Goal: Task Accomplishment & Management: Use online tool/utility

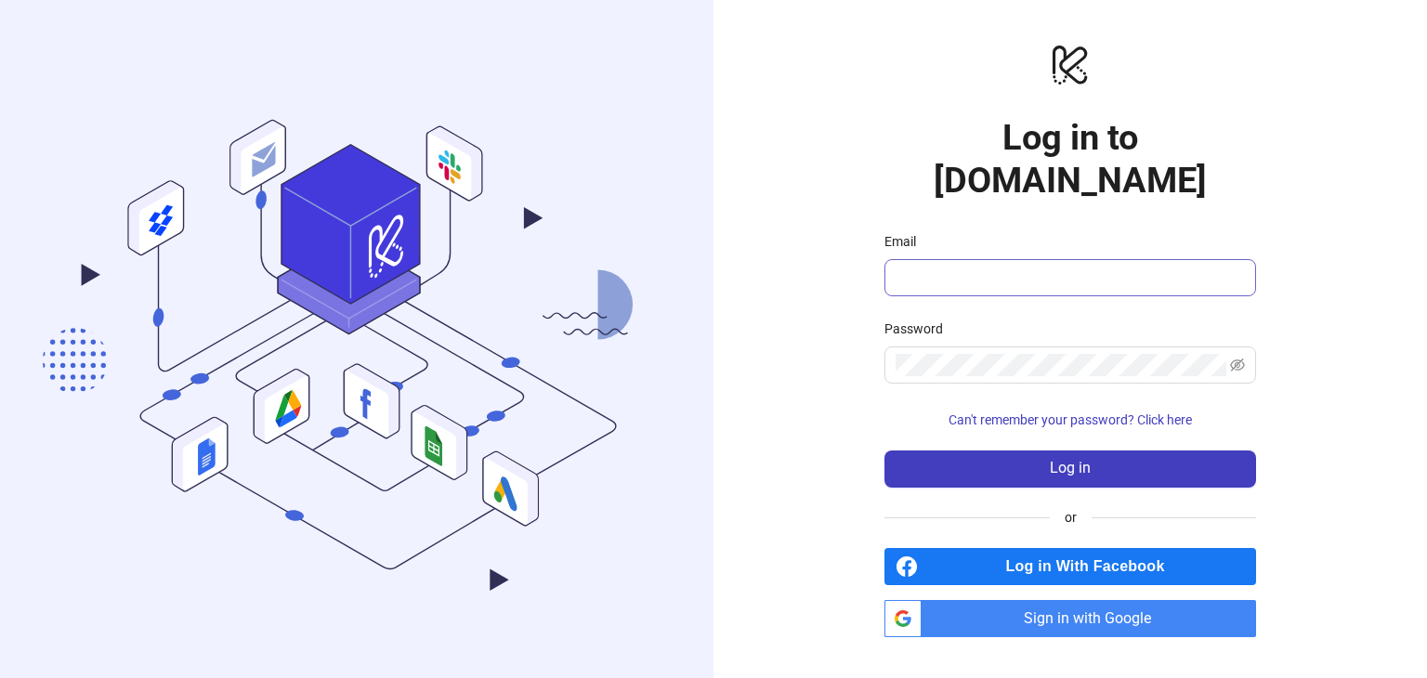
drag, startPoint x: 913, startPoint y: 237, endPoint x: 914, endPoint y: 250, distance: 13.0
click at [913, 259] on span at bounding box center [1070, 277] width 372 height 37
click at [916, 267] on input "Email" at bounding box center [1068, 278] width 346 height 22
type input "**********"
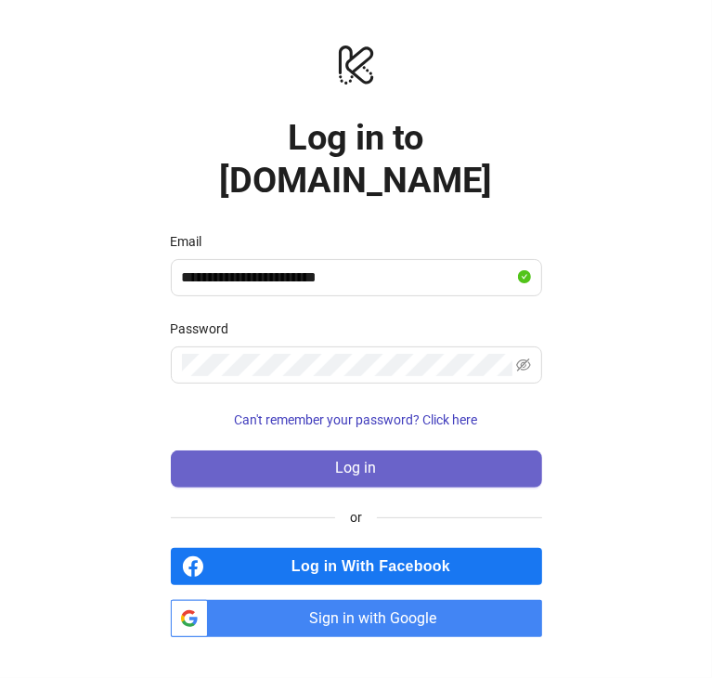
click at [312, 451] on button "Log in" at bounding box center [357, 469] width 372 height 37
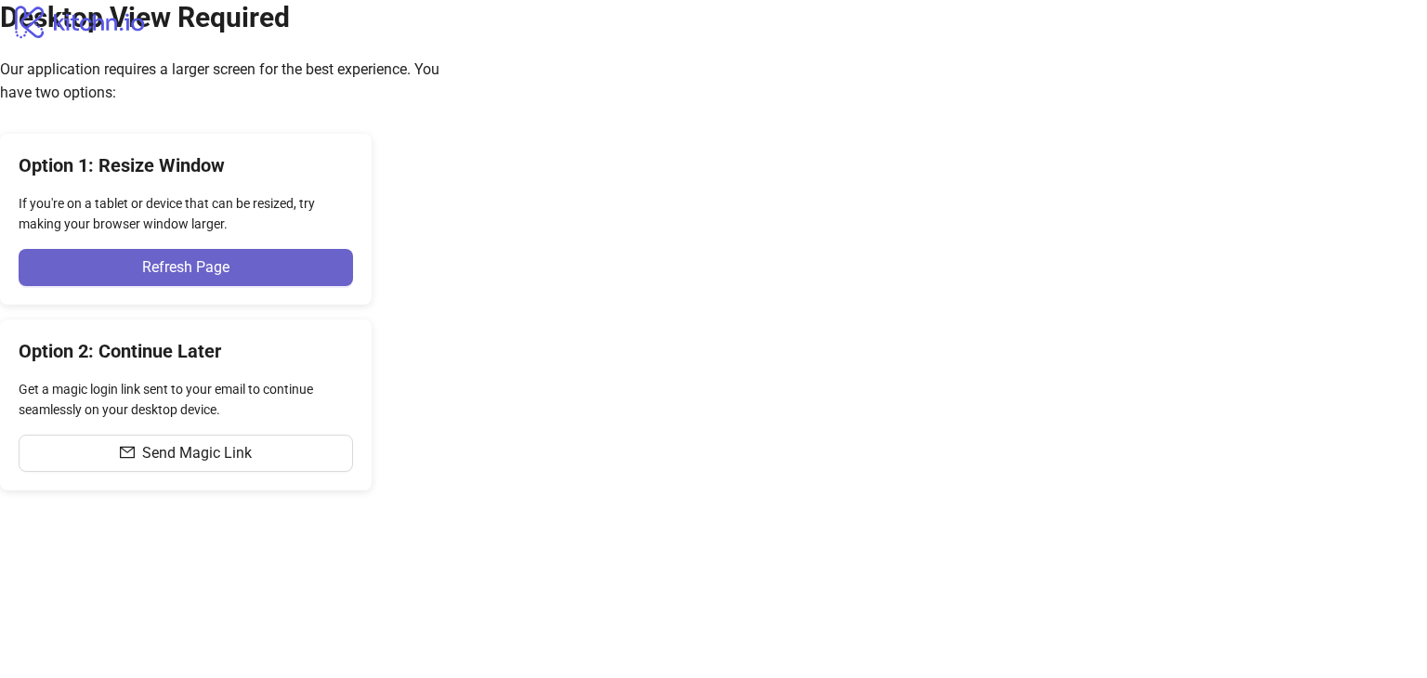
click at [229, 276] on span "Refresh Page" at bounding box center [185, 267] width 87 height 17
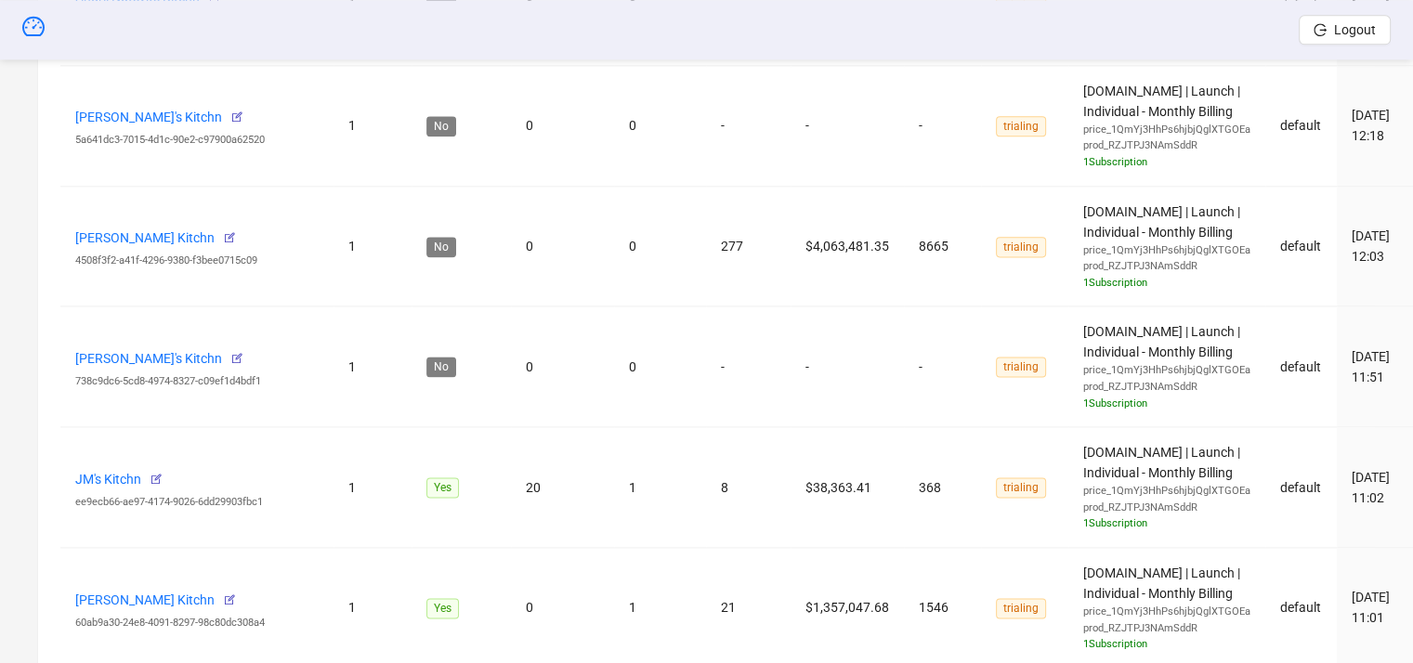
scroll to position [2018, 0]
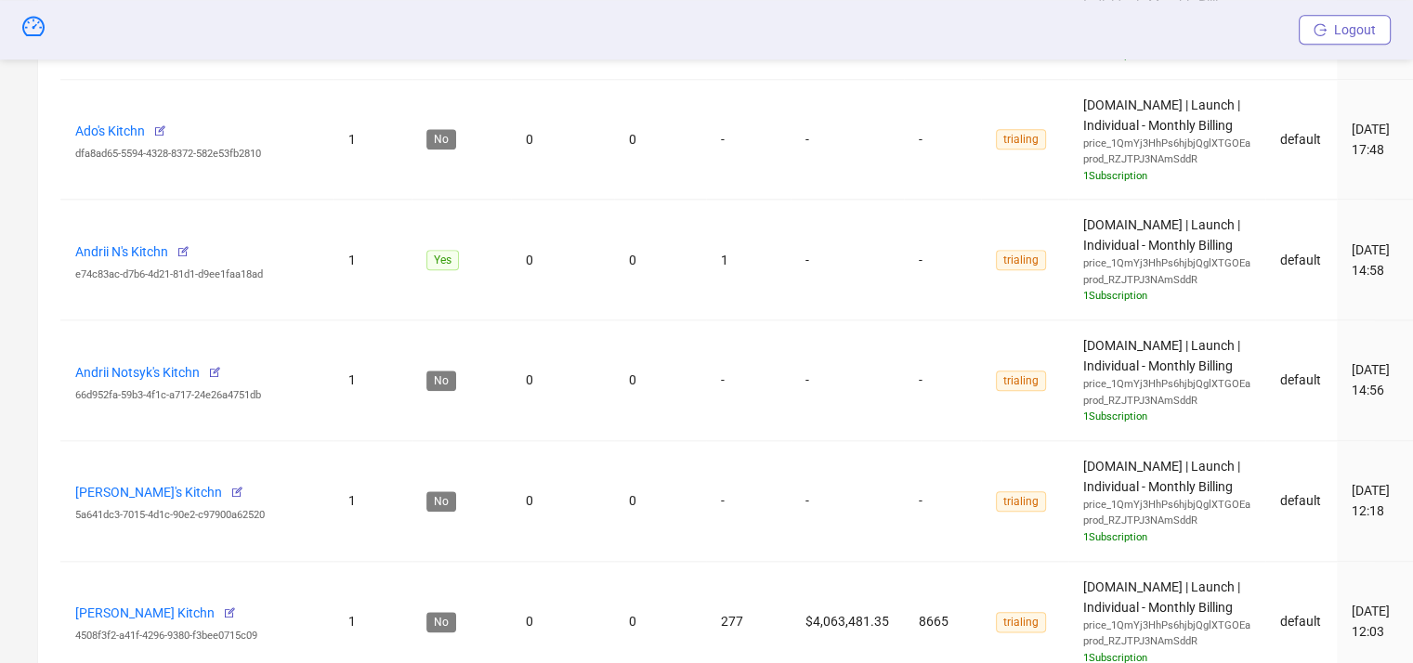
click at [1332, 32] on button "Logout" at bounding box center [1345, 30] width 92 height 30
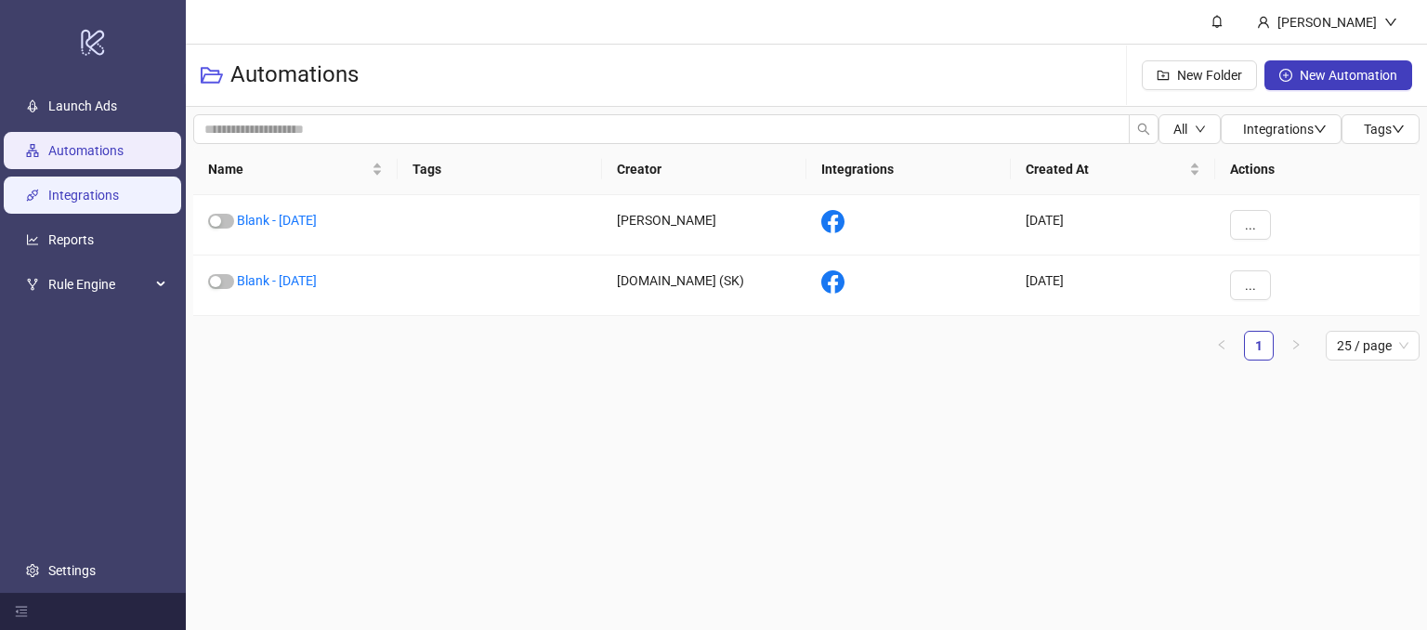
click at [81, 199] on link "Integrations" at bounding box center [83, 196] width 71 height 15
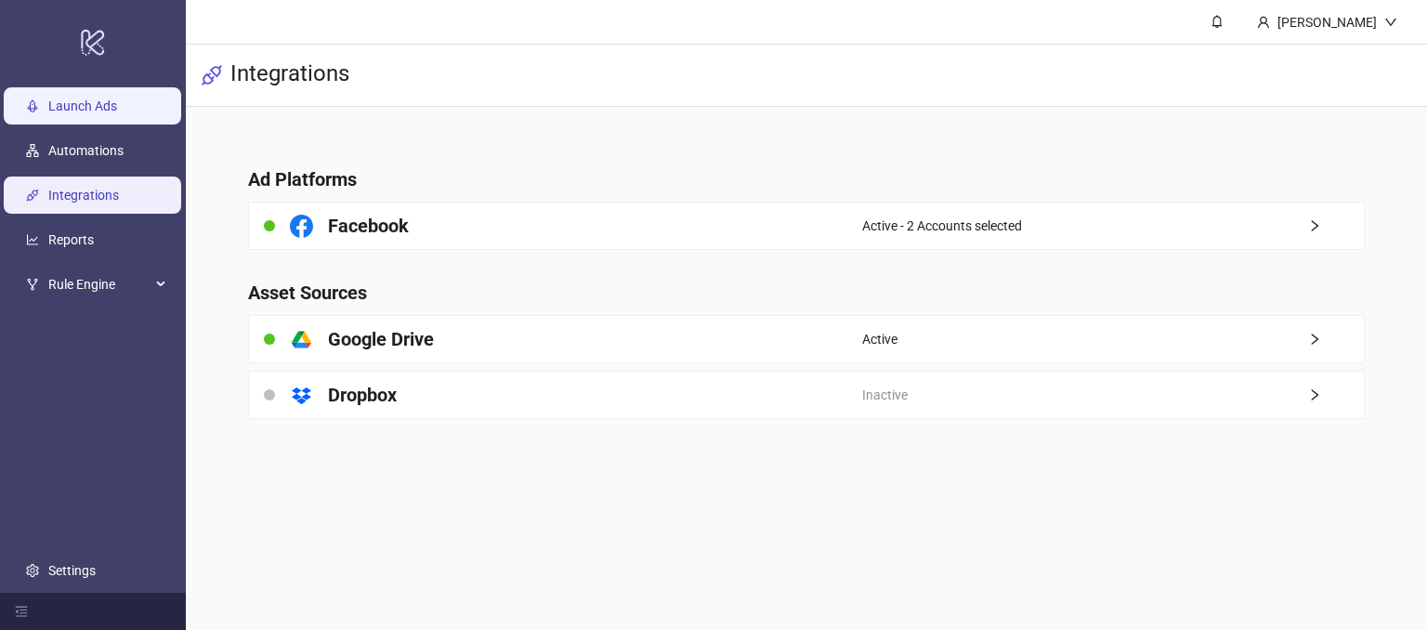
click at [110, 105] on link "Launch Ads" at bounding box center [82, 106] width 69 height 15
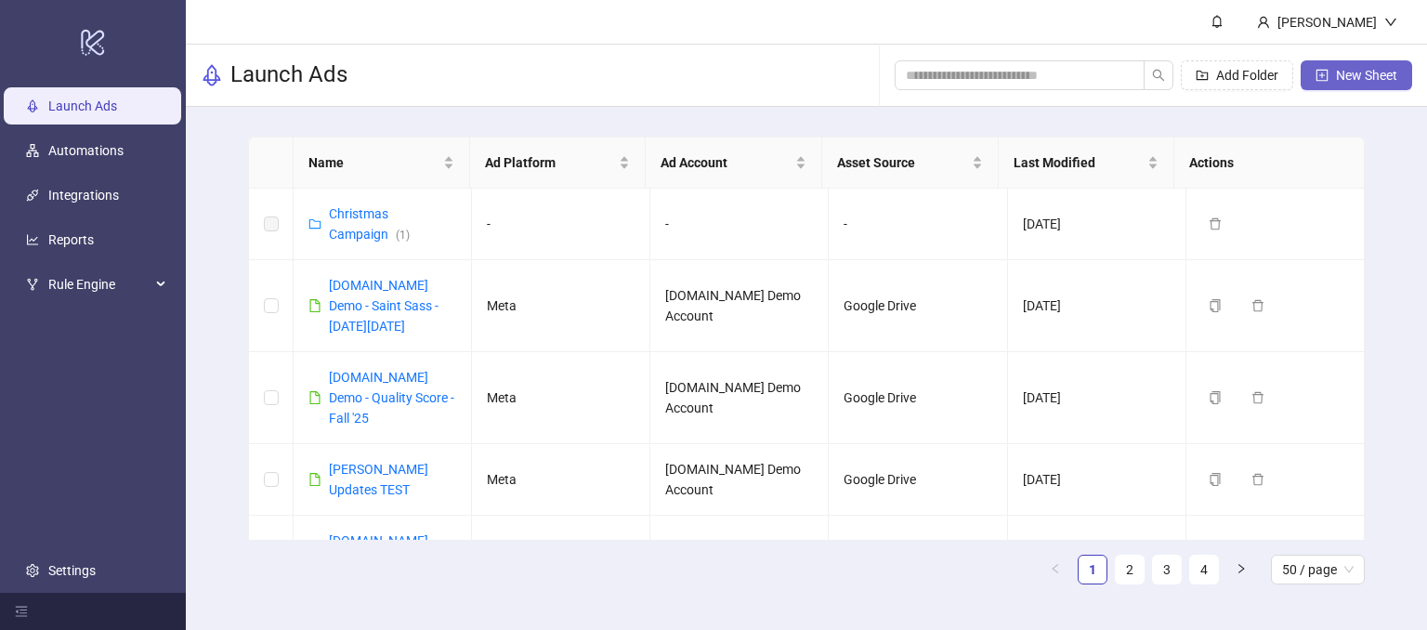
click at [1339, 74] on span "New Sheet" at bounding box center [1366, 75] width 61 height 15
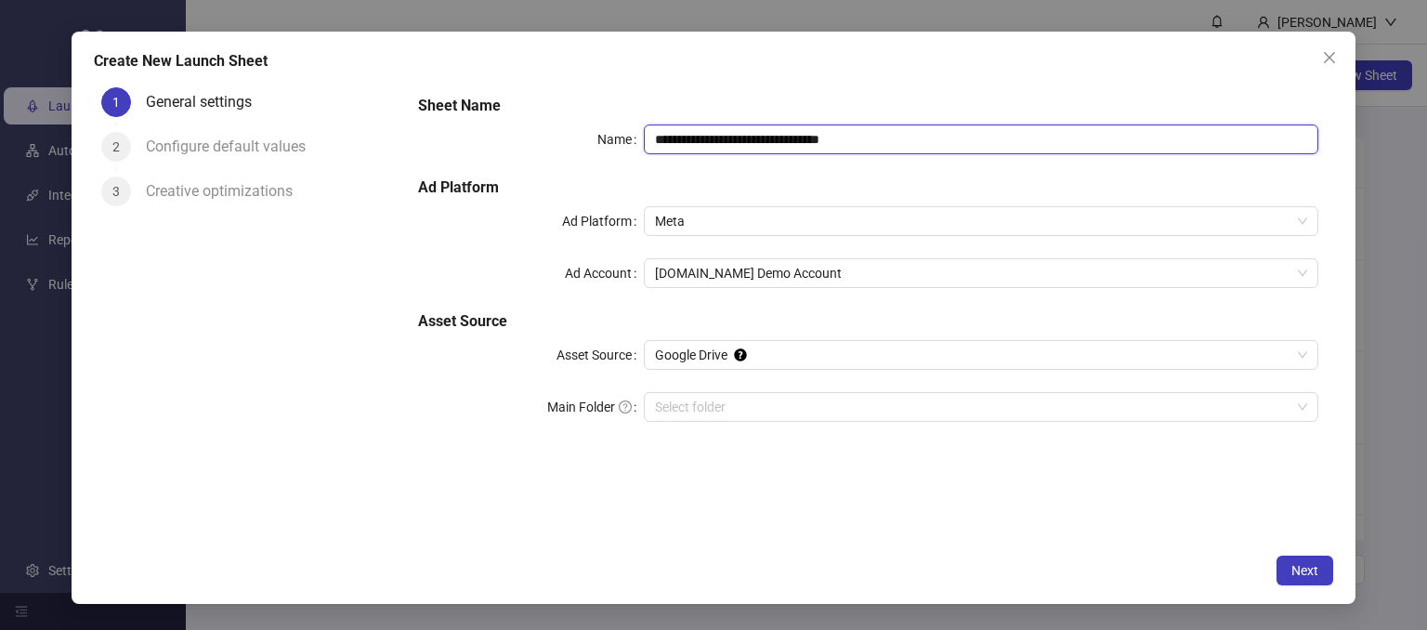
drag, startPoint x: 918, startPoint y: 140, endPoint x: 907, endPoint y: 141, distance: 11.2
click at [918, 140] on input "**********" at bounding box center [981, 139] width 675 height 30
drag, startPoint x: 901, startPoint y: 141, endPoint x: 735, endPoint y: 142, distance: 166.3
click at [735, 142] on input "**********" at bounding box center [981, 139] width 675 height 30
click at [699, 215] on span "Meta" at bounding box center [981, 221] width 653 height 28
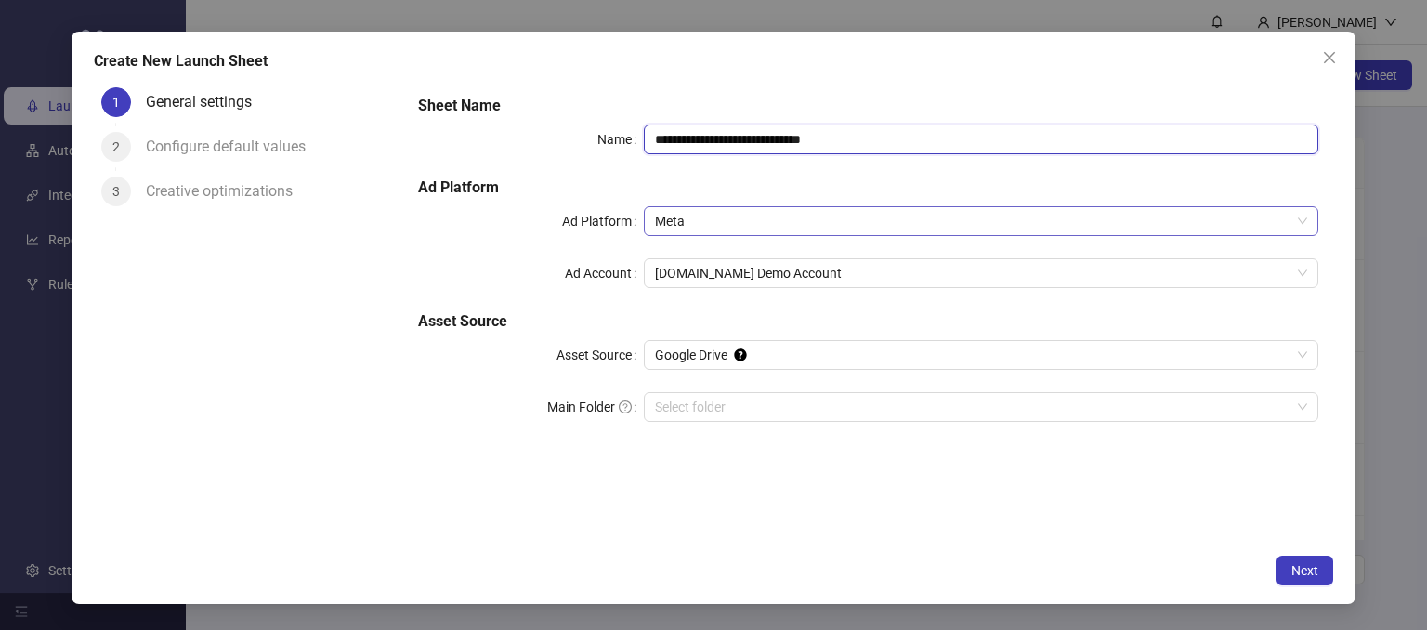
type input "**********"
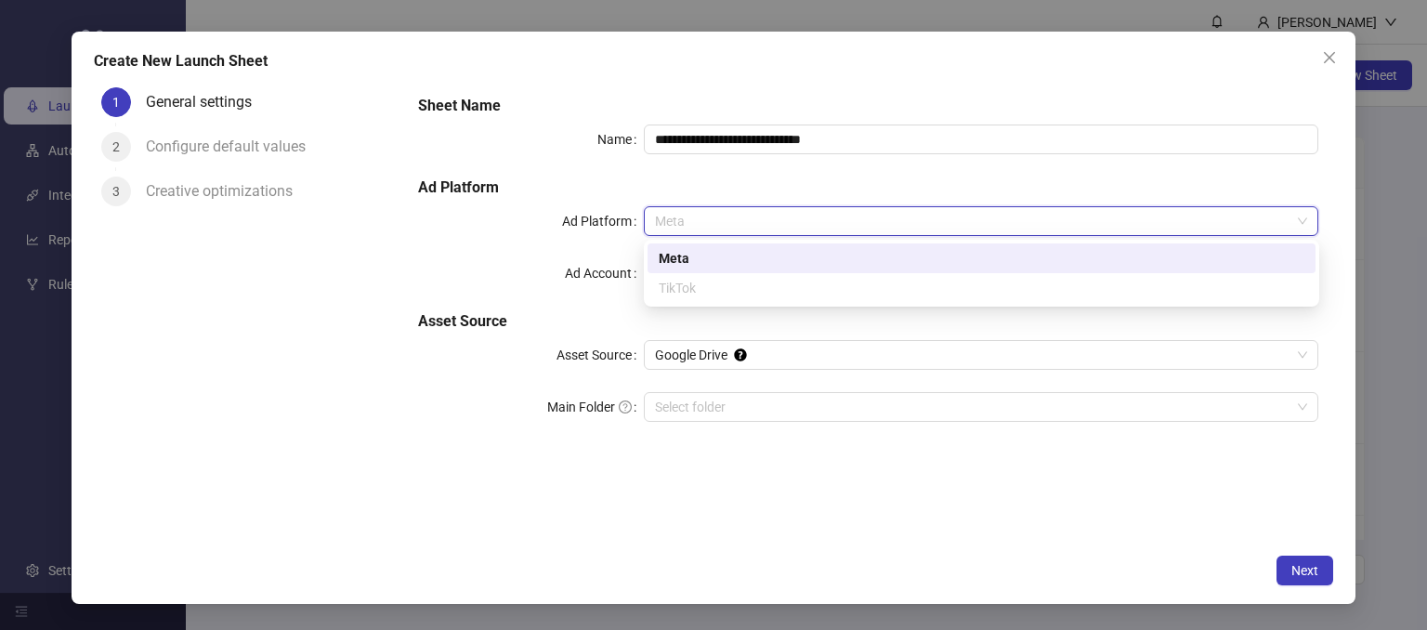
click at [666, 256] on div "Meta" at bounding box center [982, 258] width 646 height 20
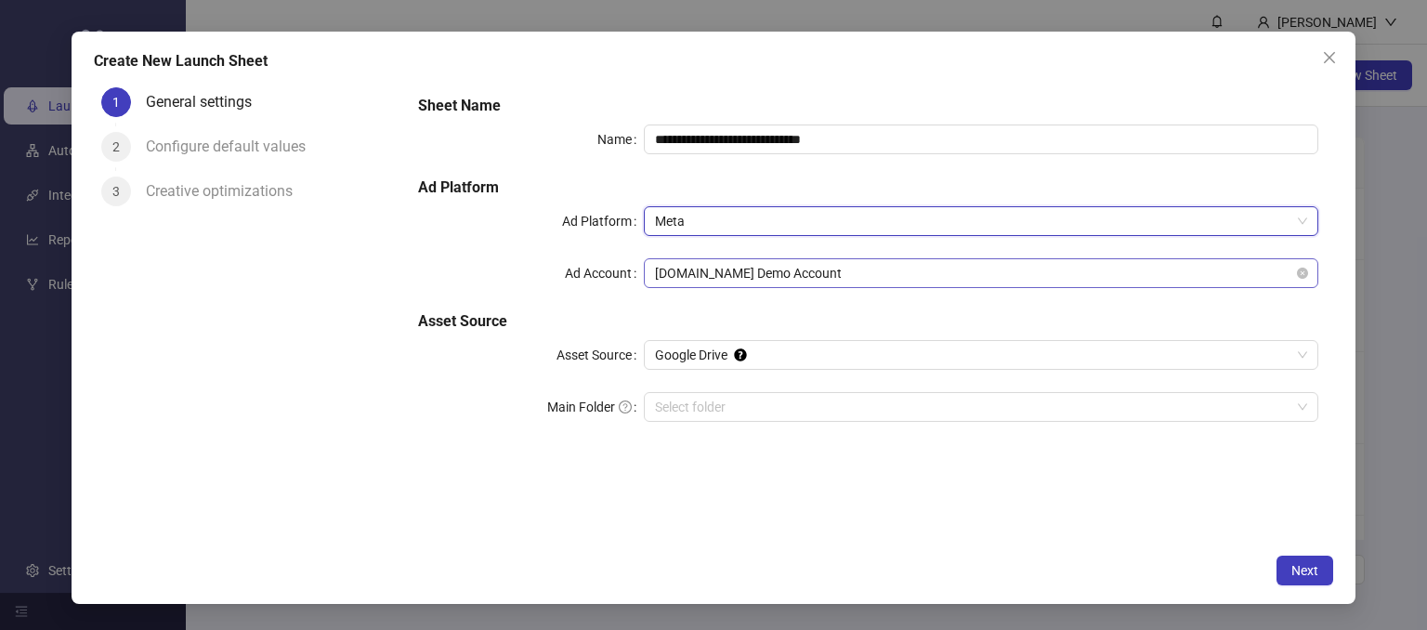
click at [680, 272] on span "[DOMAIN_NAME] Demo Account" at bounding box center [981, 273] width 653 height 28
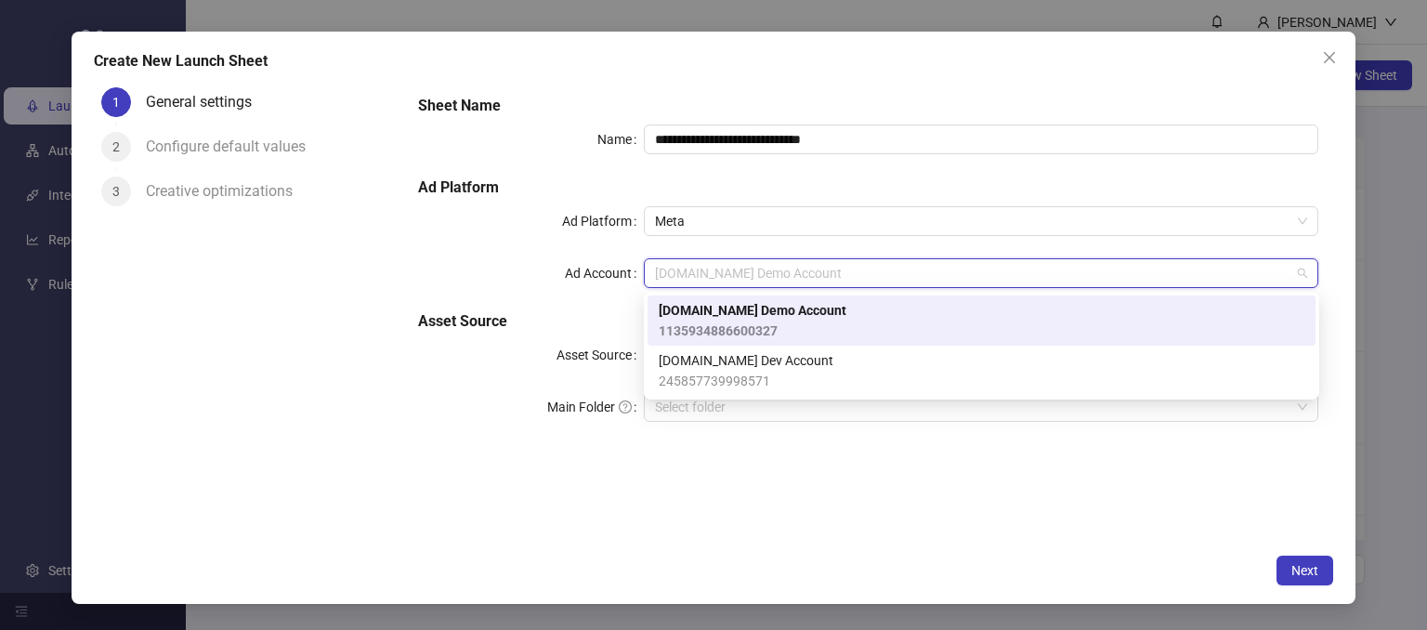
click at [707, 313] on span "[DOMAIN_NAME] Demo Account" at bounding box center [753, 310] width 188 height 20
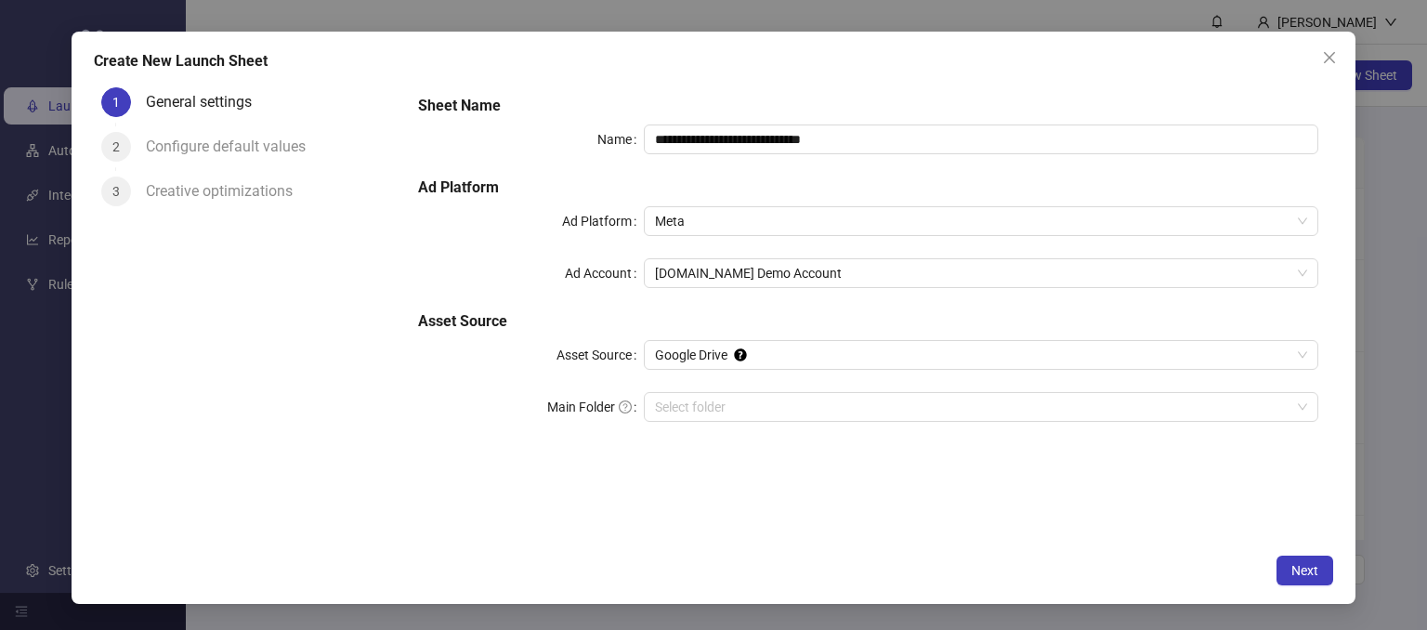
click at [445, 425] on div "**********" at bounding box center [868, 269] width 915 height 364
click at [676, 412] on input "Main Folder" at bounding box center [973, 407] width 636 height 28
click at [1310, 569] on span "Next" at bounding box center [1304, 570] width 27 height 15
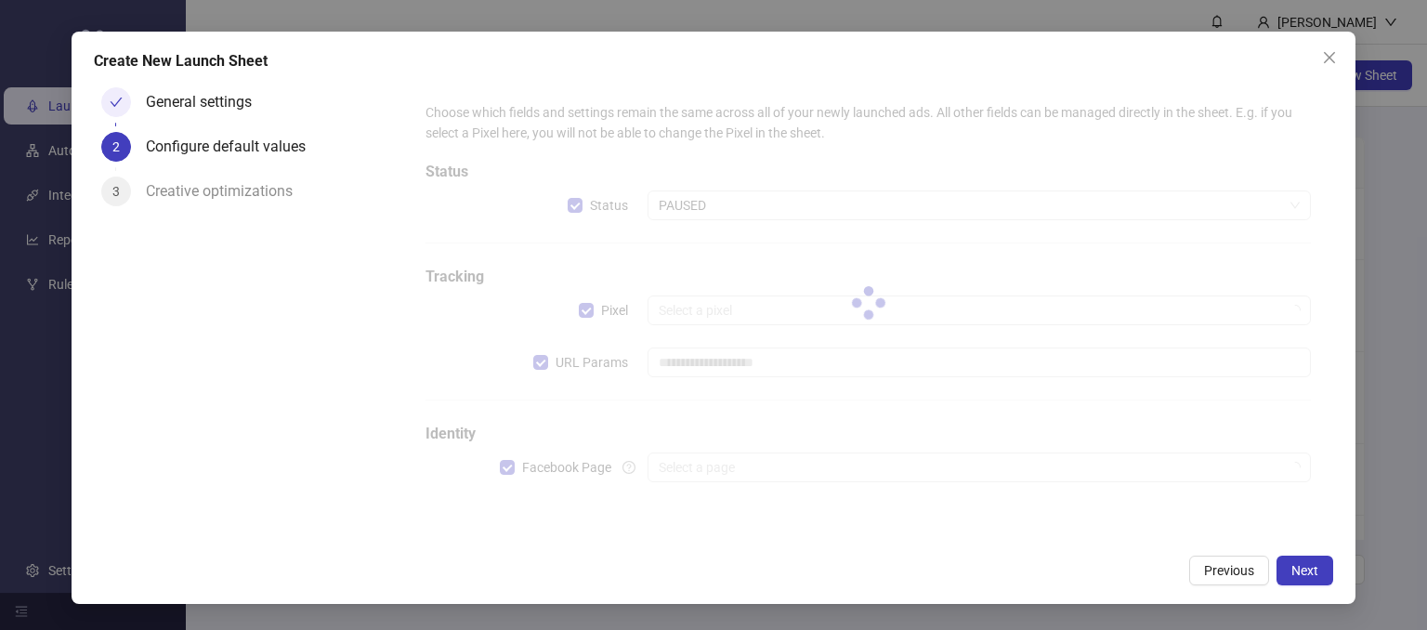
type input "**********"
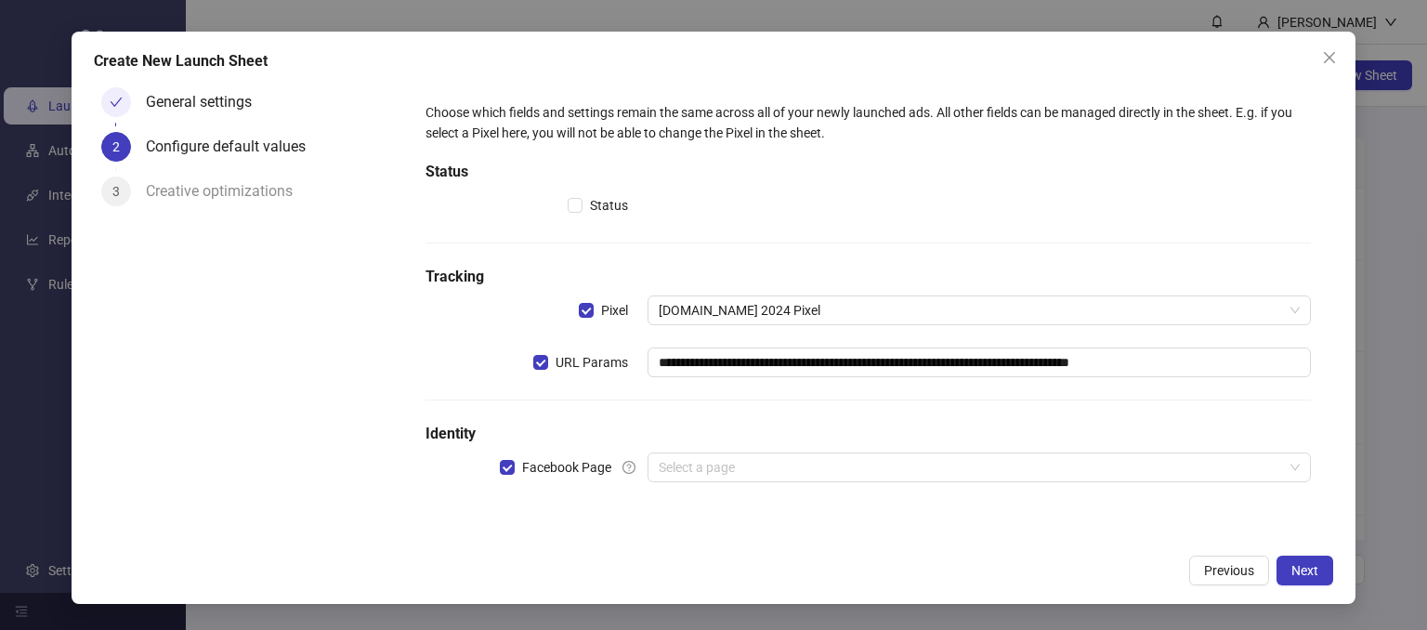
click at [666, 204] on div at bounding box center [979, 205] width 664 height 30
click at [678, 457] on input "search" at bounding box center [971, 467] width 625 height 28
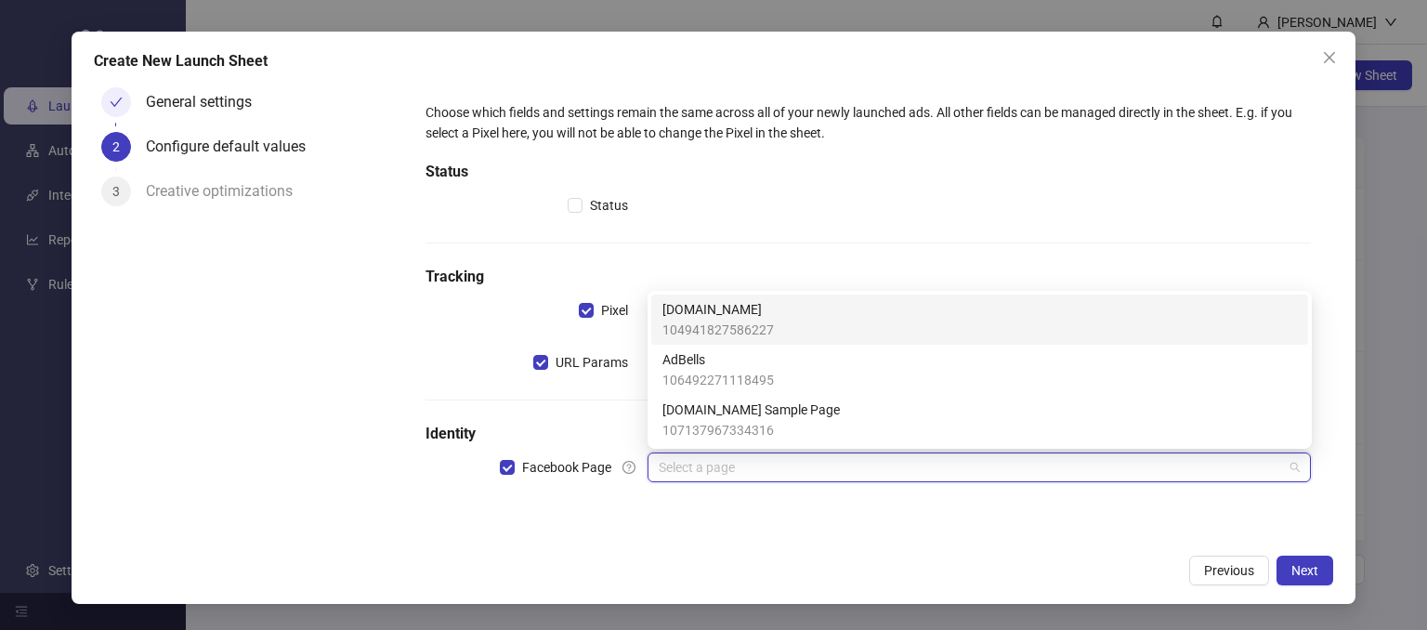
click at [692, 329] on span "104941827586227" at bounding box center [717, 330] width 111 height 20
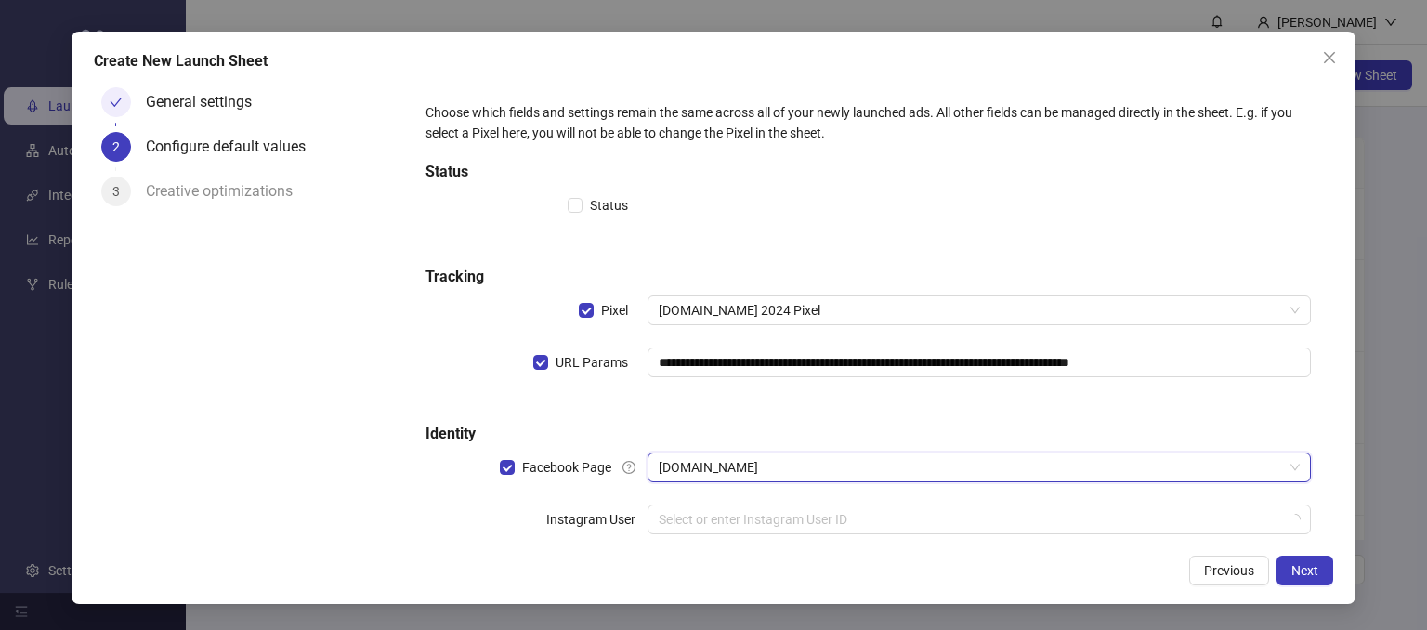
drag, startPoint x: 359, startPoint y: 523, endPoint x: 393, endPoint y: 511, distance: 35.6
click at [359, 522] on div "General settings 2 Configure default values 3 Creative optimizations" at bounding box center [249, 312] width 310 height 464
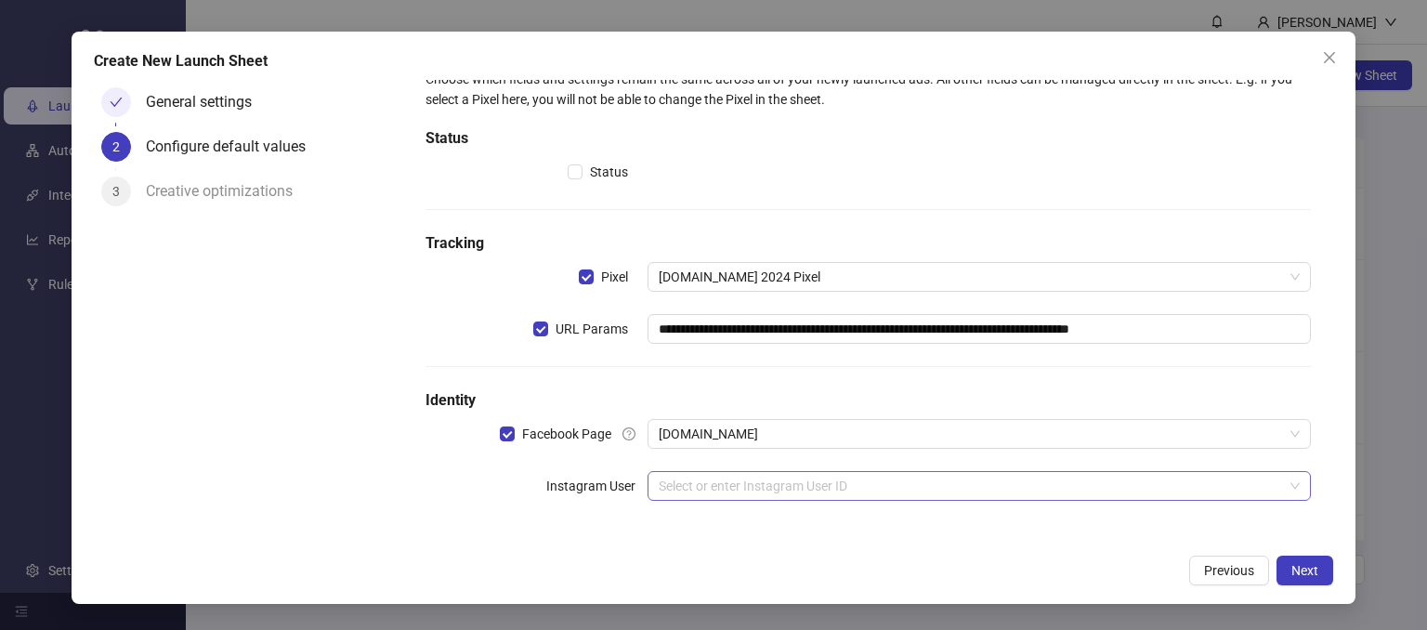
click at [681, 475] on input "search" at bounding box center [971, 486] width 625 height 28
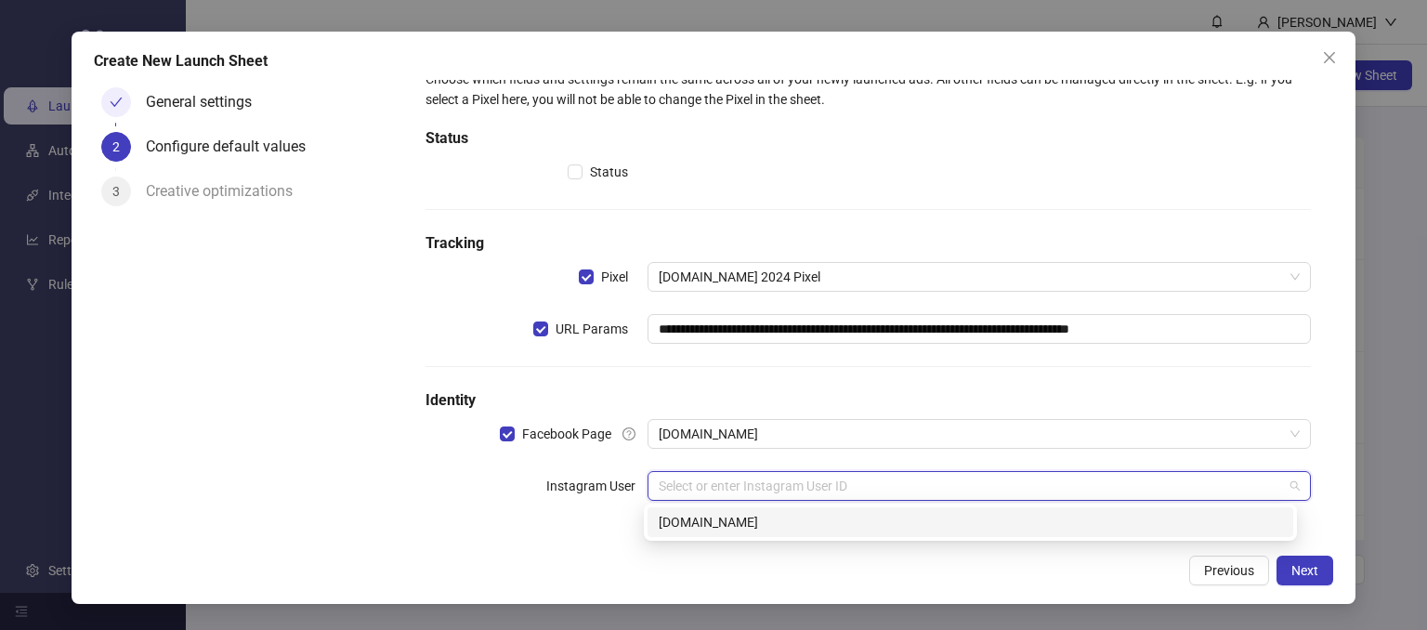
click at [676, 530] on div "[DOMAIN_NAME]" at bounding box center [970, 522] width 623 height 20
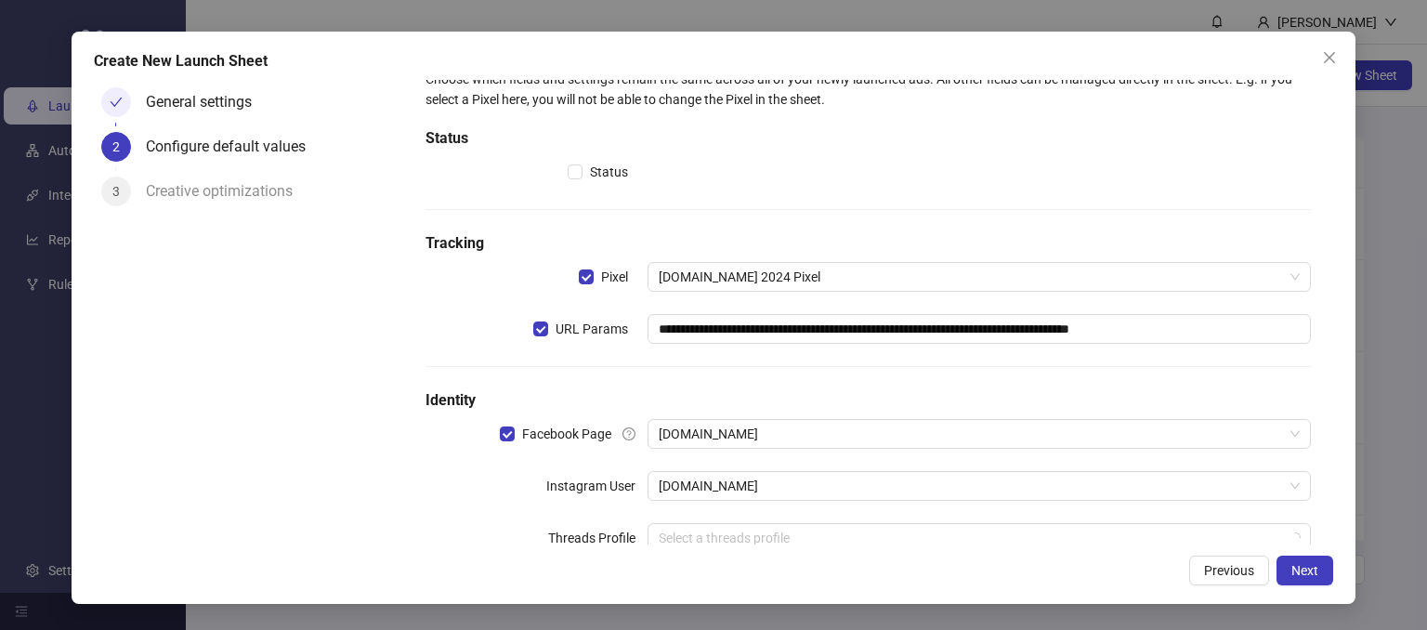
click at [398, 514] on div "General settings 2 Configure default values 3 Creative optimizations" at bounding box center [249, 312] width 310 height 464
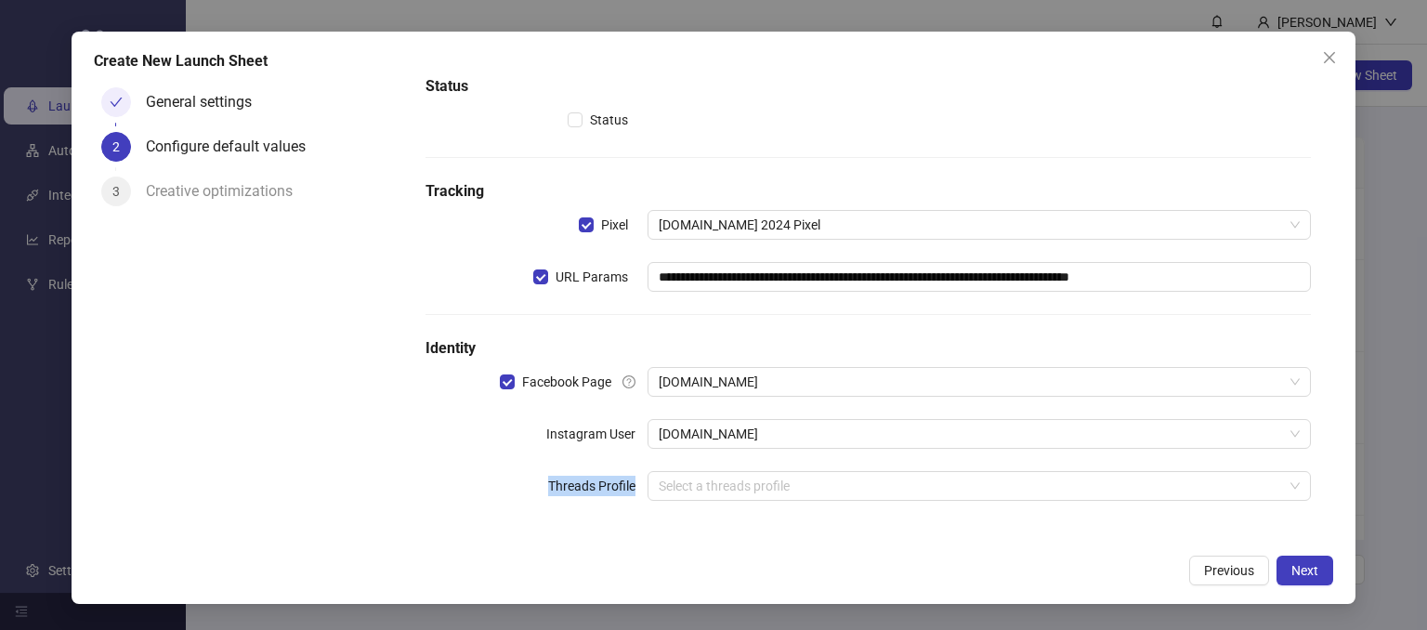
drag, startPoint x: 535, startPoint y: 536, endPoint x: 588, endPoint y: 541, distance: 53.2
click at [588, 541] on form "**********" at bounding box center [868, 269] width 930 height 551
click at [591, 536] on div "**********" at bounding box center [868, 270] width 915 height 536
drag, startPoint x: 542, startPoint y: 432, endPoint x: 634, endPoint y: 433, distance: 92.9
click at [634, 433] on div "Instagram User" at bounding box center [535, 434] width 221 height 30
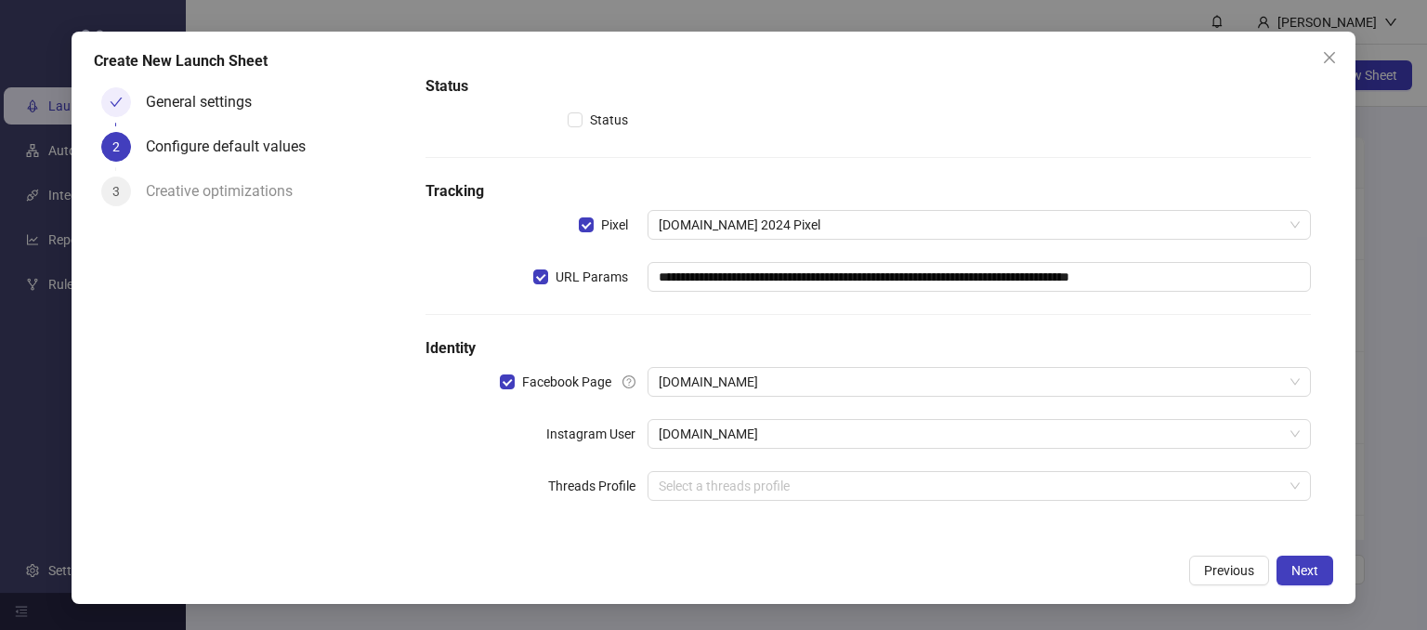
click at [474, 505] on div "**********" at bounding box center [868, 269] width 900 height 521
click at [1304, 568] on span "Next" at bounding box center [1304, 570] width 27 height 15
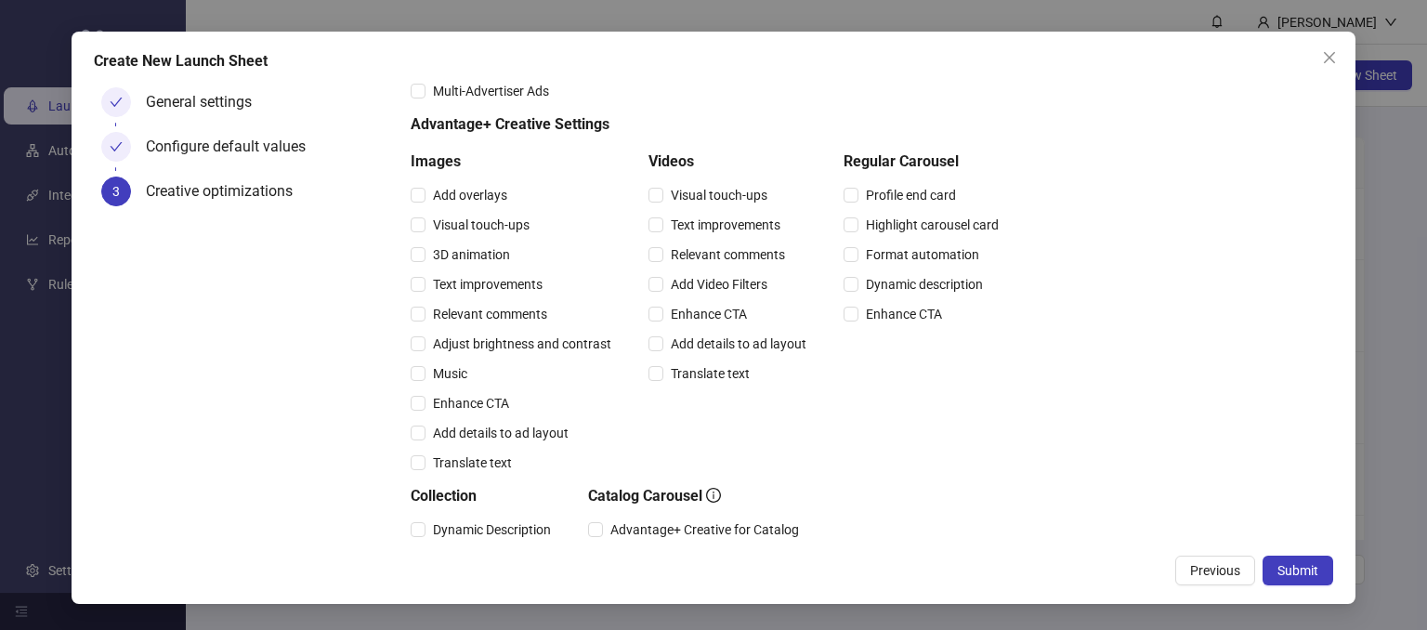
scroll to position [483, 0]
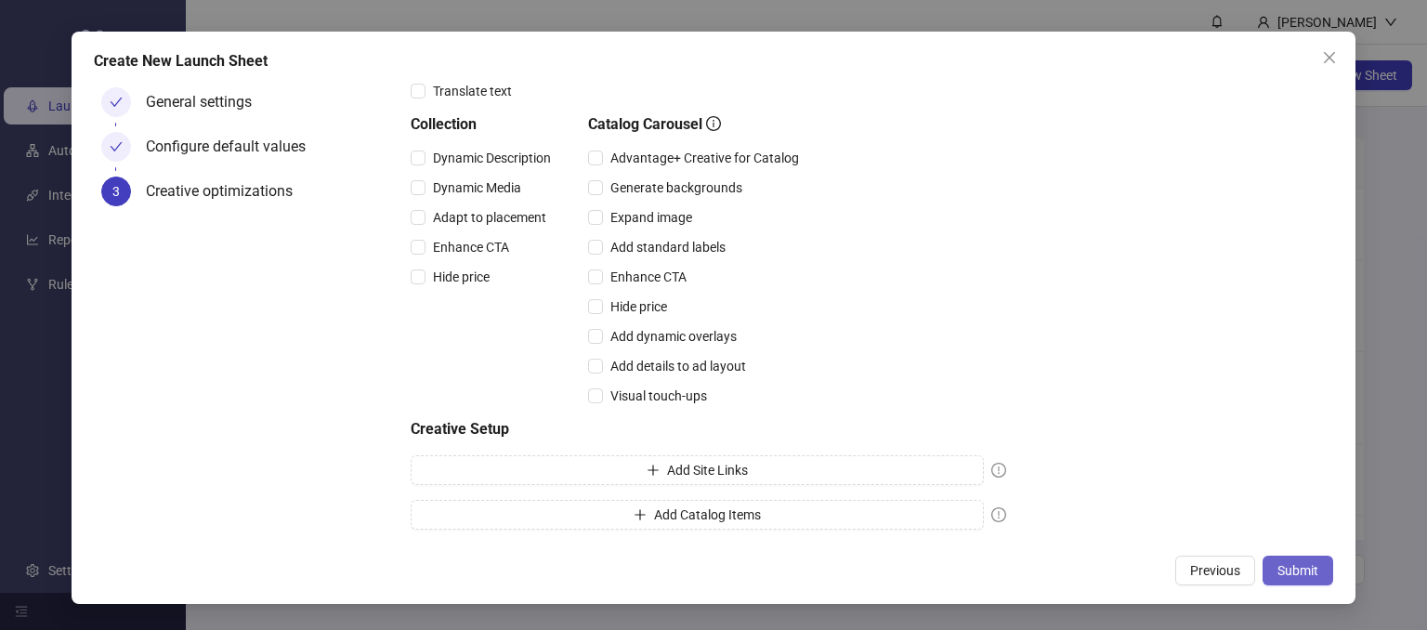
click at [1297, 563] on span "Submit" at bounding box center [1297, 570] width 41 height 15
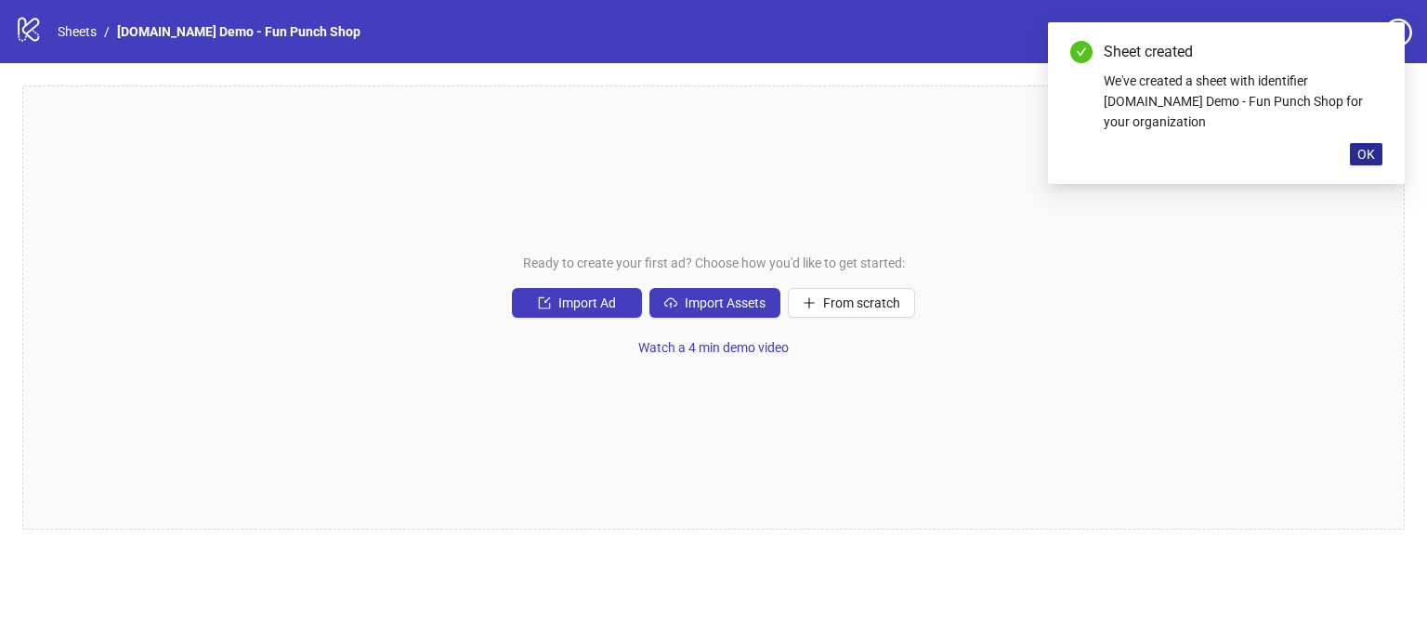
click at [1376, 143] on button "OK" at bounding box center [1366, 154] width 33 height 22
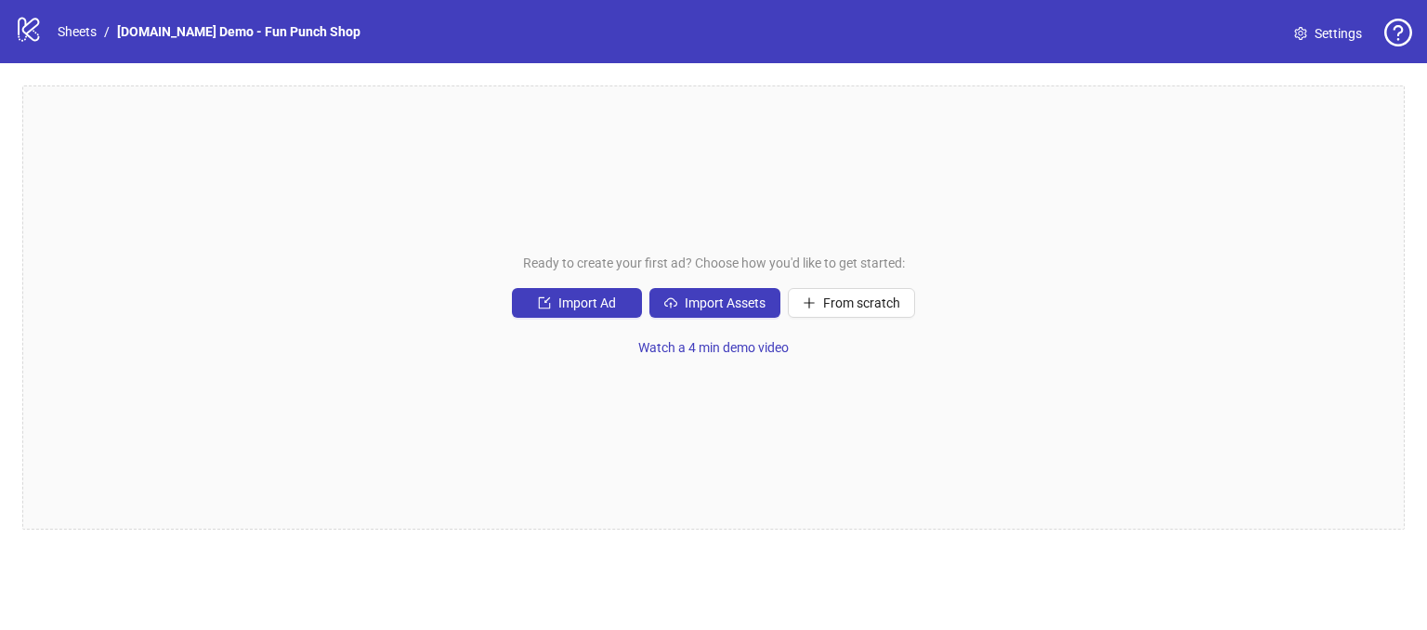
click at [1171, 247] on div "Ready to create your first ad? Choose how you'd like to get started: Import Ad …" at bounding box center [713, 307] width 1382 height 444
click at [693, 297] on span "Import Assets" at bounding box center [725, 302] width 81 height 15
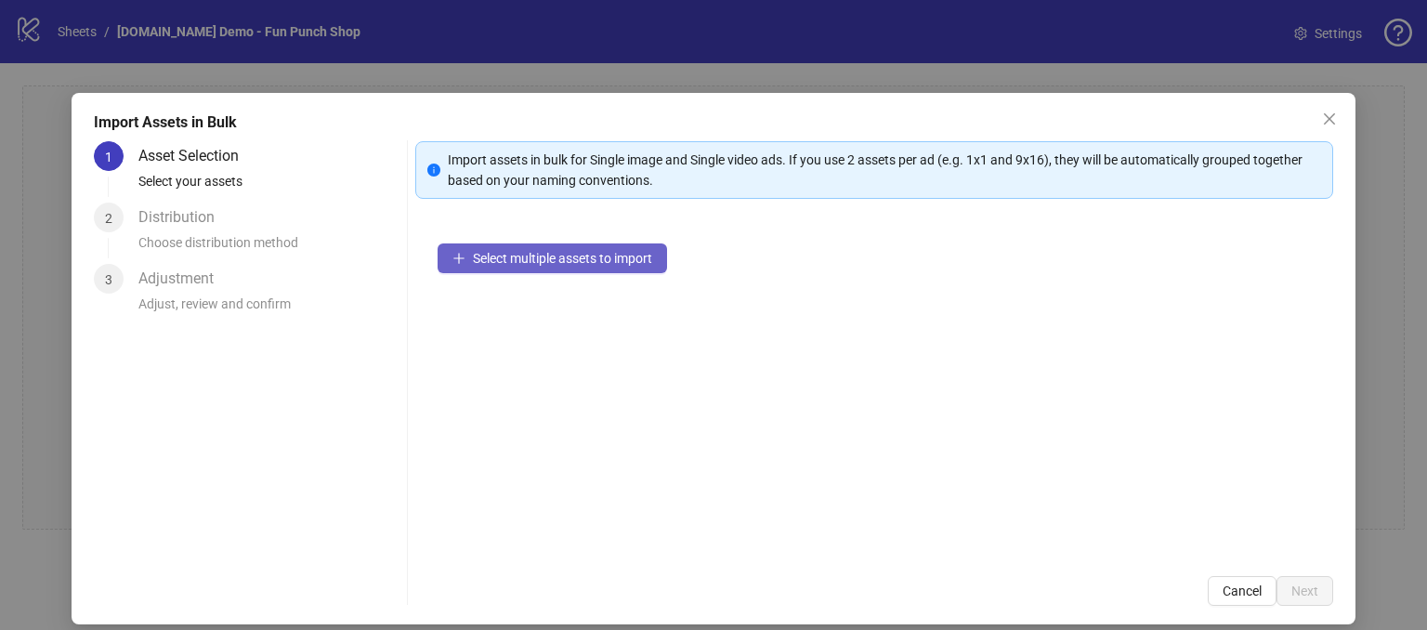
click at [554, 262] on span "Select multiple assets to import" at bounding box center [562, 258] width 179 height 15
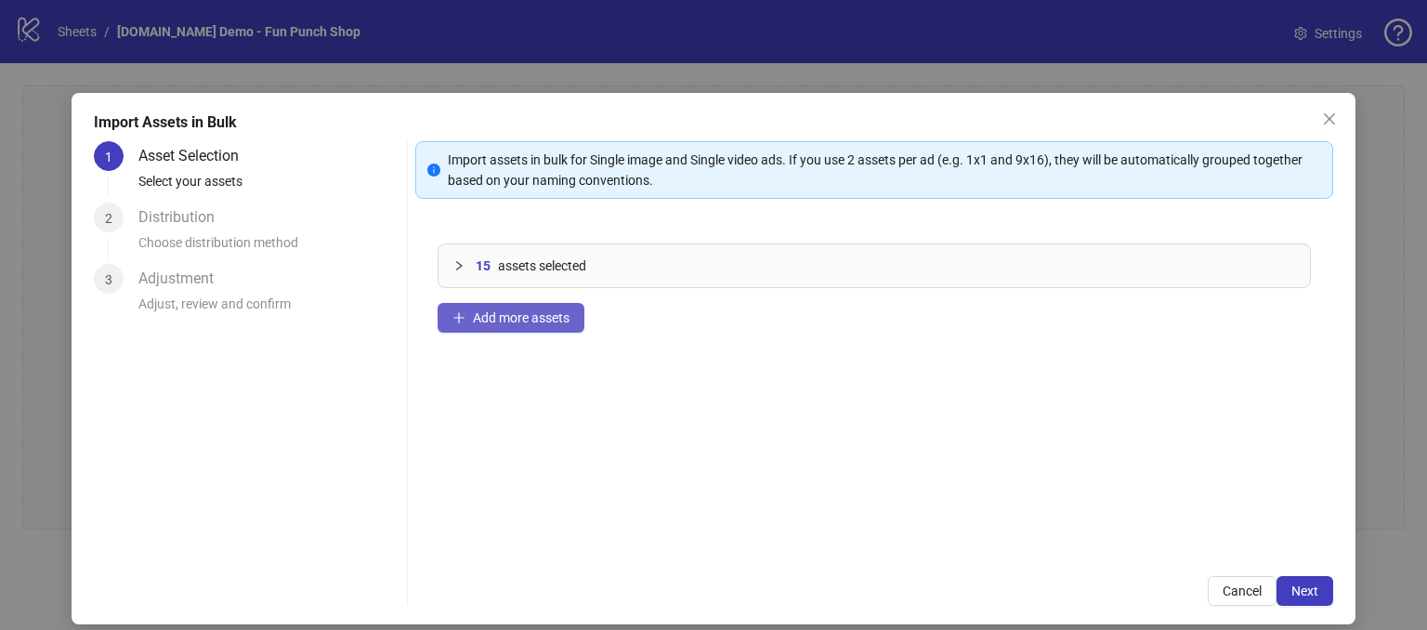
click at [488, 320] on span "Add more assets" at bounding box center [521, 317] width 97 height 15
click at [1298, 600] on button "Next" at bounding box center [1304, 591] width 57 height 30
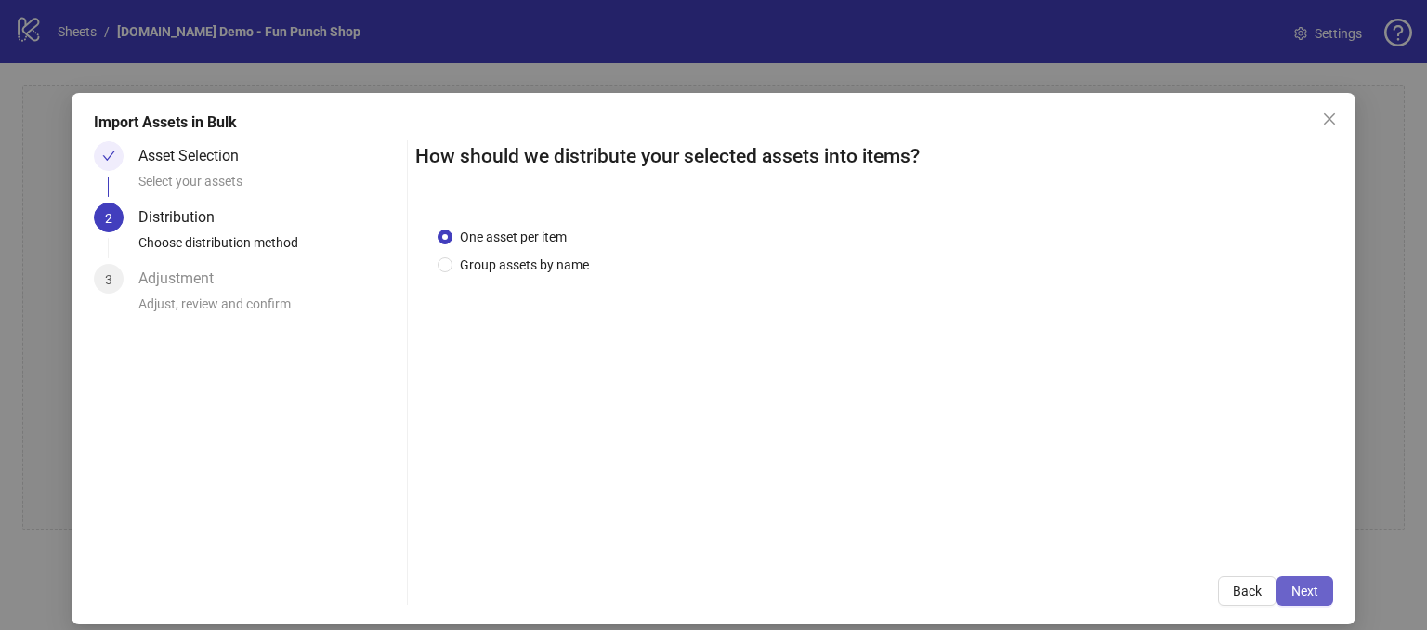
click at [1276, 597] on button "Next" at bounding box center [1304, 591] width 57 height 30
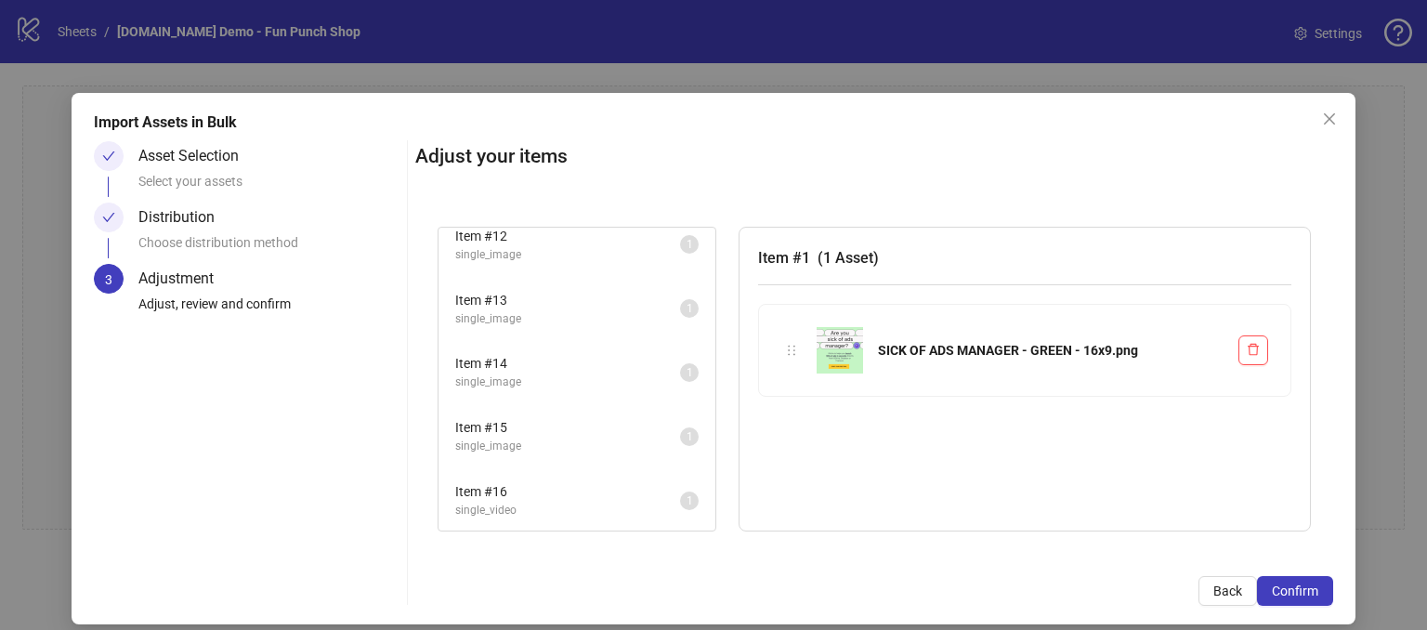
scroll to position [929, 0]
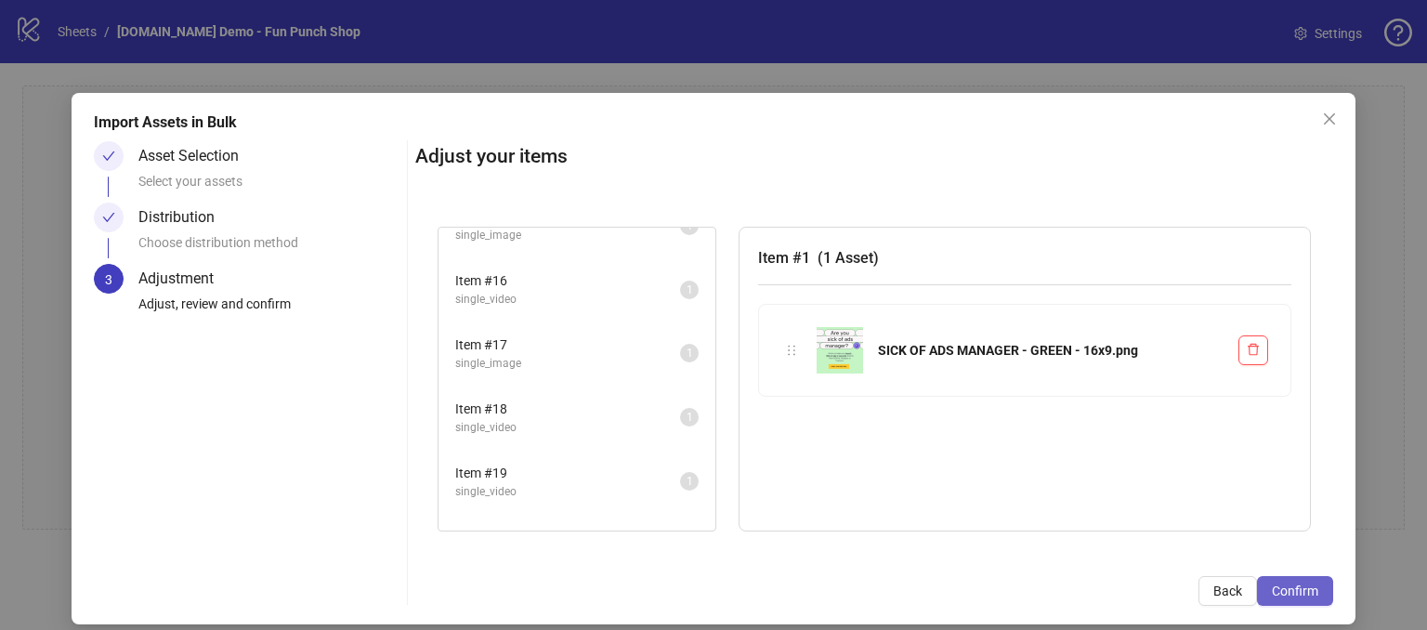
click at [1289, 586] on span "Confirm" at bounding box center [1295, 590] width 46 height 15
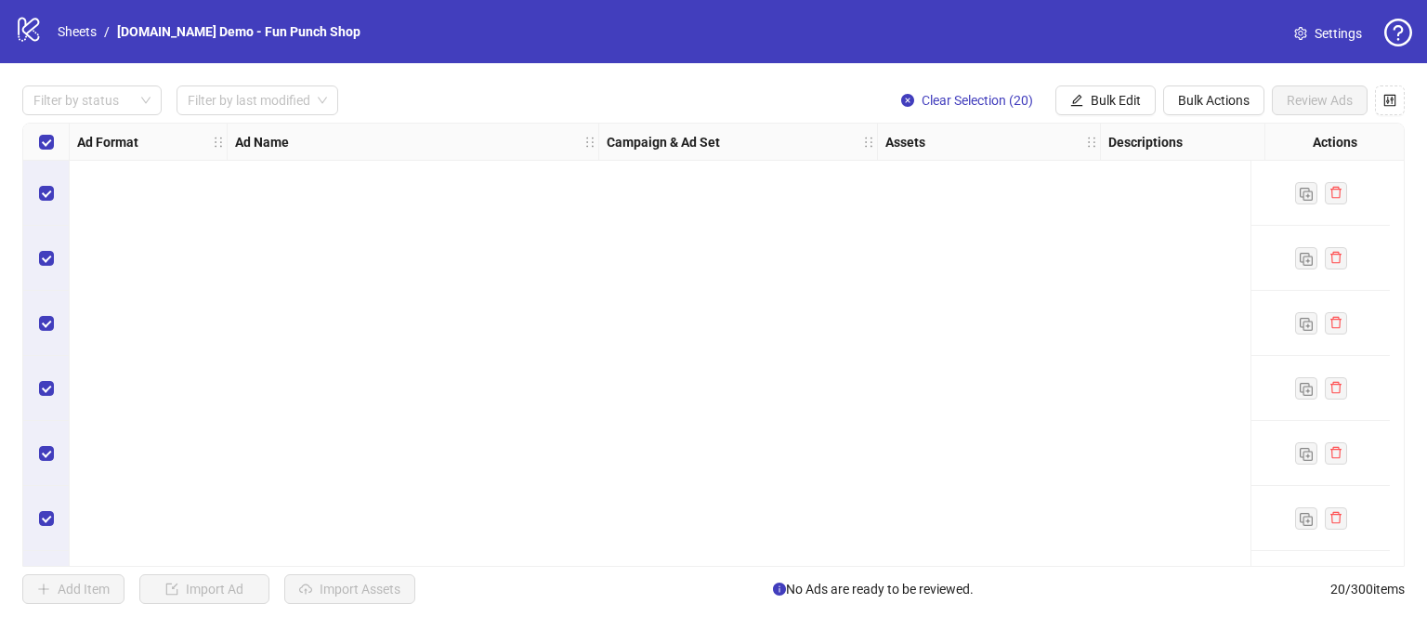
scroll to position [902, 0]
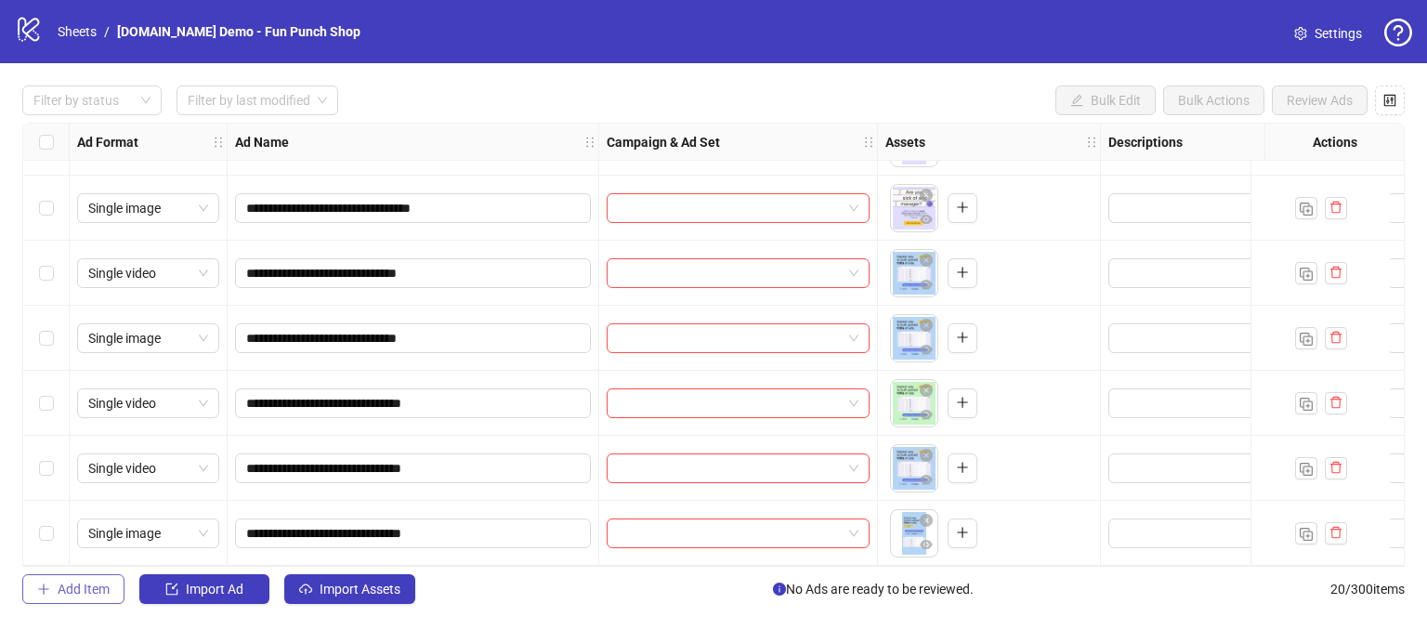
click at [84, 589] on span "Add Item" at bounding box center [84, 588] width 52 height 15
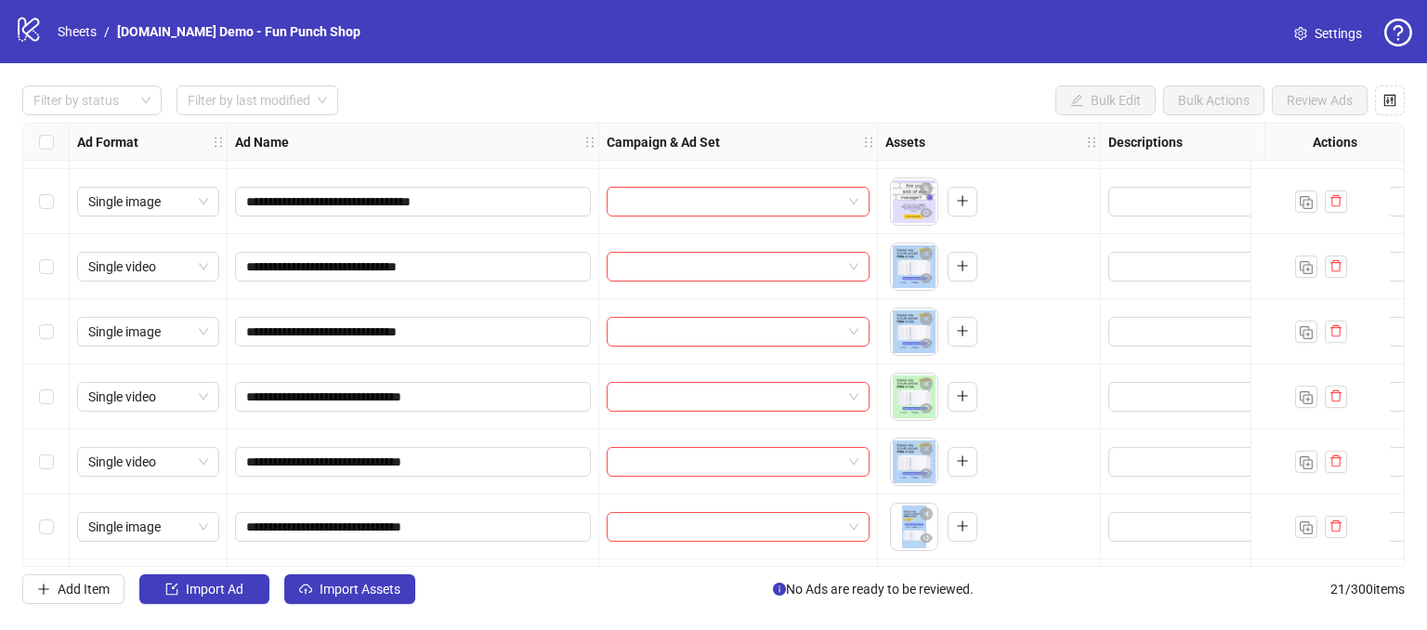
scroll to position [967, 0]
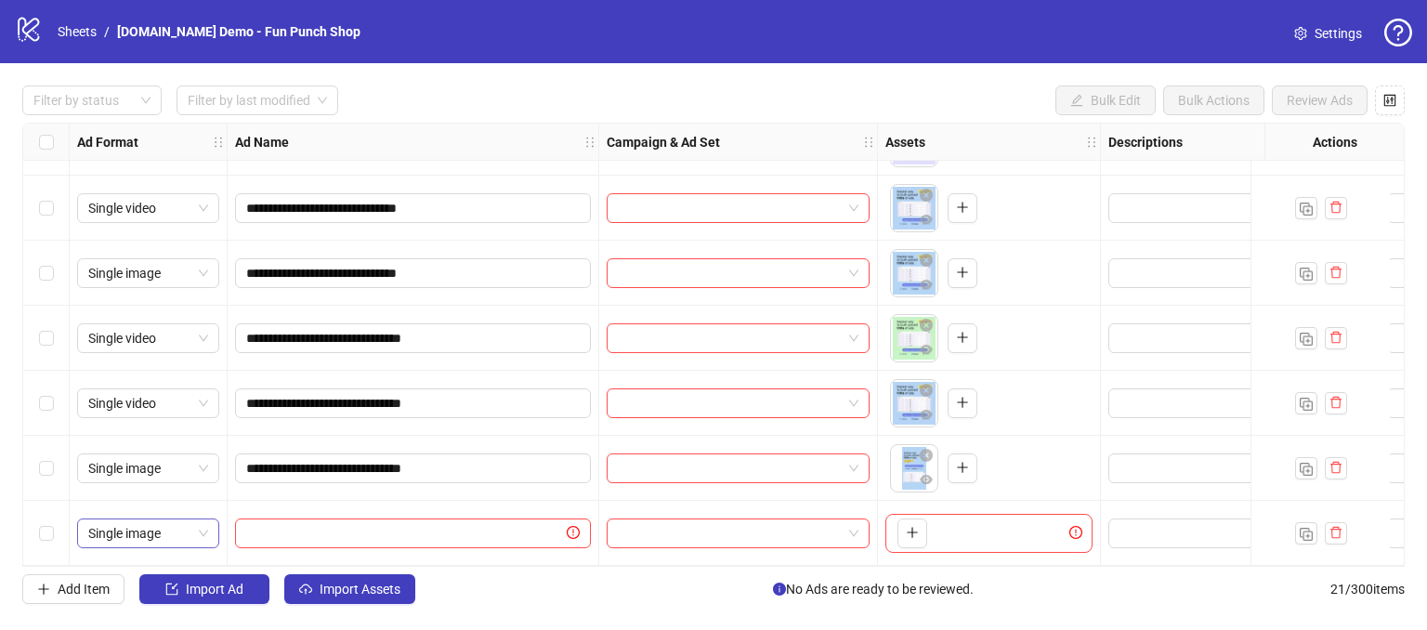
click at [163, 525] on span "Single image" at bounding box center [148, 533] width 120 height 28
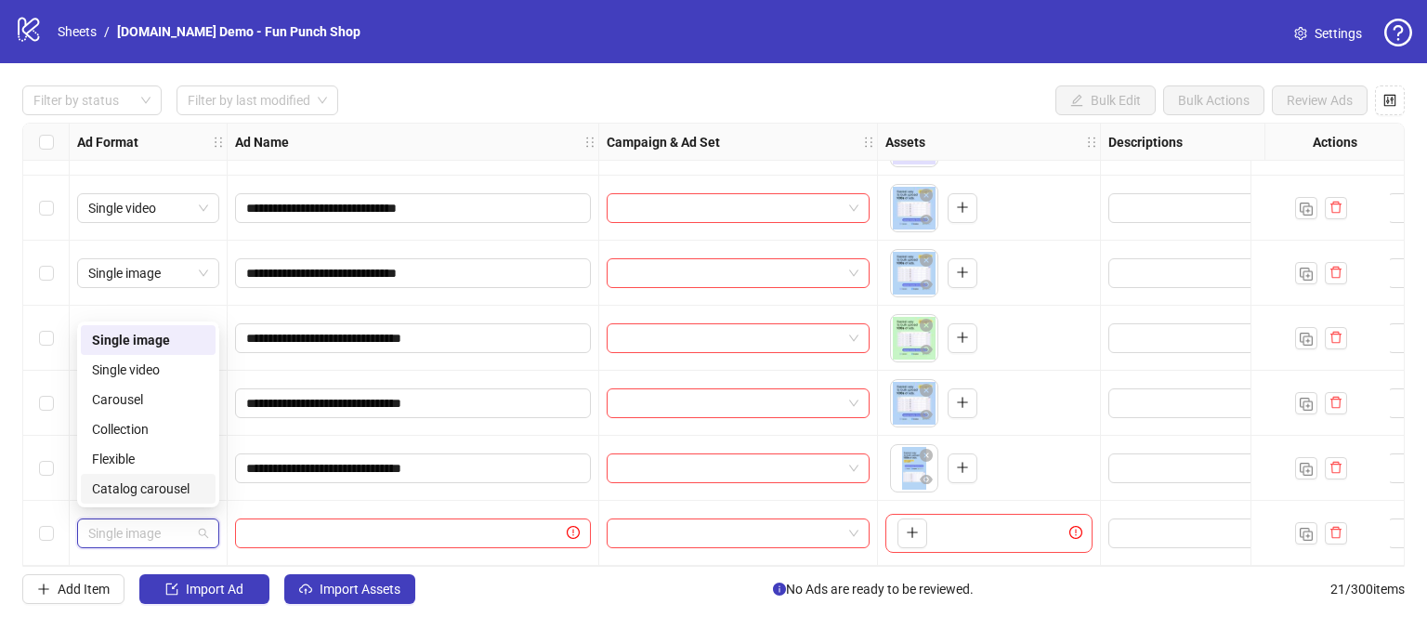
click at [154, 529] on span "Single image" at bounding box center [148, 533] width 120 height 28
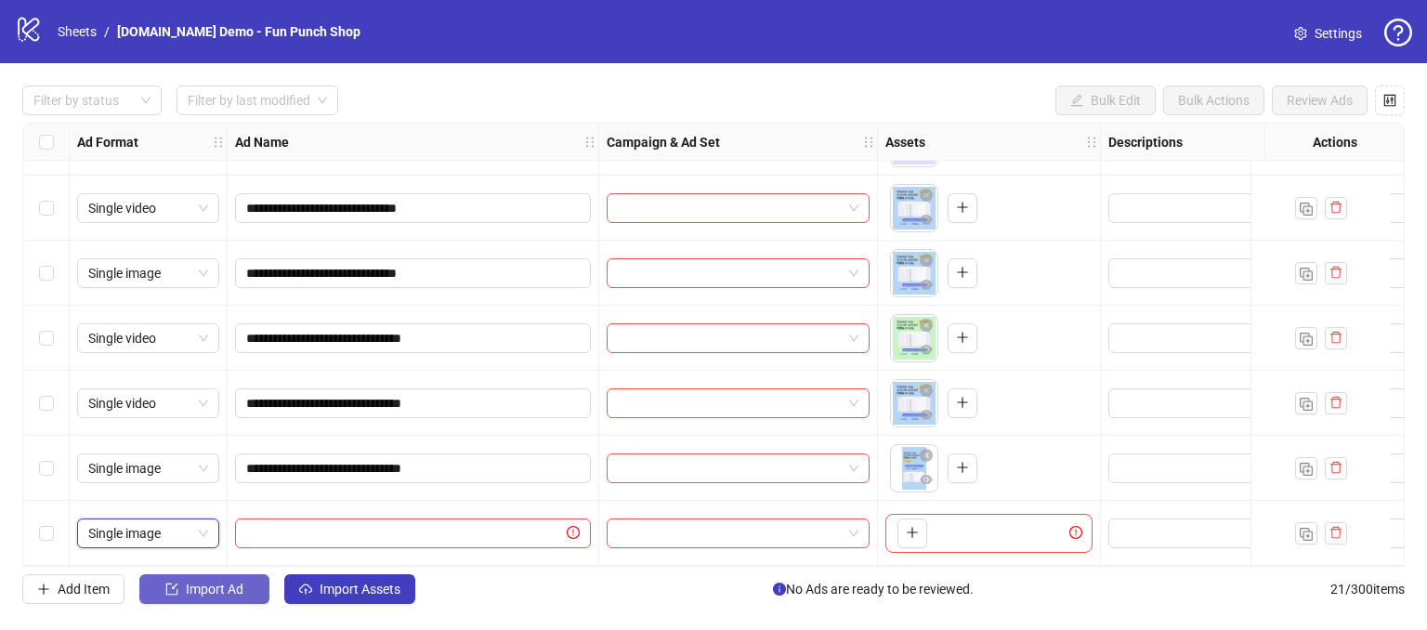
click at [219, 592] on span "Import Ad" at bounding box center [215, 588] width 58 height 15
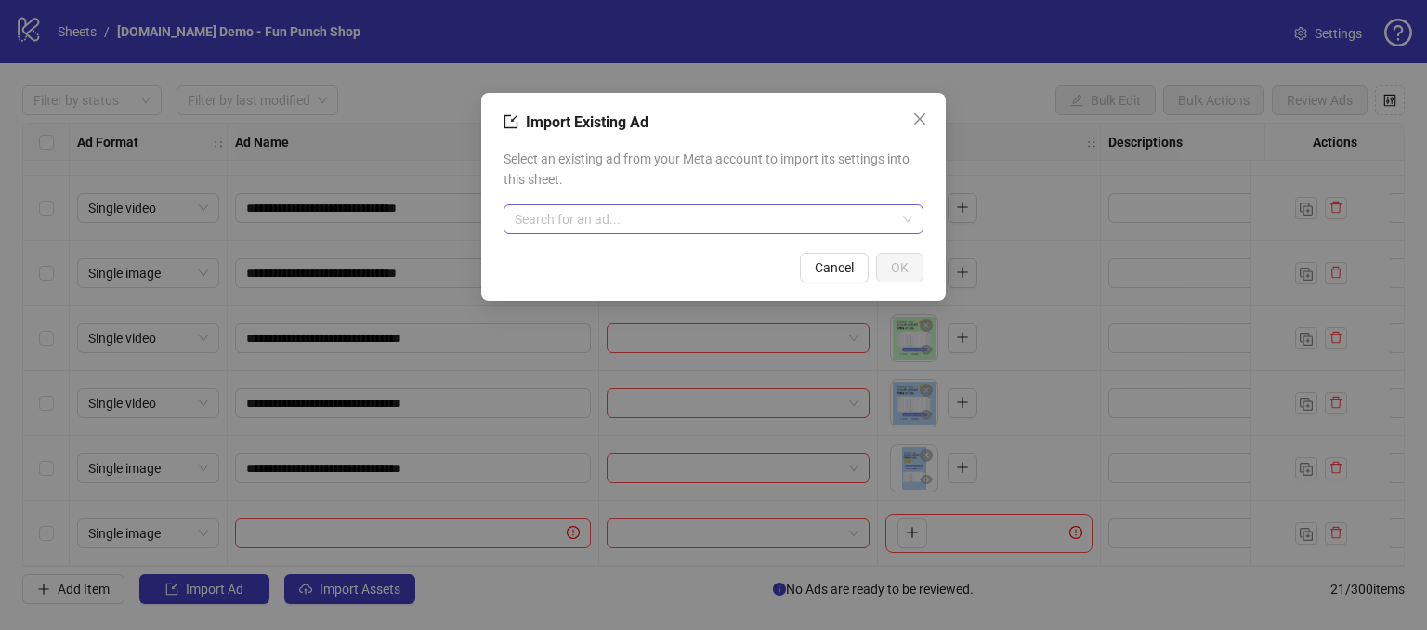
click at [540, 217] on input "search" at bounding box center [705, 219] width 381 height 28
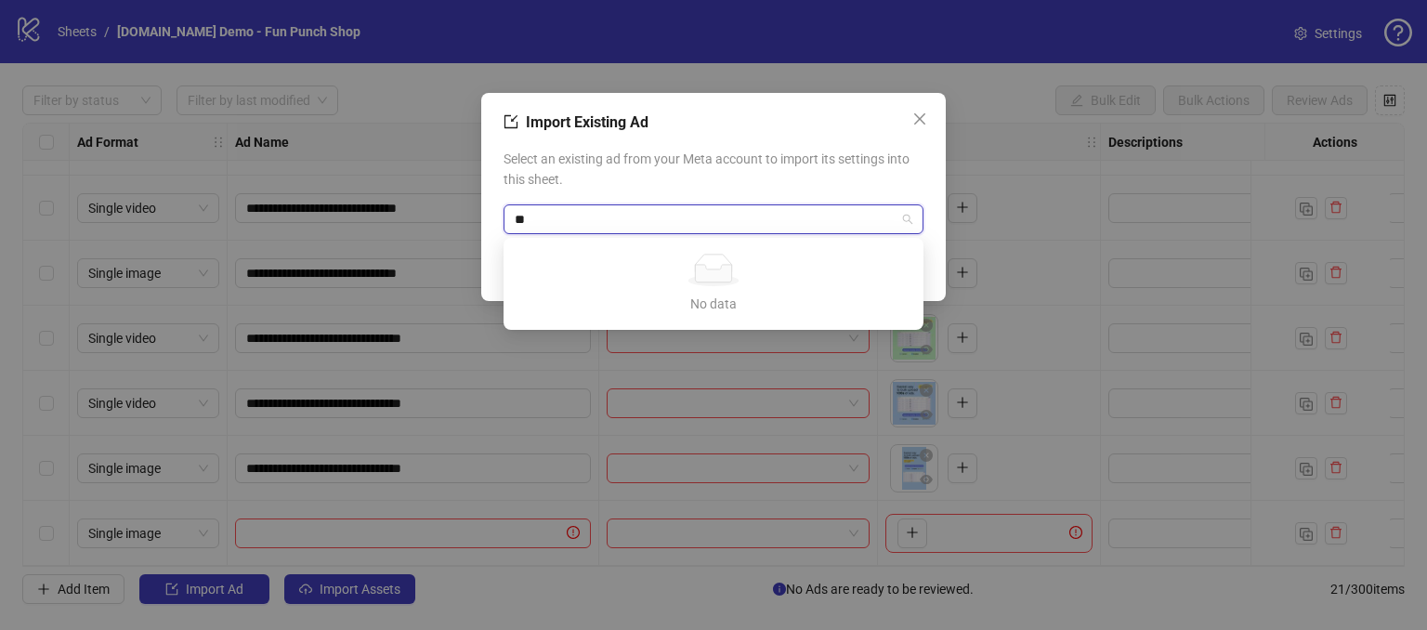
type input "*"
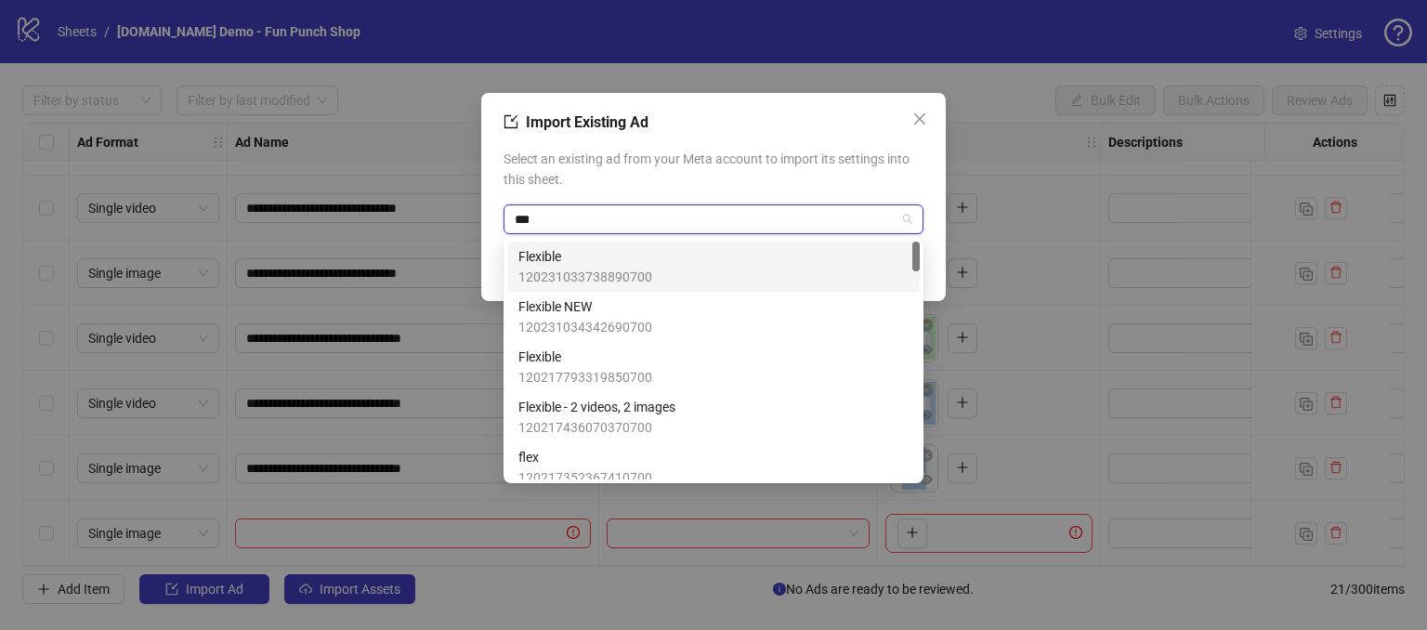
type input "****"
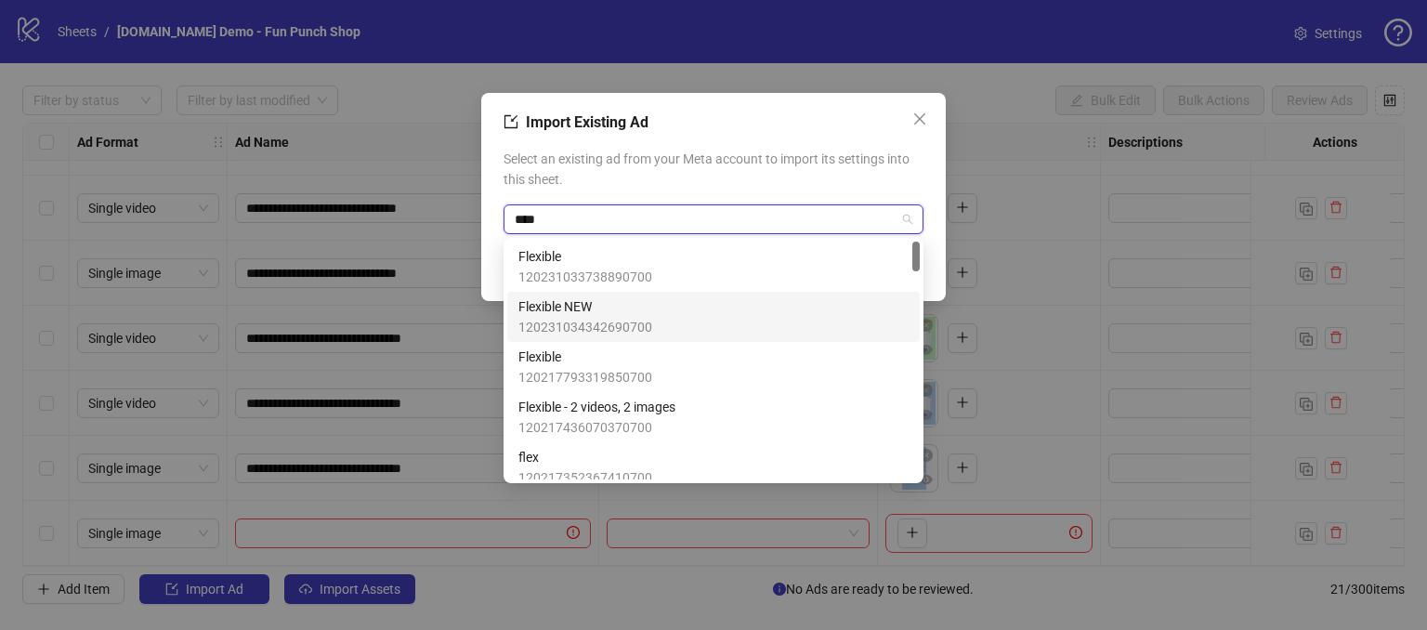
click at [580, 320] on span "120231034342690700" at bounding box center [585, 327] width 134 height 20
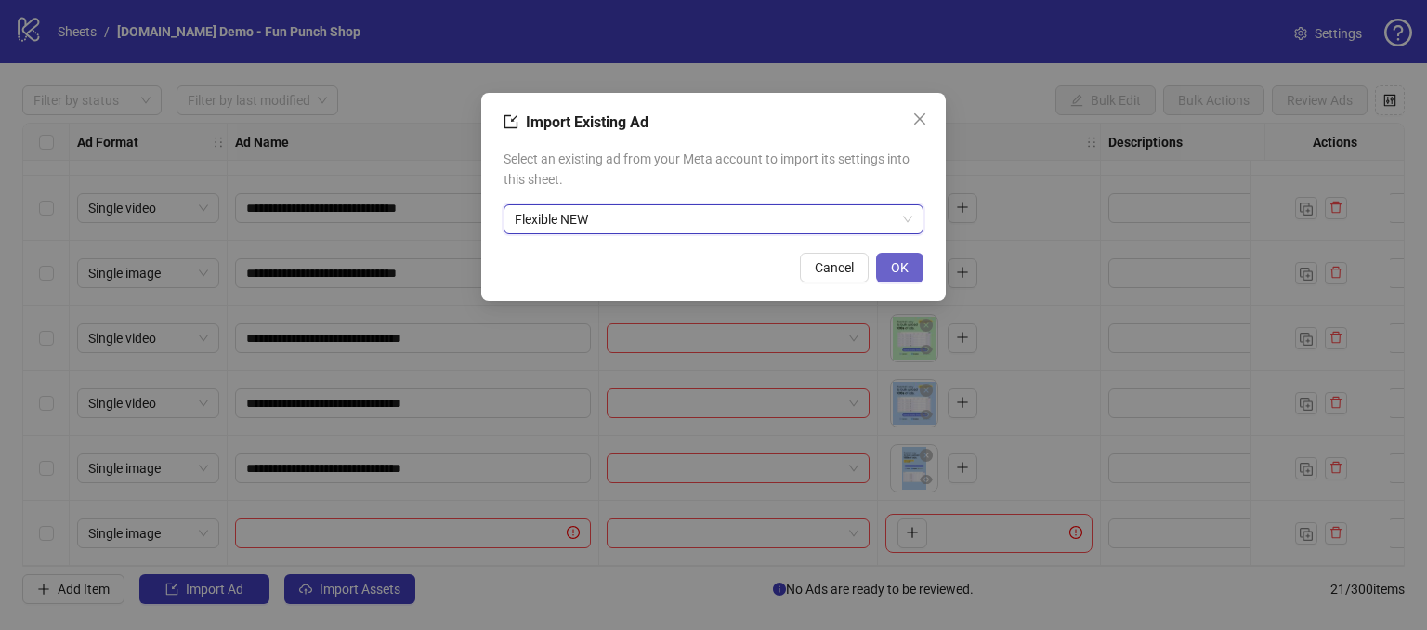
click at [893, 267] on span "OK" at bounding box center [900, 267] width 18 height 15
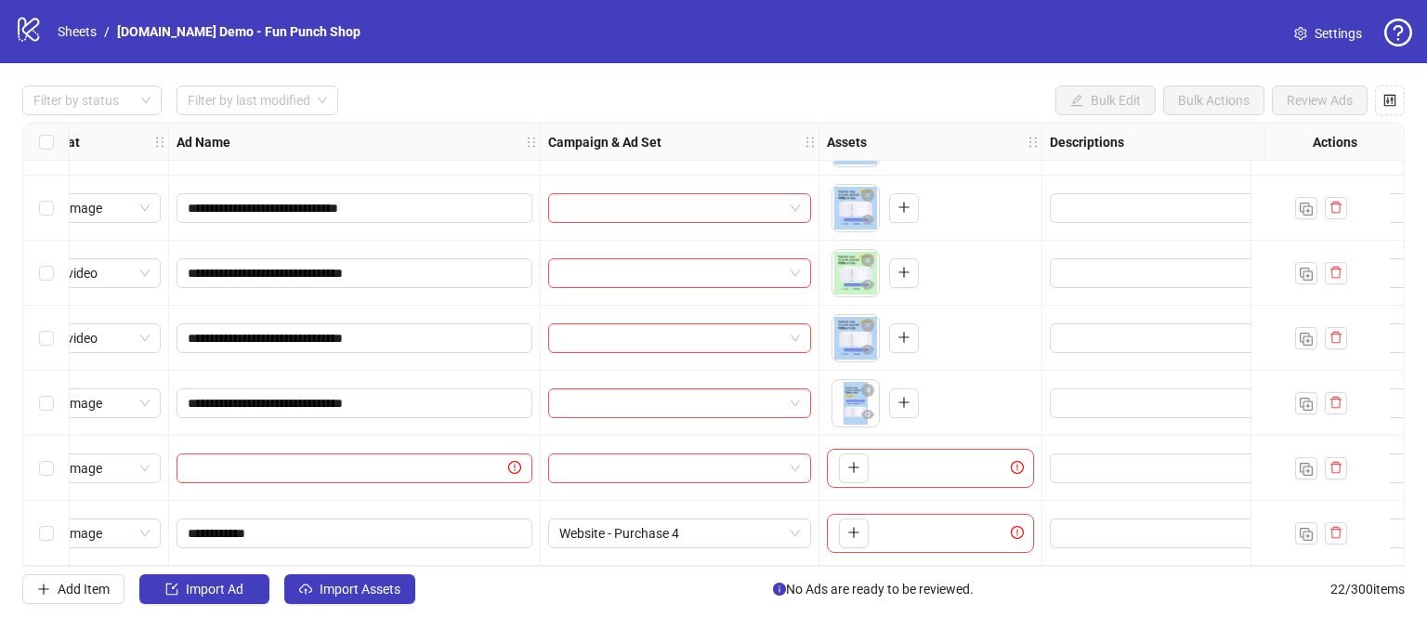
scroll to position [1032, 0]
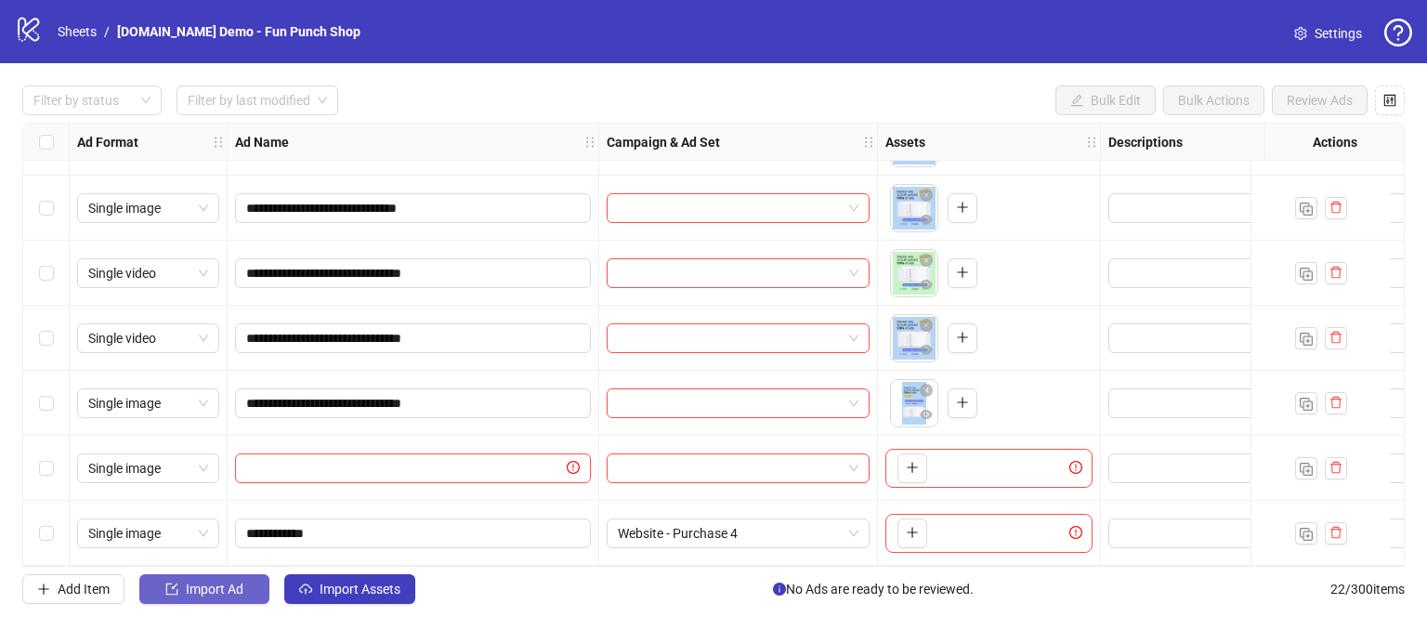
click at [189, 582] on span "Import Ad" at bounding box center [215, 588] width 58 height 15
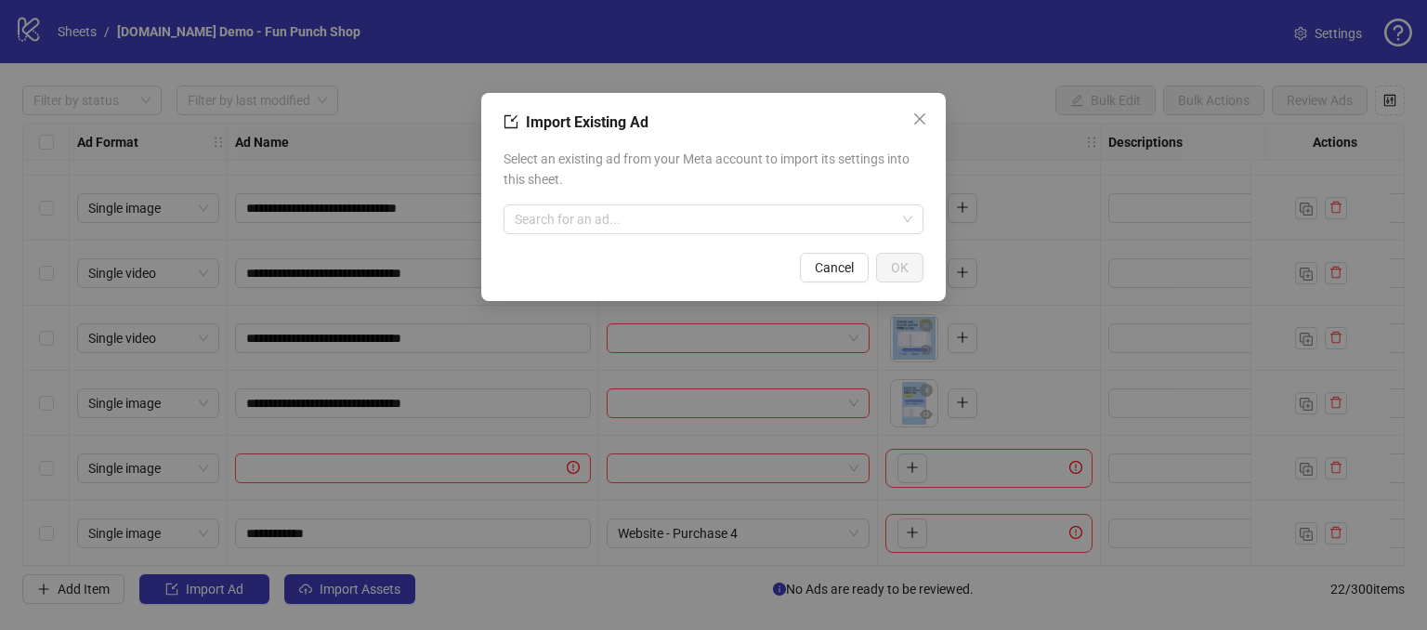
click at [579, 240] on div "Select an existing ad from your Meta account to import its settings into this s…" at bounding box center [713, 191] width 420 height 100
click at [576, 225] on input "search" at bounding box center [705, 219] width 381 height 28
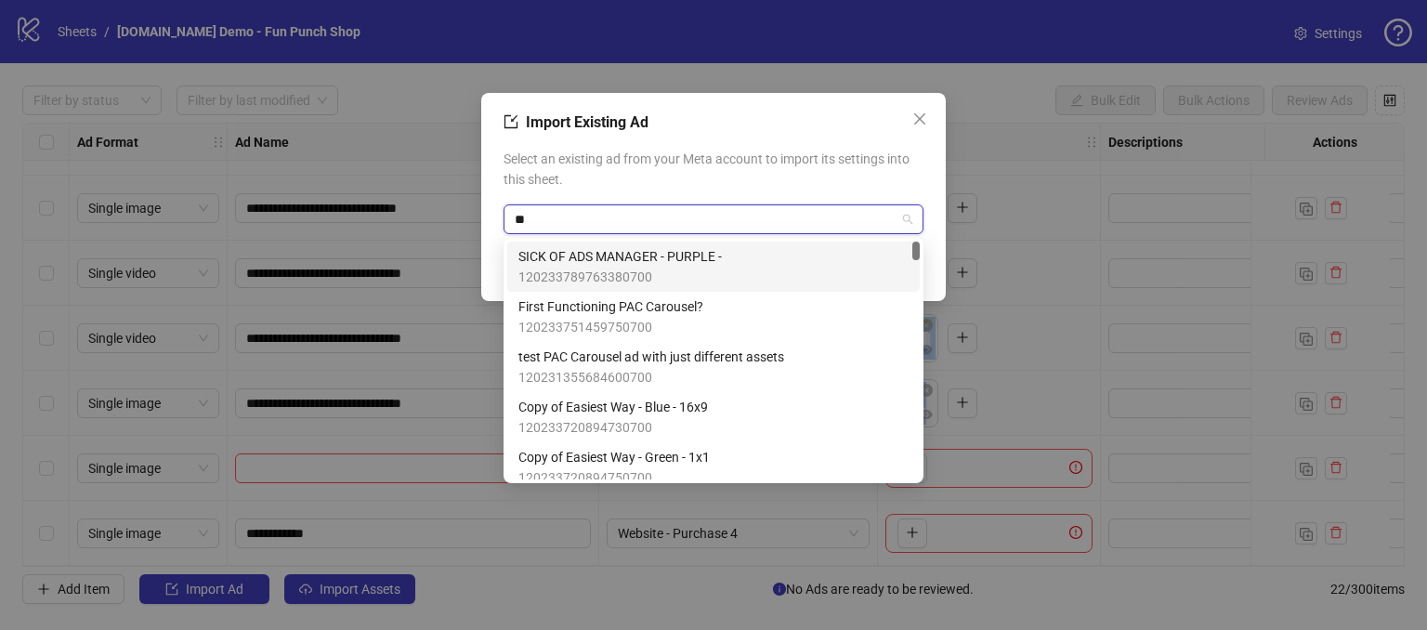
type input "***"
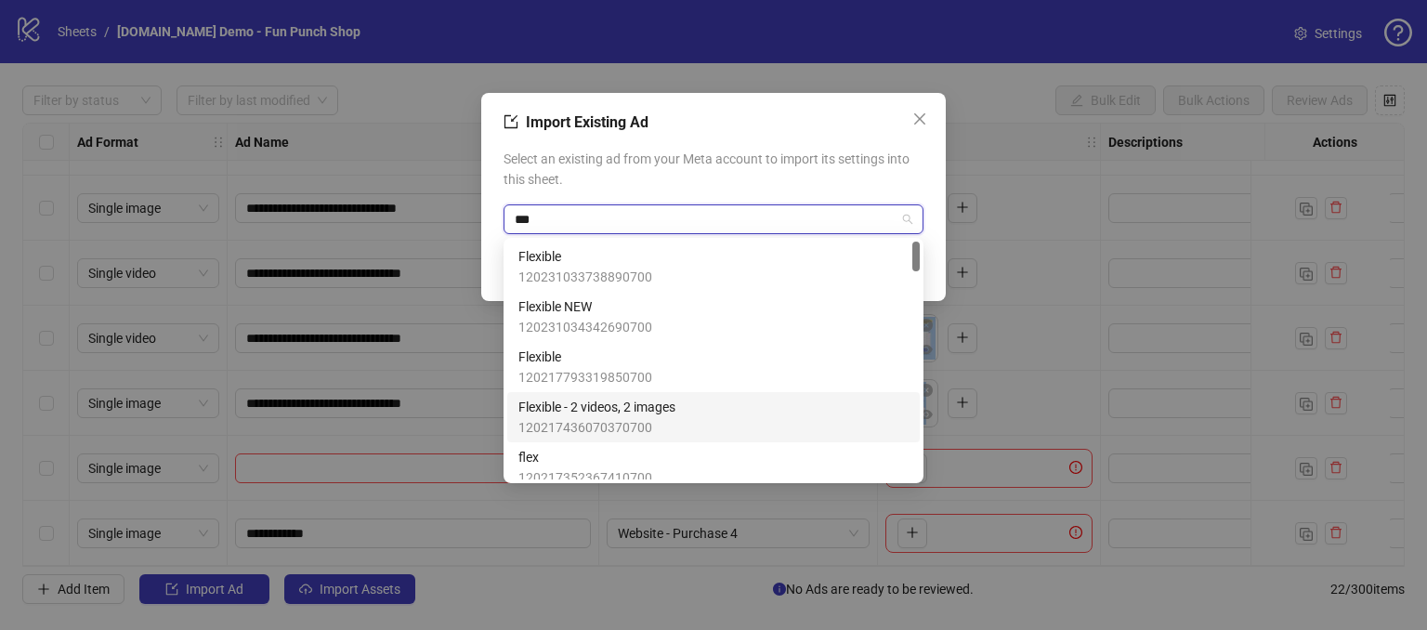
click at [610, 422] on span "120217436070370700" at bounding box center [596, 427] width 157 height 20
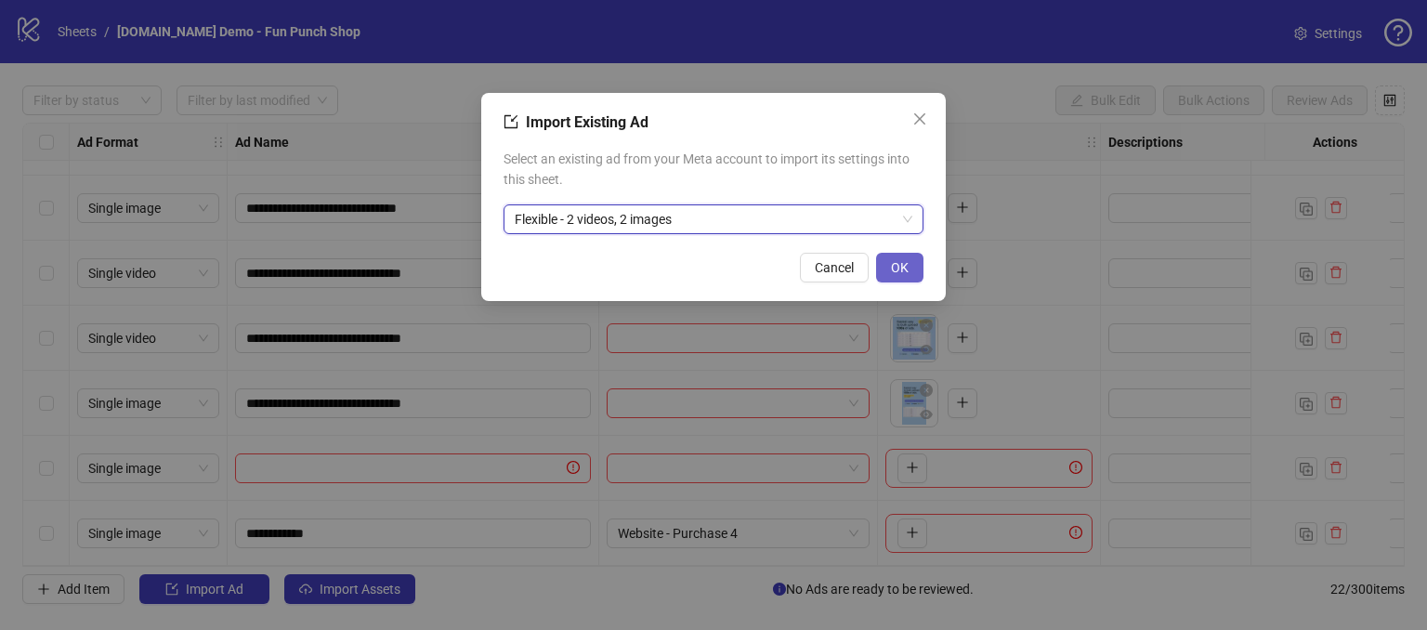
click at [905, 265] on span "OK" at bounding box center [900, 267] width 18 height 15
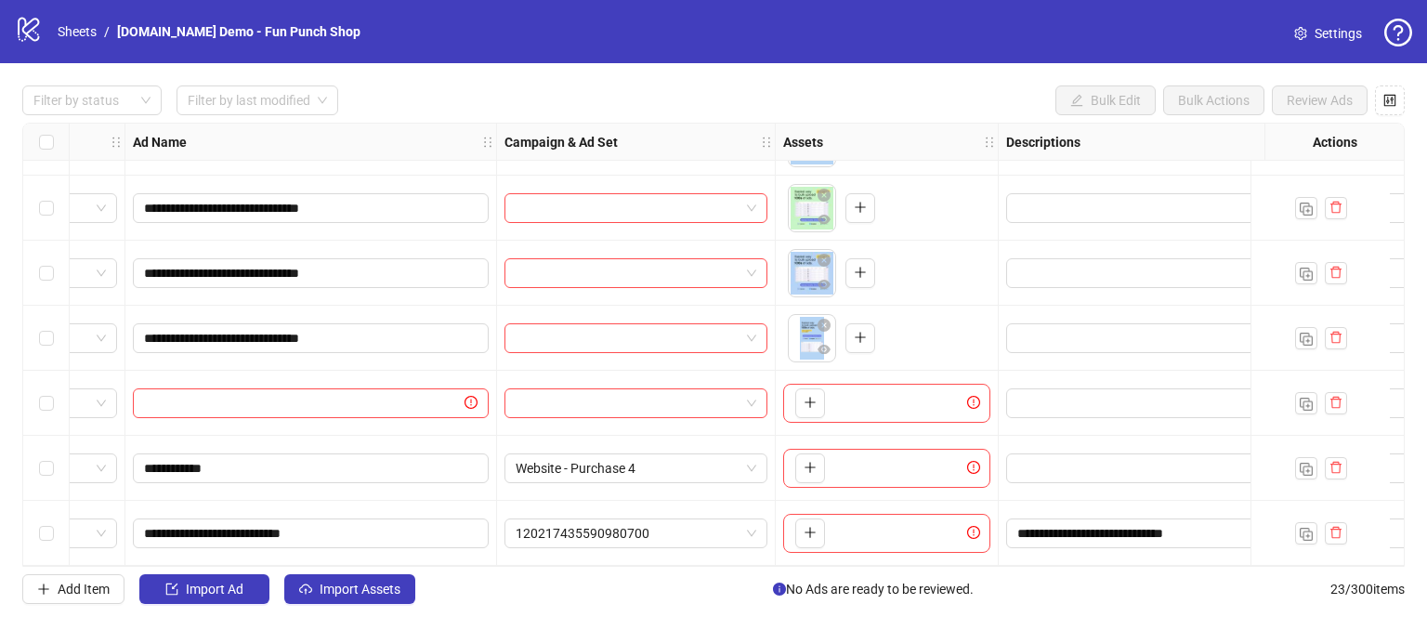
scroll to position [1097, 0]
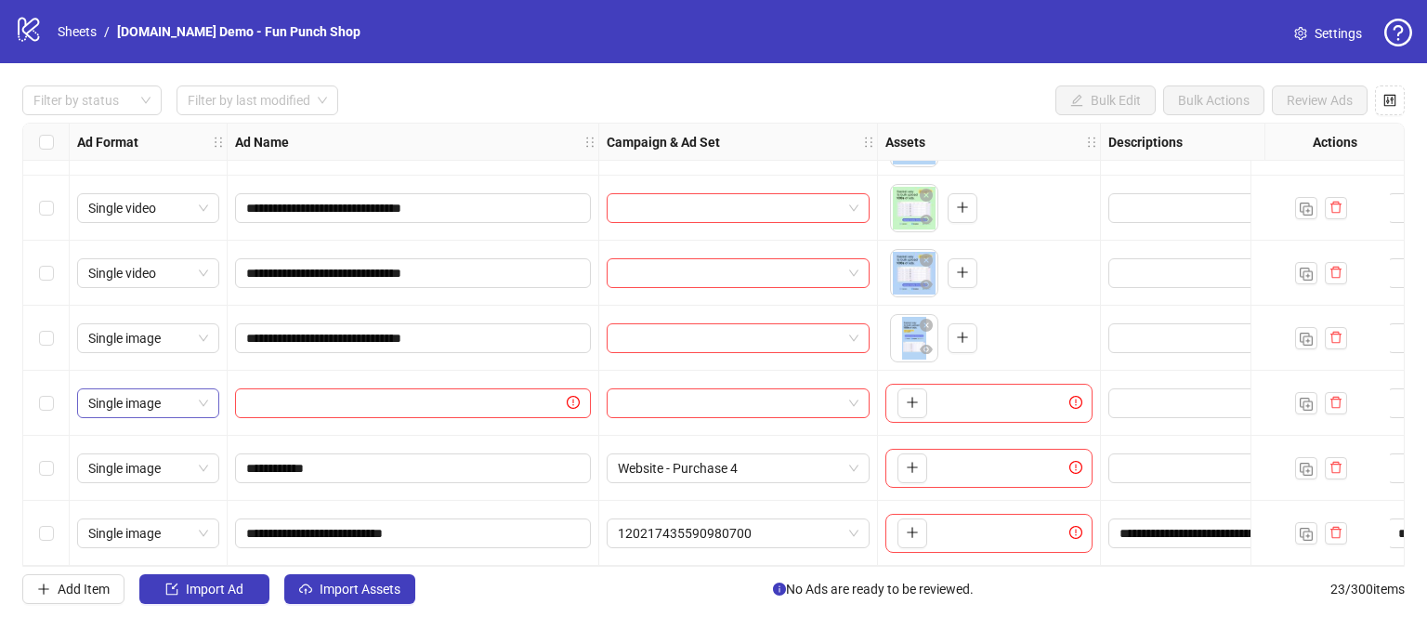
click at [145, 397] on span "Single image" at bounding box center [148, 403] width 120 height 28
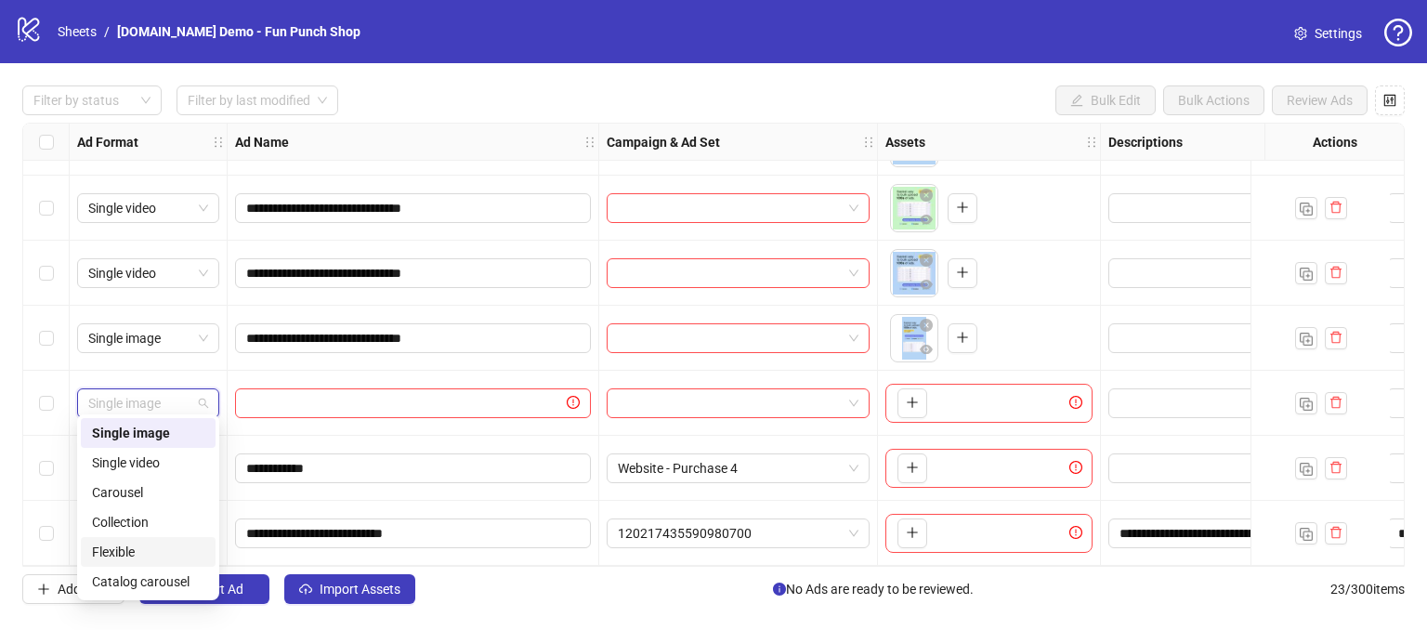
click at [115, 556] on div "Flexible" at bounding box center [148, 552] width 112 height 20
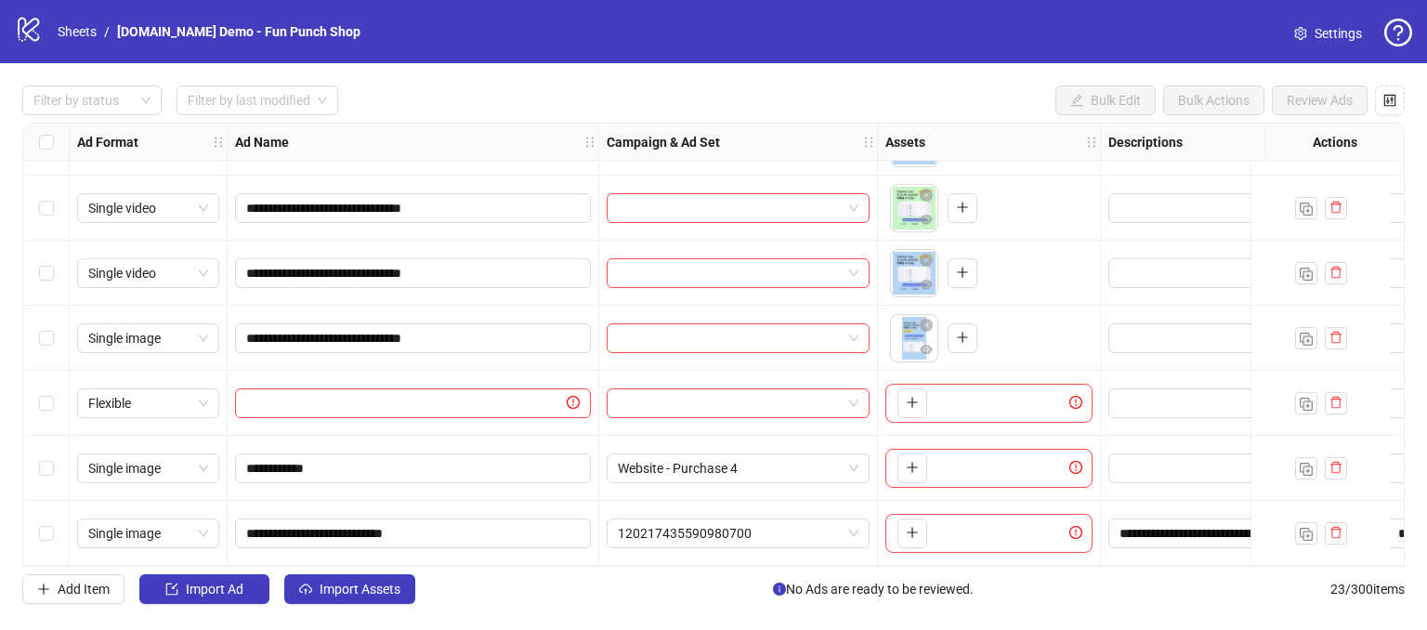
drag, startPoint x: 427, startPoint y: 568, endPoint x: 463, endPoint y: 576, distance: 36.1
click at [463, 576] on div "**********" at bounding box center [713, 344] width 1427 height 563
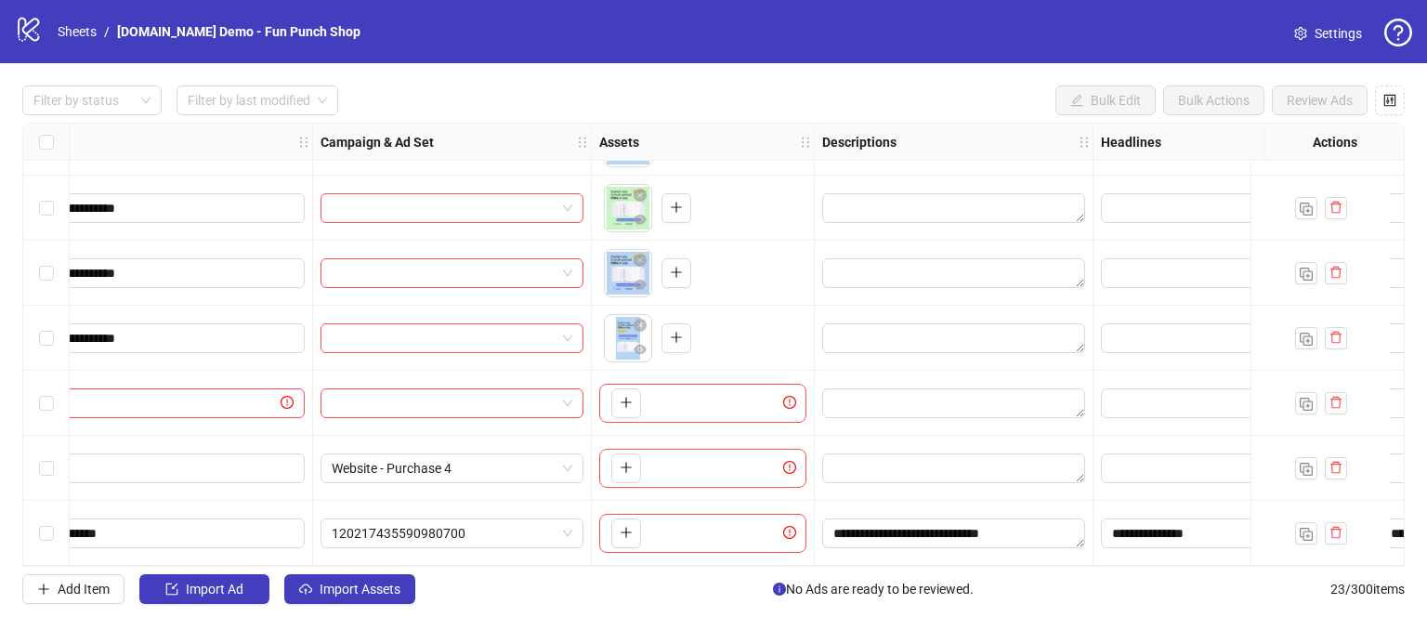
scroll to position [1097, 428]
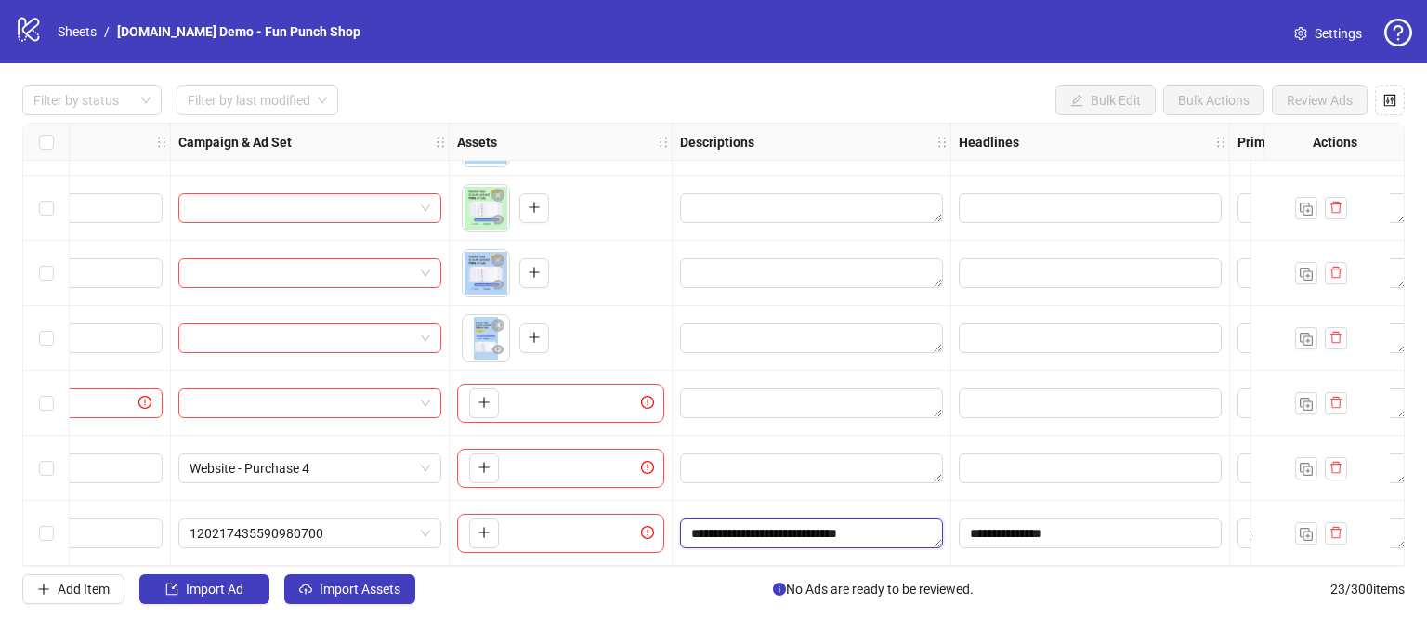
click at [769, 525] on textarea "**********" at bounding box center [811, 533] width 263 height 30
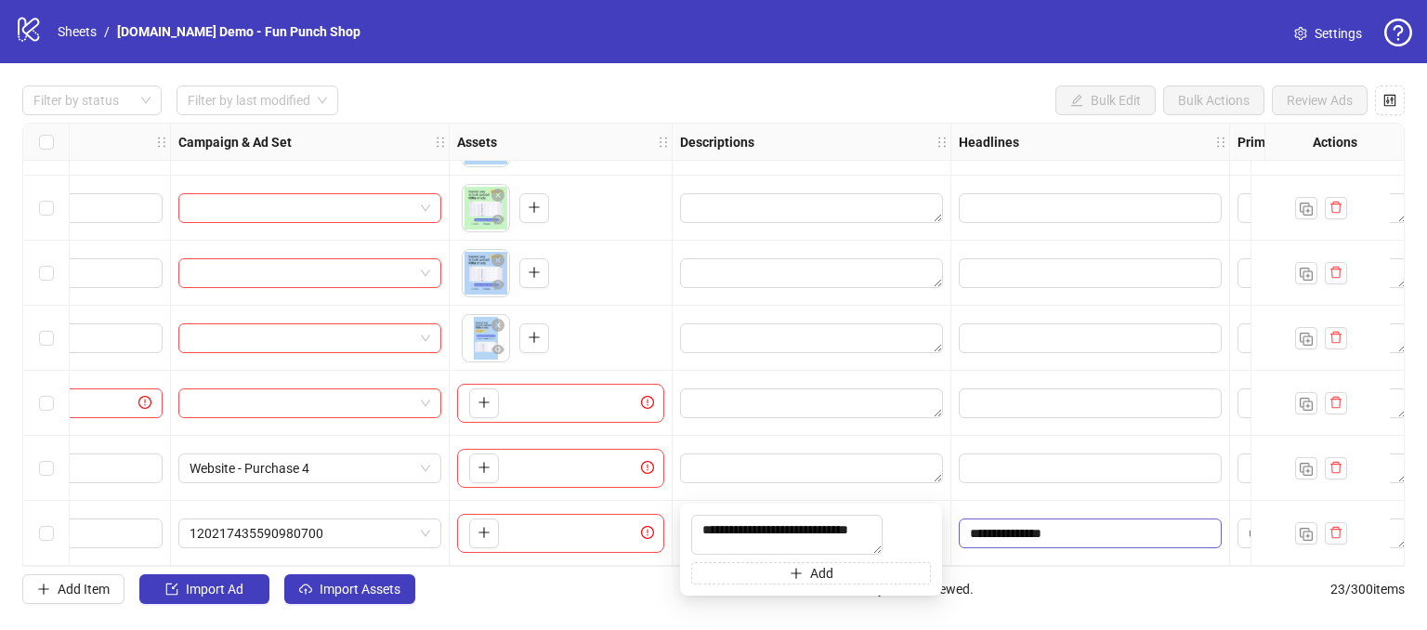
click at [1085, 527] on input "**********" at bounding box center [1088, 533] width 237 height 20
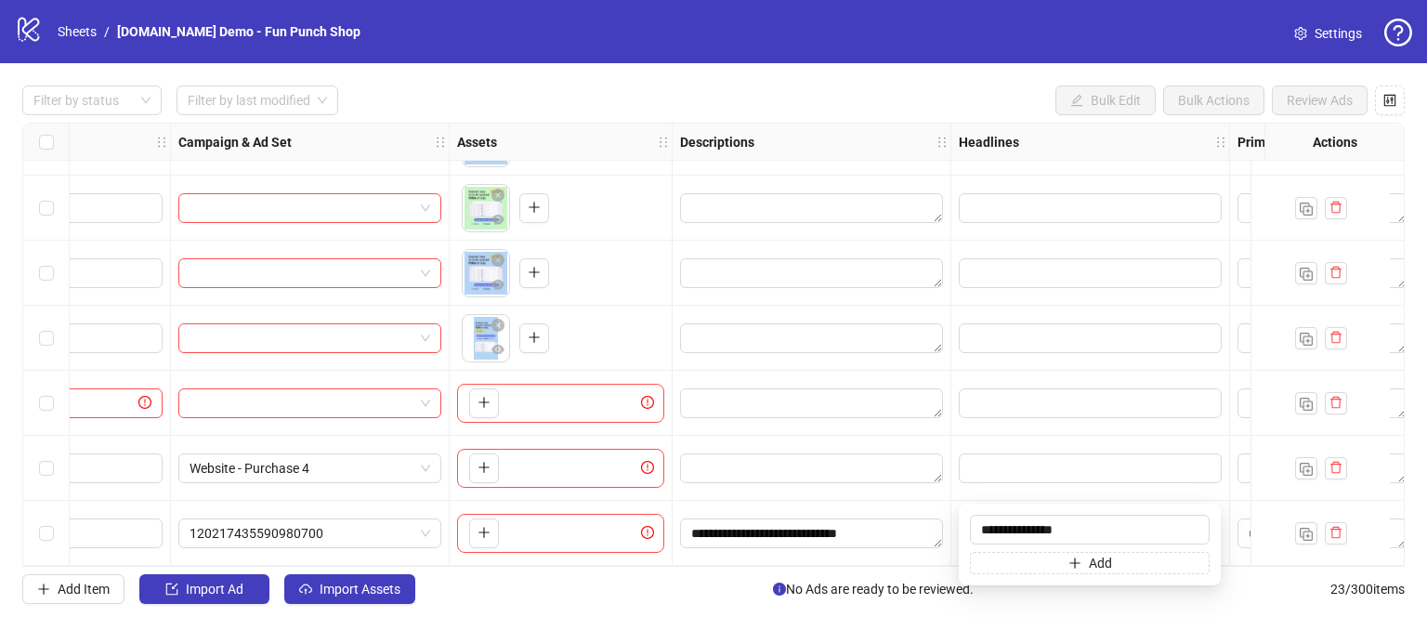
click at [635, 601] on div "Add Item Import Ad Import Assets No Ads are ready to be reviewed. 23 / 300 items" at bounding box center [713, 589] width 1382 height 30
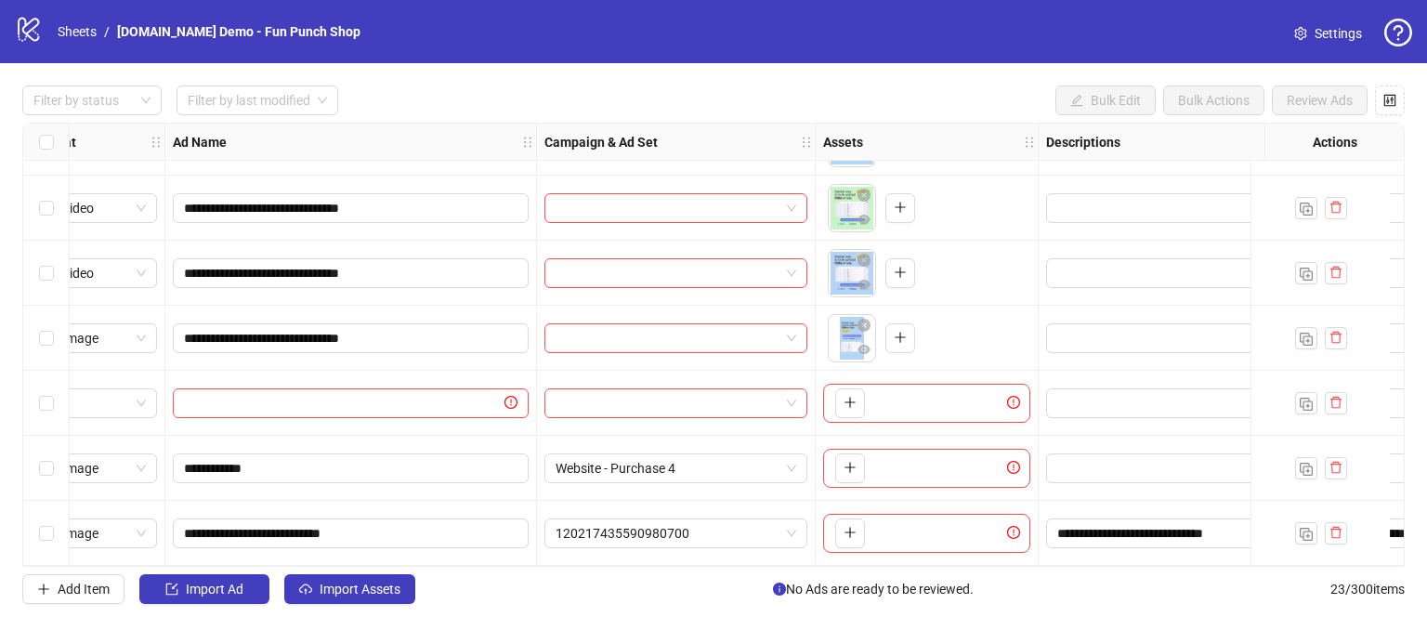
scroll to position [1097, 145]
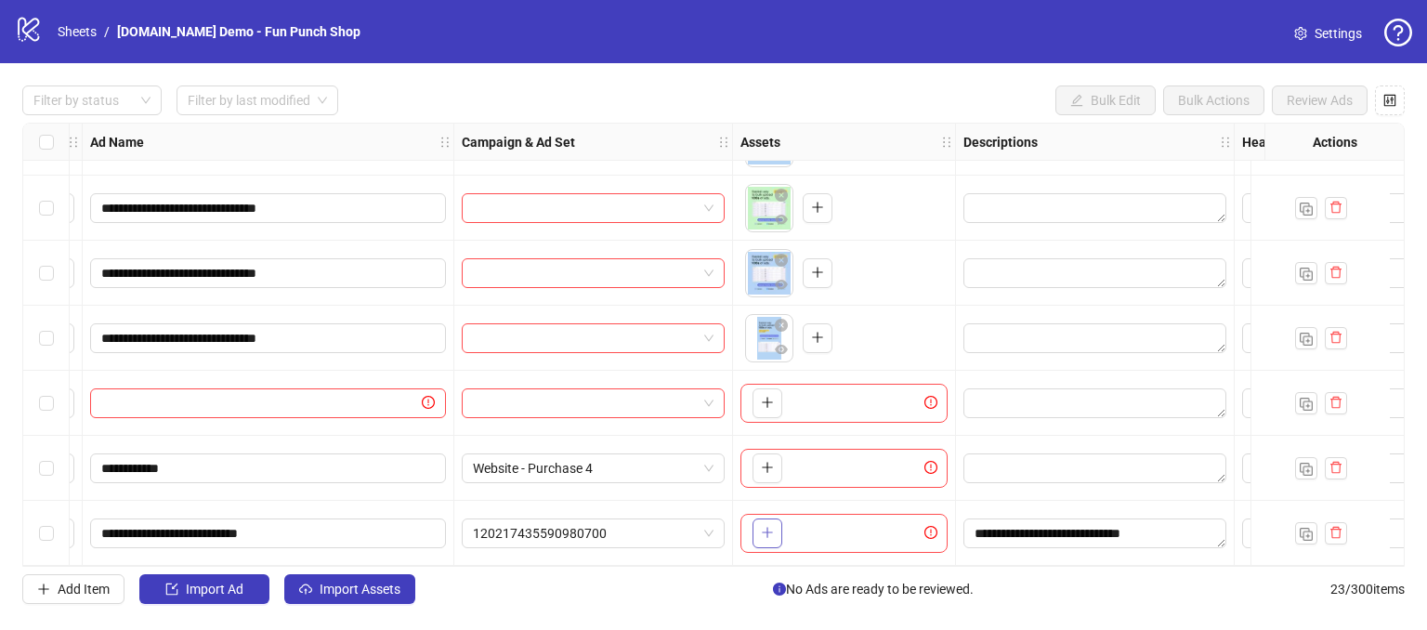
click at [771, 529] on icon "plus" at bounding box center [767, 532] width 13 height 13
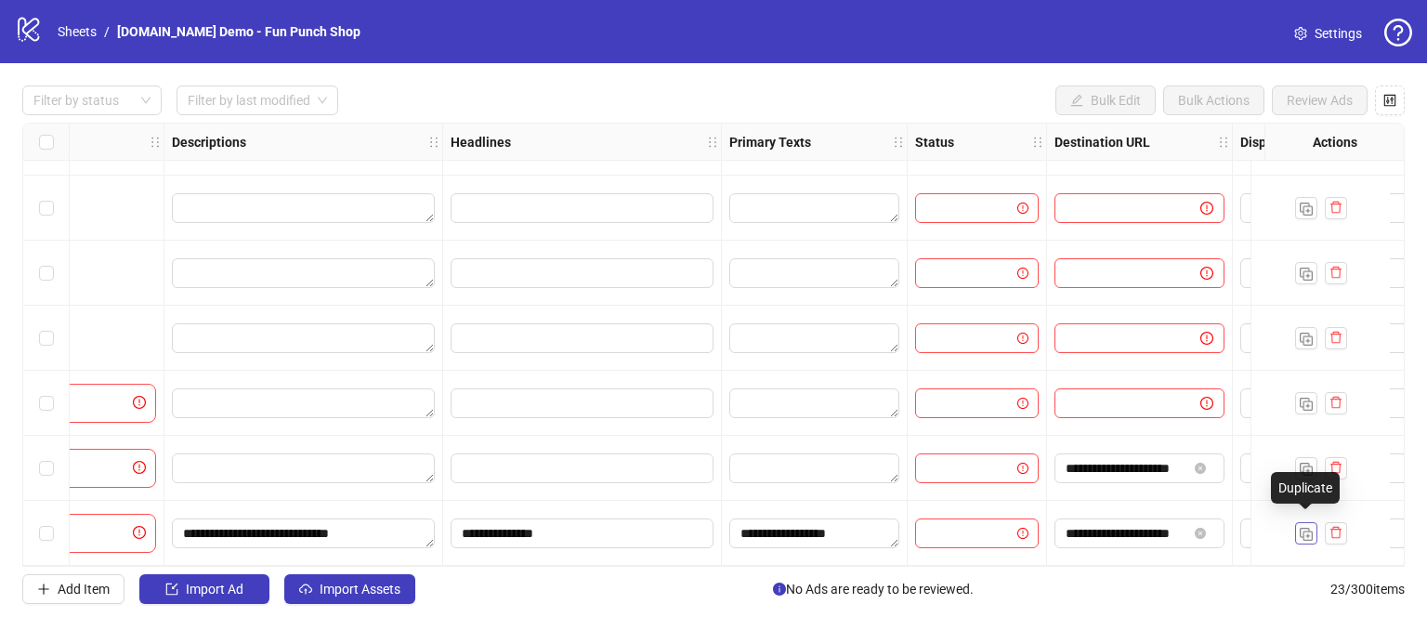
click at [1301, 528] on img "button" at bounding box center [1306, 534] width 13 height 13
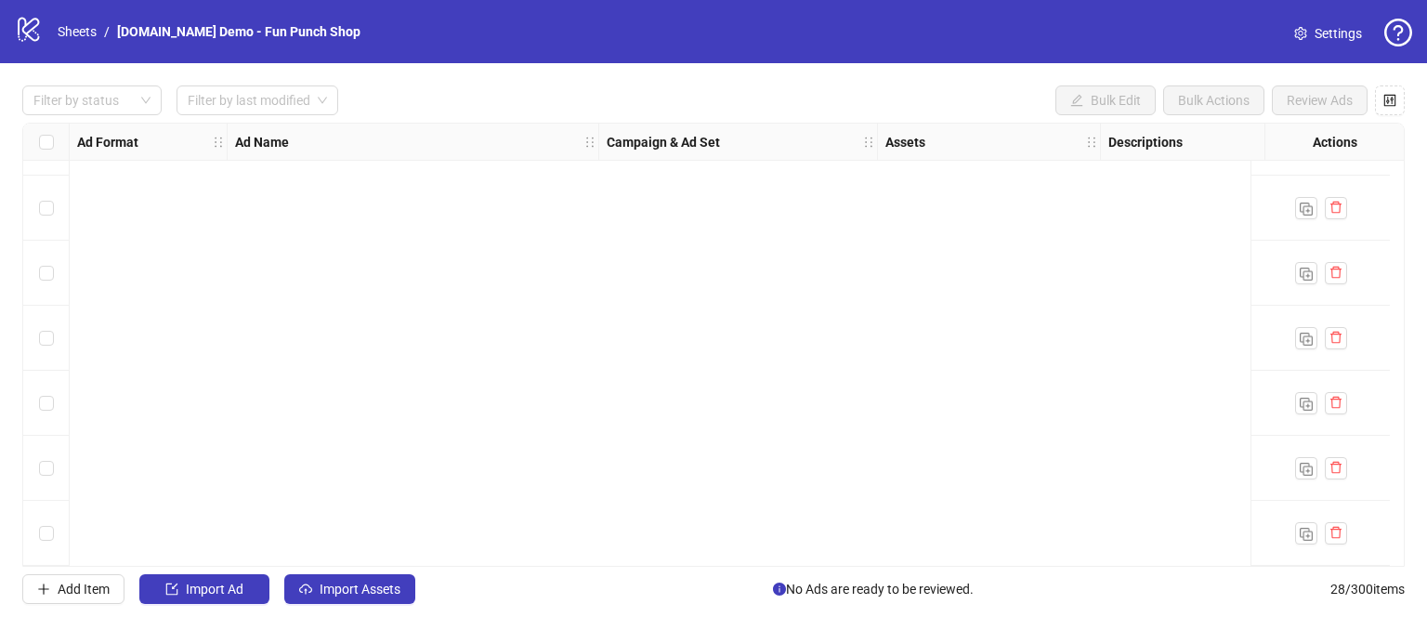
scroll to position [0, 0]
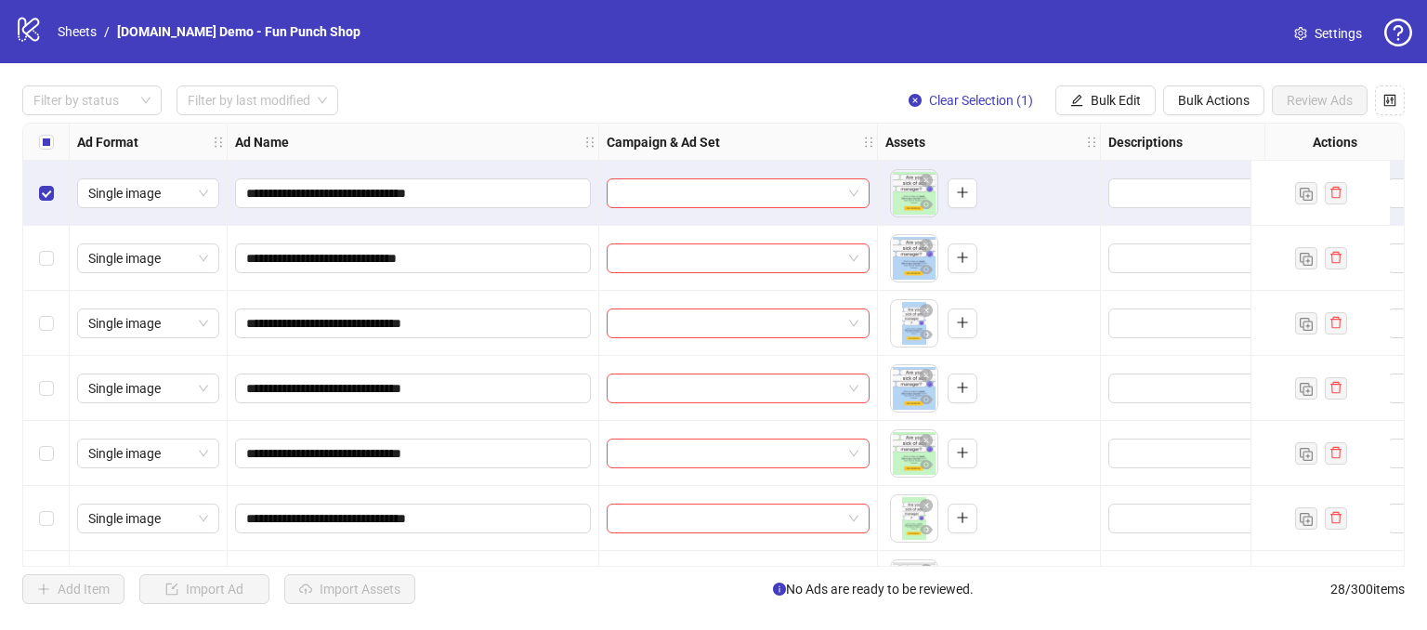
click at [36, 521] on div "Select row 6" at bounding box center [46, 518] width 46 height 65
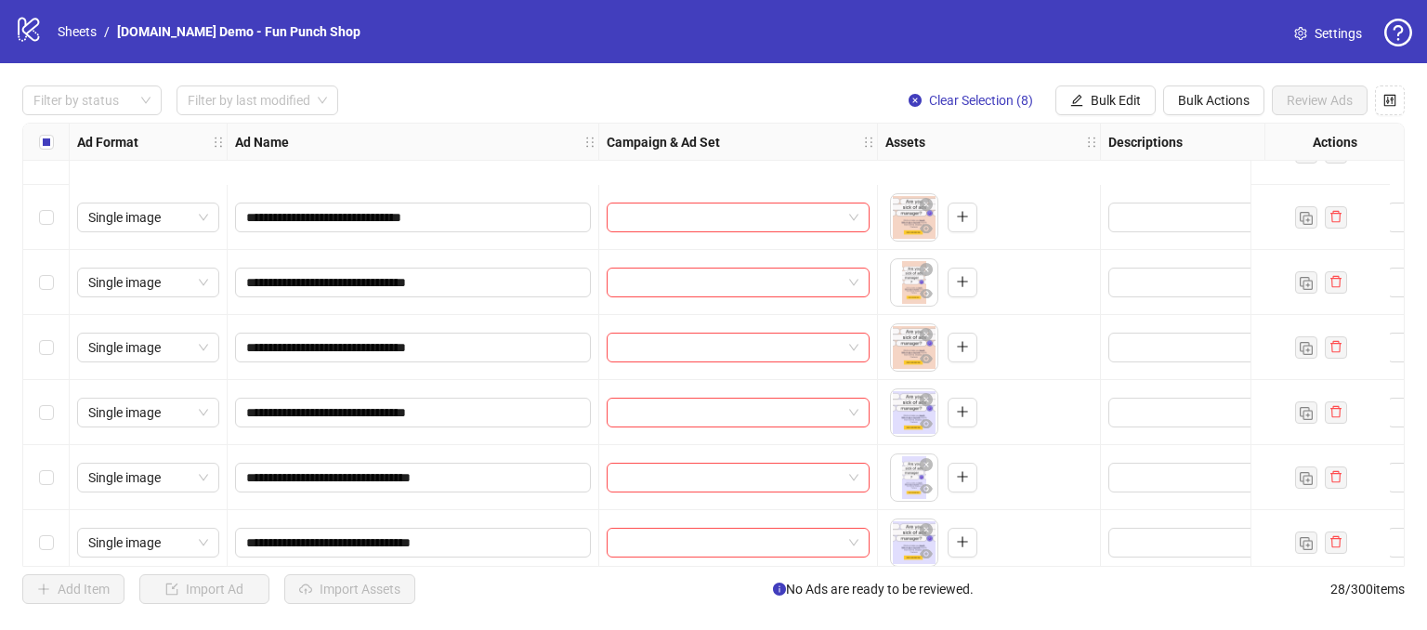
scroll to position [743, 0]
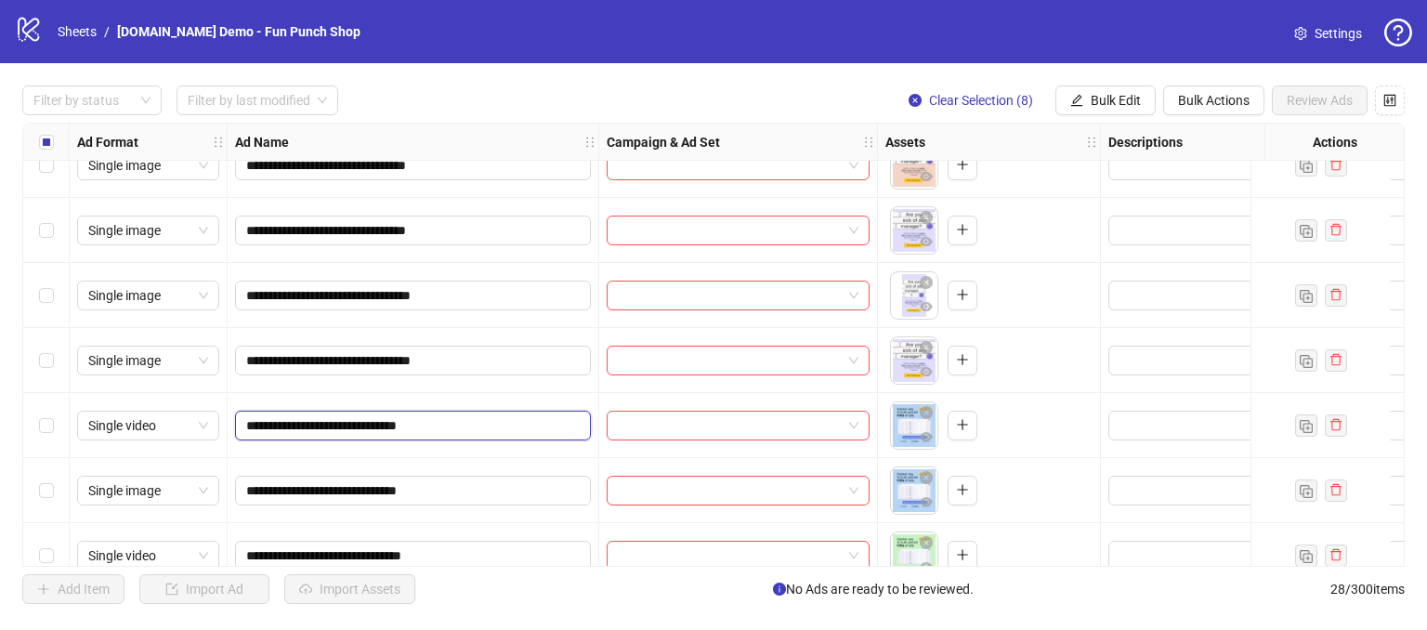
click at [491, 421] on input "**********" at bounding box center [411, 425] width 330 height 20
type input "**********"
click at [660, 427] on input "search" at bounding box center [730, 426] width 224 height 28
click at [546, 400] on div "**********" at bounding box center [414, 425] width 372 height 65
drag, startPoint x: 591, startPoint y: 558, endPoint x: 646, endPoint y: 566, distance: 55.3
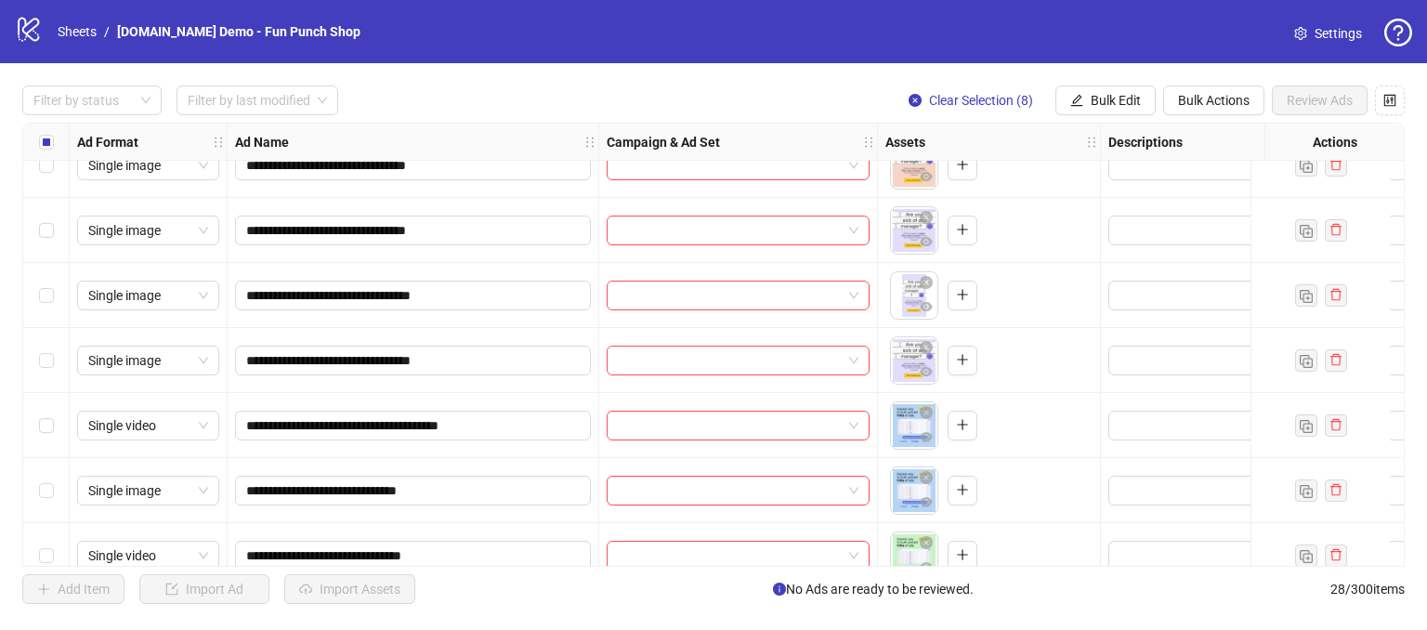
click at [646, 566] on div "**********" at bounding box center [713, 345] width 1382 height 444
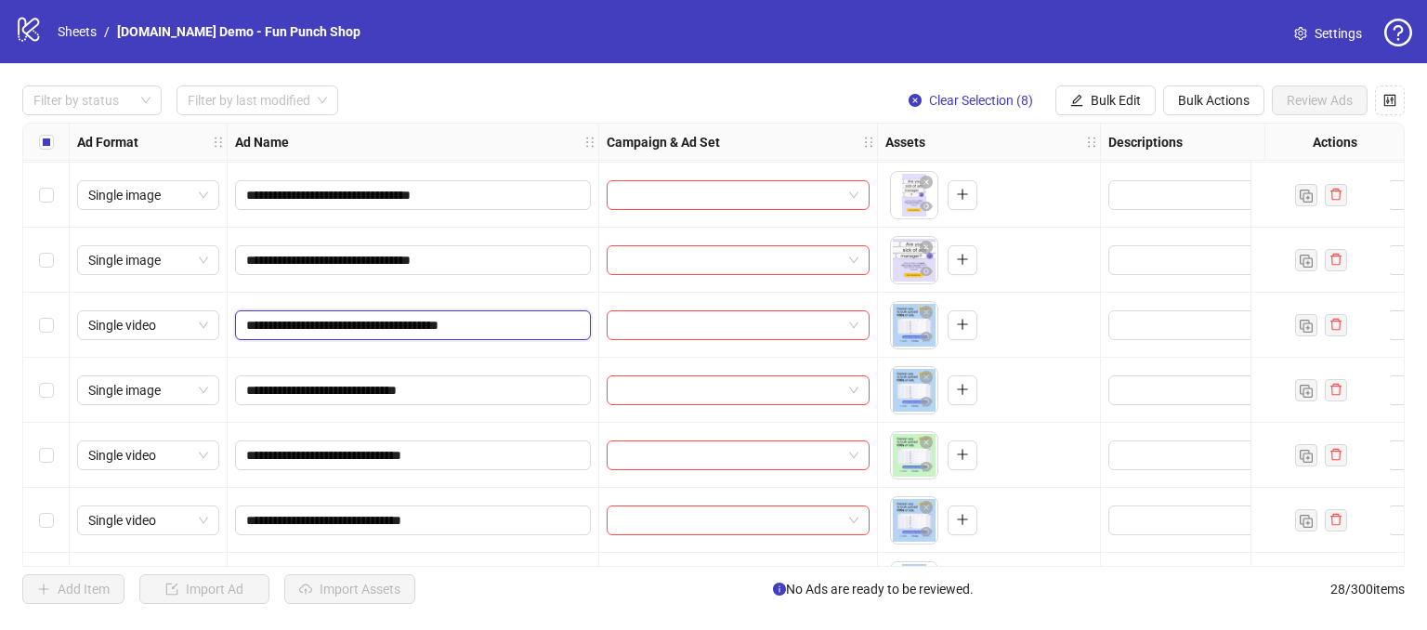
click at [521, 324] on input "**********" at bounding box center [411, 325] width 330 height 20
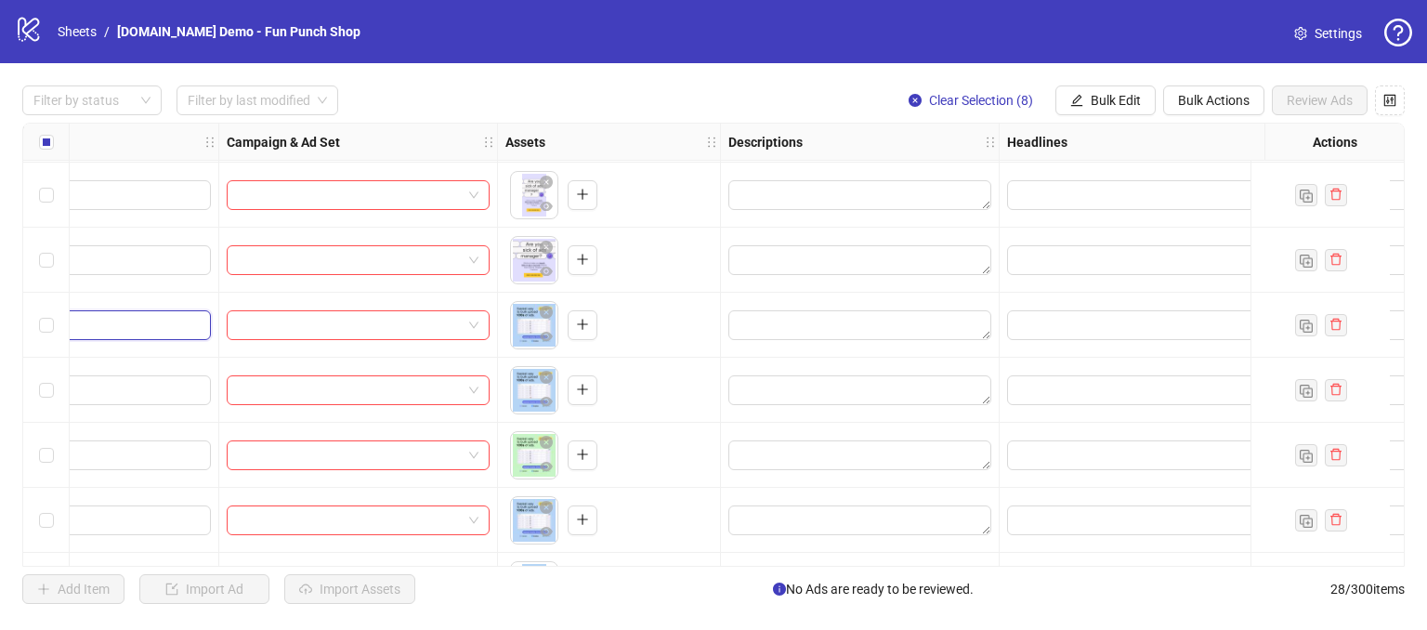
scroll to position [843, 483]
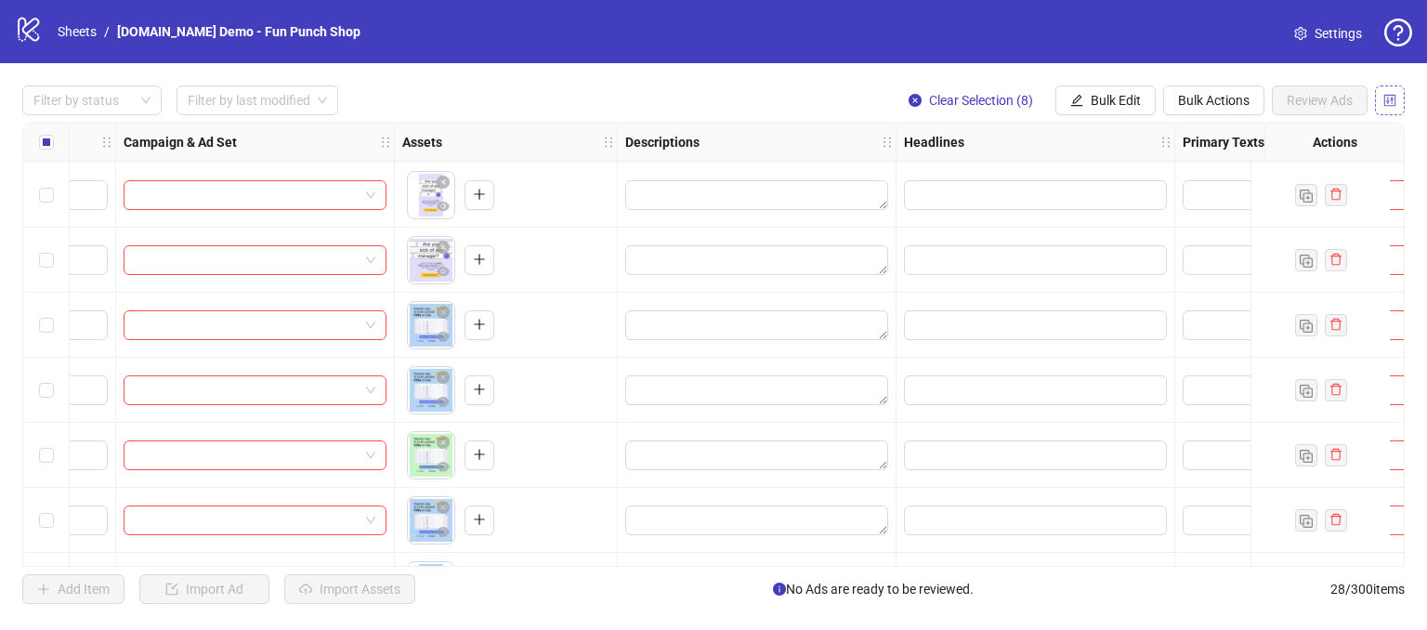
click at [1397, 99] on button "button" at bounding box center [1390, 100] width 30 height 30
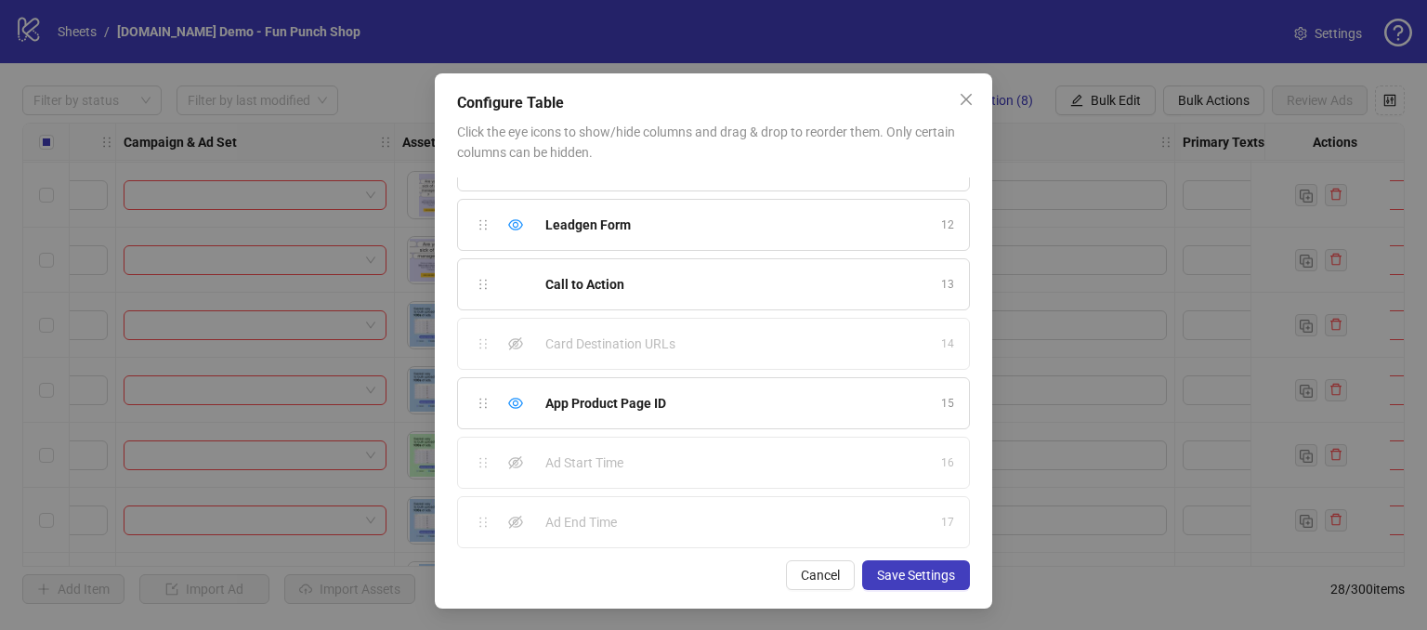
scroll to position [20, 0]
click at [516, 395] on div "Hide column" at bounding box center [515, 402] width 22 height 22
click at [509, 219] on icon "eye" at bounding box center [515, 223] width 15 height 15
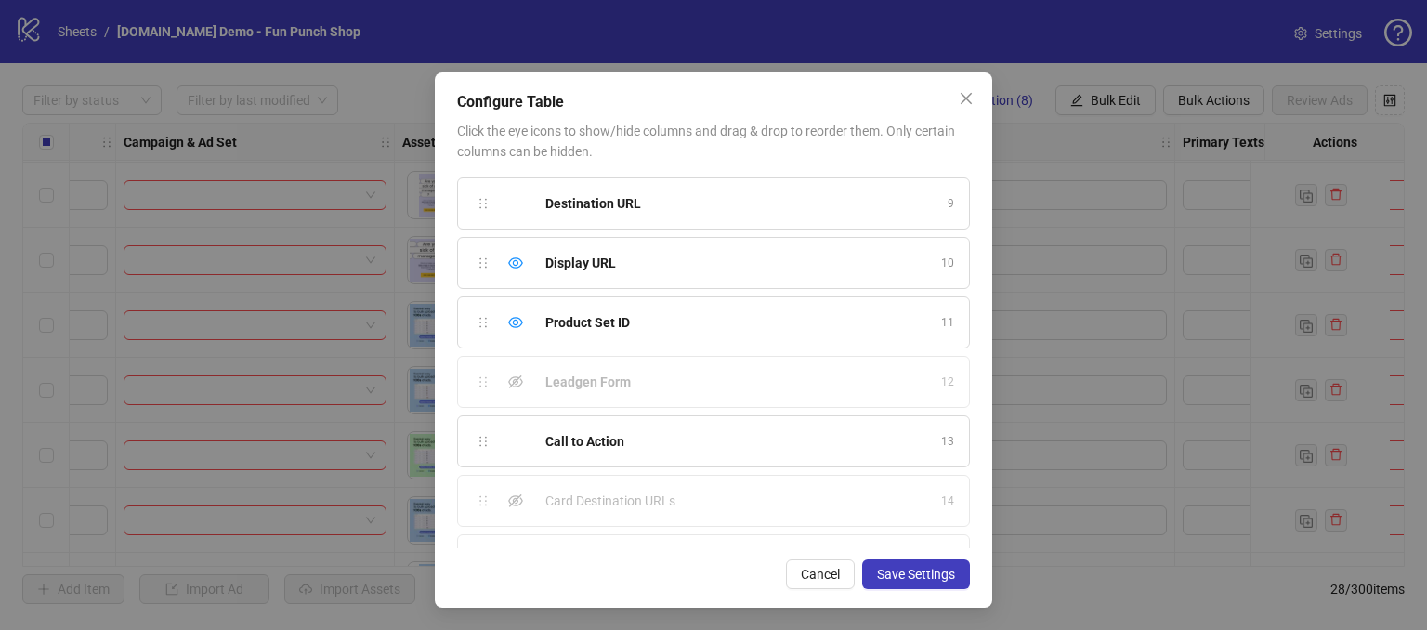
scroll to position [447, 0]
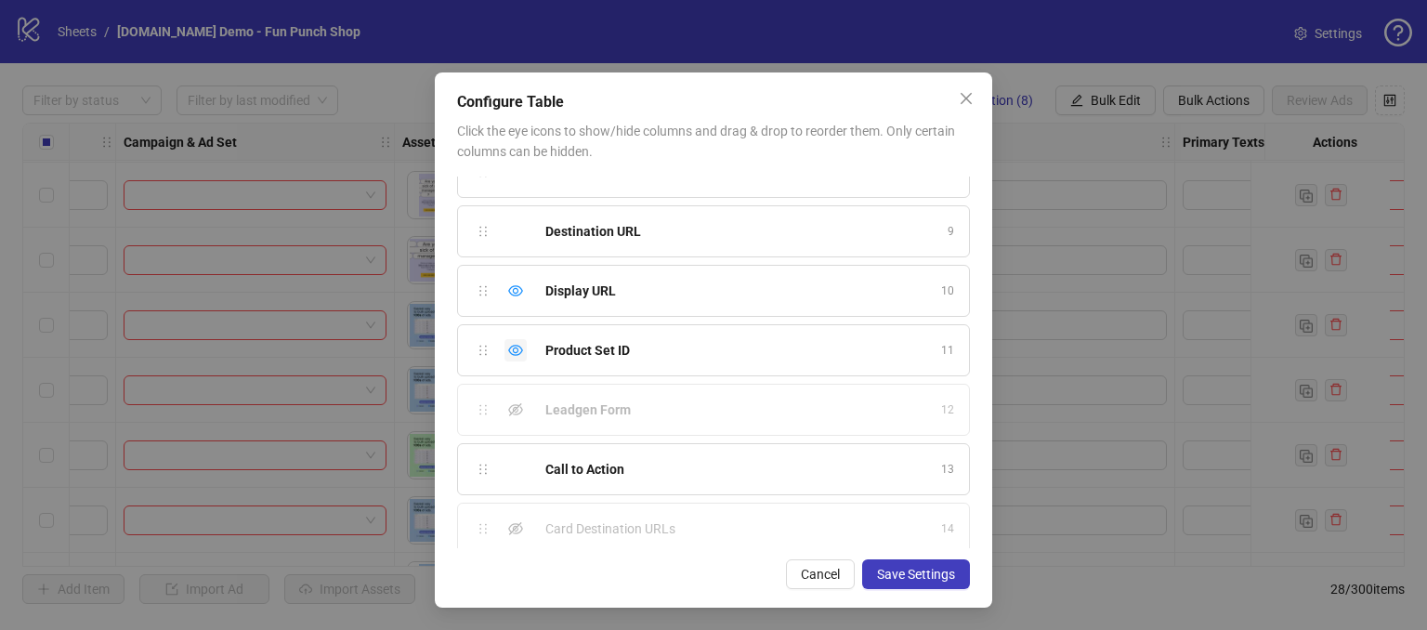
click at [508, 343] on icon "eye" at bounding box center [515, 350] width 15 height 15
click at [504, 283] on div "Hide column" at bounding box center [515, 291] width 22 height 22
drag, startPoint x: 545, startPoint y: 451, endPoint x: 582, endPoint y: 476, distance: 44.3
click at [632, 451] on div "Ad Start Time" at bounding box center [737, 461] width 385 height 20
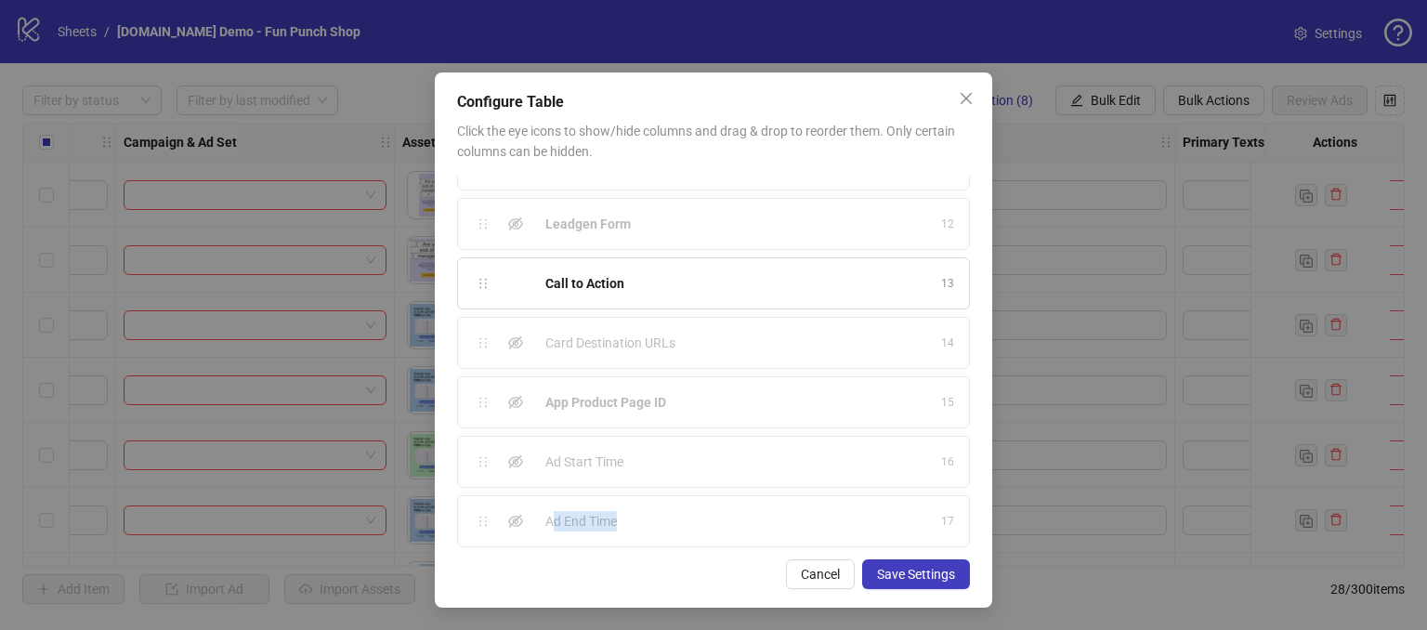
drag, startPoint x: 545, startPoint y: 508, endPoint x: 625, endPoint y: 503, distance: 80.1
click at [613, 511] on div "Ad End Time" at bounding box center [737, 521] width 385 height 20
click at [665, 499] on div "Ad End Time 17" at bounding box center [713, 521] width 513 height 52
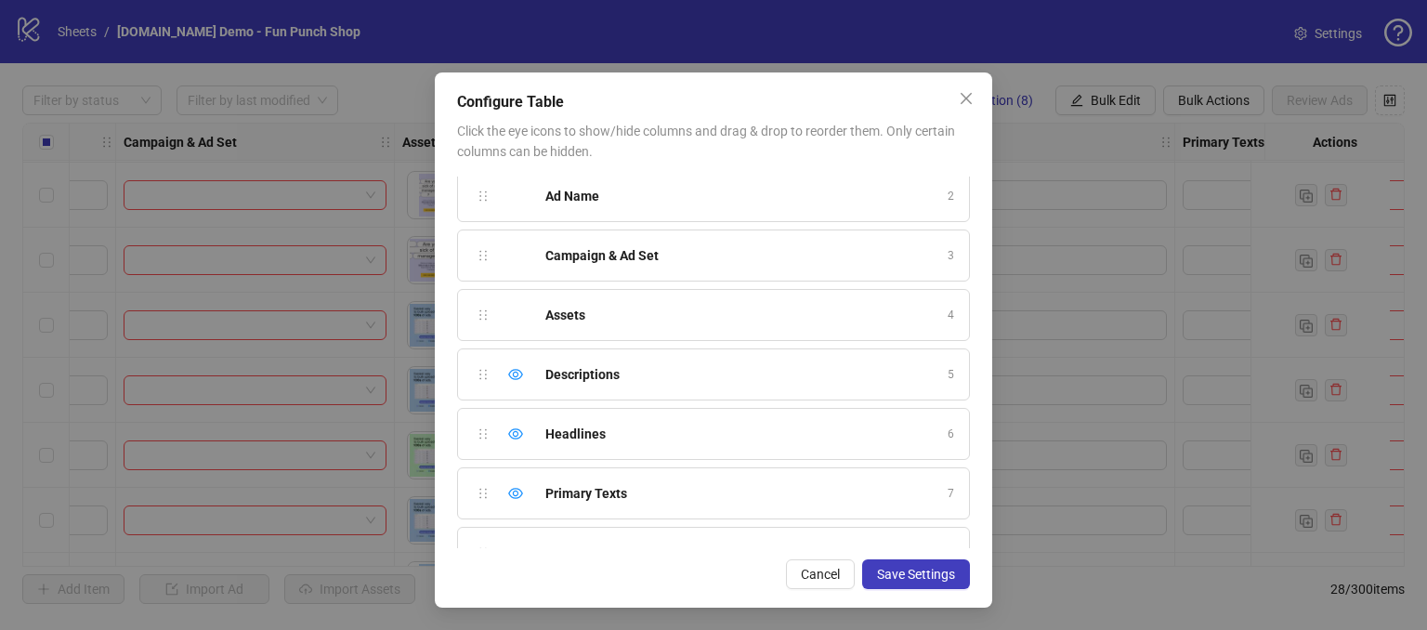
scroll to position [0, 0]
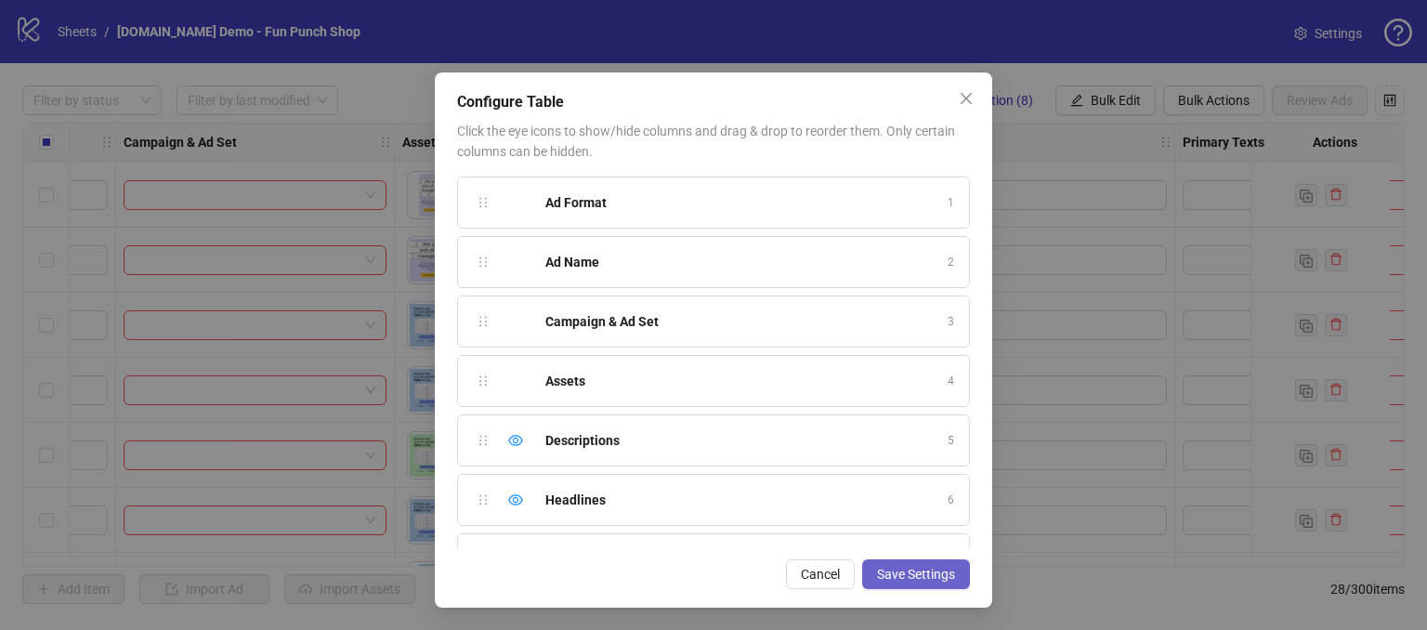
click at [918, 574] on span "Save Settings" at bounding box center [916, 574] width 78 height 15
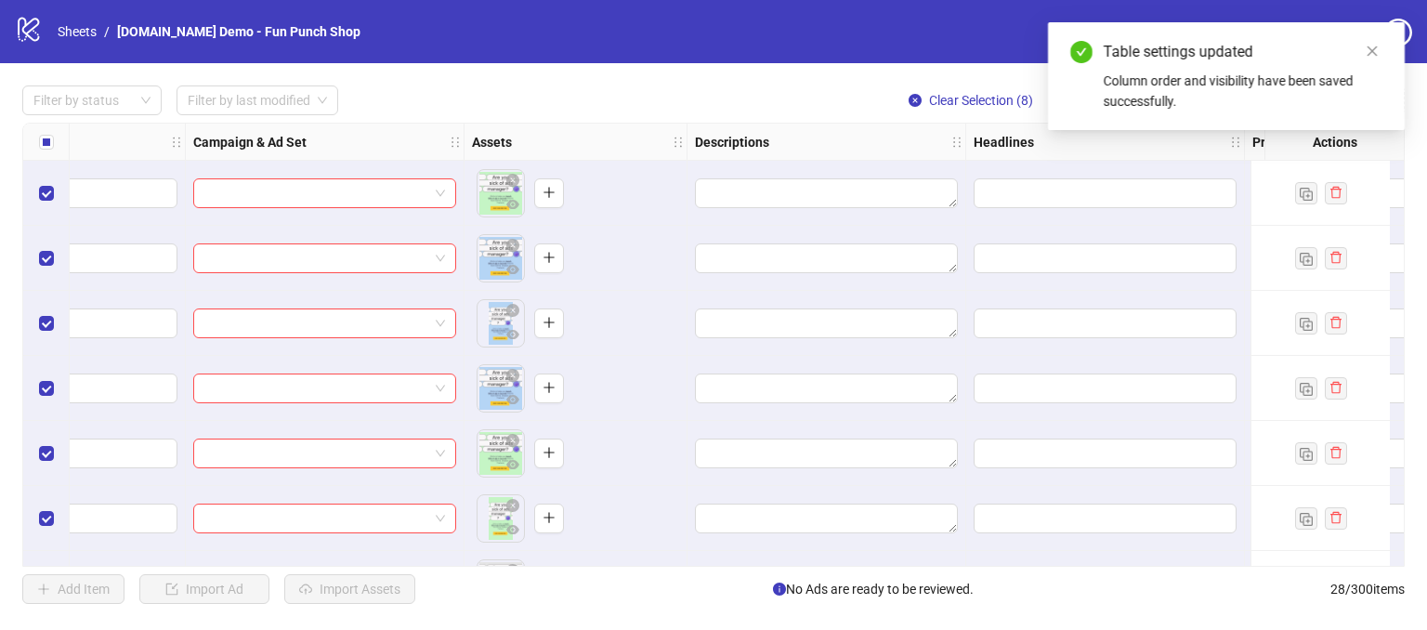
scroll to position [0, 480]
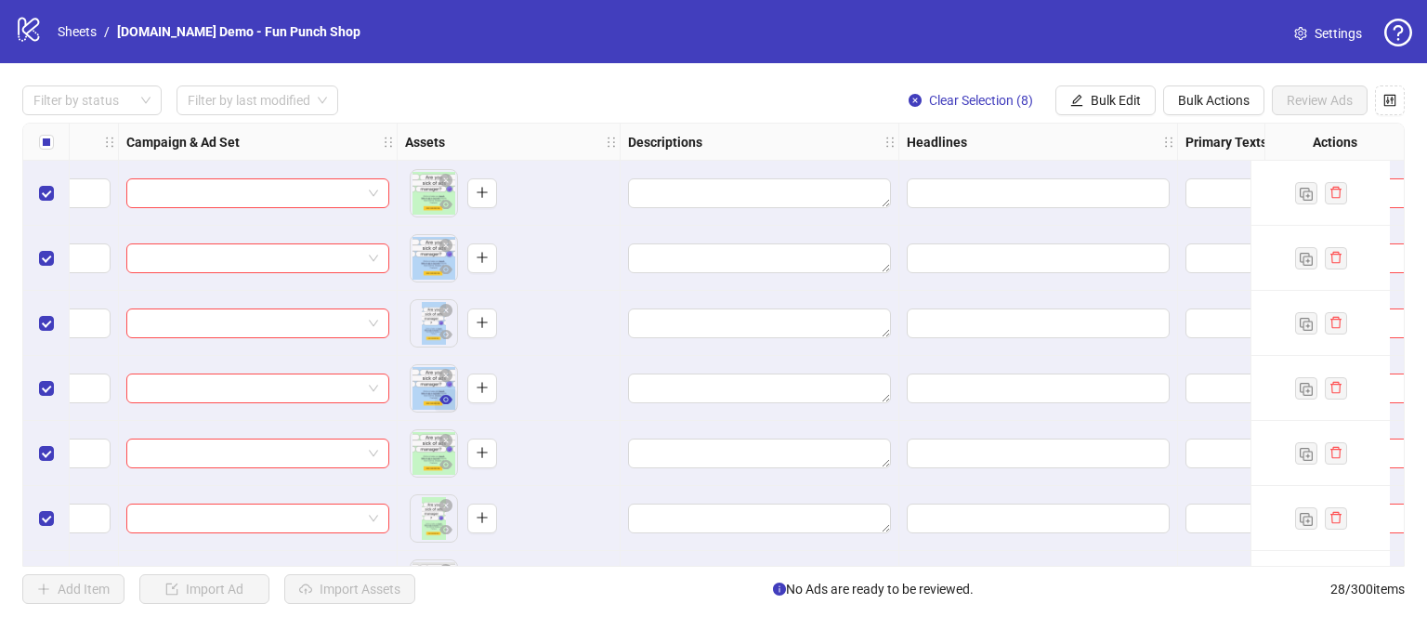
click at [446, 403] on icon "eye" at bounding box center [445, 399] width 13 height 9
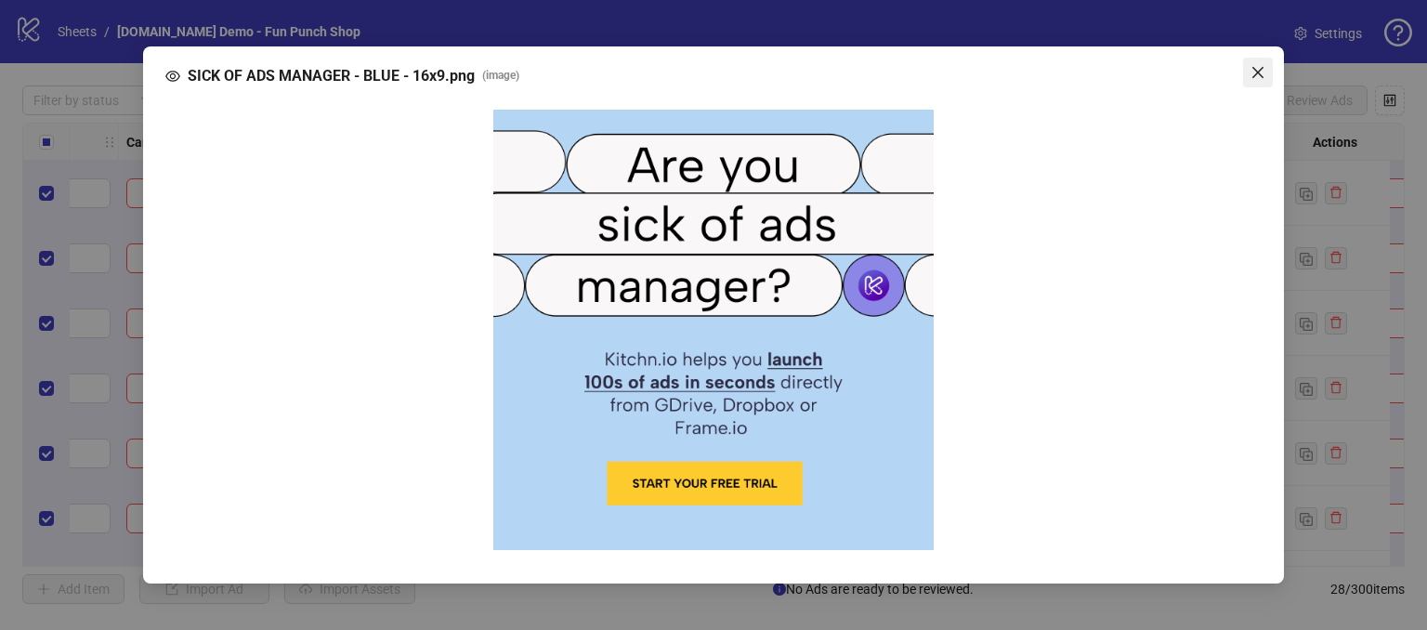
click at [1252, 73] on icon "close" at bounding box center [1257, 72] width 15 height 15
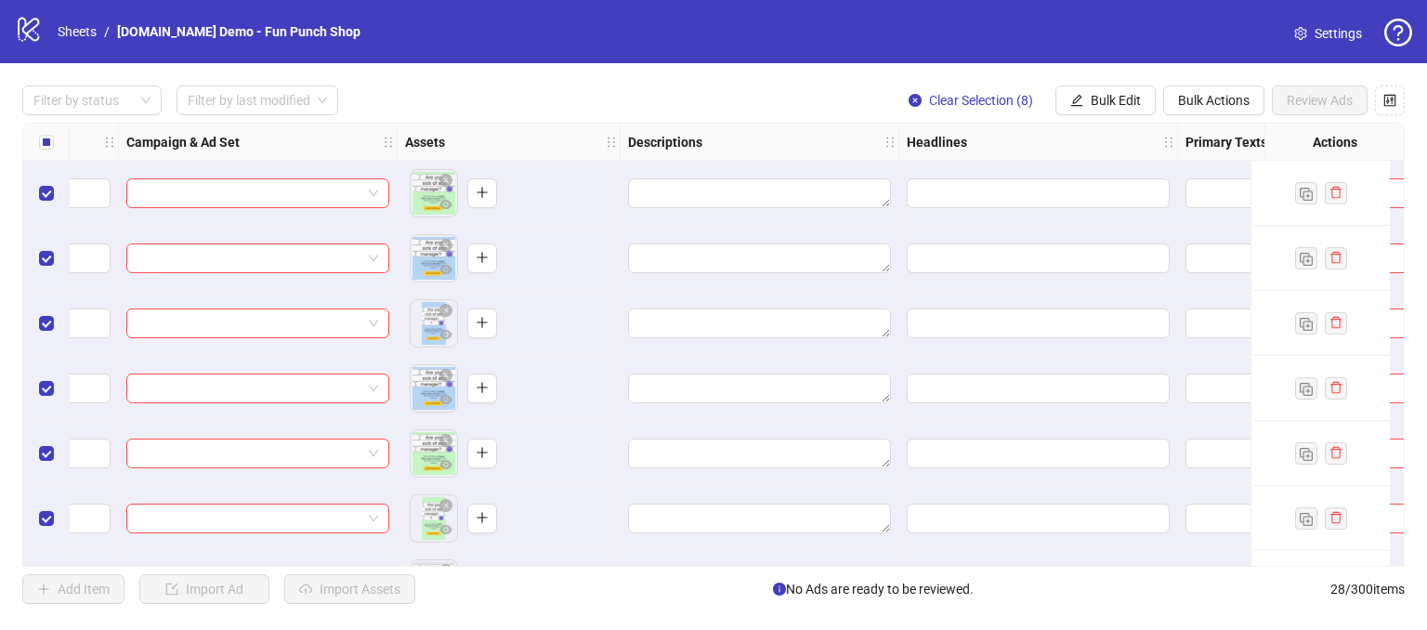
scroll to position [0, 769]
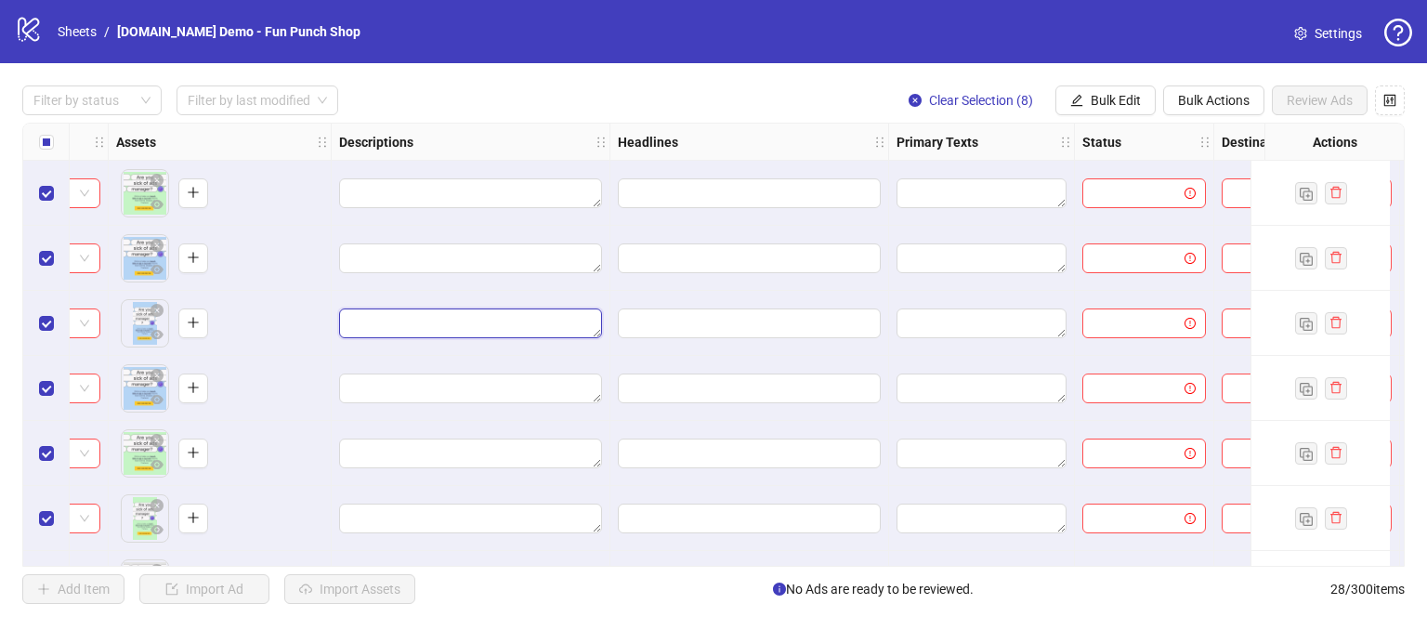
click at [393, 322] on textarea "Edit values" at bounding box center [470, 323] width 263 height 30
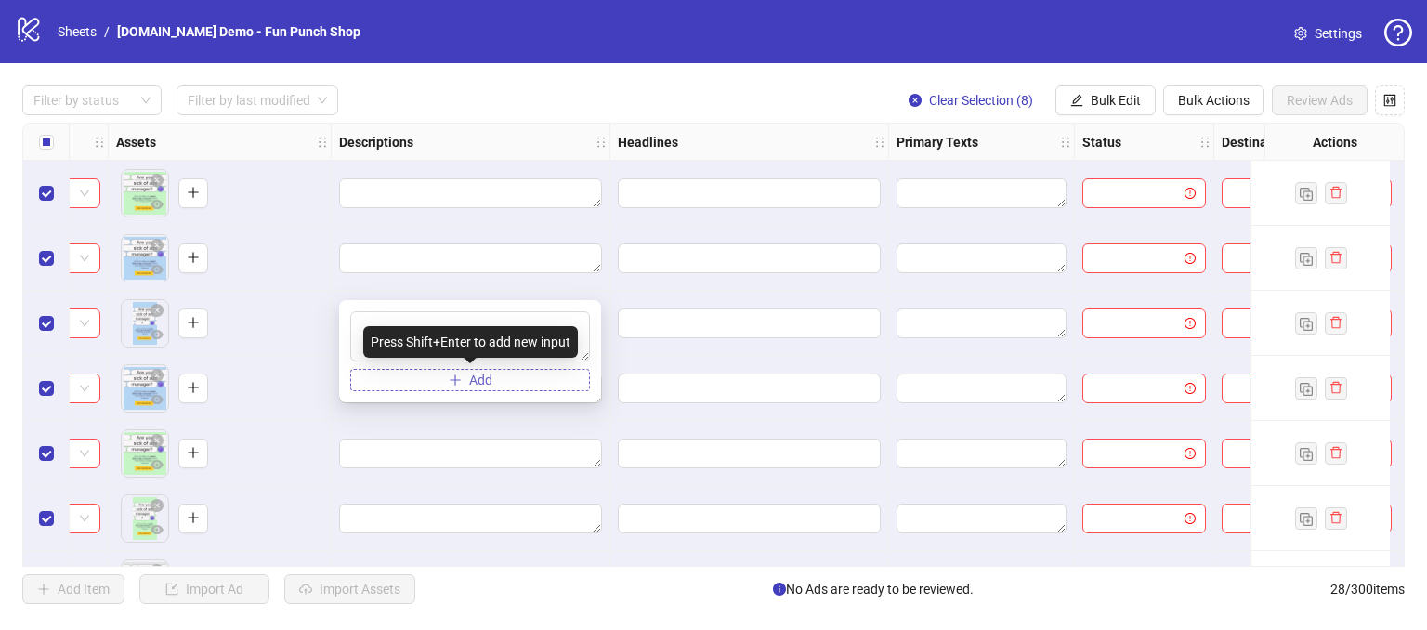
click at [451, 383] on icon "plus" at bounding box center [455, 379] width 13 height 13
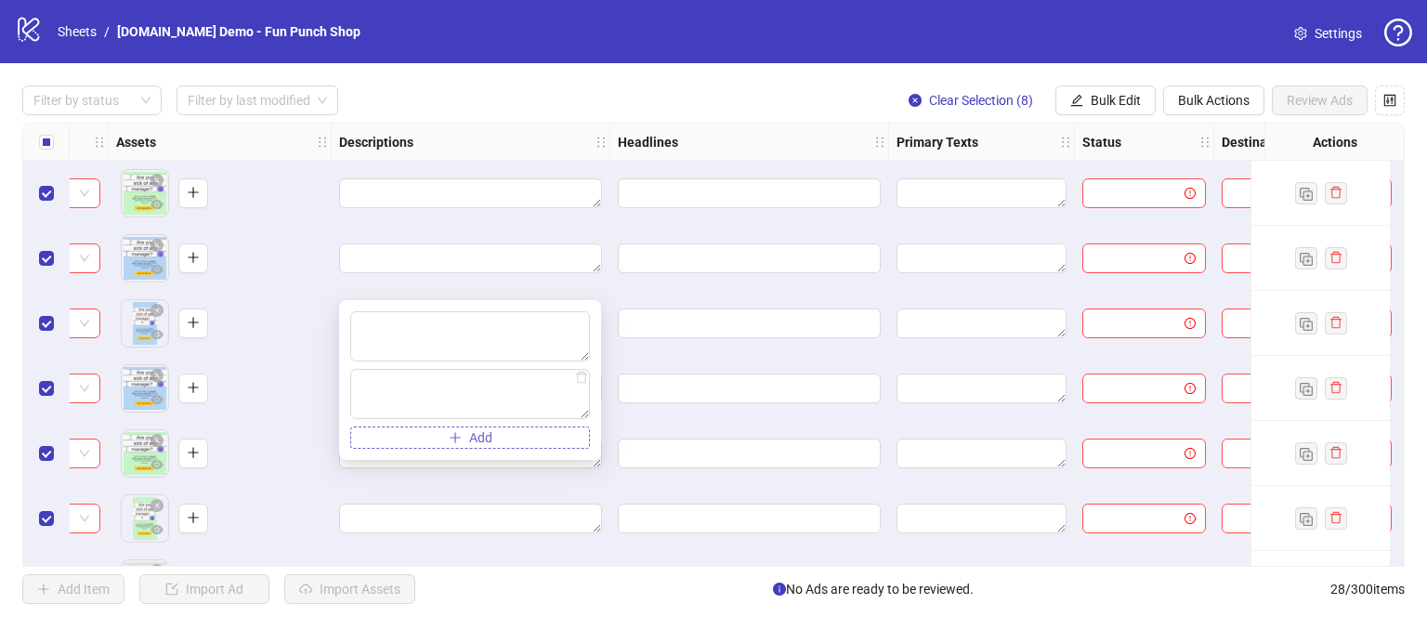
click at [451, 434] on icon "plus" at bounding box center [455, 437] width 13 height 13
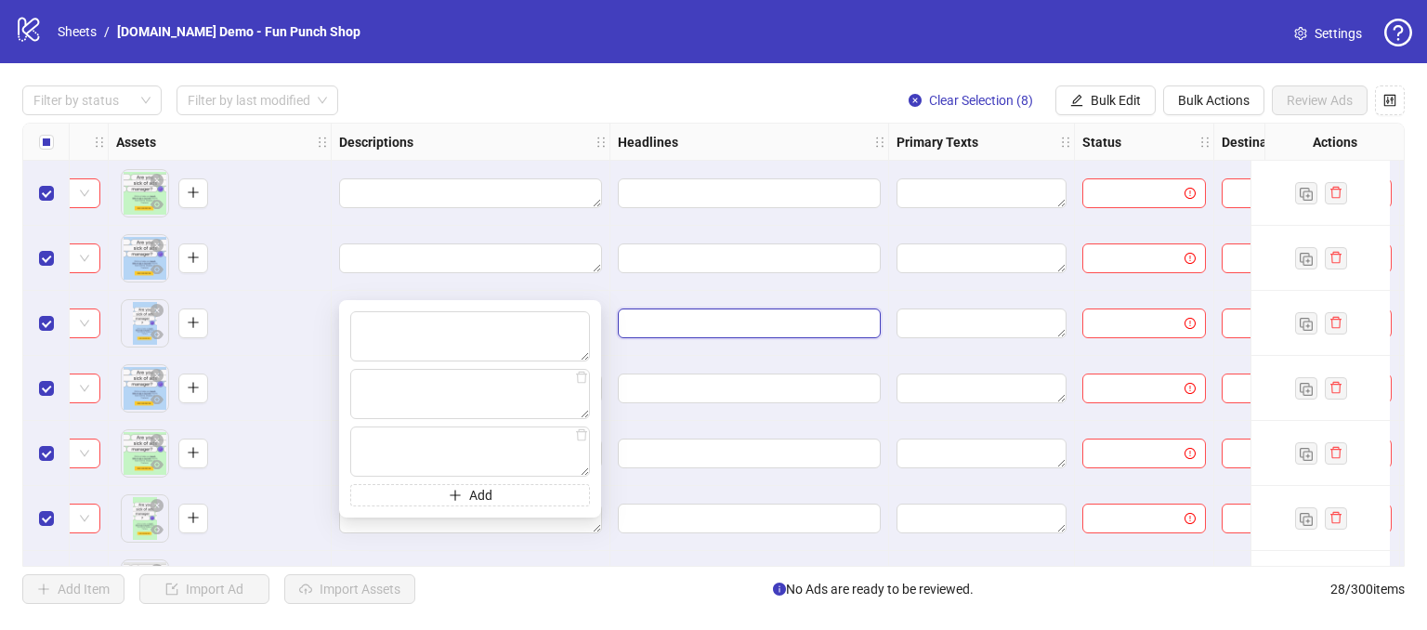
click at [655, 320] on input "Edit values" at bounding box center [747, 323] width 237 height 20
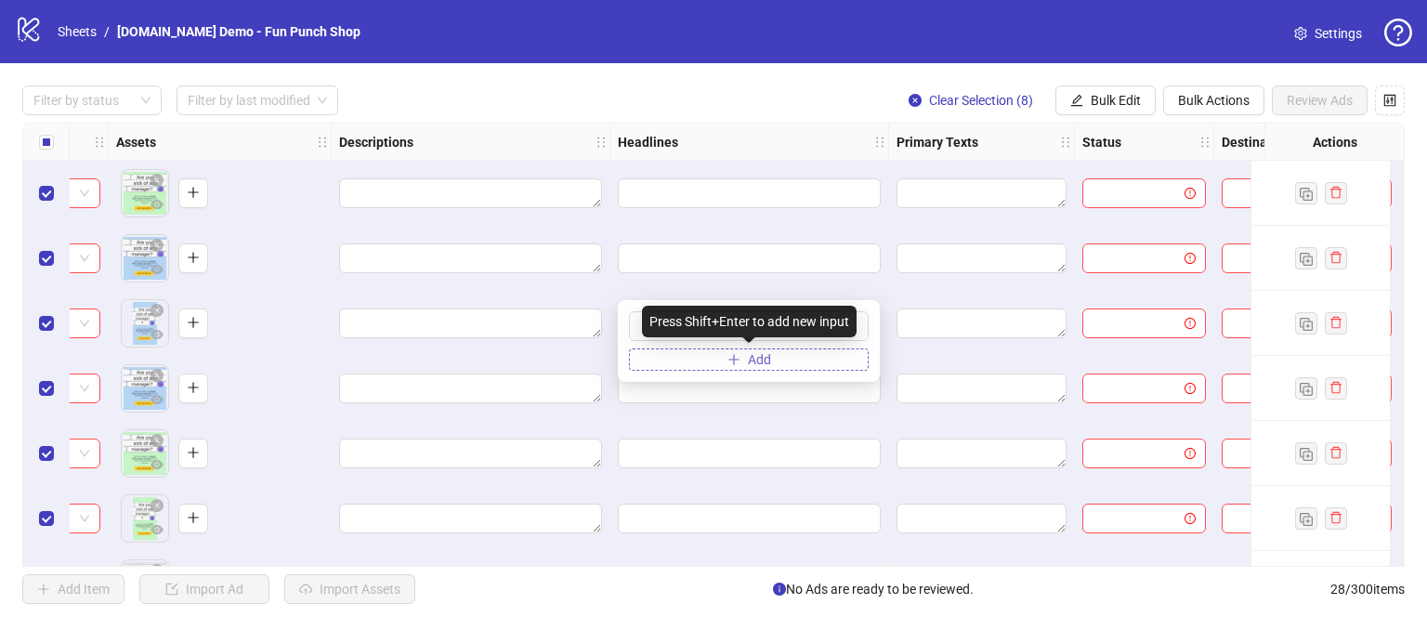
click at [753, 360] on span "Add" at bounding box center [759, 359] width 23 height 15
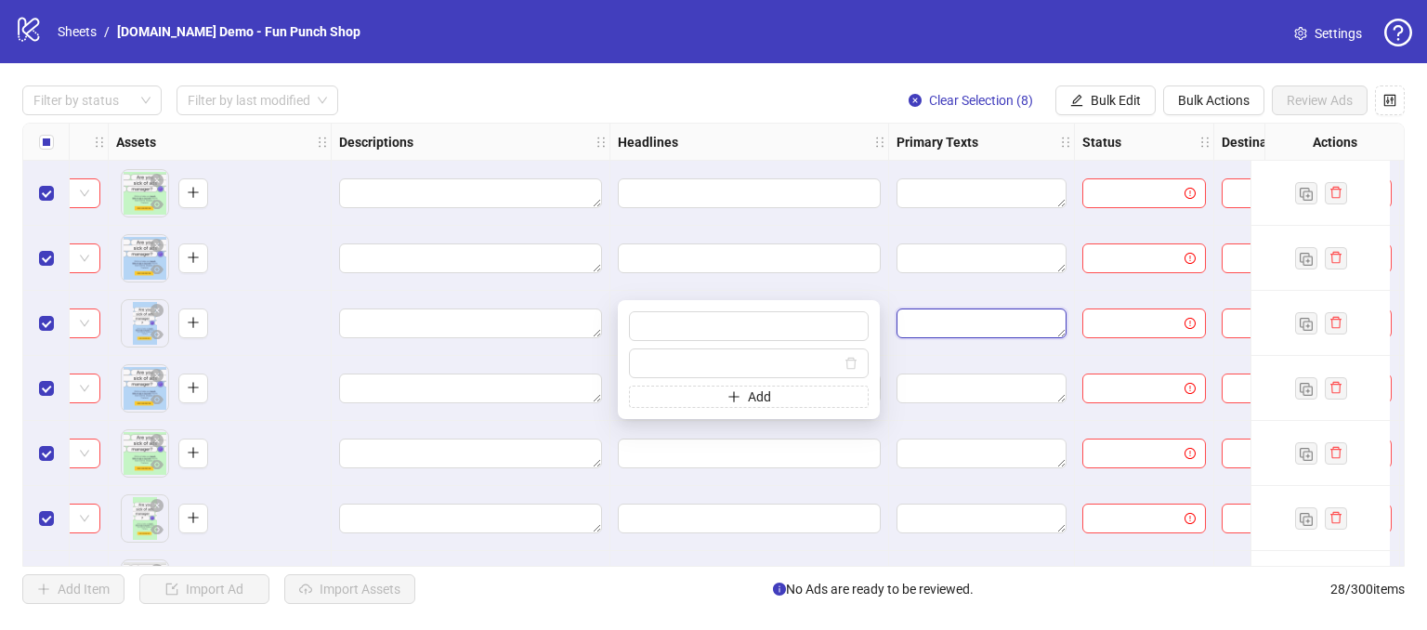
click at [981, 331] on textarea "Edit values" at bounding box center [981, 323] width 170 height 30
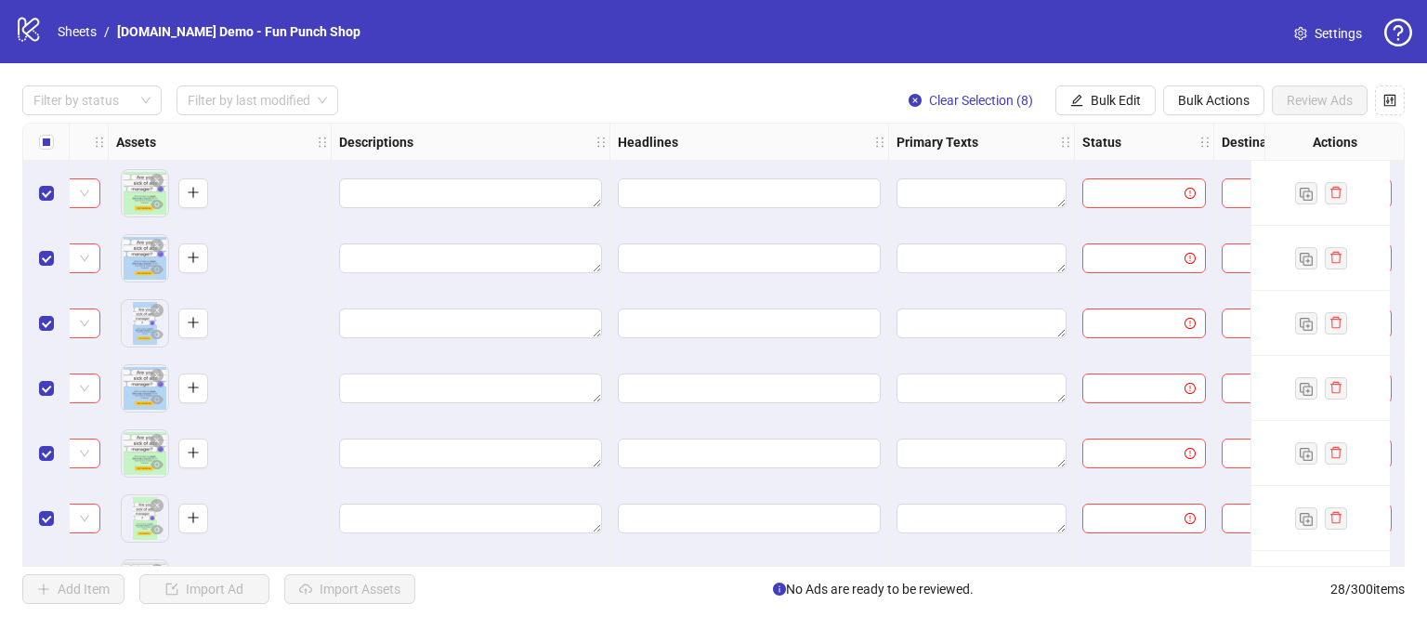
click at [805, 116] on div "**********" at bounding box center [713, 344] width 1427 height 563
drag, startPoint x: 779, startPoint y: 566, endPoint x: 974, endPoint y: 556, distance: 195.3
click at [974, 556] on div "**********" at bounding box center [713, 345] width 1382 height 444
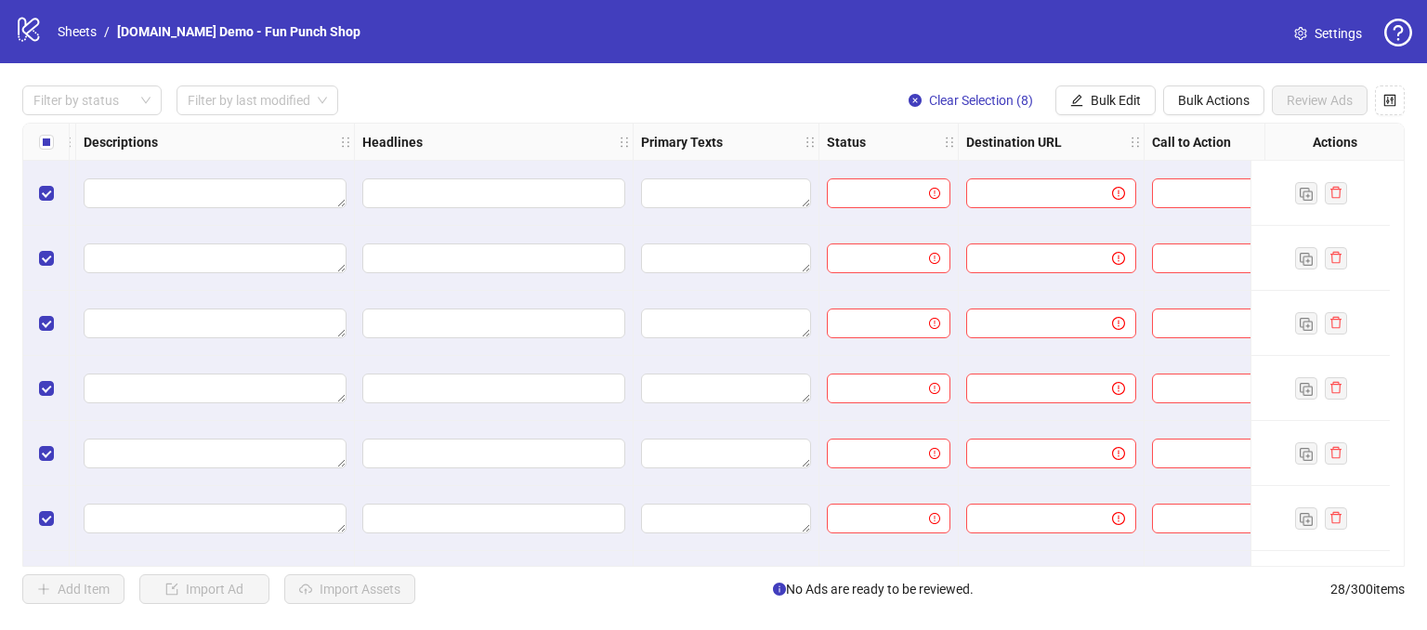
scroll to position [0, 1066]
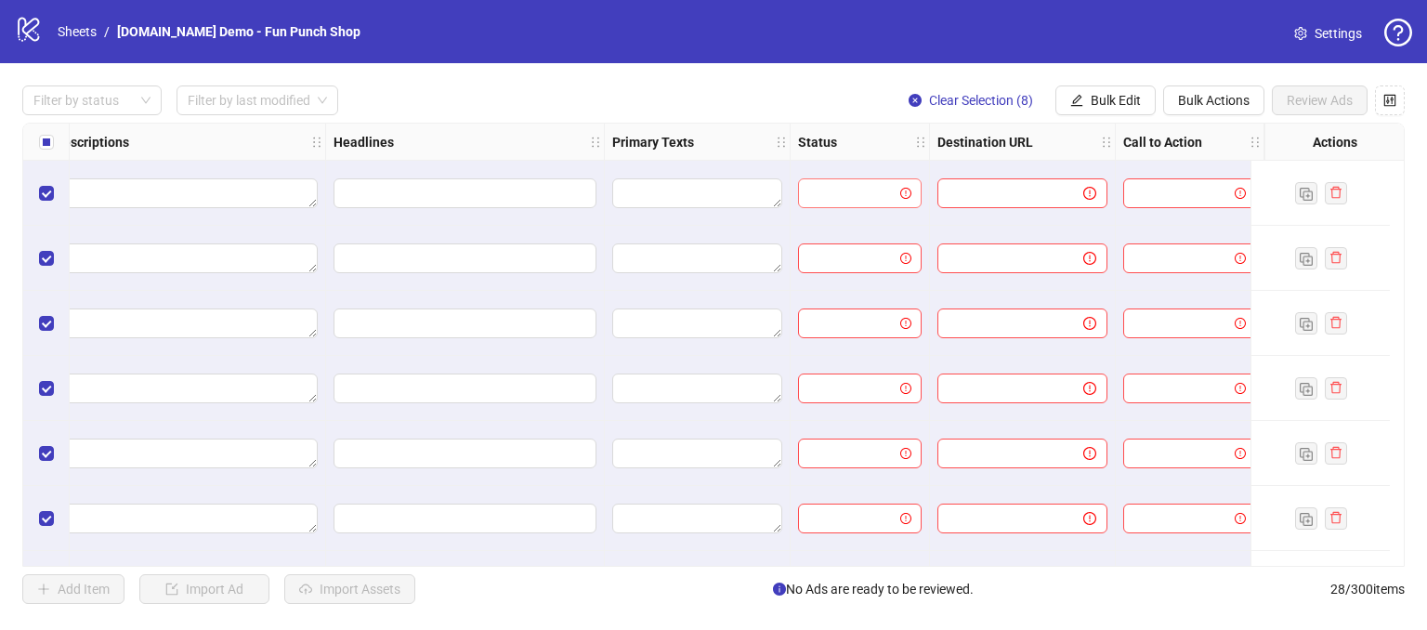
click at [834, 186] on input "search" at bounding box center [851, 193] width 85 height 28
click at [851, 137] on div "Status" at bounding box center [859, 142] width 139 height 37
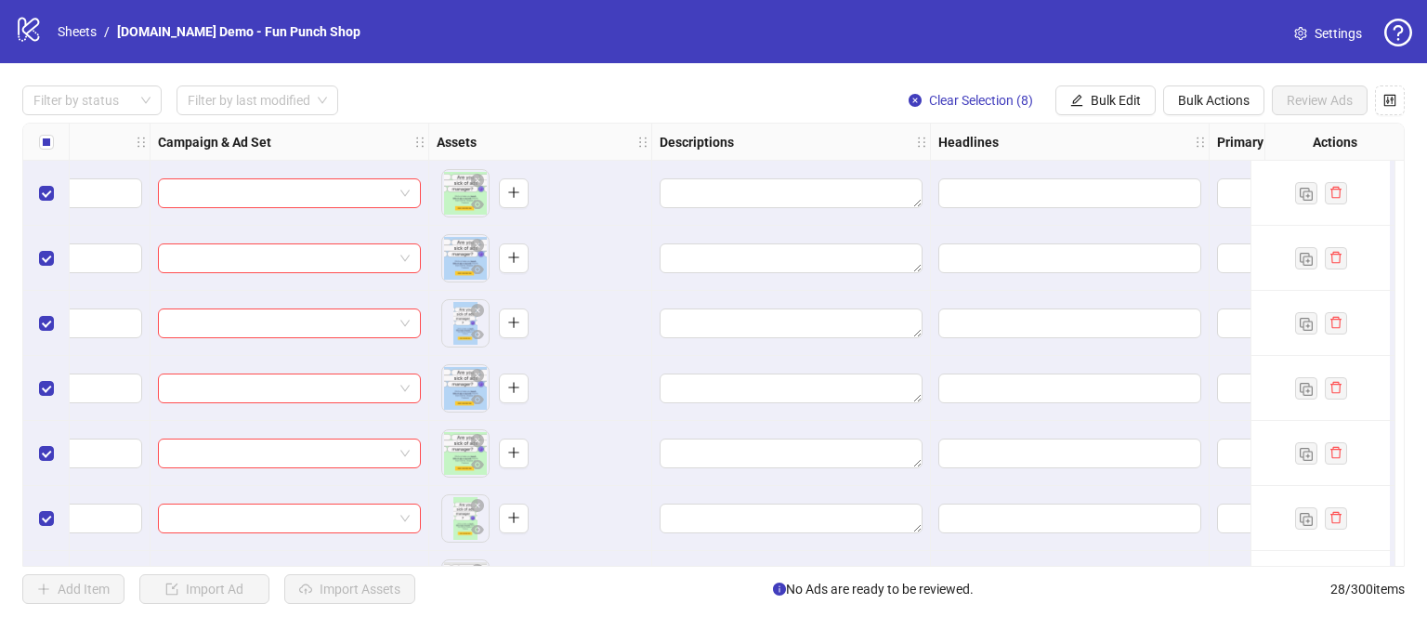
scroll to position [0, 0]
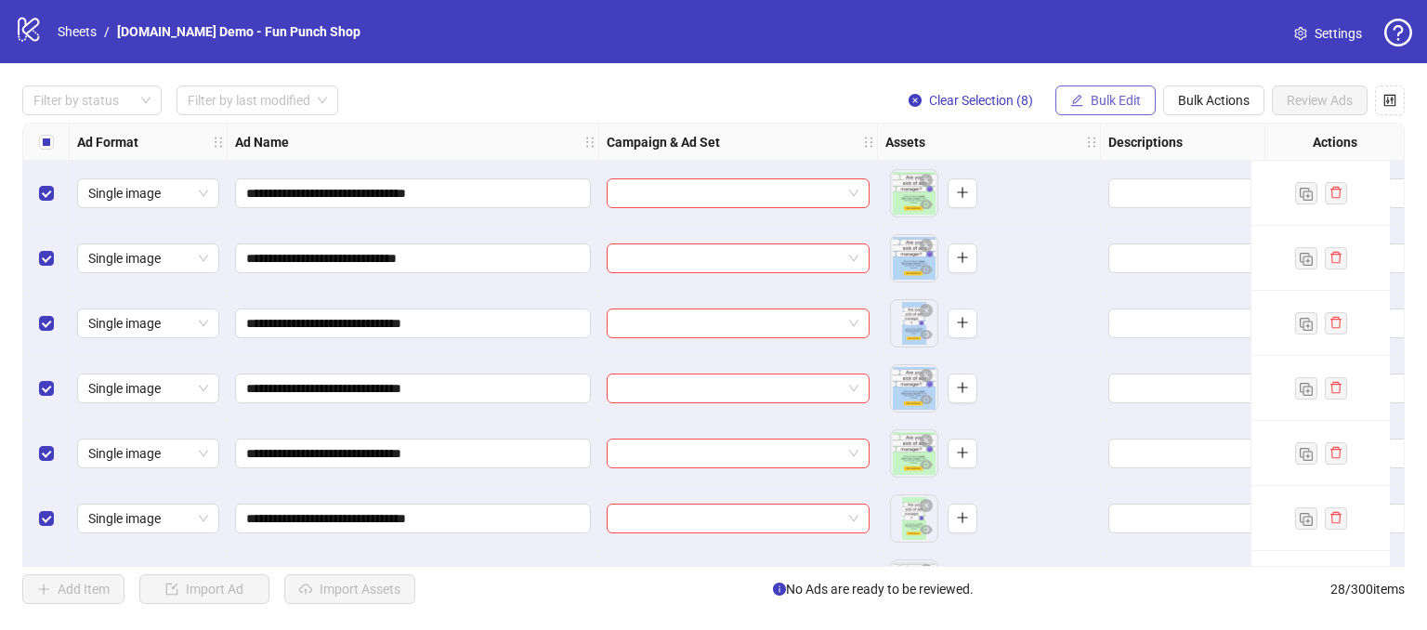
click at [1112, 98] on span "Bulk Edit" at bounding box center [1116, 100] width 50 height 15
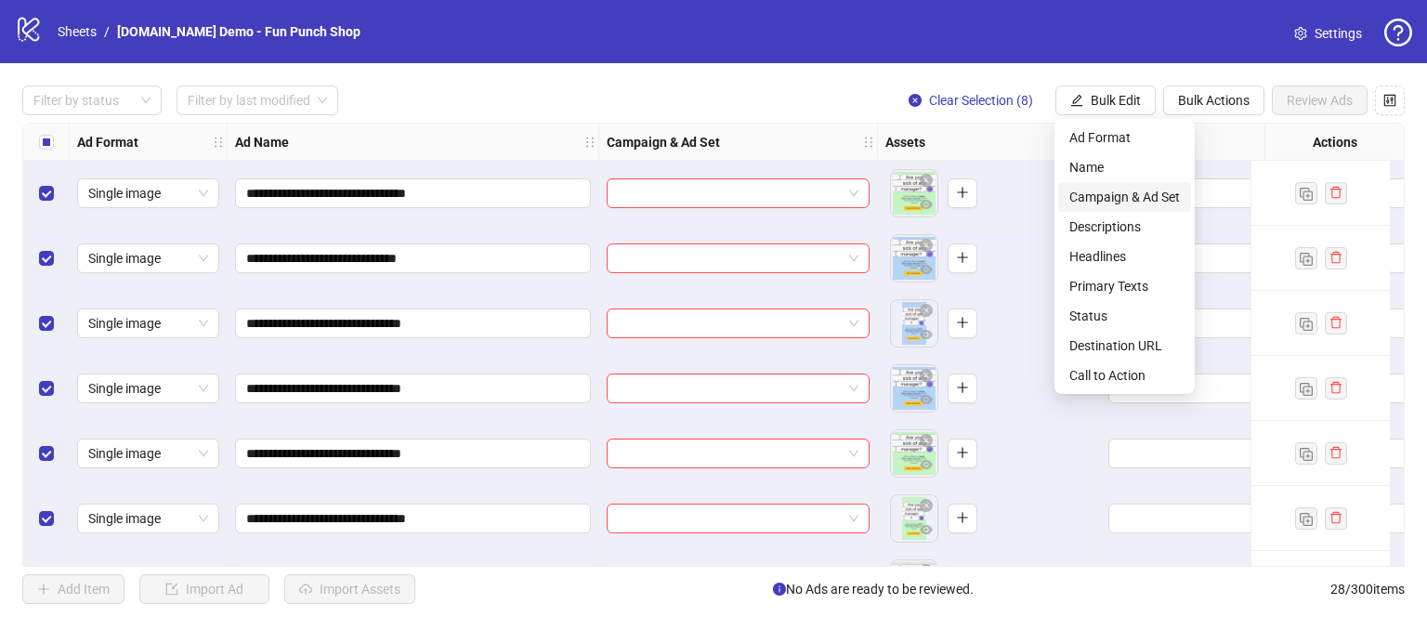
click at [1088, 204] on span "Campaign & Ad Set" at bounding box center [1124, 197] width 111 height 20
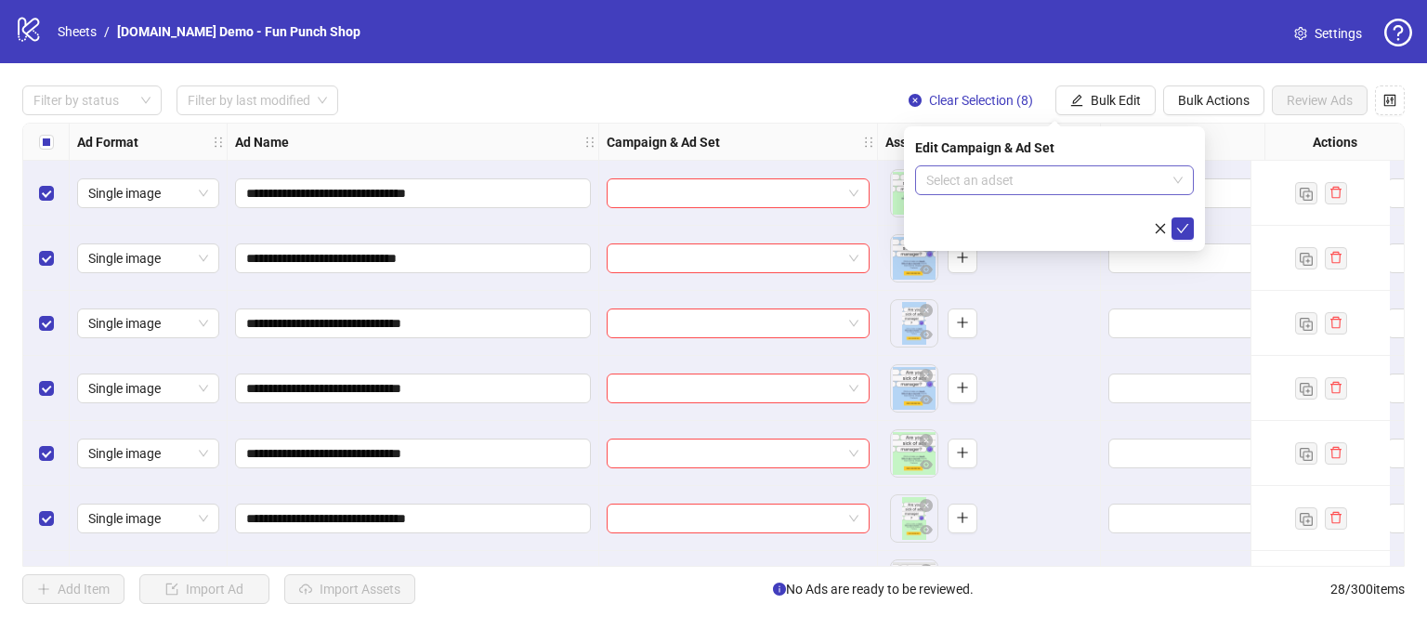
click at [988, 179] on input "search" at bounding box center [1046, 180] width 240 height 28
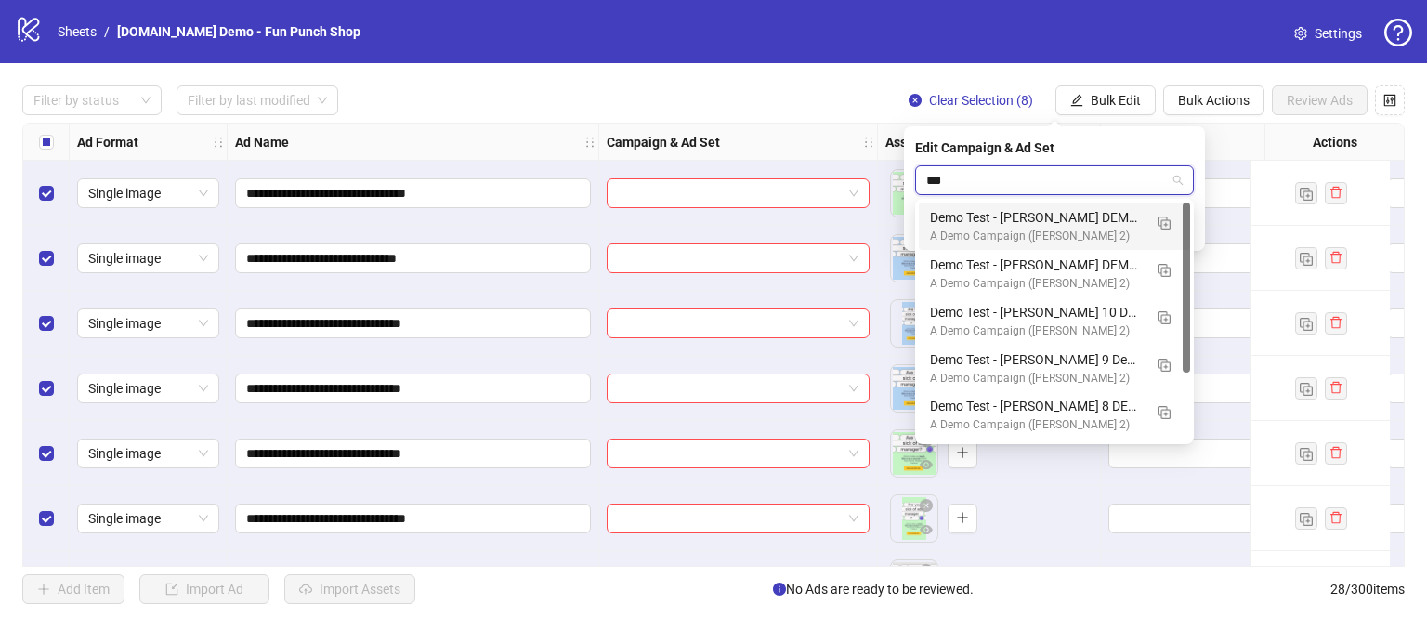
type input "****"
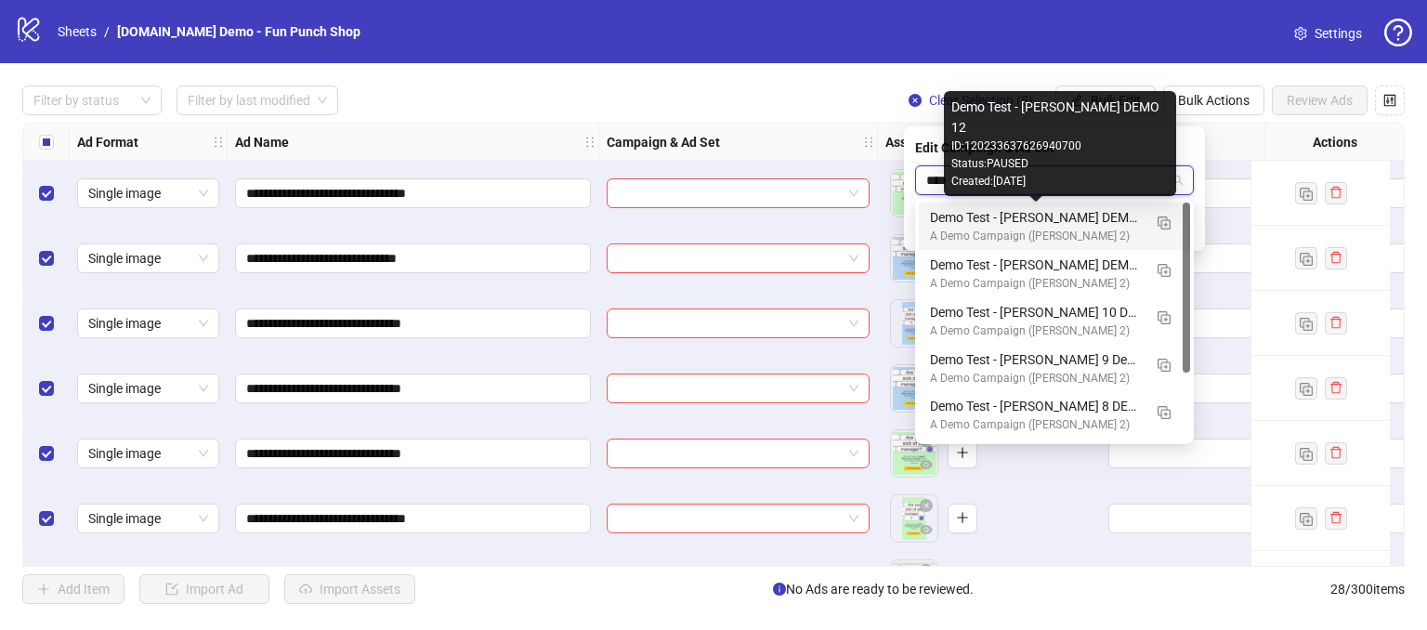
click at [980, 225] on div "Demo Test - [PERSON_NAME] DEMO 12" at bounding box center [1036, 217] width 212 height 20
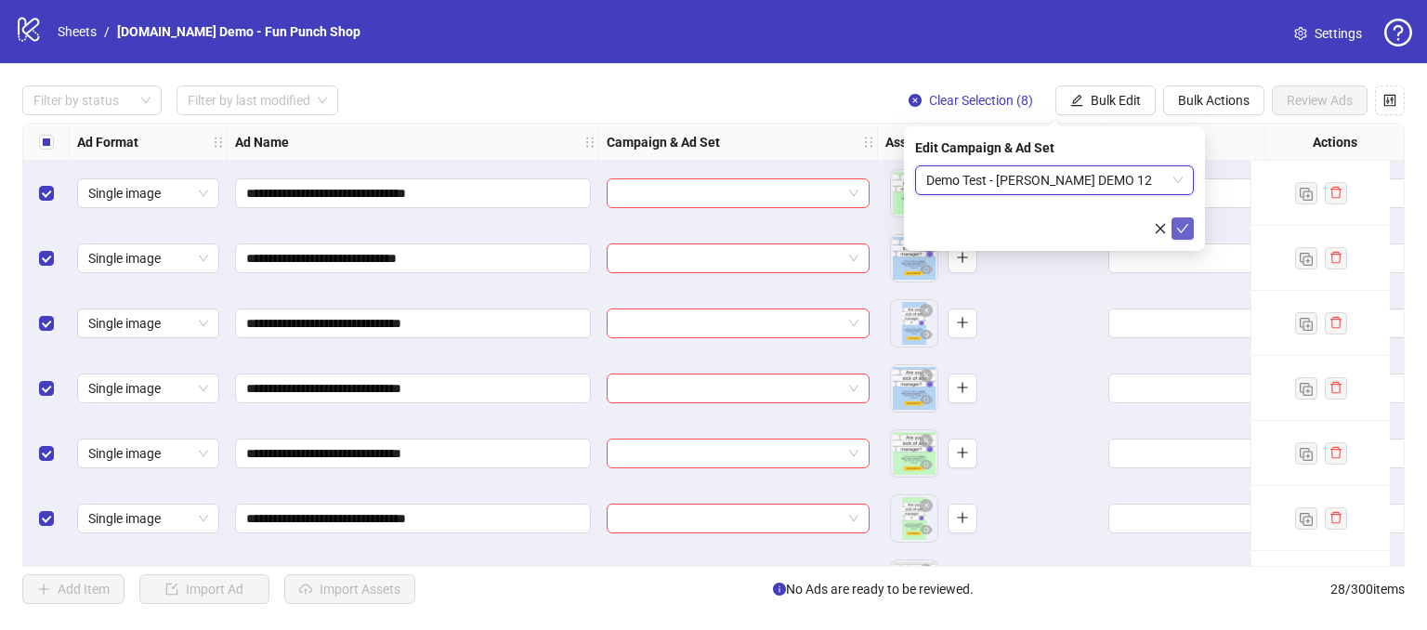
click at [1189, 229] on button "submit" at bounding box center [1182, 228] width 22 height 22
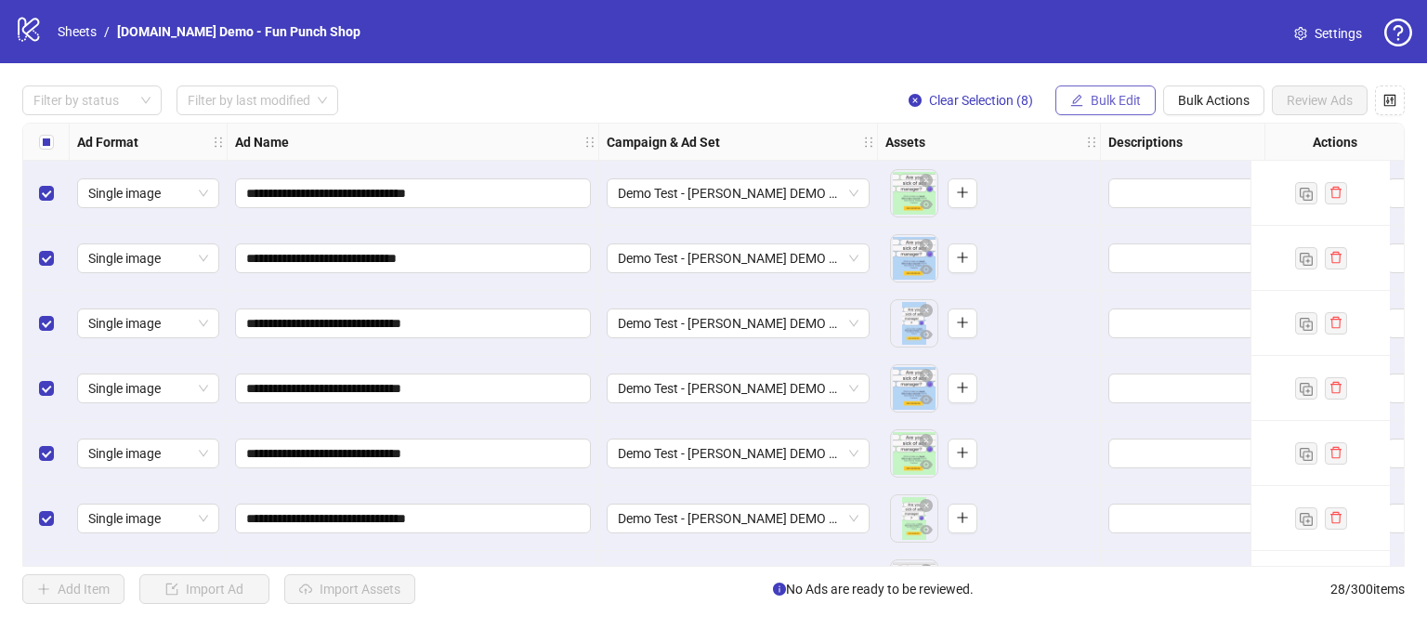
click at [1118, 95] on span "Bulk Edit" at bounding box center [1116, 100] width 50 height 15
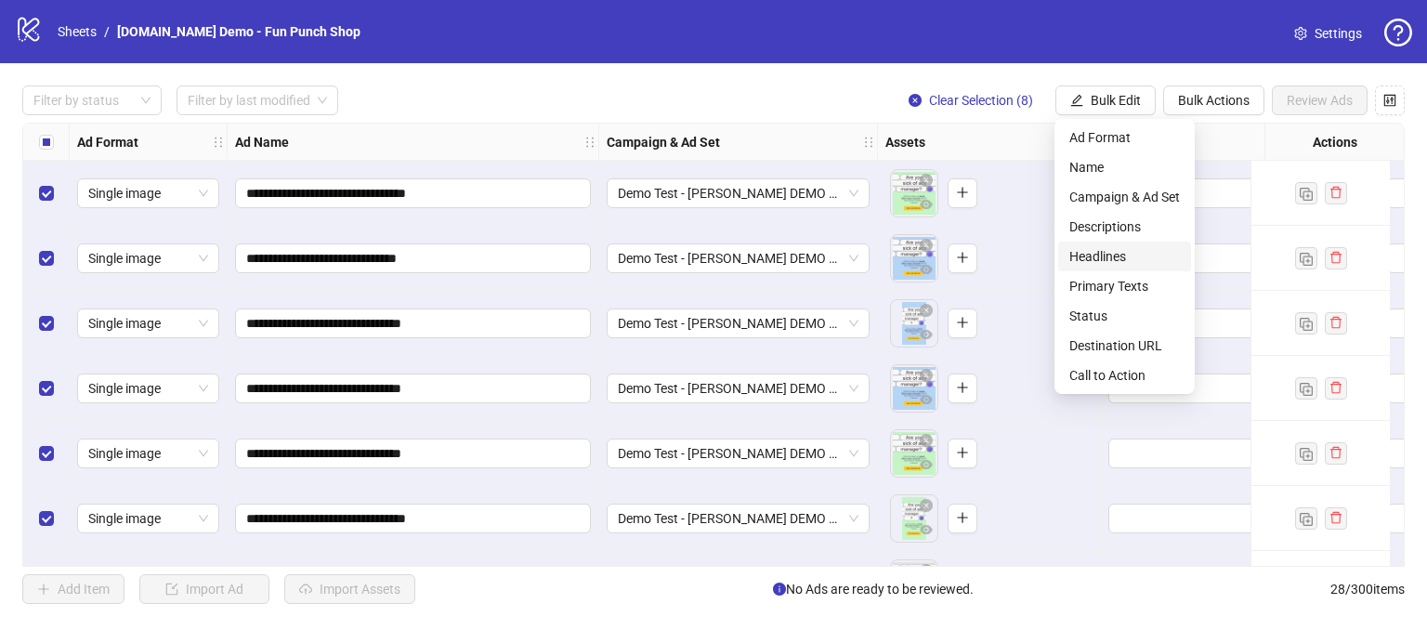
click at [1089, 254] on span "Headlines" at bounding box center [1124, 256] width 111 height 20
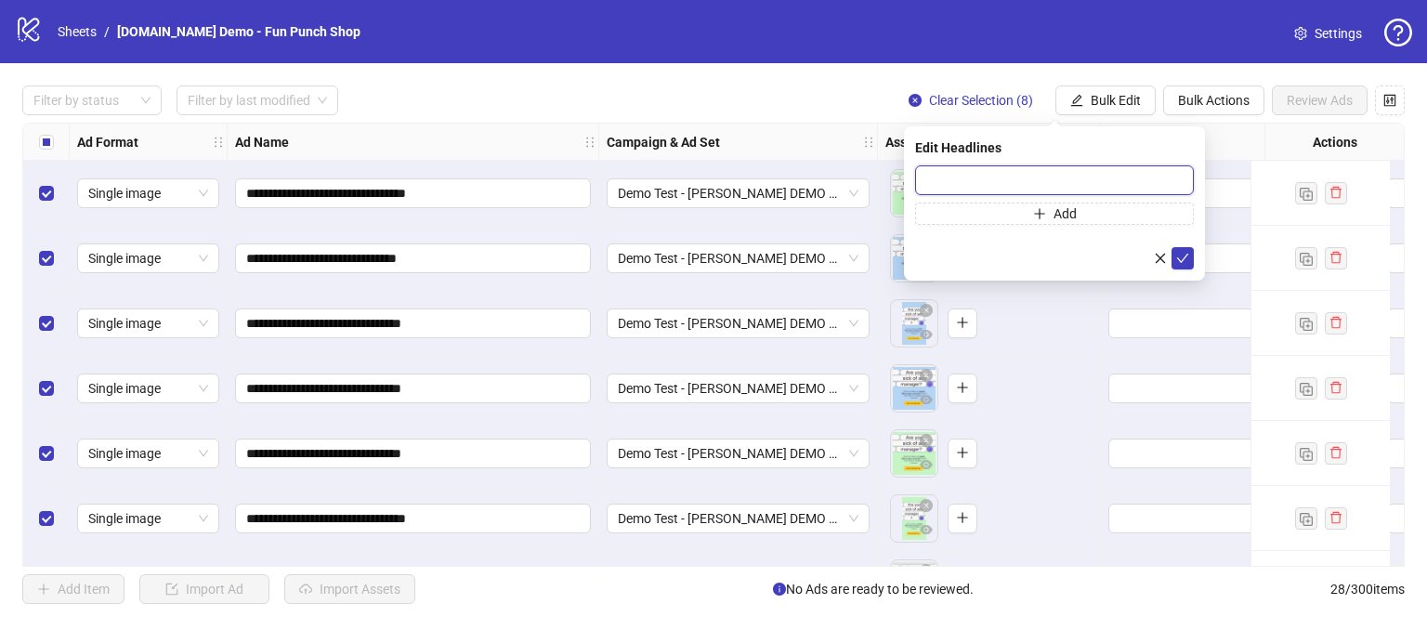
click at [990, 171] on input "text" at bounding box center [1054, 180] width 279 height 30
type input "**********"
click at [1182, 257] on icon "check" at bounding box center [1182, 258] width 13 height 13
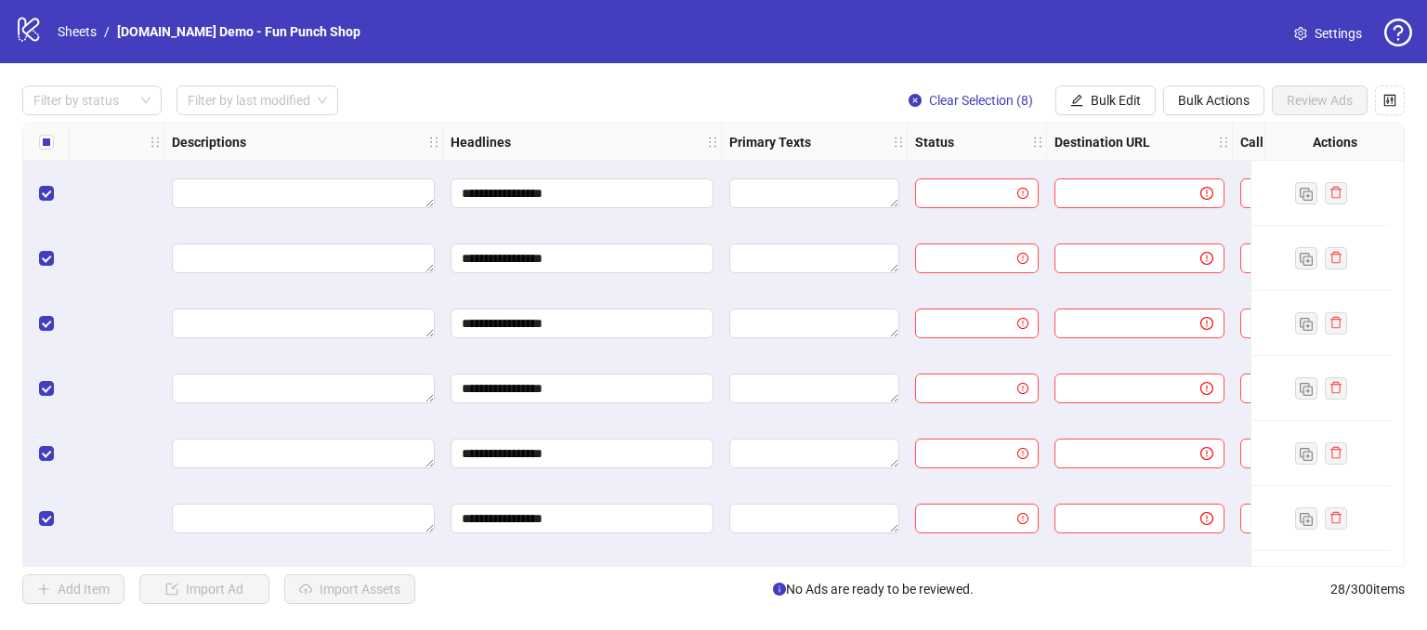
scroll to position [0, 965]
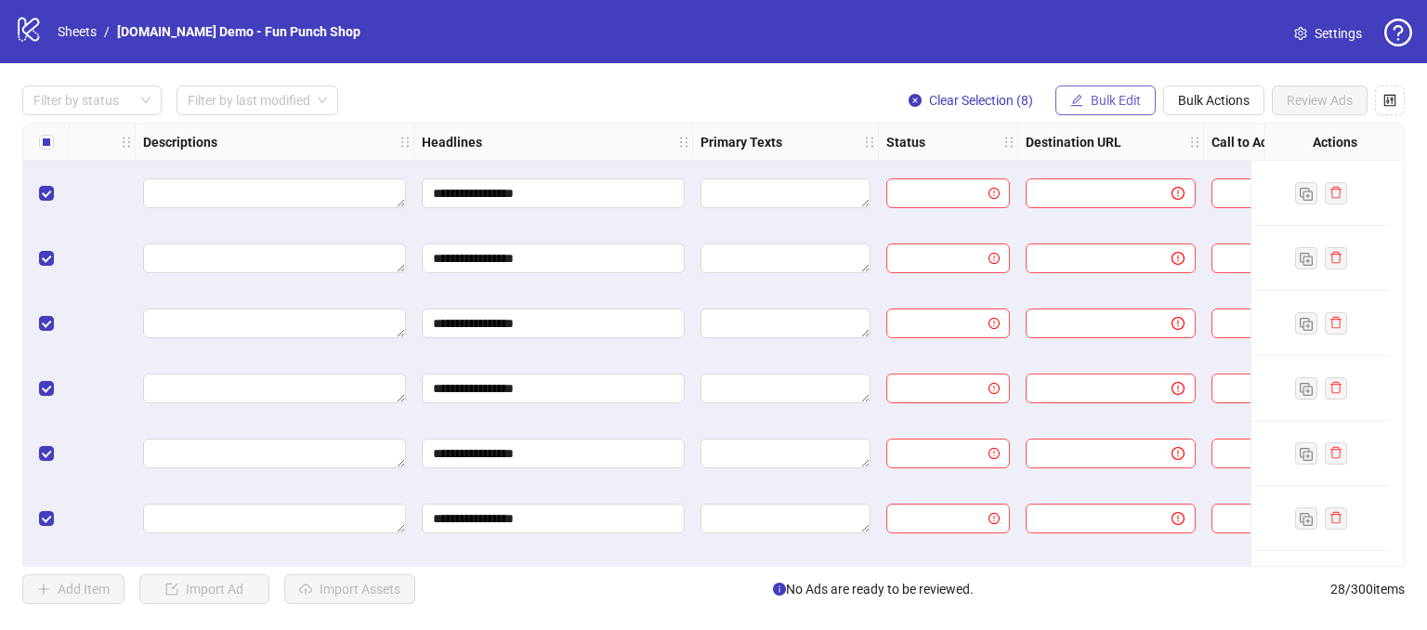
click at [1120, 103] on span "Bulk Edit" at bounding box center [1116, 100] width 50 height 15
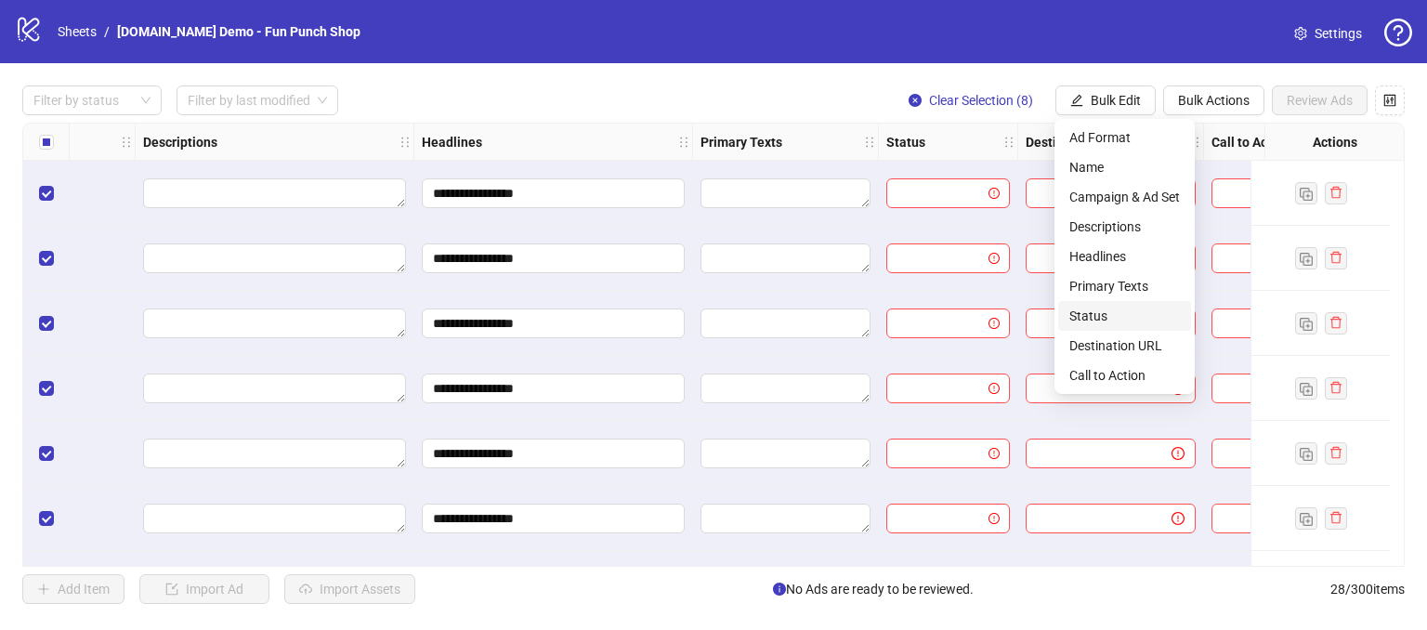
click at [1099, 309] on span "Status" at bounding box center [1124, 316] width 111 height 20
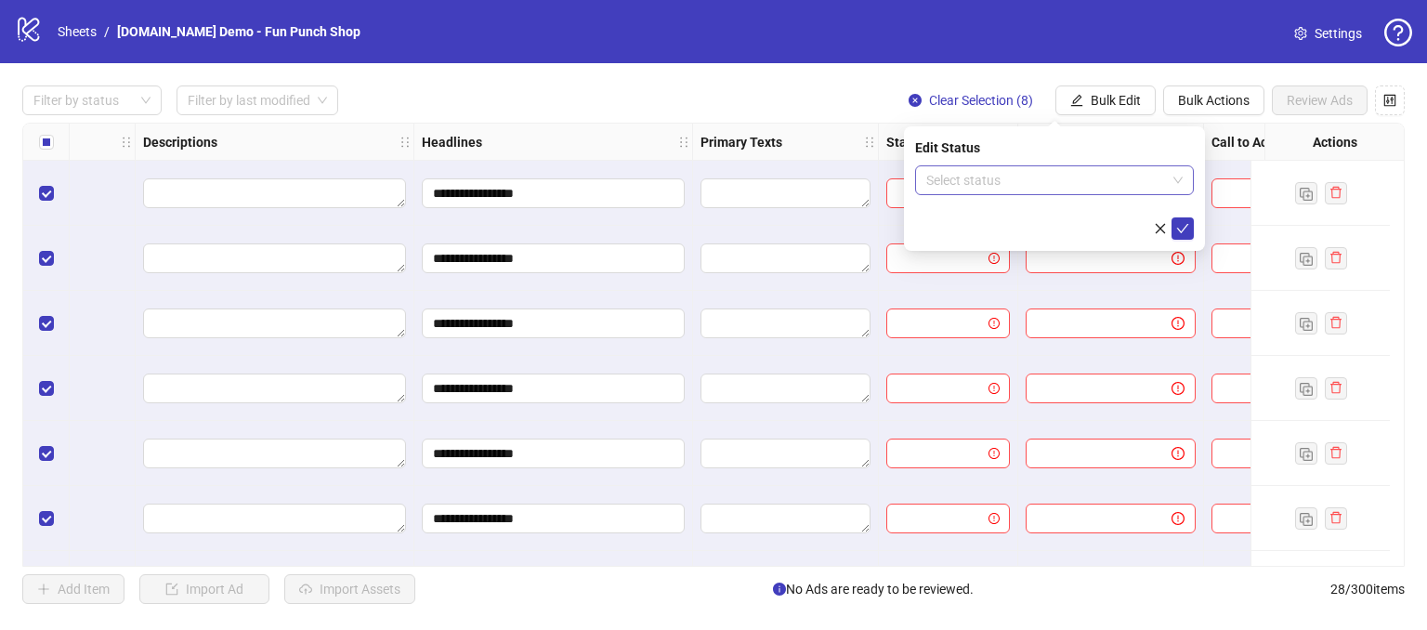
click at [1065, 183] on input "search" at bounding box center [1046, 180] width 240 height 28
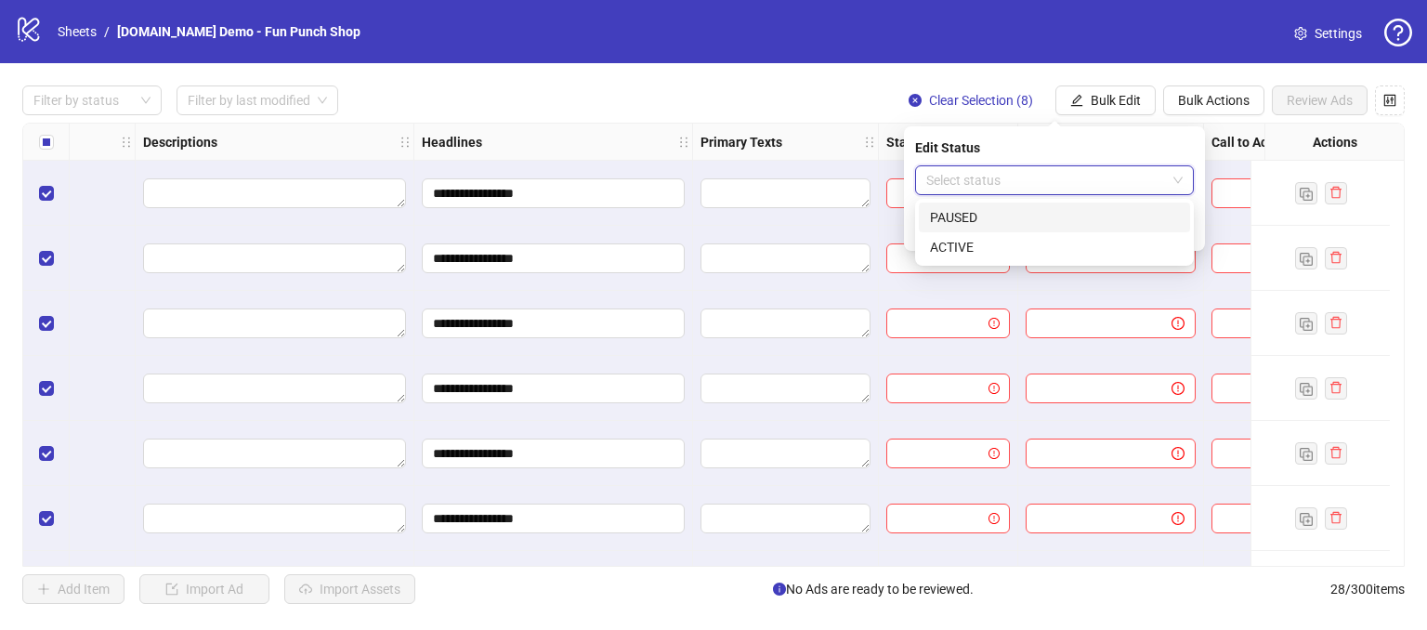
click at [1008, 223] on div "PAUSED" at bounding box center [1054, 217] width 249 height 20
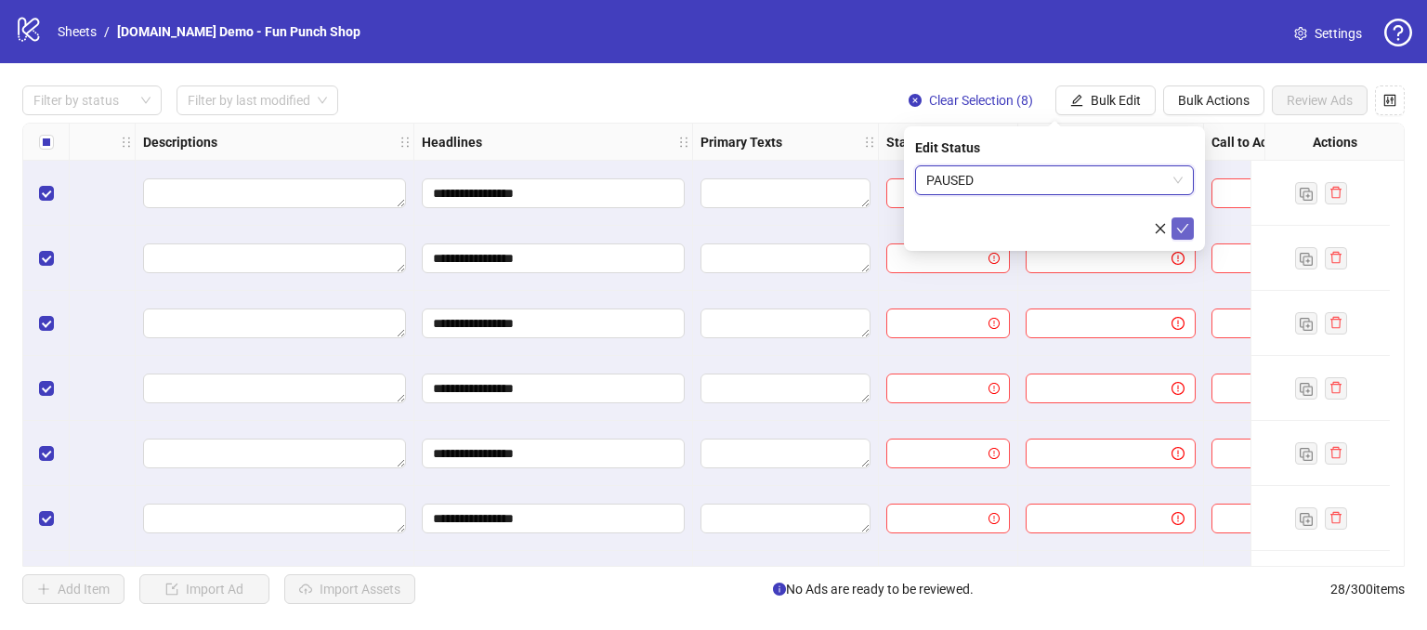
click at [1183, 235] on span "submit" at bounding box center [1182, 228] width 13 height 15
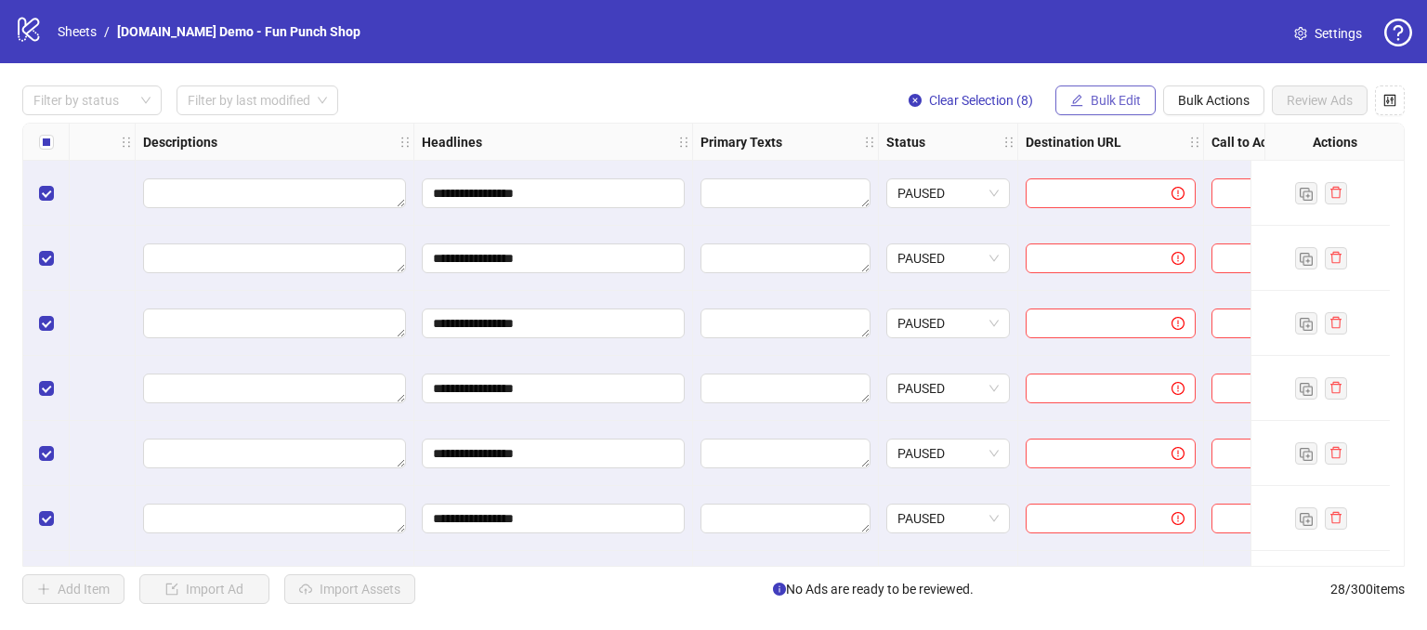
click at [1107, 94] on span "Bulk Edit" at bounding box center [1116, 100] width 50 height 15
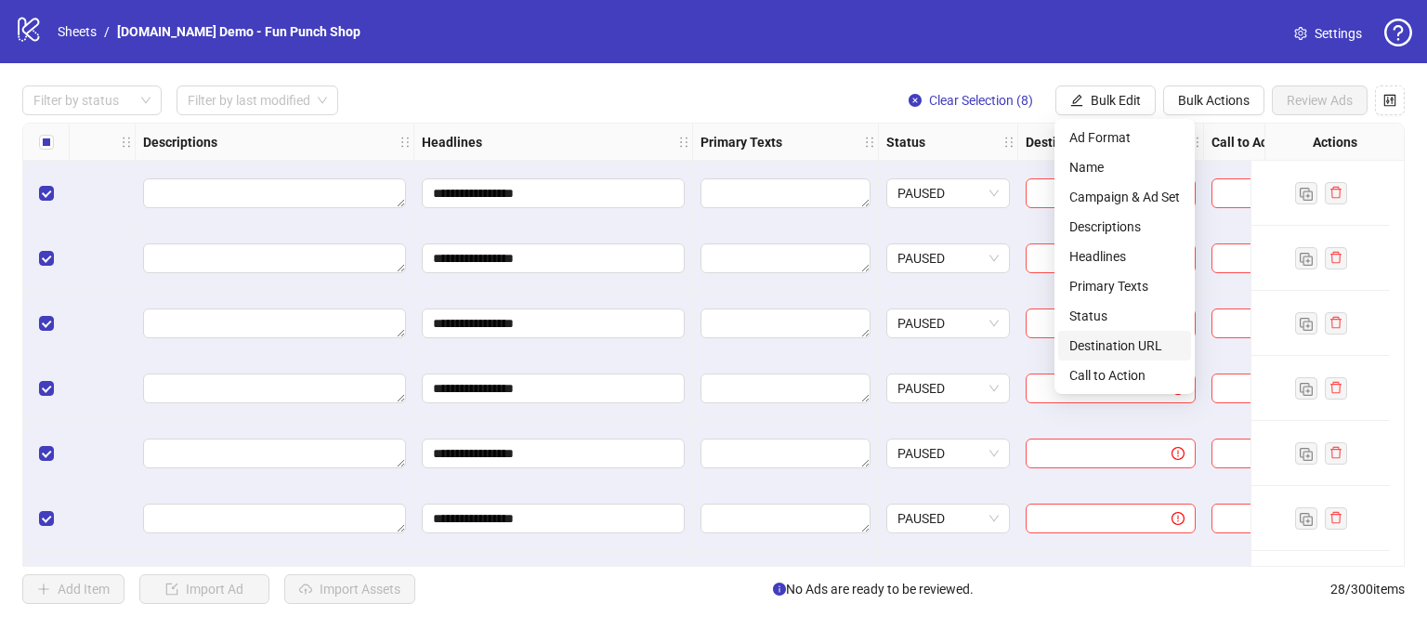
click at [1107, 347] on span "Destination URL" at bounding box center [1124, 345] width 111 height 20
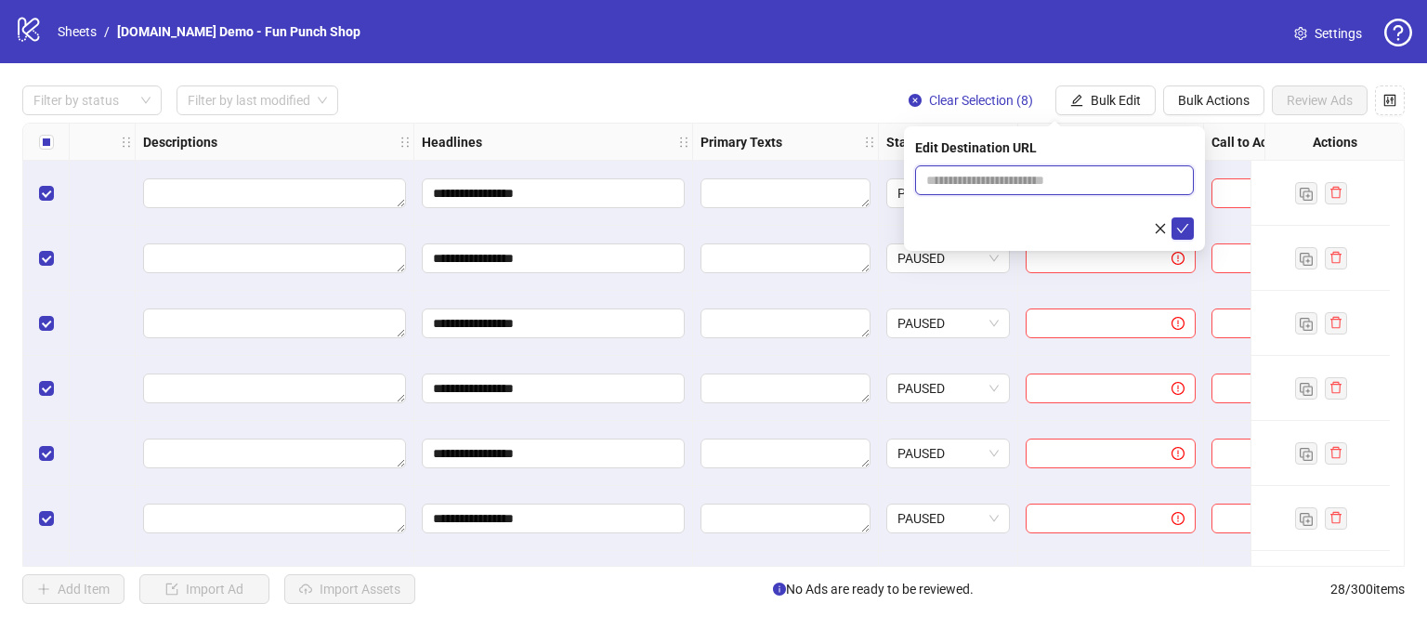
click at [996, 172] on input "text" at bounding box center [1047, 180] width 242 height 20
type input "**********"
click at [1182, 231] on icon "check" at bounding box center [1182, 228] width 13 height 13
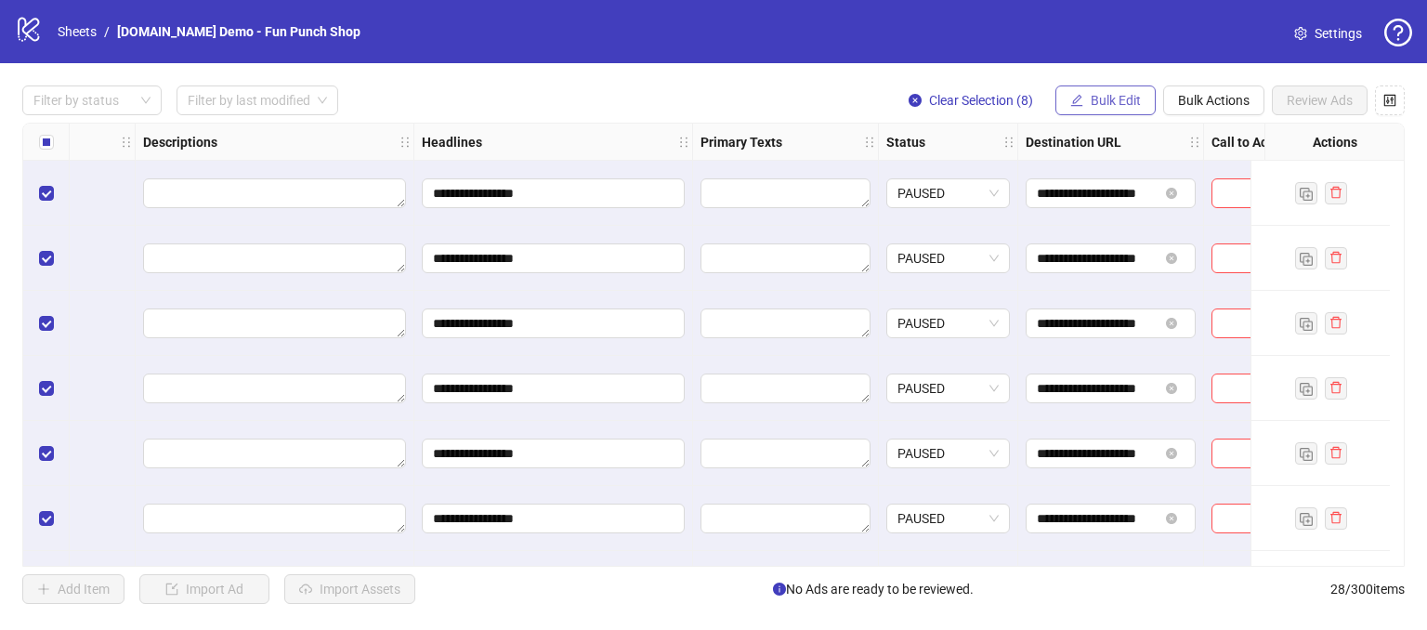
click at [1104, 94] on span "Bulk Edit" at bounding box center [1116, 100] width 50 height 15
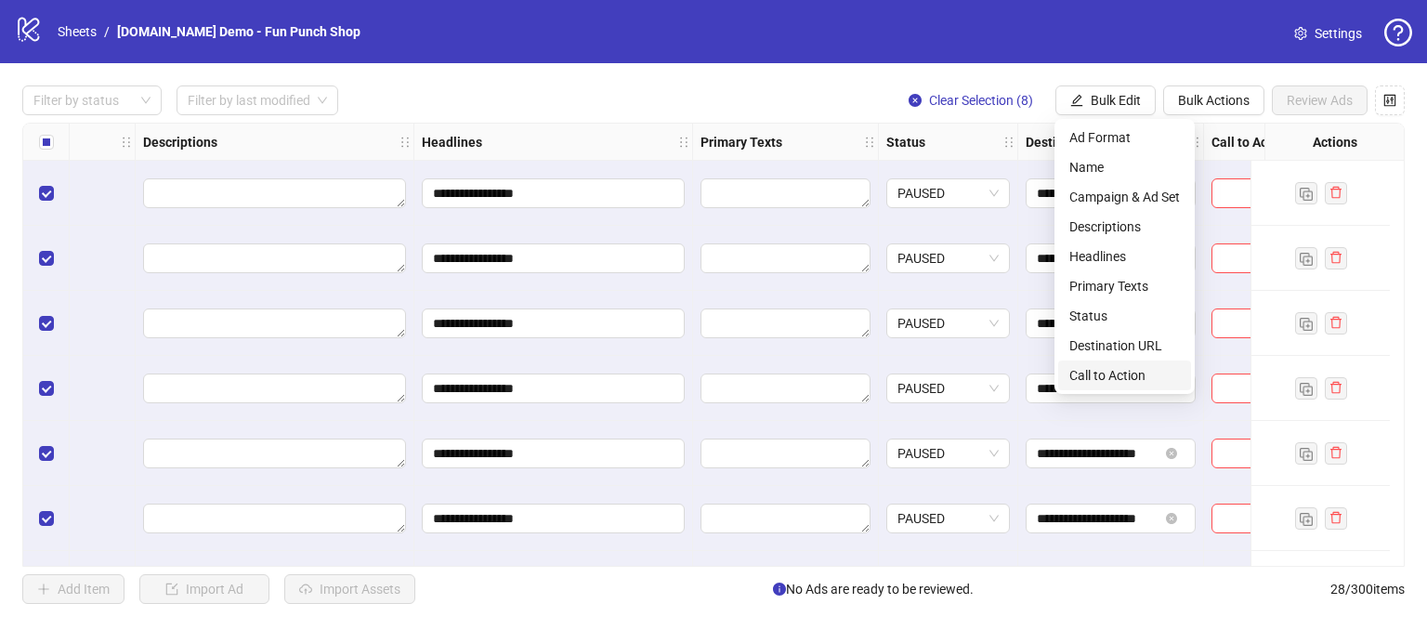
click at [1078, 365] on span "Call to Action" at bounding box center [1124, 375] width 111 height 20
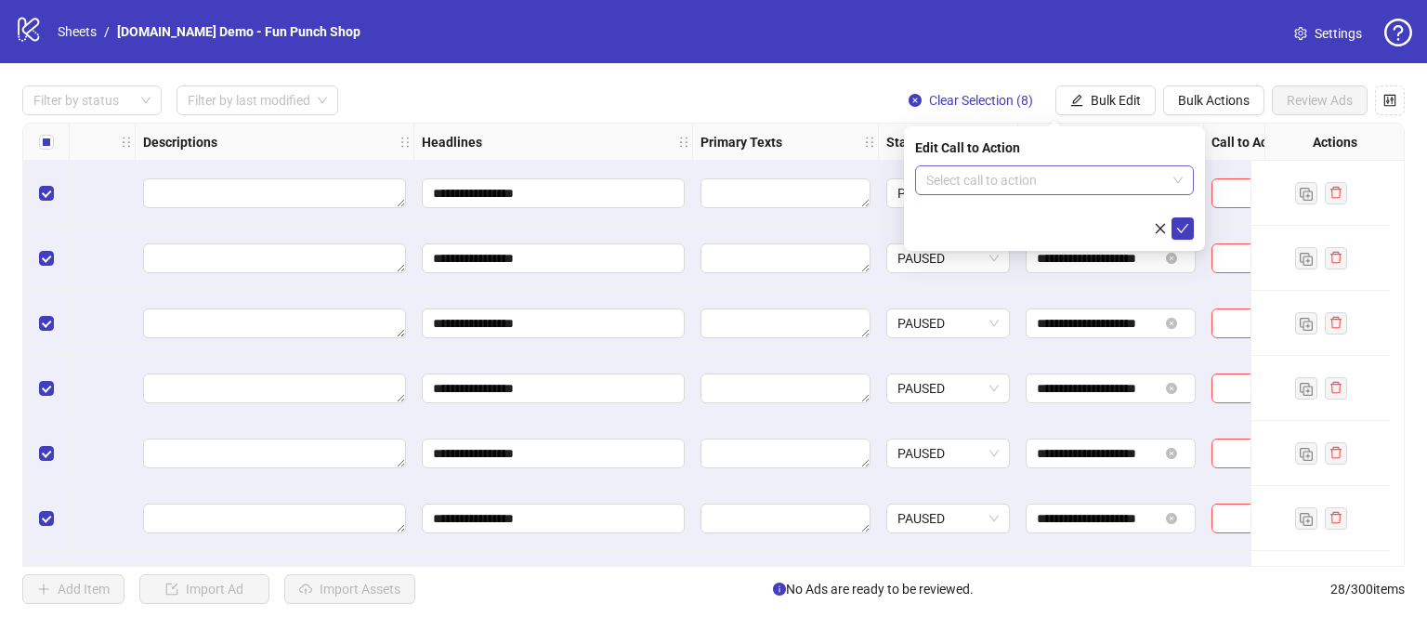
click at [1009, 181] on input "search" at bounding box center [1046, 180] width 240 height 28
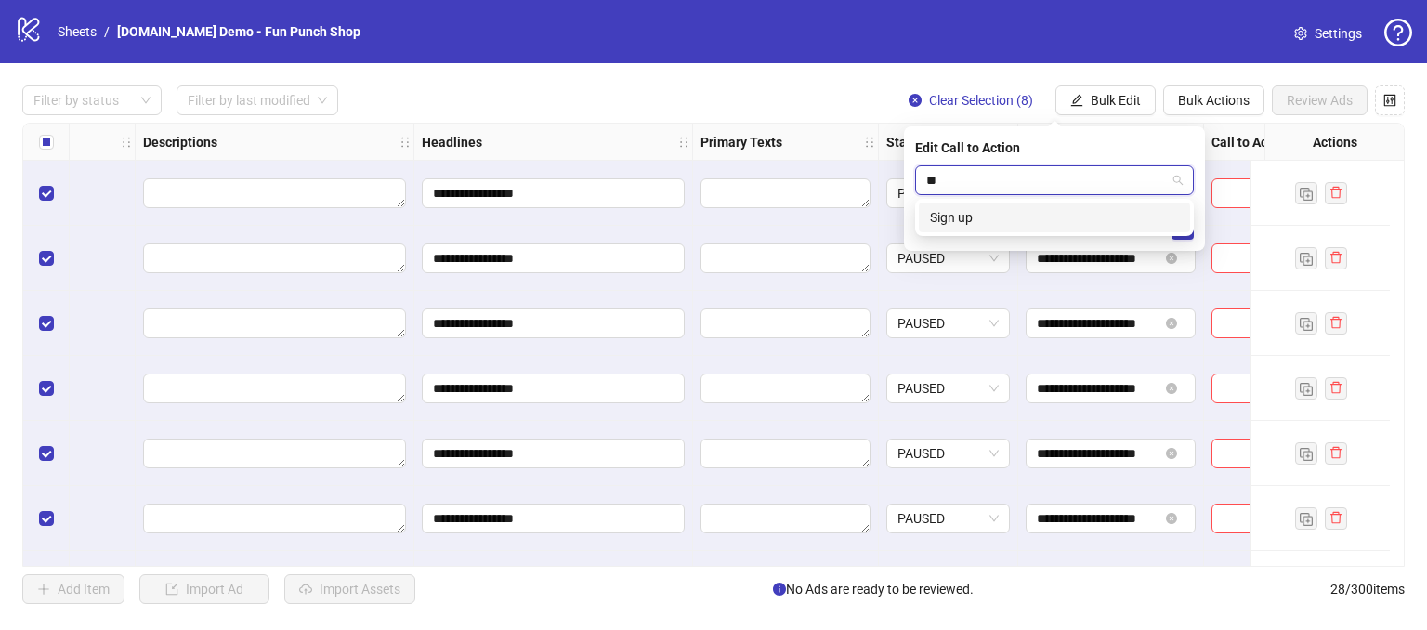
type input "*"
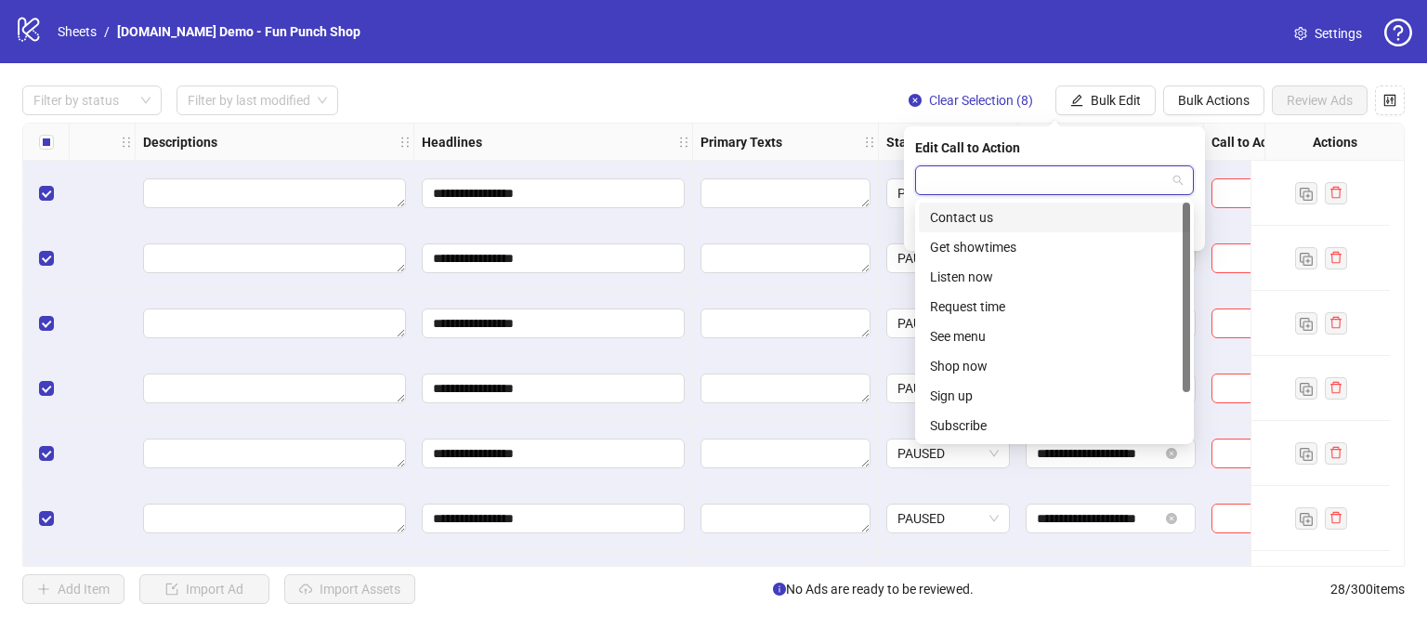
type input "*"
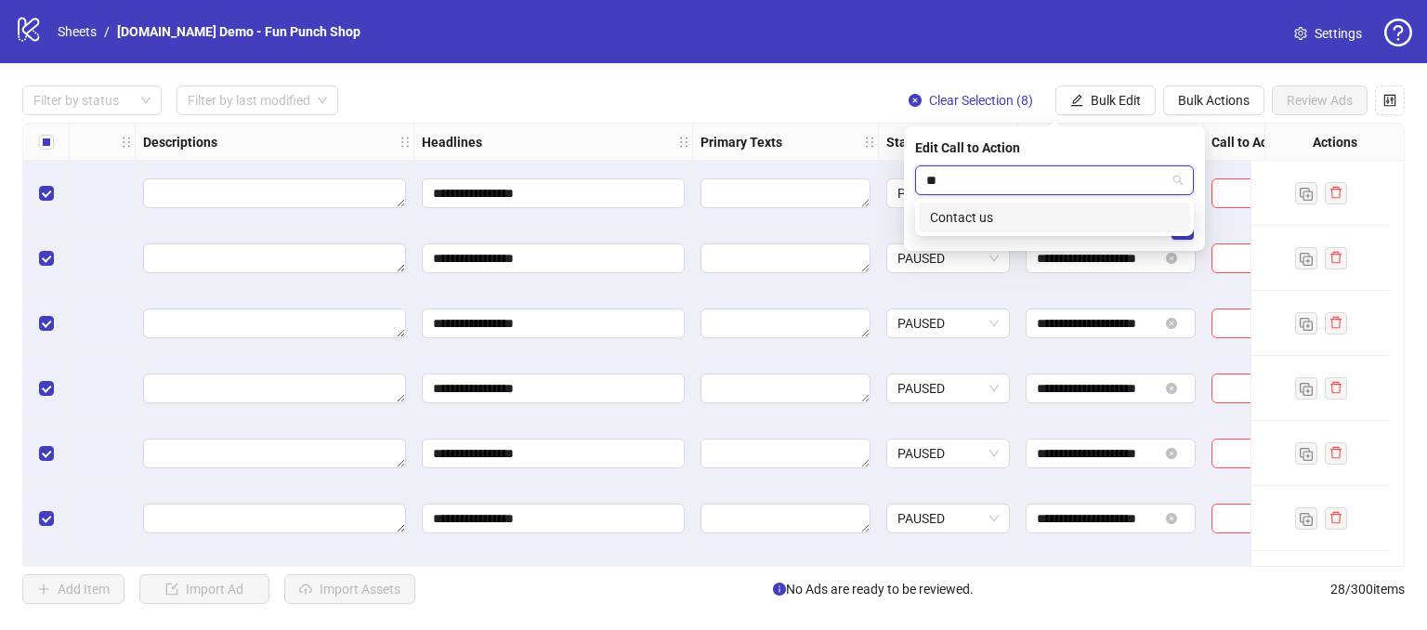
type input "***"
click at [973, 225] on div "Contact us" at bounding box center [1054, 217] width 249 height 20
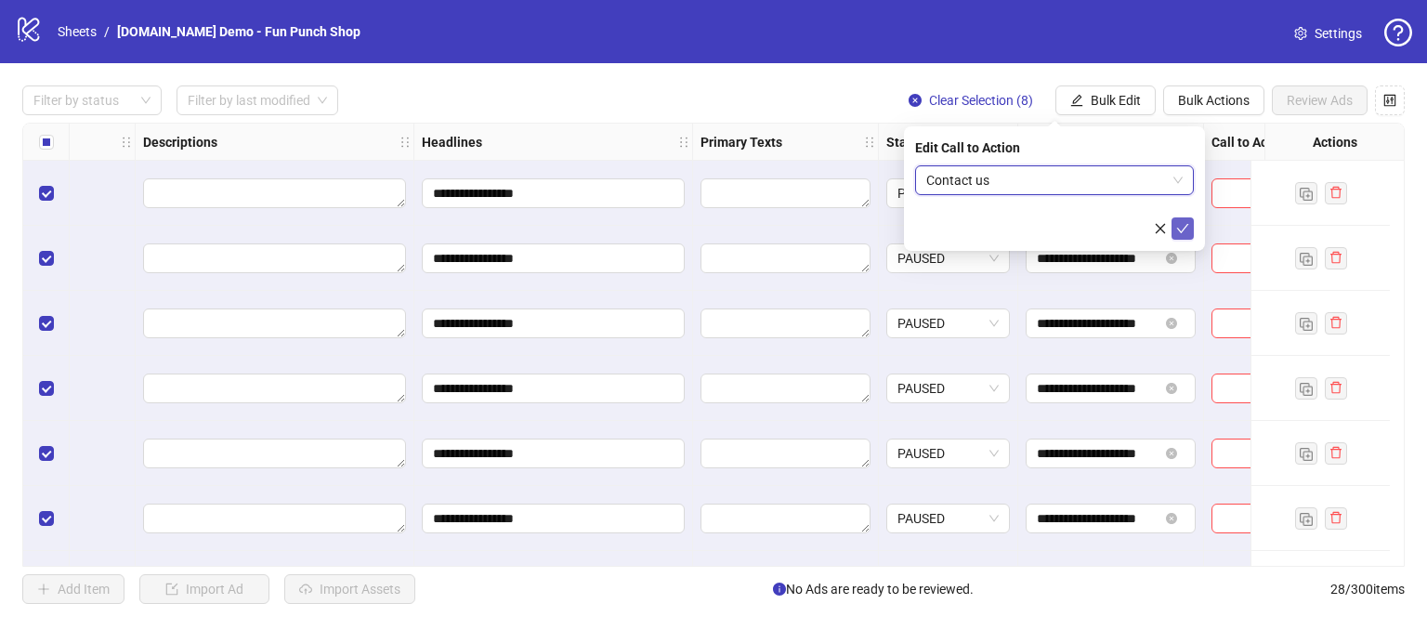
click at [1184, 231] on icon "check" at bounding box center [1182, 228] width 13 height 13
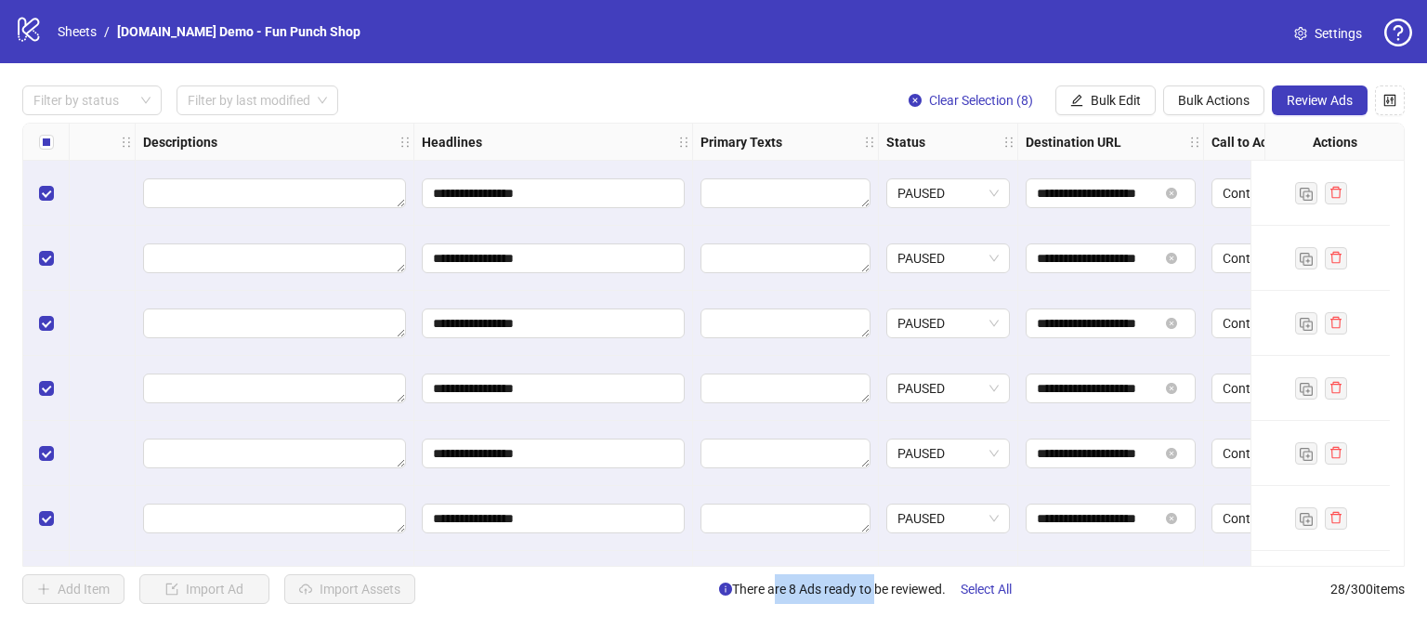
drag, startPoint x: 765, startPoint y: 591, endPoint x: 865, endPoint y: 592, distance: 99.4
click at [865, 592] on span "There are 8 Ads ready to be reviewed. Select All" at bounding box center [872, 589] width 307 height 30
click at [1070, 611] on div "**********" at bounding box center [713, 344] width 1427 height 563
click at [1308, 100] on span "Review Ads" at bounding box center [1320, 100] width 66 height 15
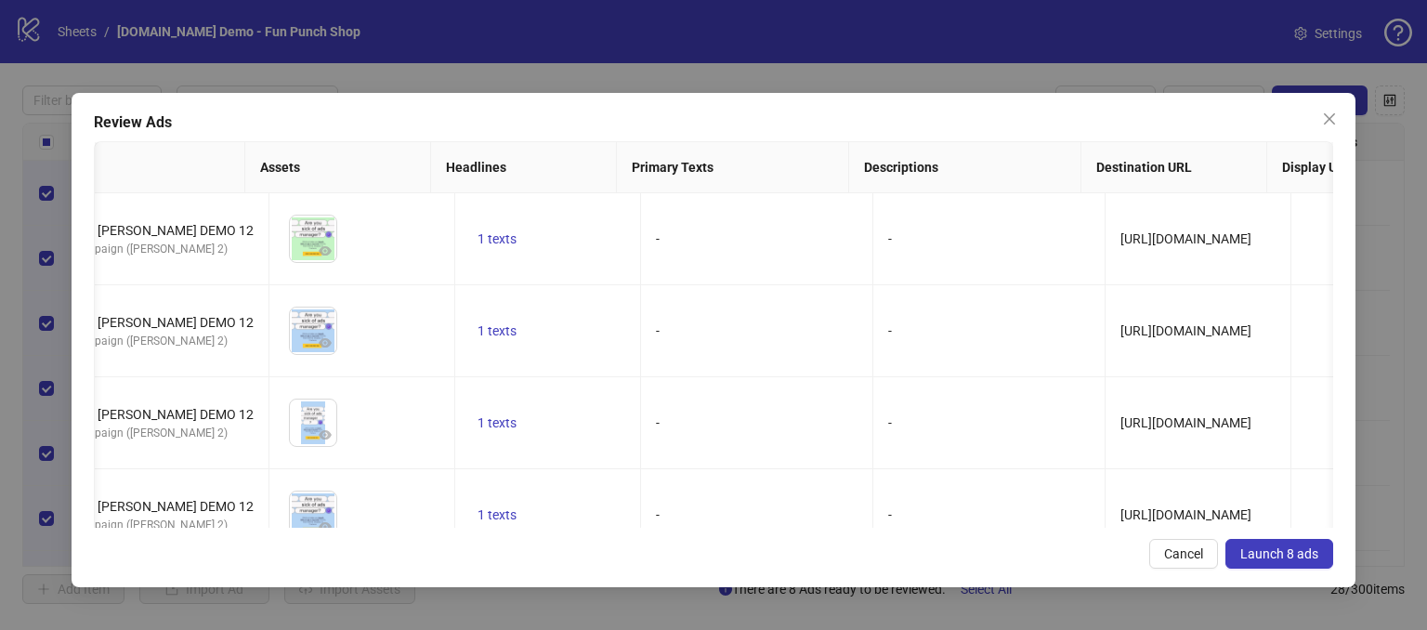
scroll to position [0, 385]
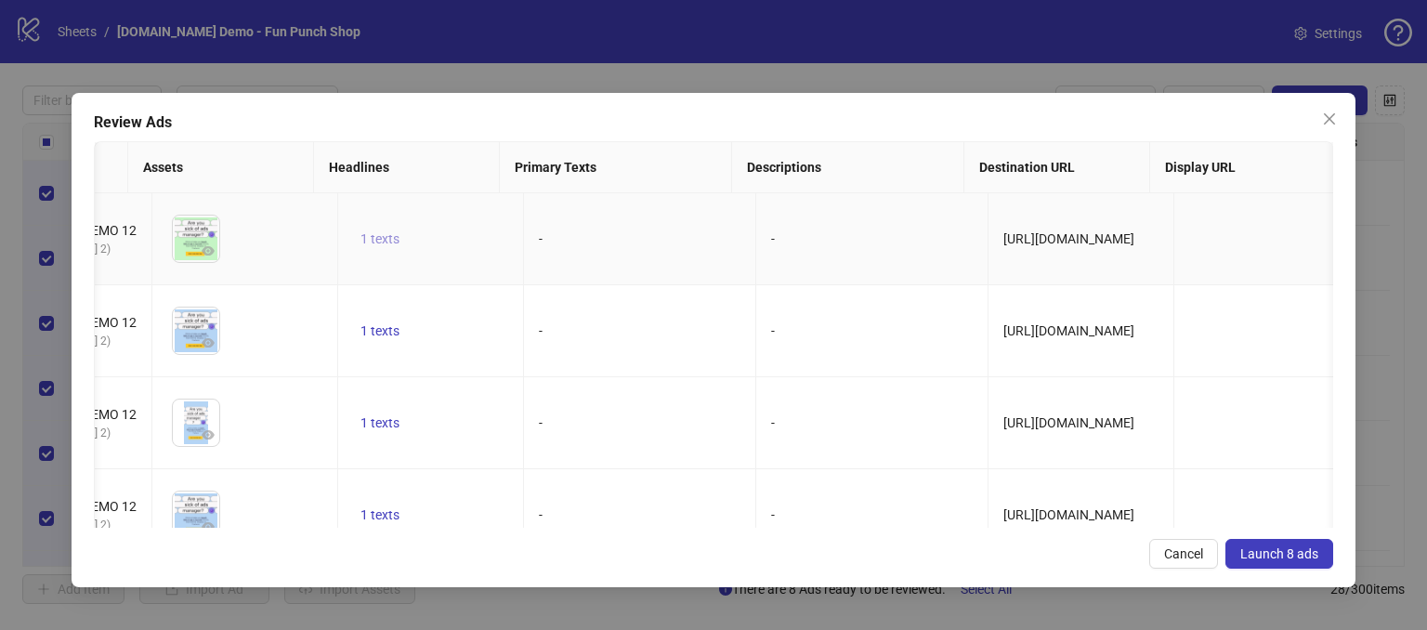
click at [360, 238] on span "1 texts" at bounding box center [379, 238] width 39 height 15
click at [621, 365] on td "-" at bounding box center [640, 331] width 232 height 92
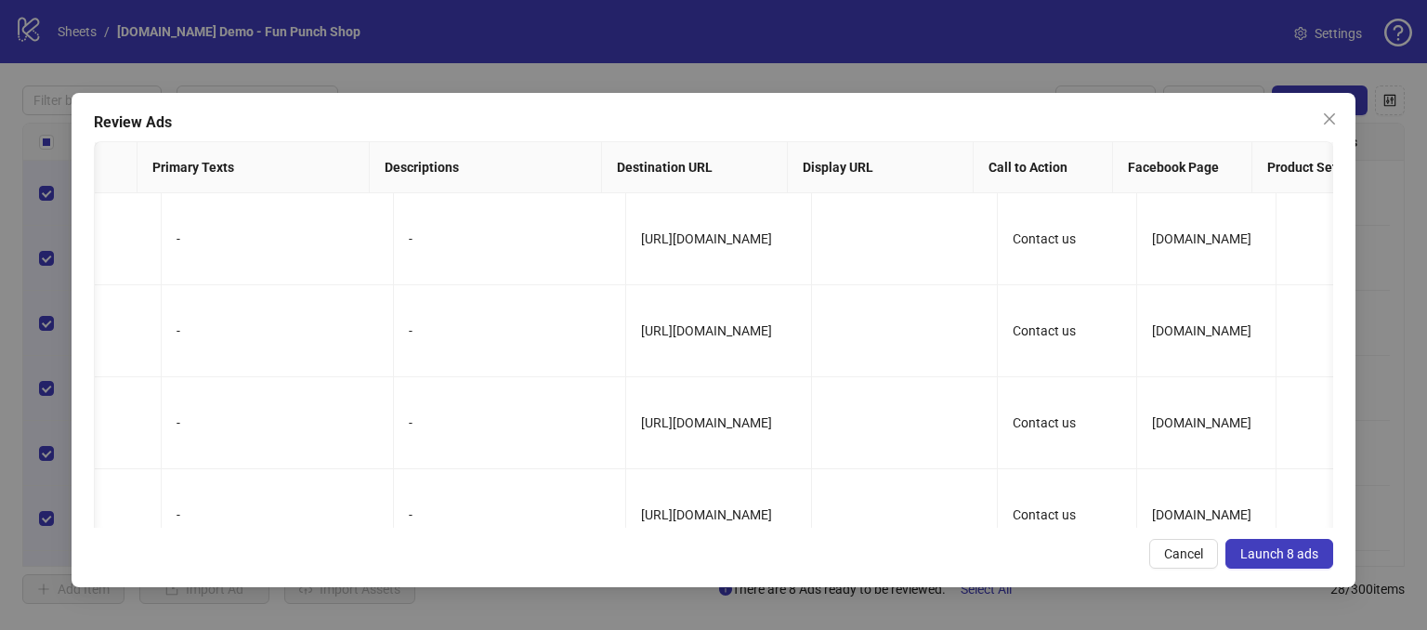
scroll to position [0, 0]
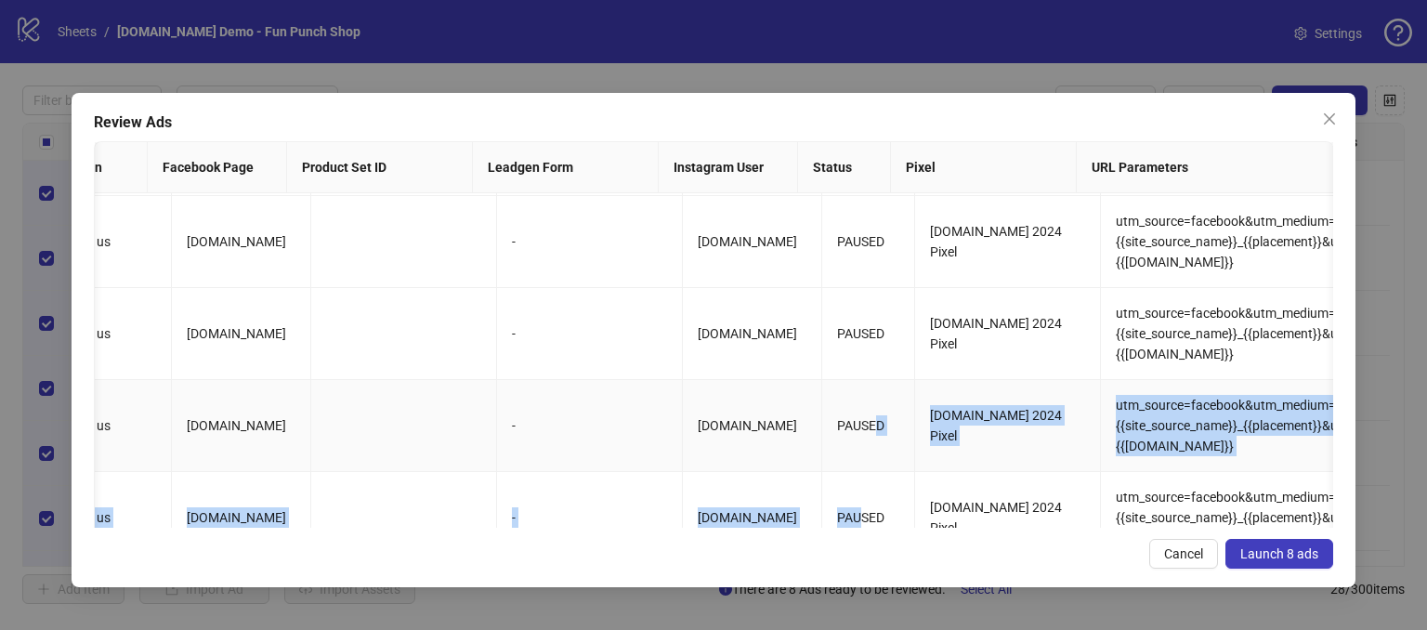
click at [838, 512] on tbody "SICK OF ADS MANAGER - GREEN - 16x9 Demo Test - [PERSON_NAME] DEMO 12 A Demo Cam…" at bounding box center [199, 472] width 3633 height 736
click at [696, 365] on td "[DOMAIN_NAME]" at bounding box center [752, 334] width 139 height 92
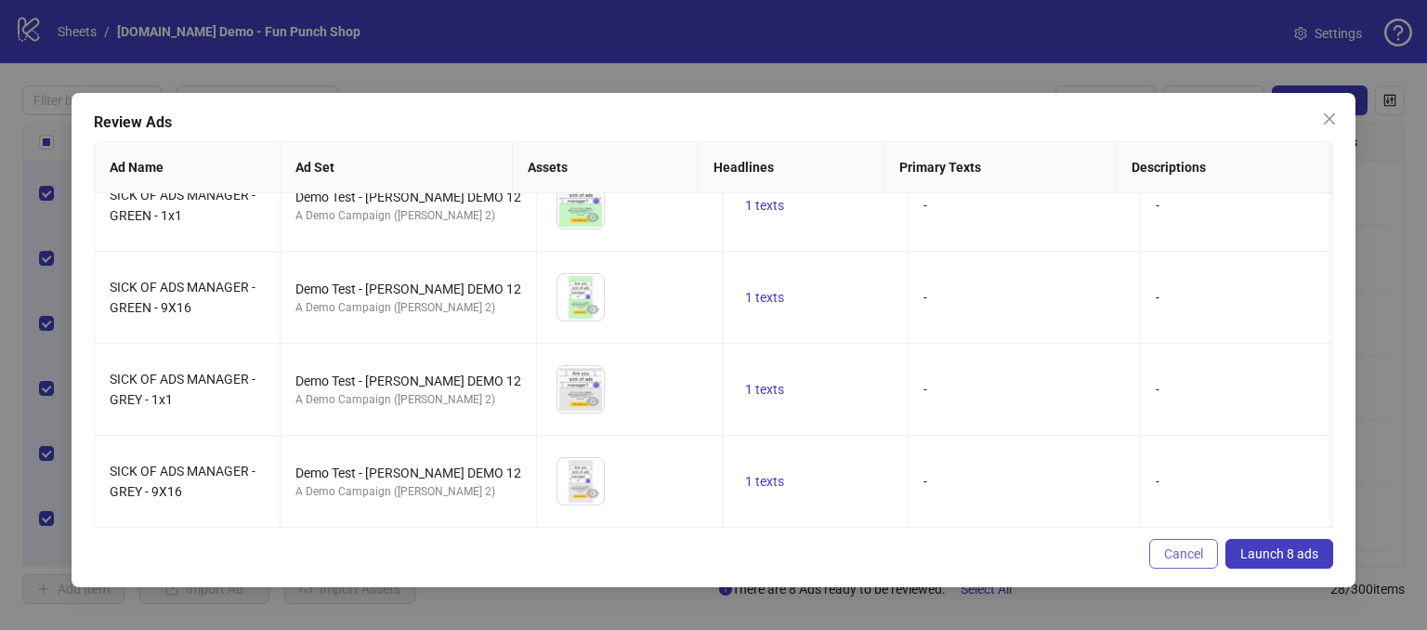
click at [1179, 551] on span "Cancel" at bounding box center [1183, 553] width 39 height 15
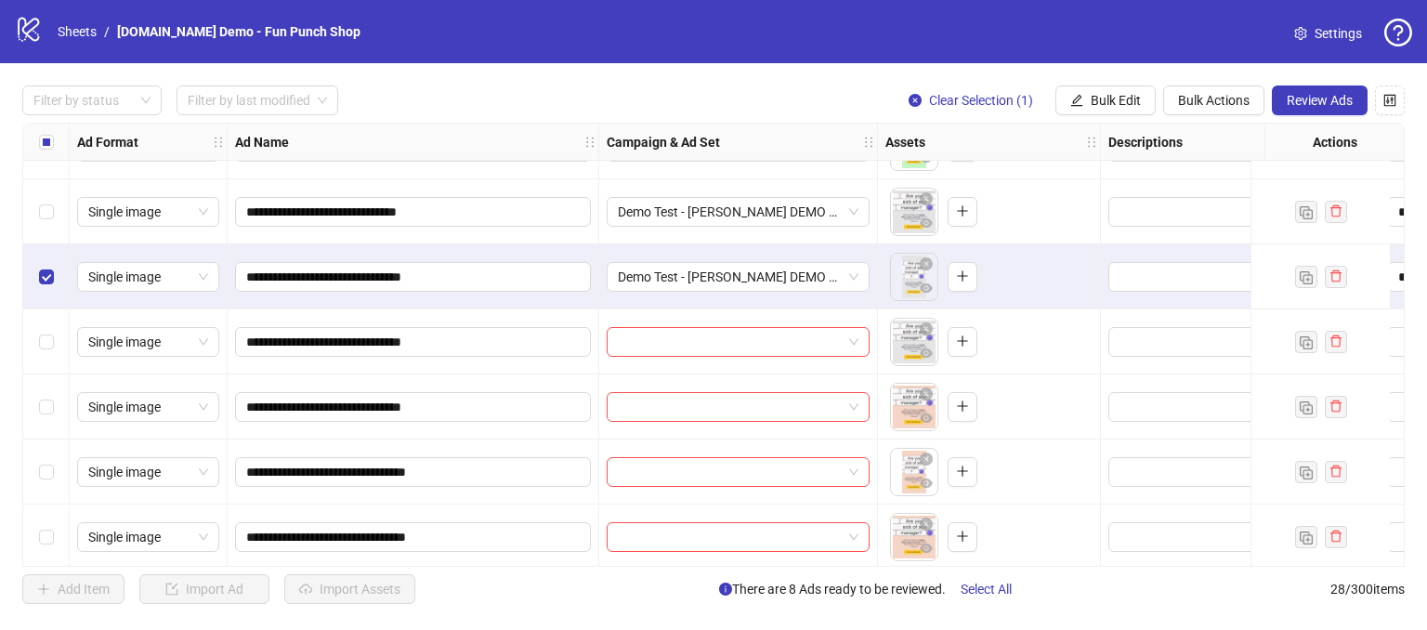
click at [57, 209] on div "Select row 7" at bounding box center [46, 211] width 46 height 65
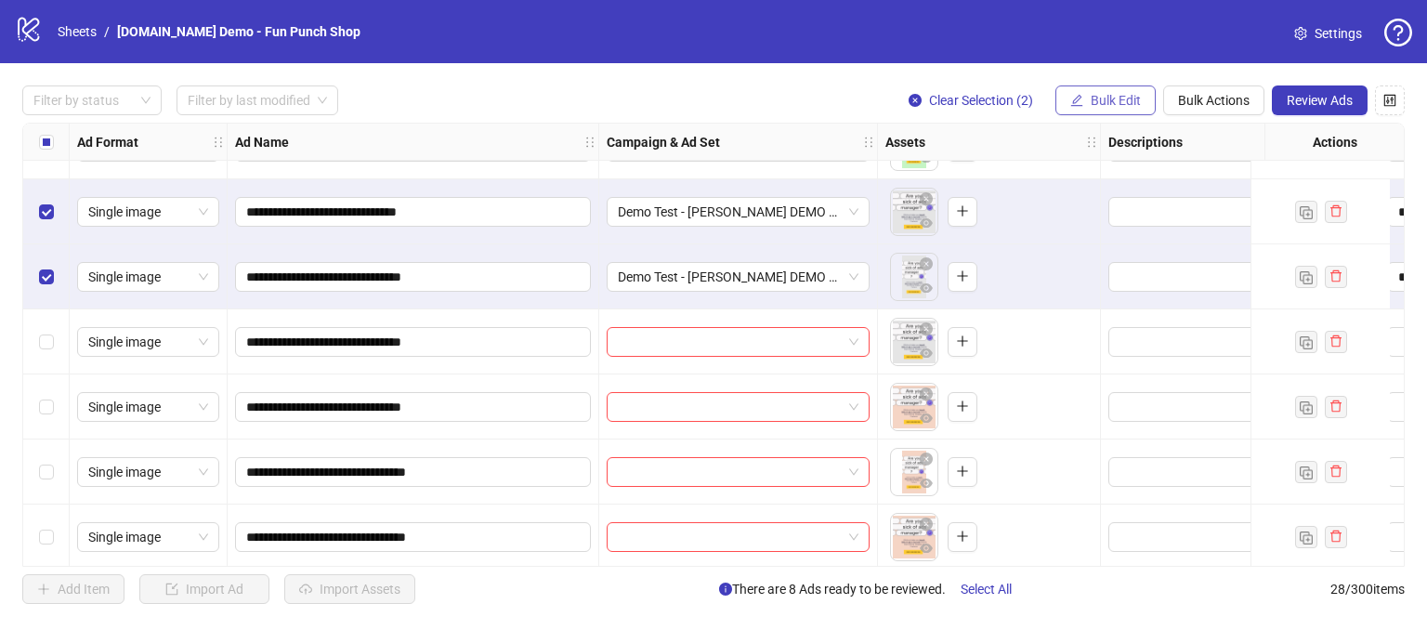
click at [1087, 98] on button "Bulk Edit" at bounding box center [1105, 100] width 100 height 30
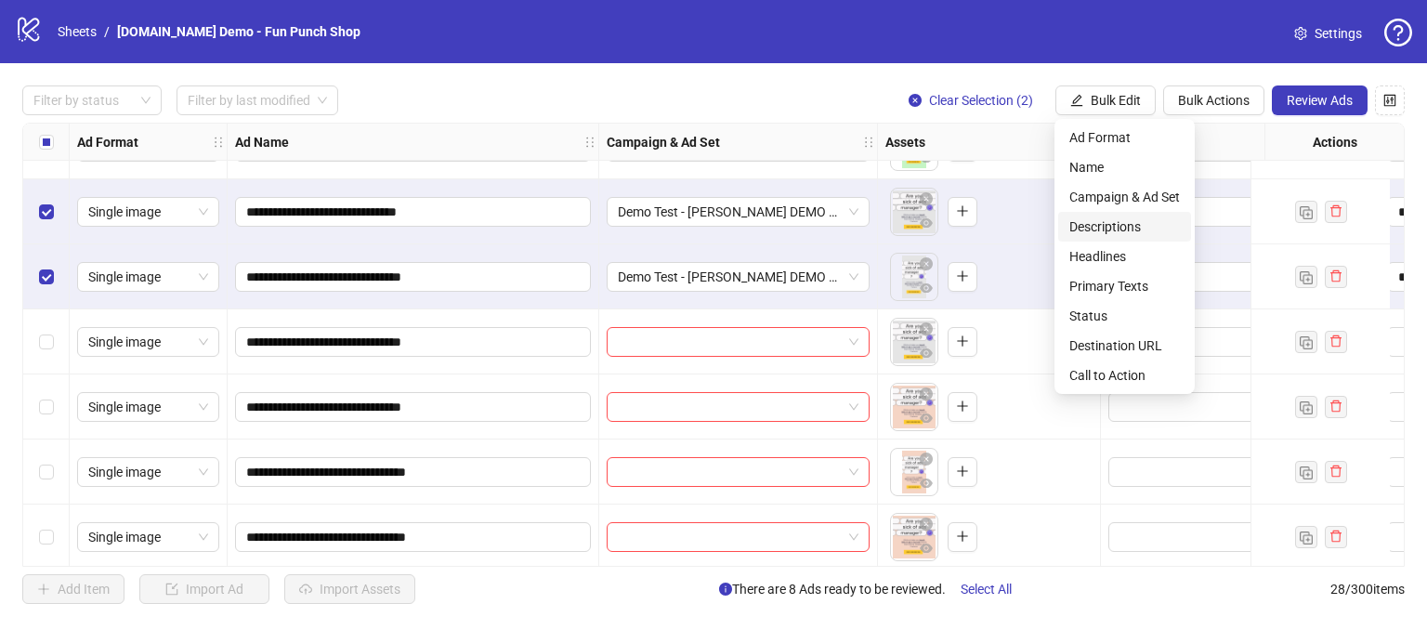
click at [1083, 222] on span "Descriptions" at bounding box center [1124, 226] width 111 height 20
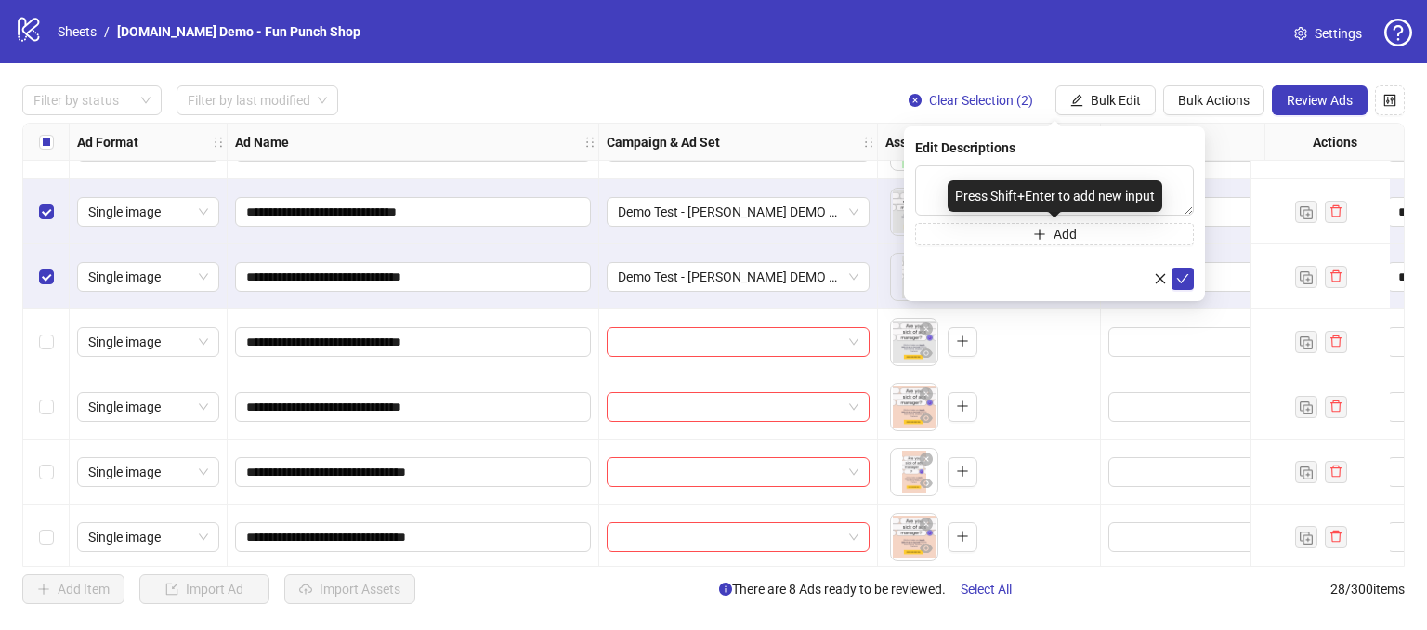
click at [974, 180] on div "Press Shift+Enter to add new input" at bounding box center [1054, 196] width 215 height 32
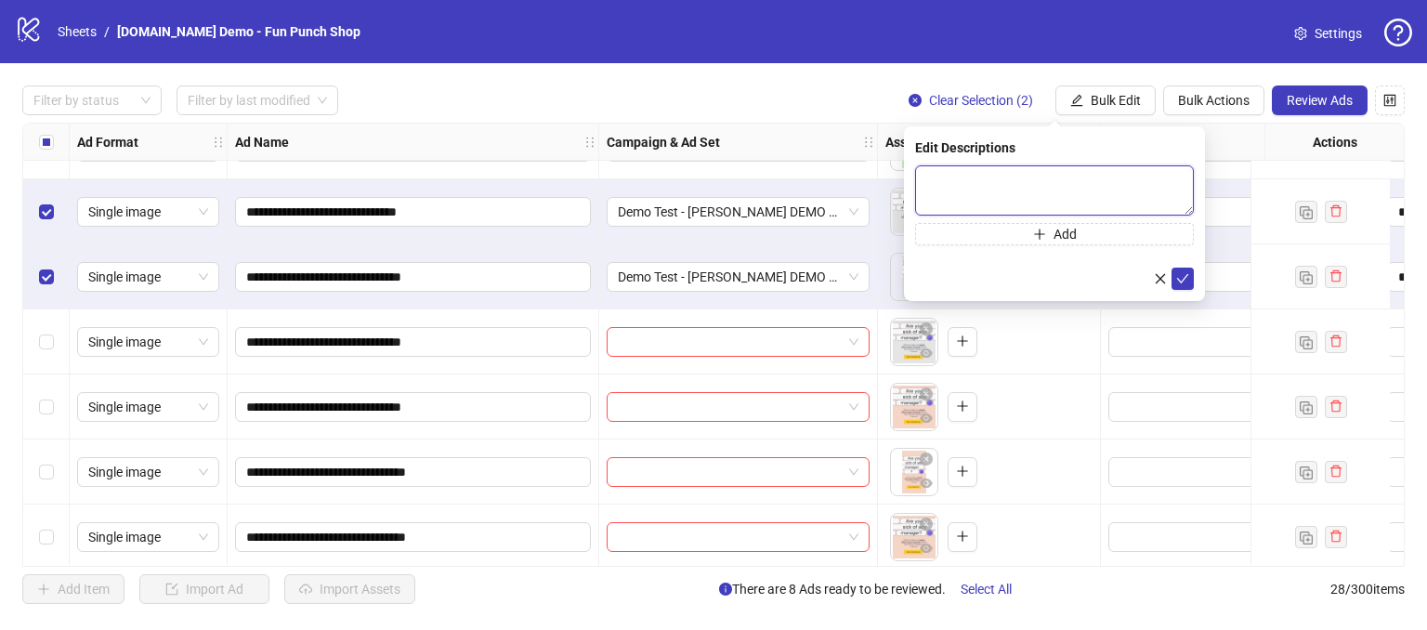
click at [962, 174] on textarea at bounding box center [1054, 190] width 279 height 50
type textarea "**********"
click at [1182, 276] on icon "check" at bounding box center [1182, 277] width 13 height 13
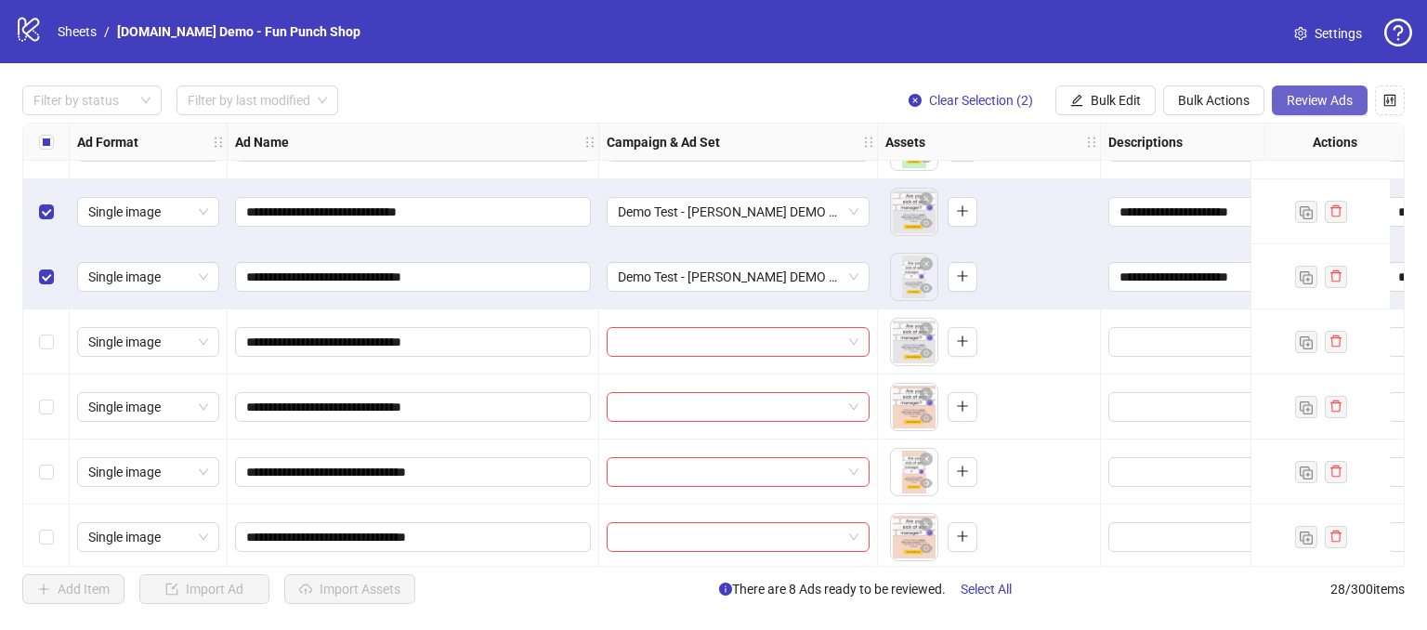
click at [1313, 99] on span "Review Ads" at bounding box center [1320, 100] width 66 height 15
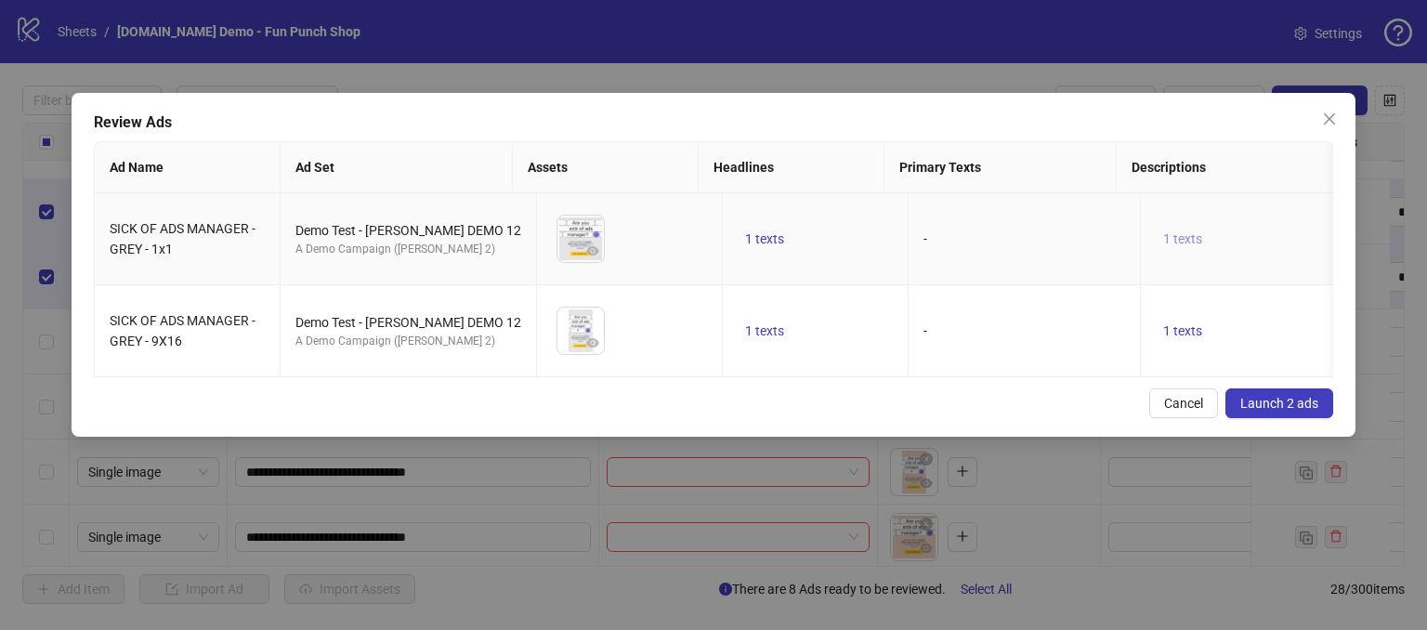
click at [1156, 238] on button "1 texts" at bounding box center [1183, 239] width 54 height 22
click at [959, 345] on td "-" at bounding box center [1024, 331] width 232 height 92
click at [1271, 411] on span "Launch 2 ads" at bounding box center [1279, 403] width 78 height 15
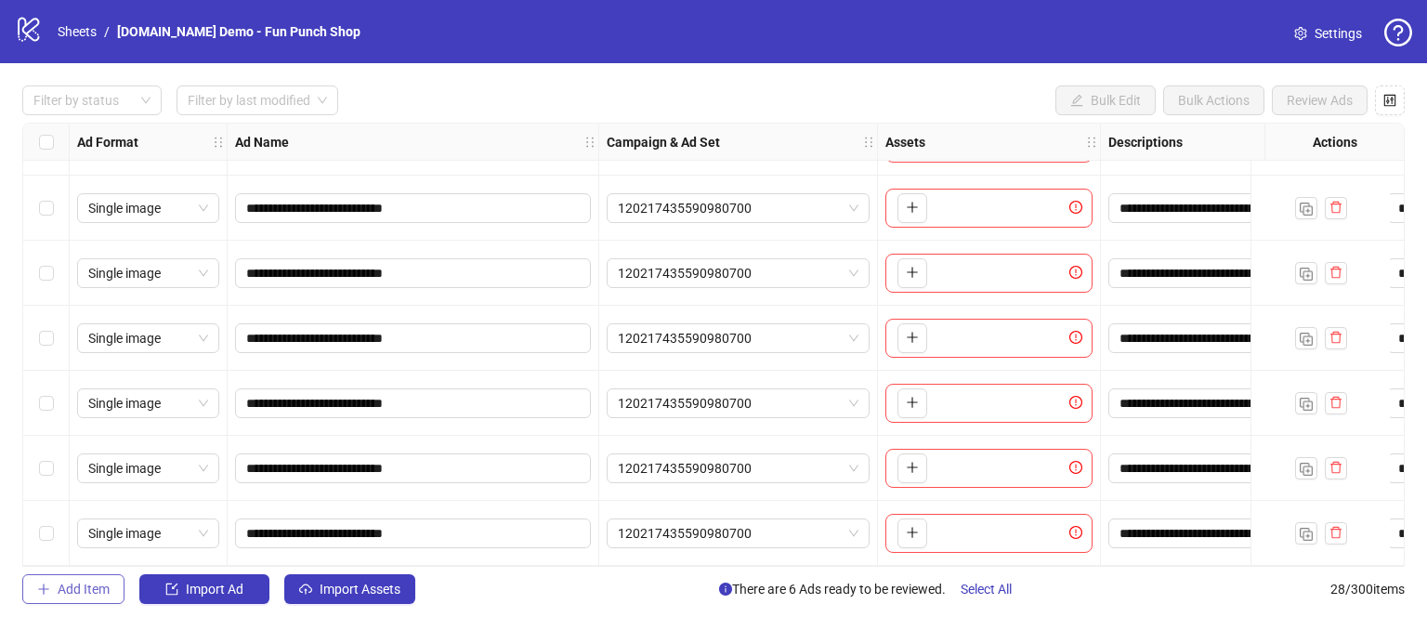
click at [85, 595] on button "Add Item" at bounding box center [73, 589] width 102 height 30
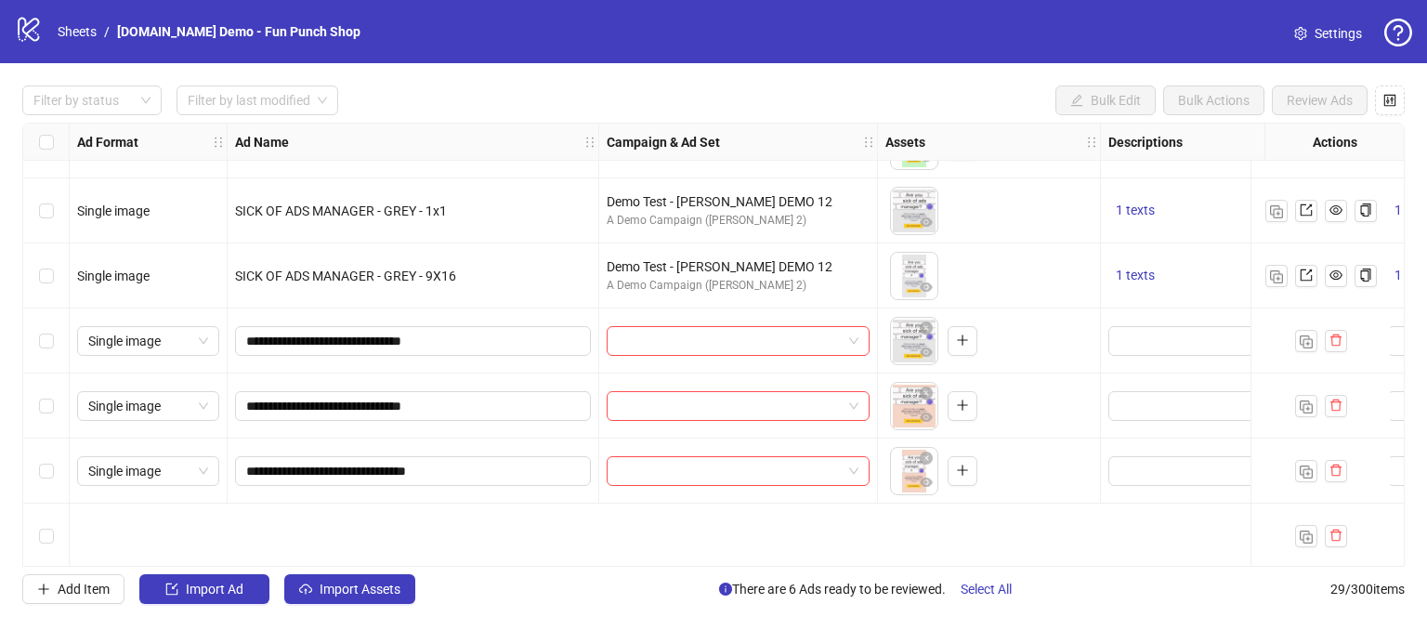
scroll to position [187, 0]
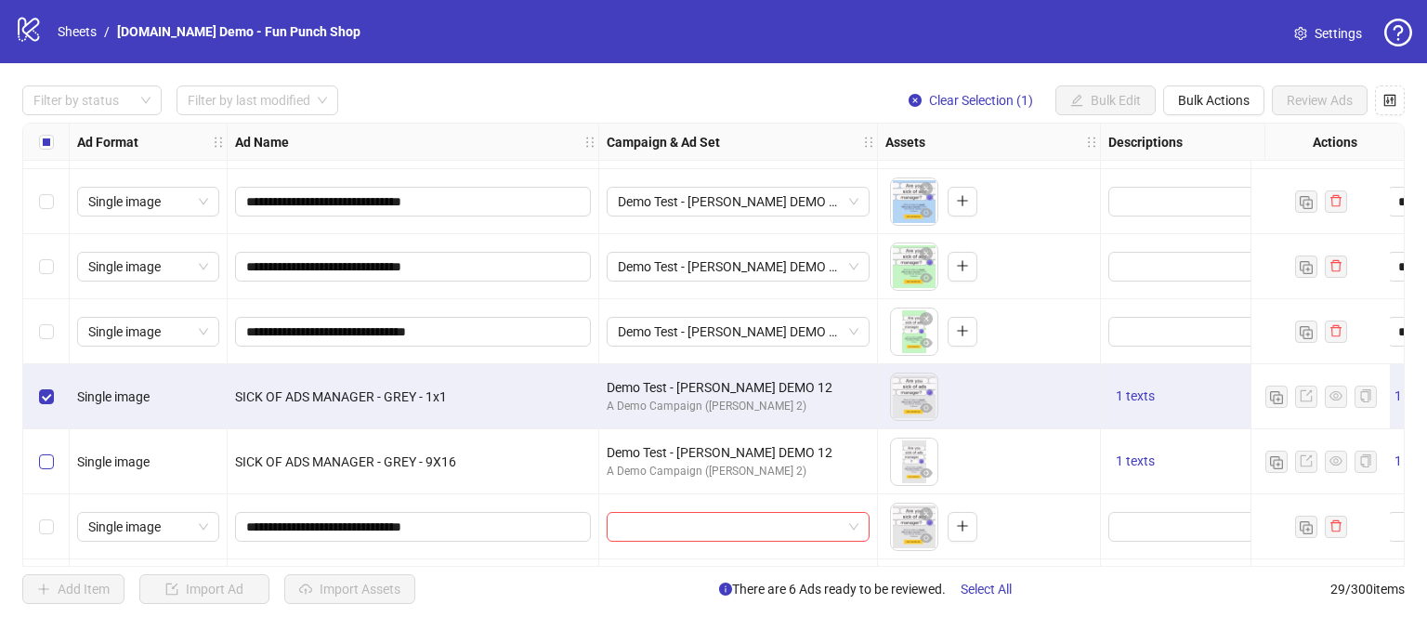
click at [45, 469] on label "Select row 8" at bounding box center [46, 461] width 15 height 20
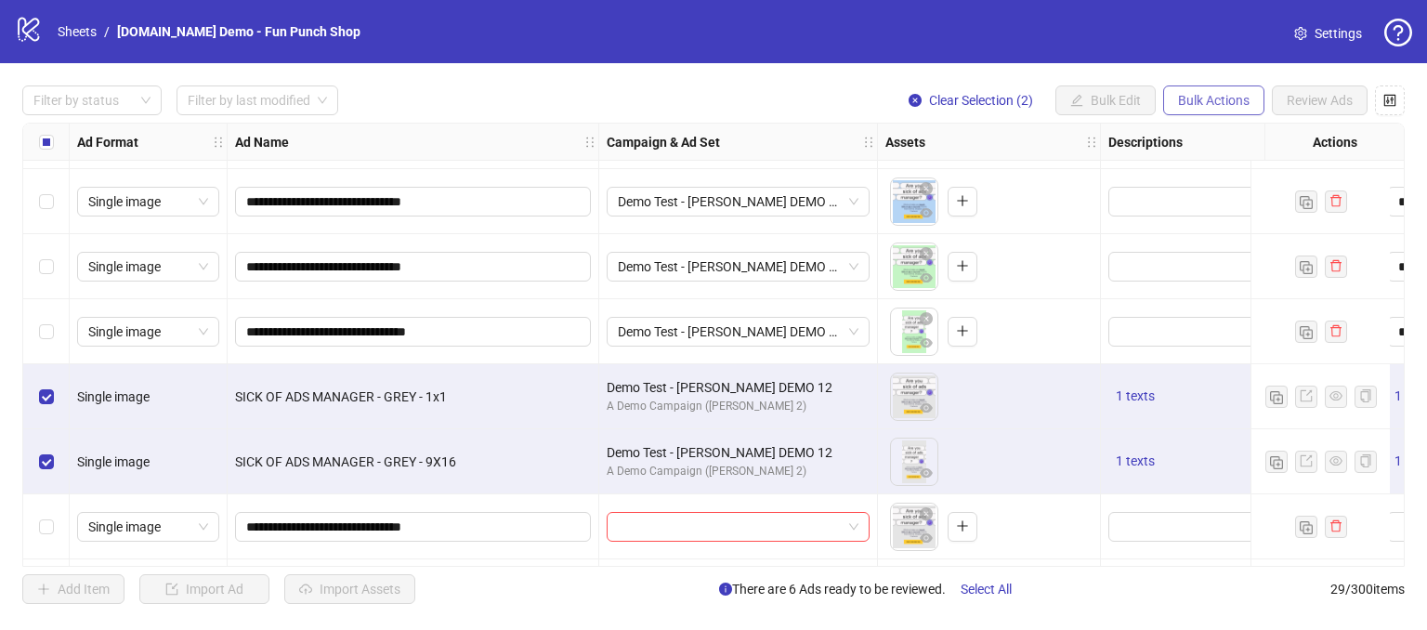
click at [1221, 105] on span "Bulk Actions" at bounding box center [1214, 100] width 72 height 15
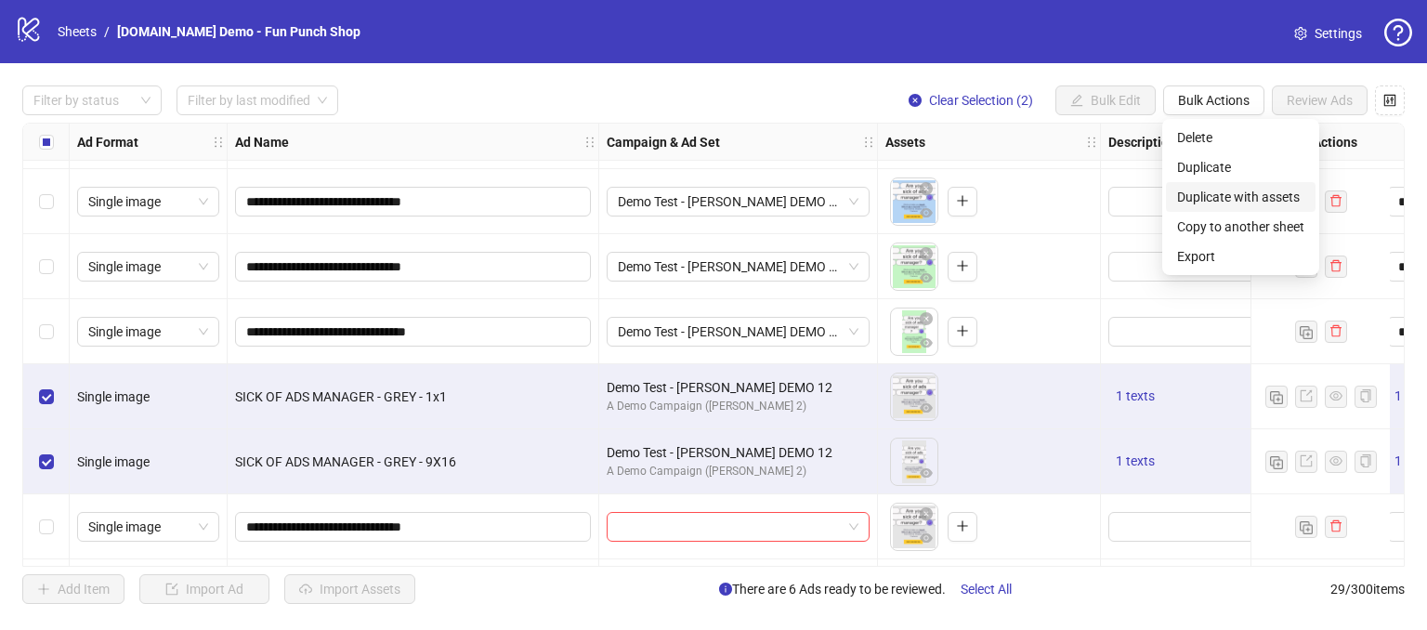
click at [1204, 196] on span "Duplicate with assets" at bounding box center [1240, 197] width 127 height 20
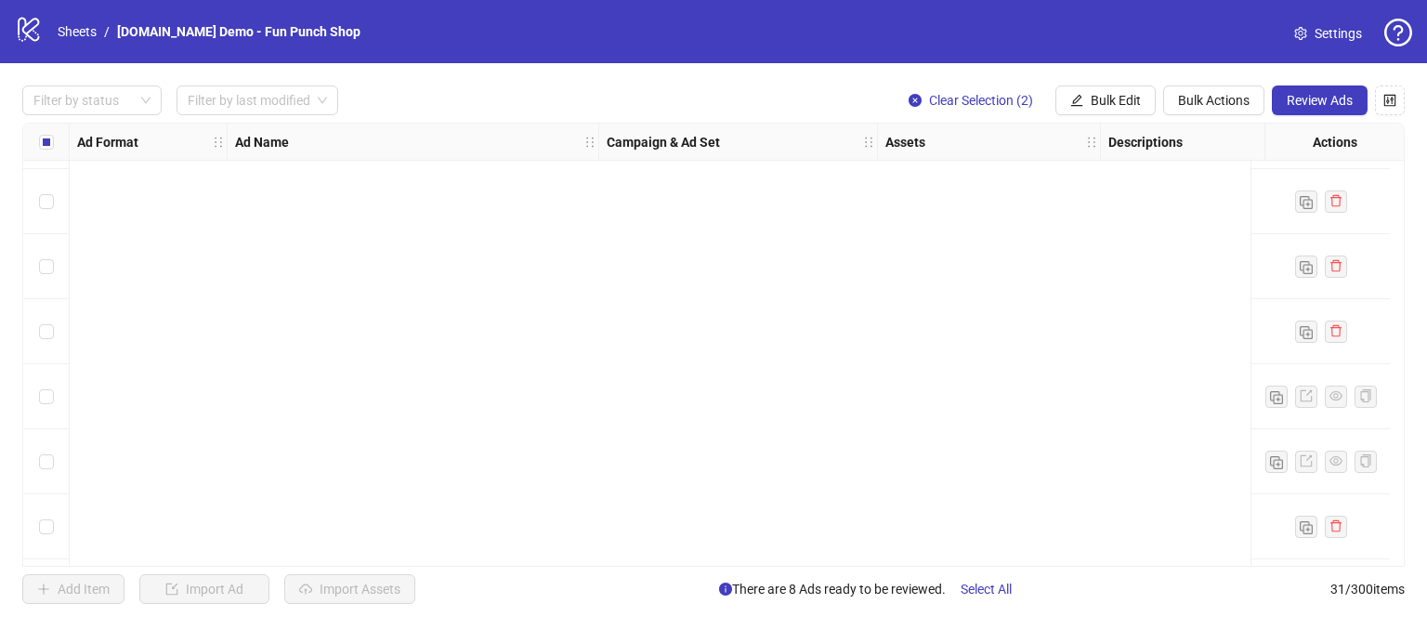
scroll to position [1617, 0]
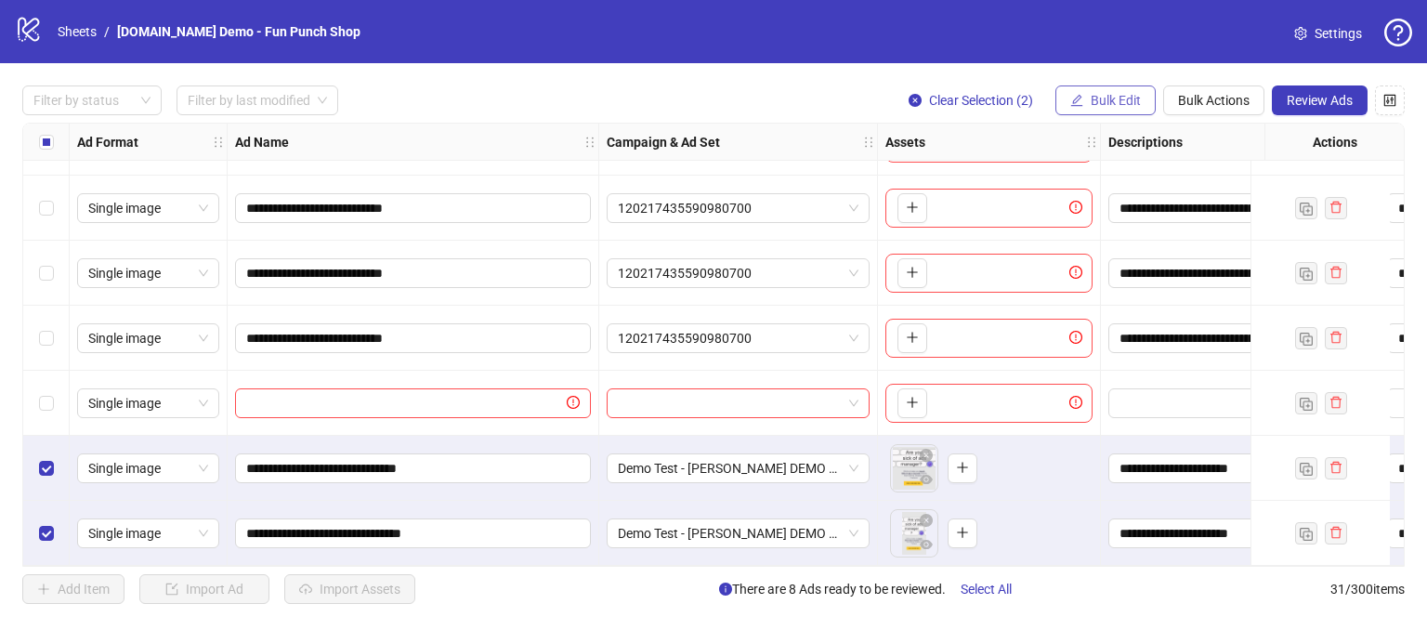
click at [1091, 103] on span "Bulk Edit" at bounding box center [1116, 100] width 50 height 15
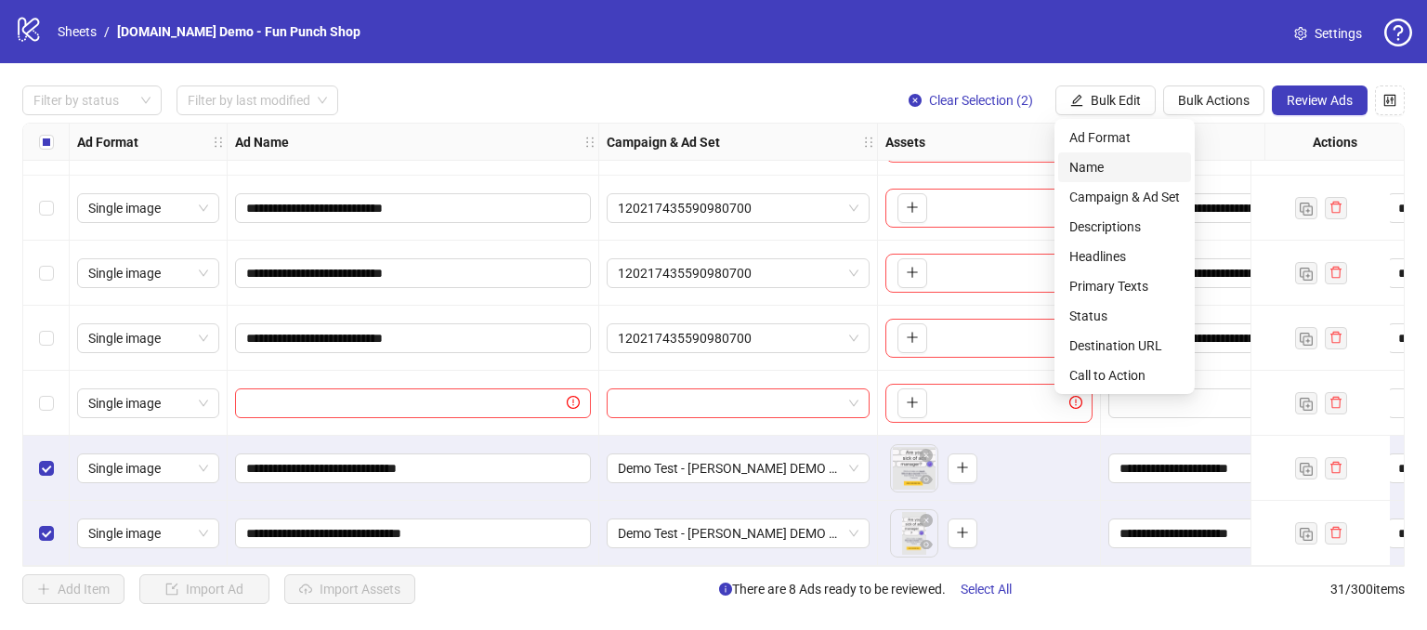
click at [1078, 175] on span "Name" at bounding box center [1124, 167] width 111 height 20
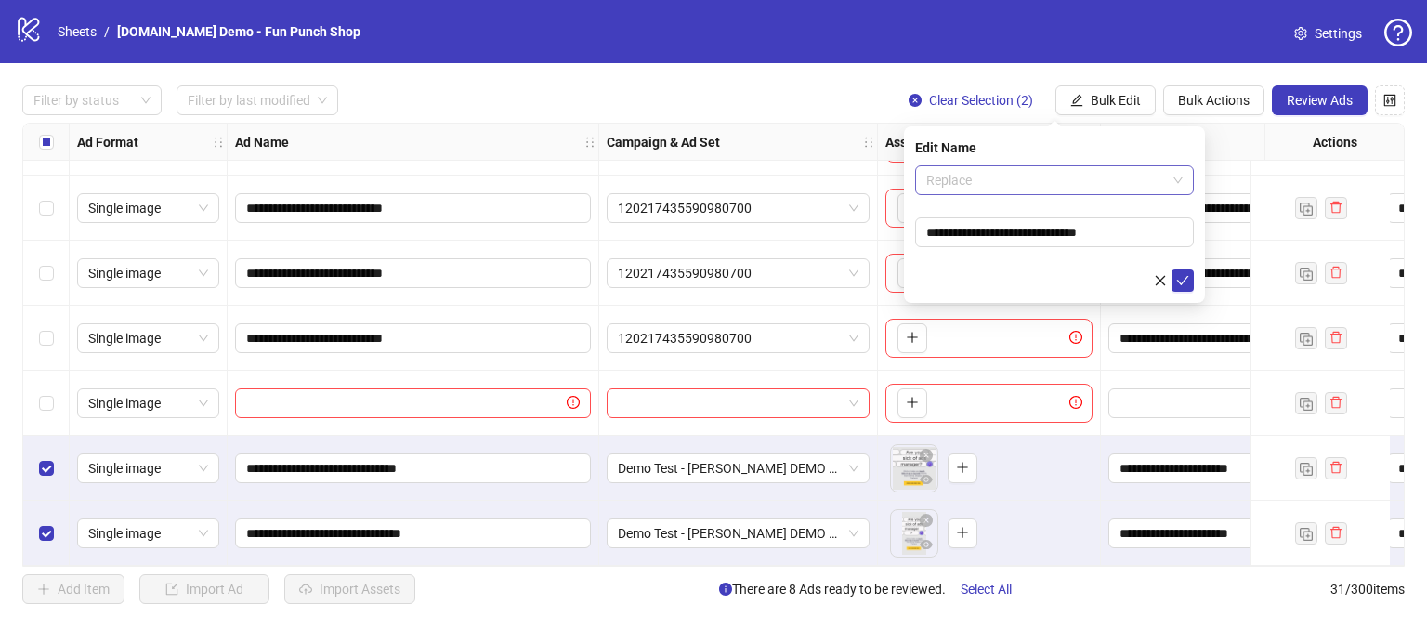
click at [1012, 178] on span "Replace" at bounding box center [1054, 180] width 256 height 28
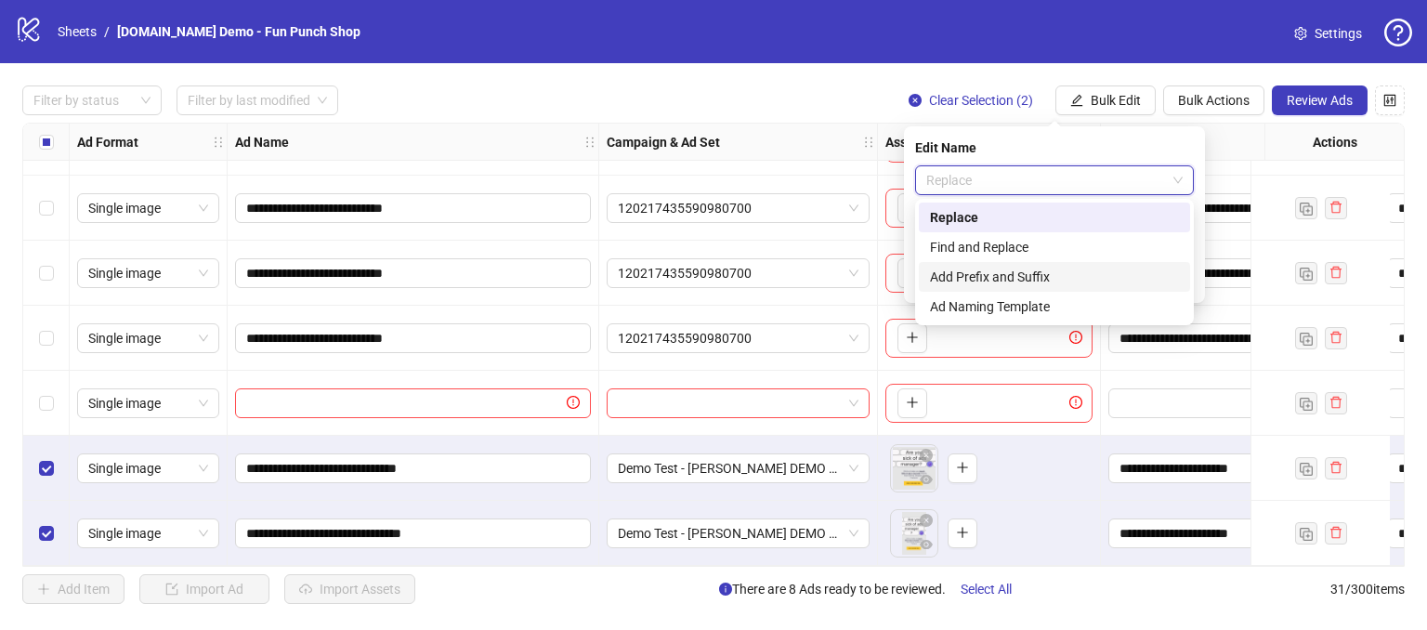
click at [962, 275] on div "Add Prefix and Suffix" at bounding box center [1054, 277] width 249 height 20
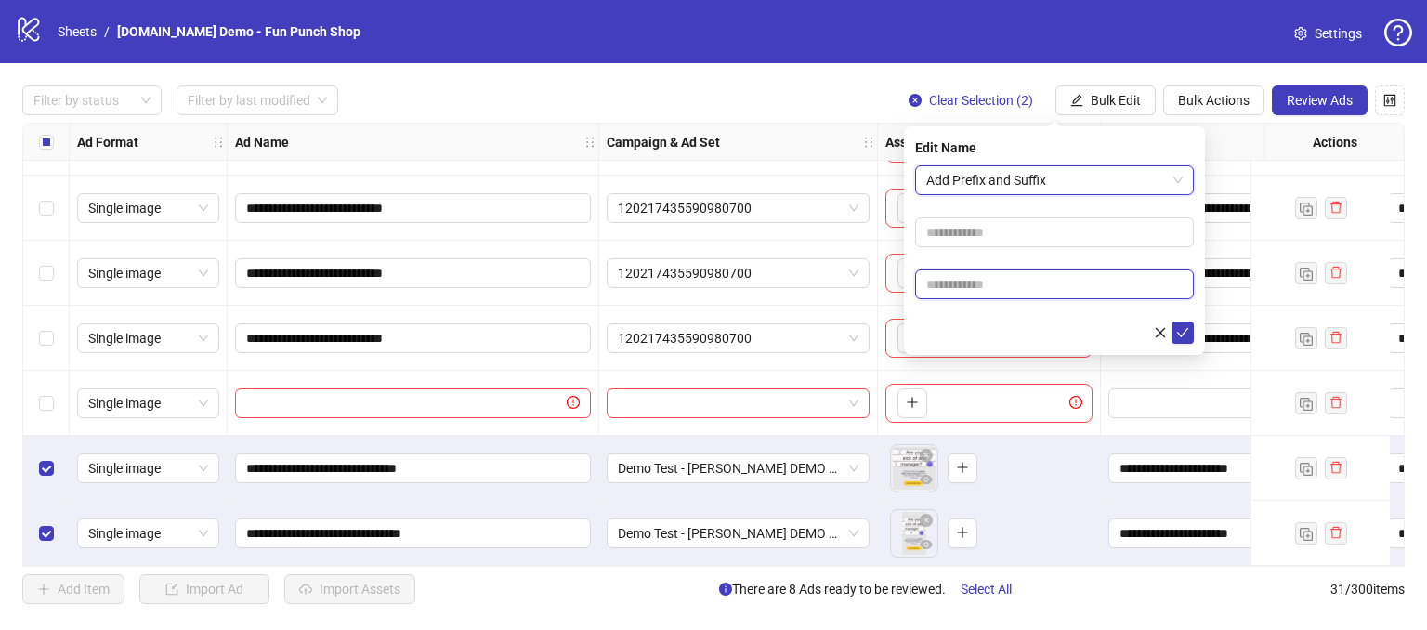
click at [989, 276] on input "text" at bounding box center [1054, 284] width 279 height 30
type input "*****"
click at [1184, 323] on button "submit" at bounding box center [1182, 332] width 22 height 22
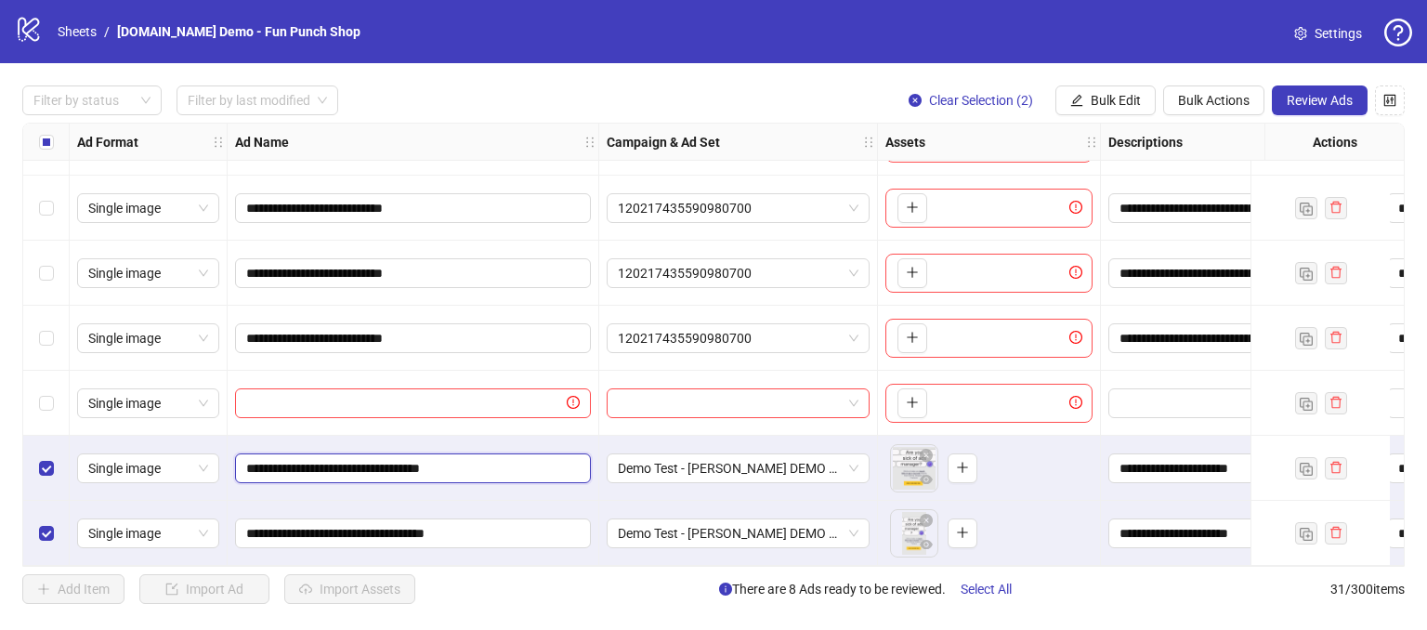
drag, startPoint x: 494, startPoint y: 461, endPoint x: 446, endPoint y: 451, distance: 49.4
click at [446, 458] on input "**********" at bounding box center [411, 468] width 330 height 20
click at [515, 490] on div "**********" at bounding box center [414, 468] width 372 height 65
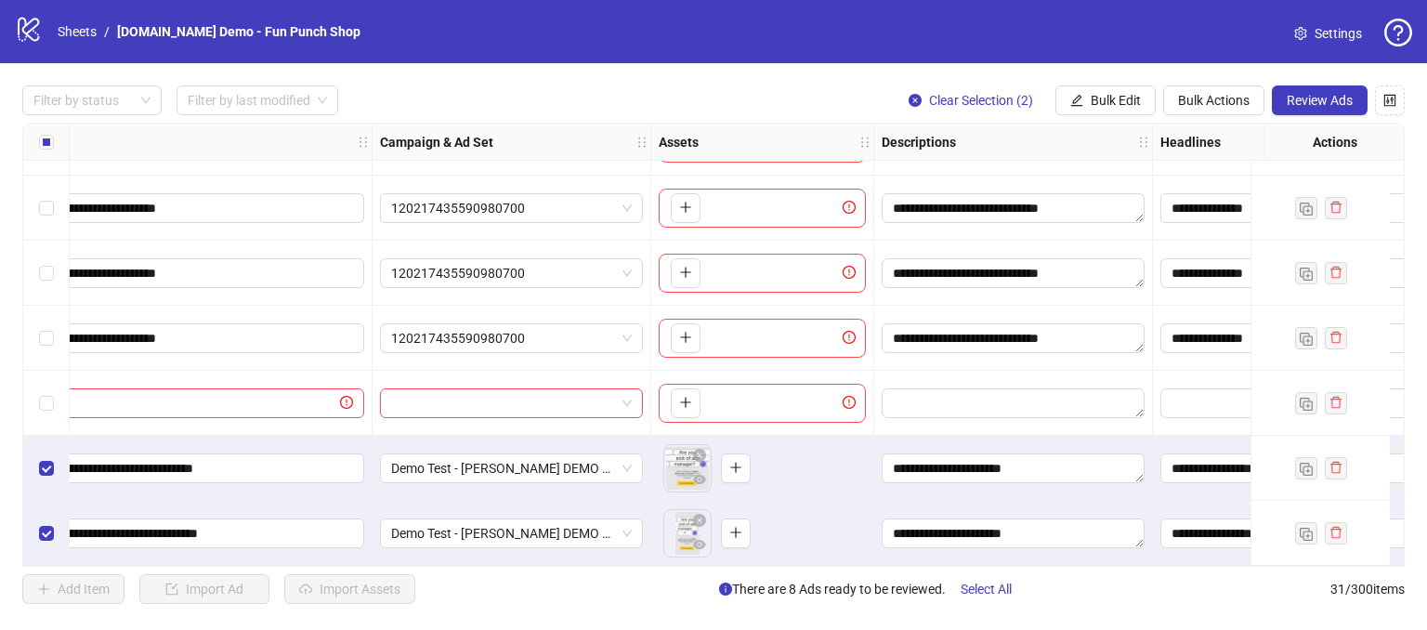
scroll to position [1617, 229]
click at [1093, 98] on span "Bulk Edit" at bounding box center [1116, 100] width 50 height 15
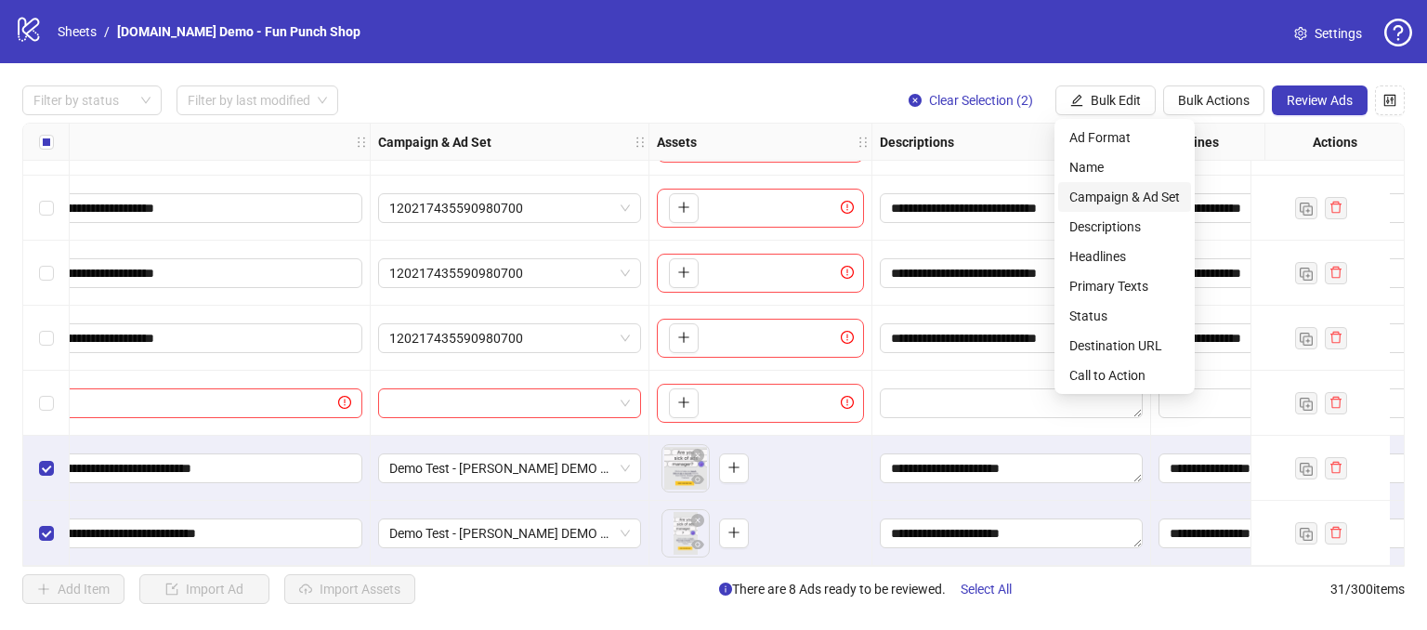
click at [1086, 202] on span "Campaign & Ad Set" at bounding box center [1124, 197] width 111 height 20
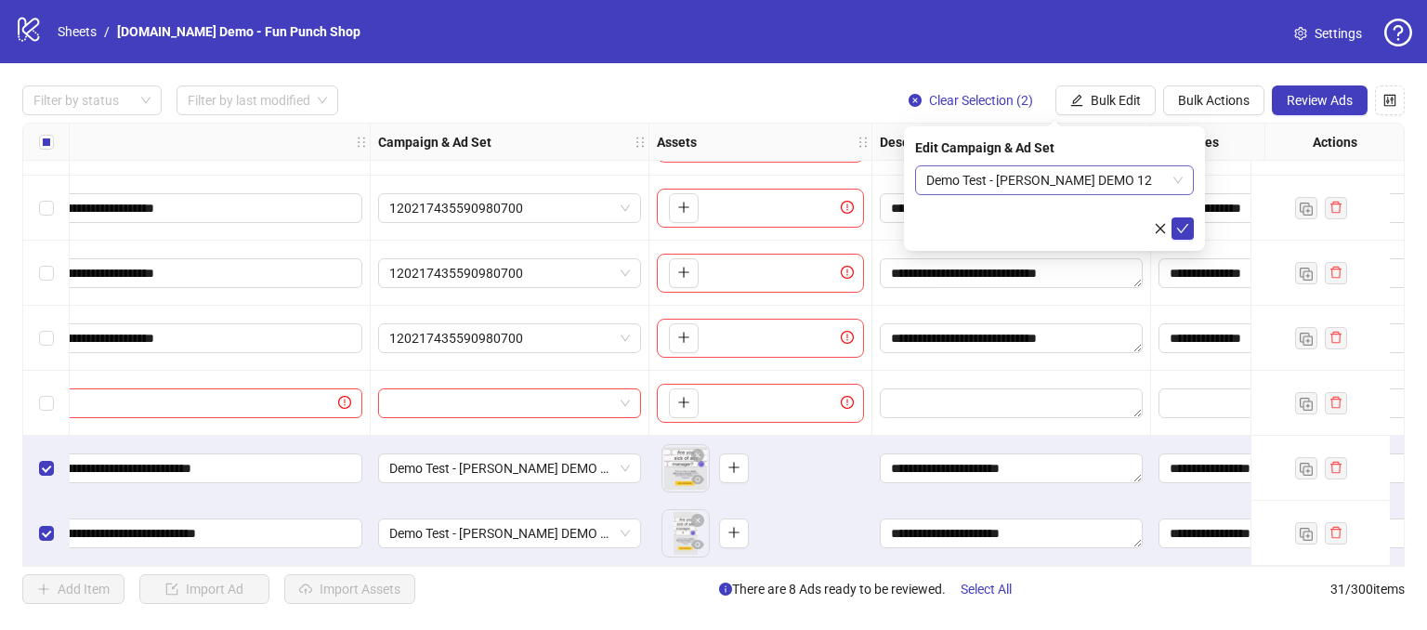
click at [994, 189] on span "Demo Test - [PERSON_NAME] DEMO 12" at bounding box center [1054, 180] width 256 height 28
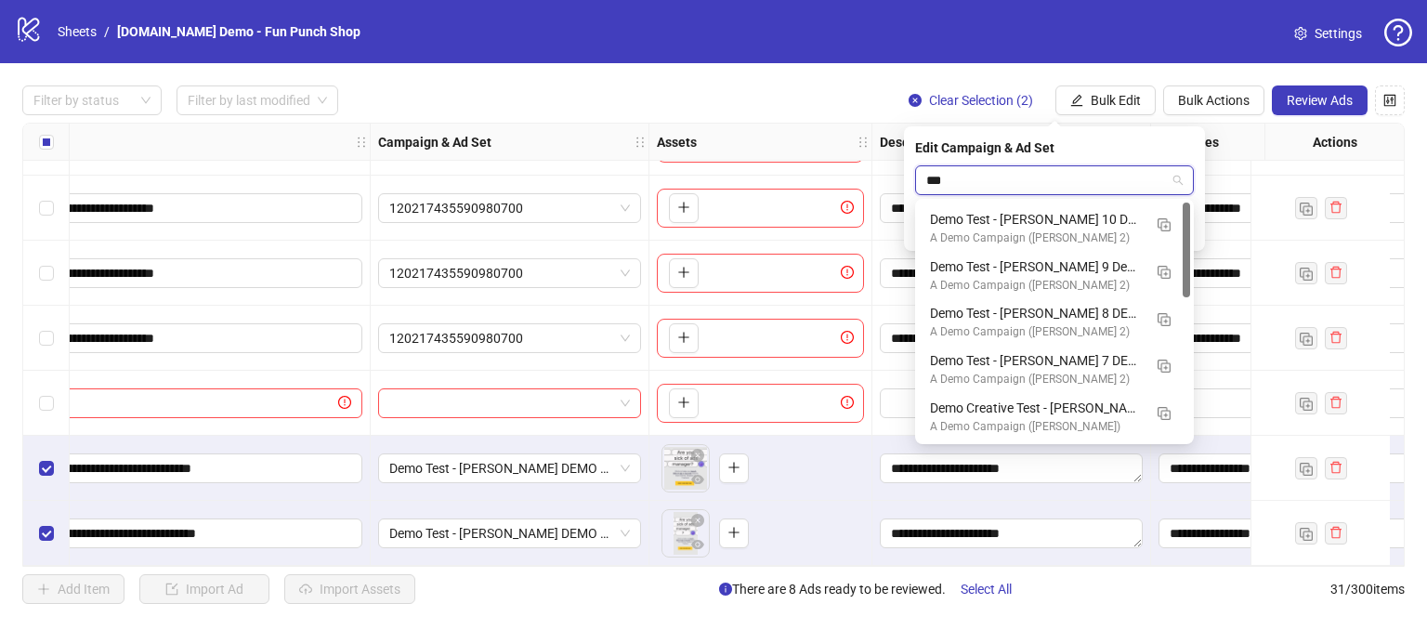
scroll to position [0, 0]
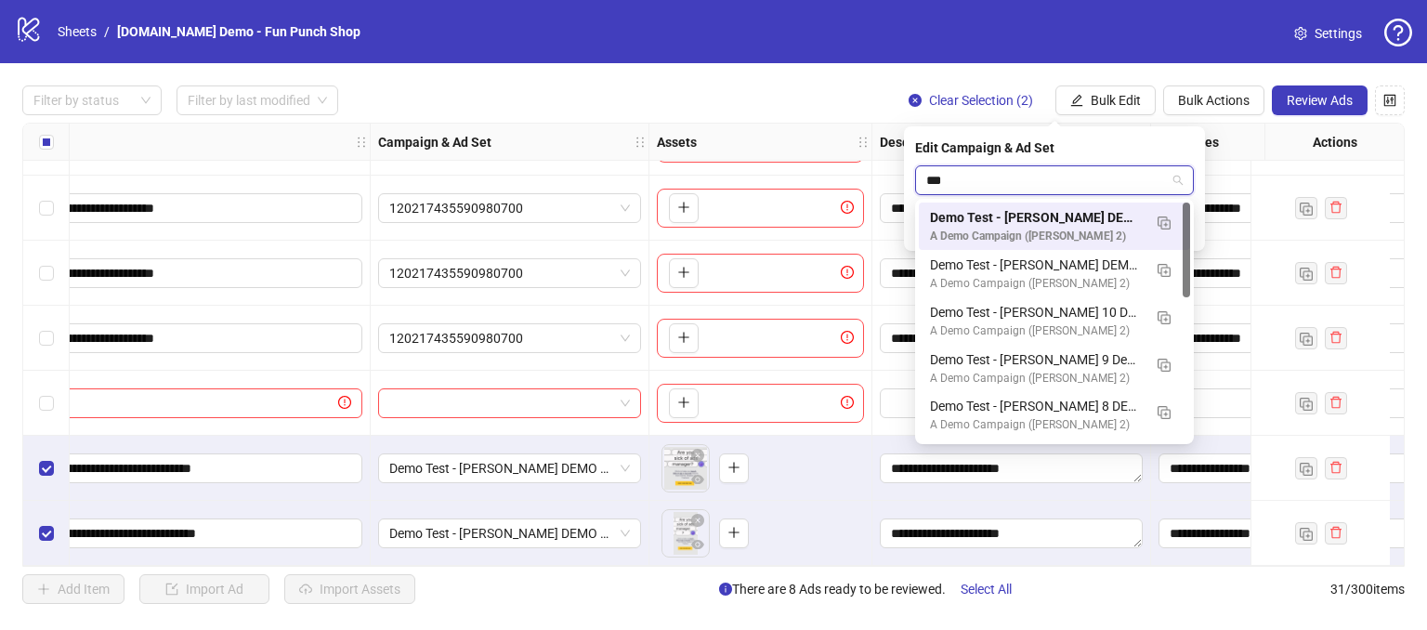
type input "****"
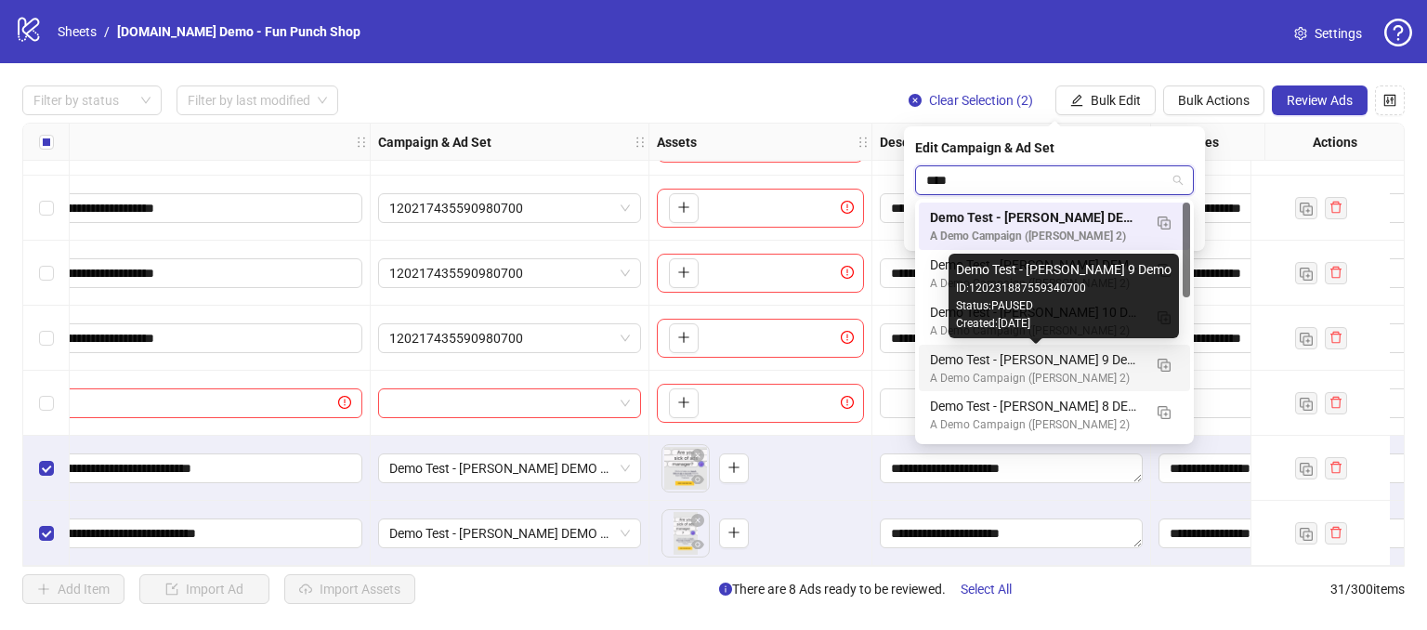
click at [1020, 365] on div "Demo Test - [PERSON_NAME] 9 Demo" at bounding box center [1036, 359] width 212 height 20
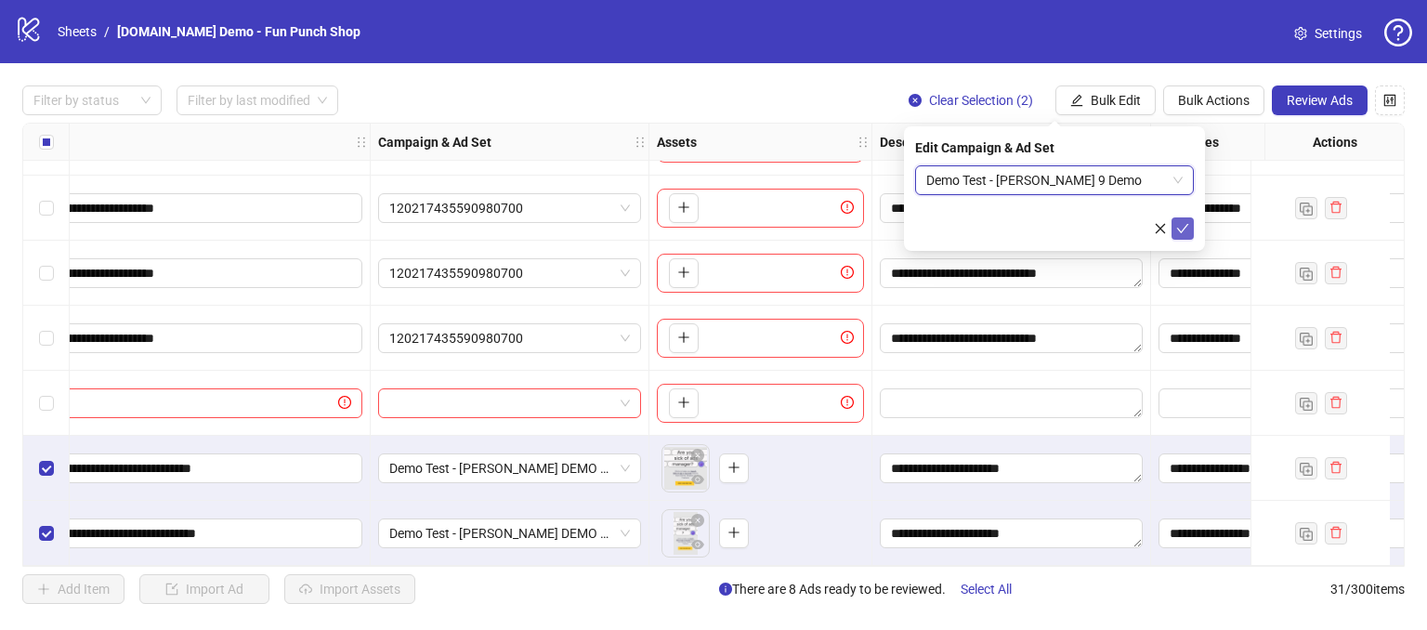
click at [1179, 232] on icon "check" at bounding box center [1182, 228] width 13 height 13
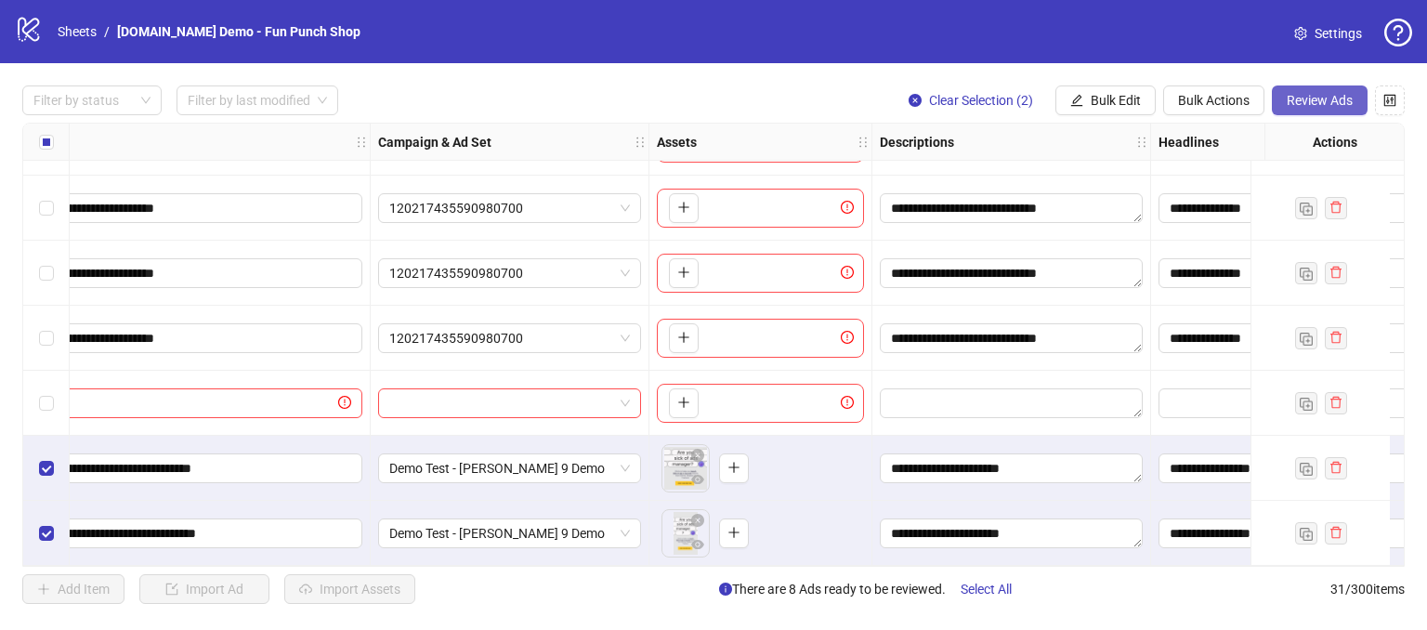
click at [1298, 96] on span "Review Ads" at bounding box center [1320, 100] width 66 height 15
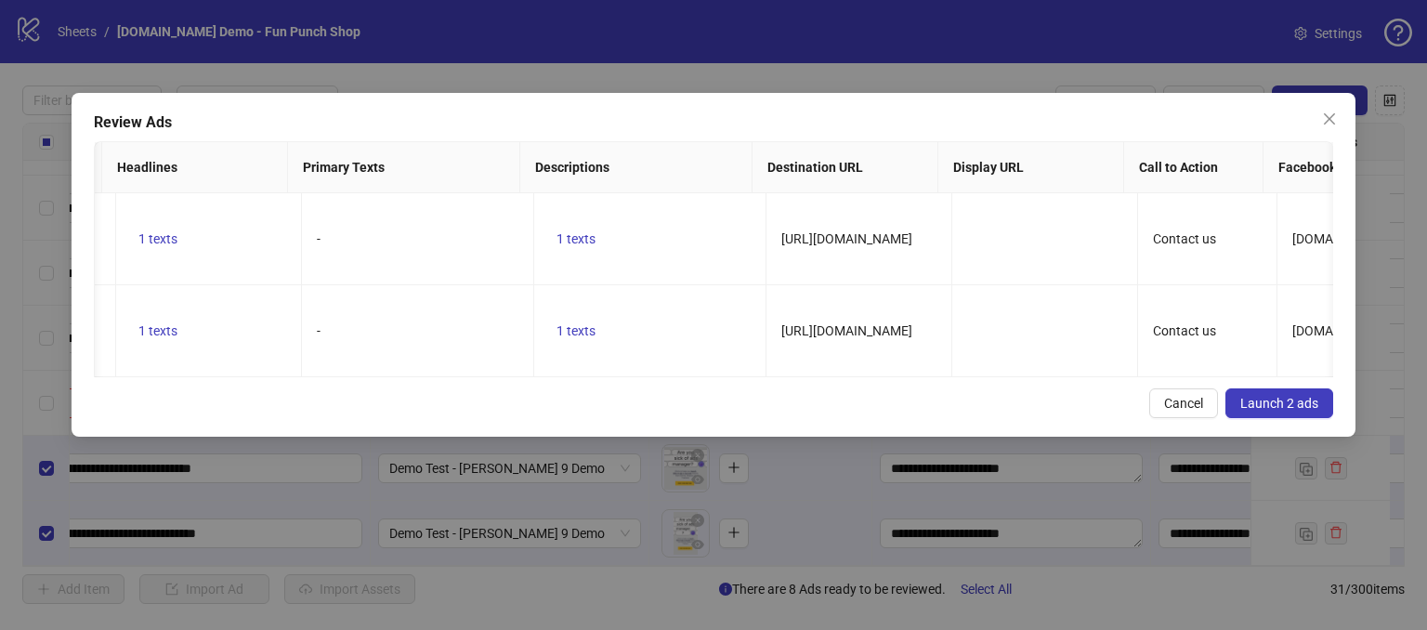
scroll to position [0, 775]
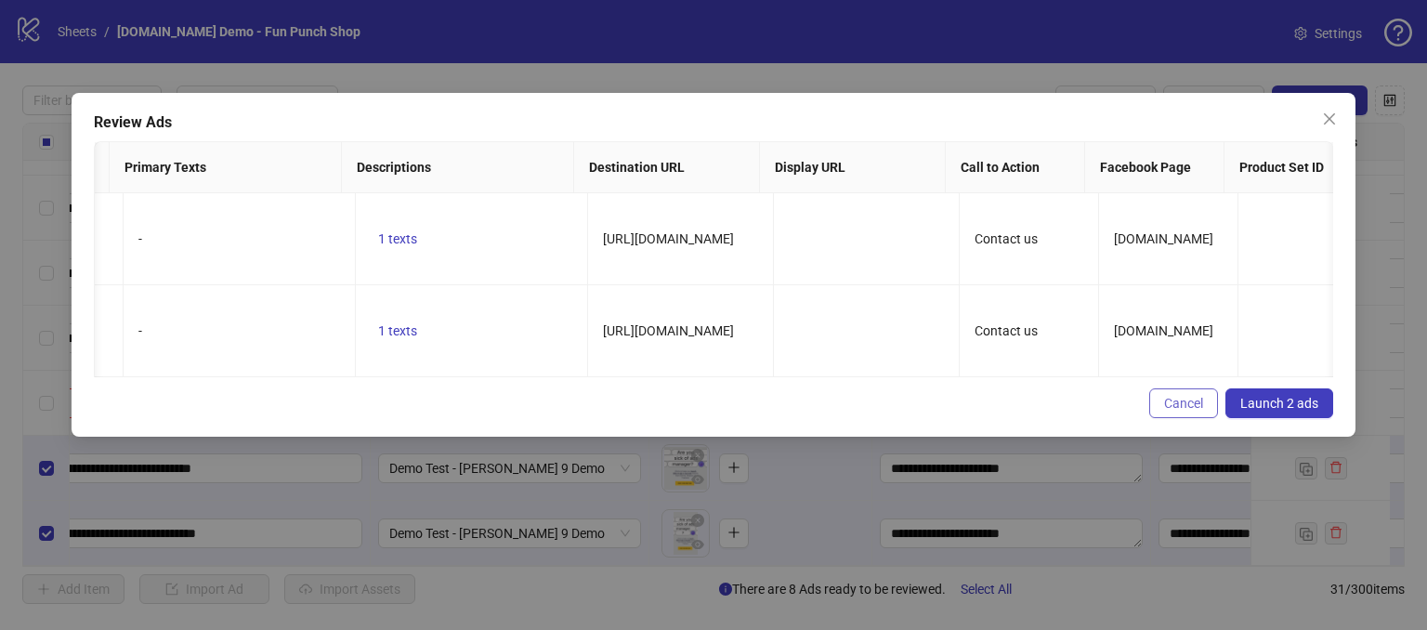
click at [1178, 411] on span "Cancel" at bounding box center [1183, 403] width 39 height 15
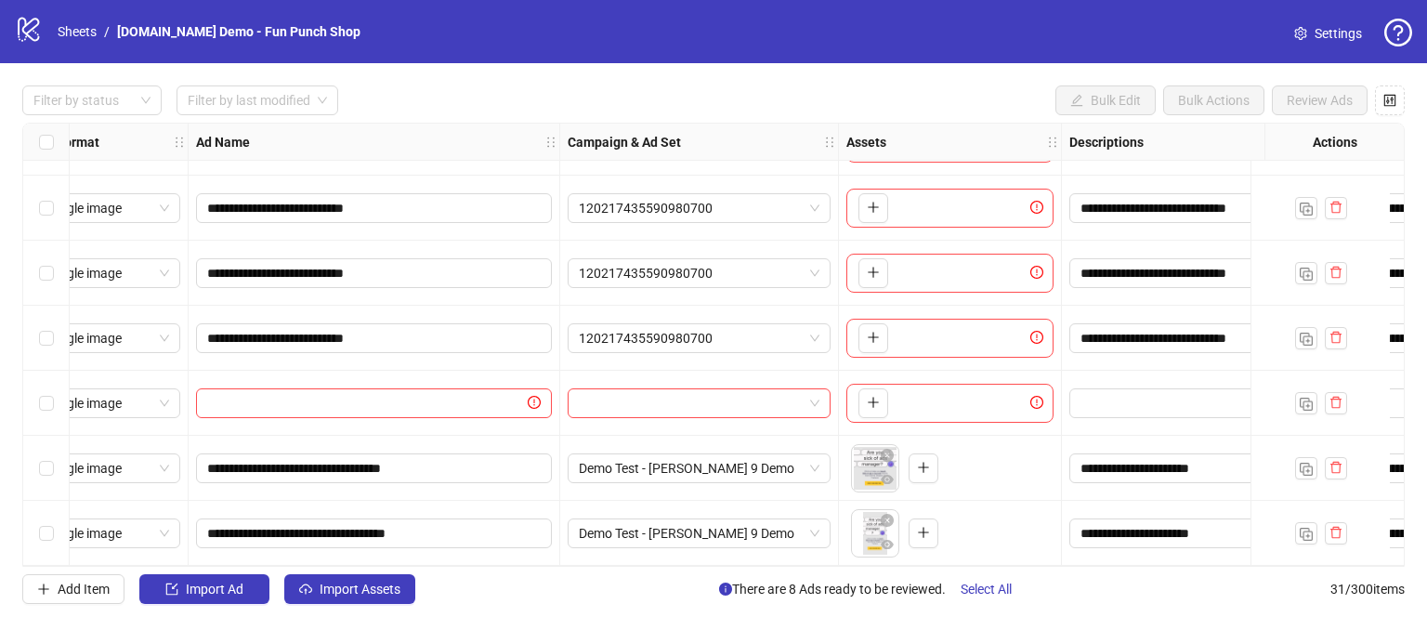
scroll to position [1617, 32]
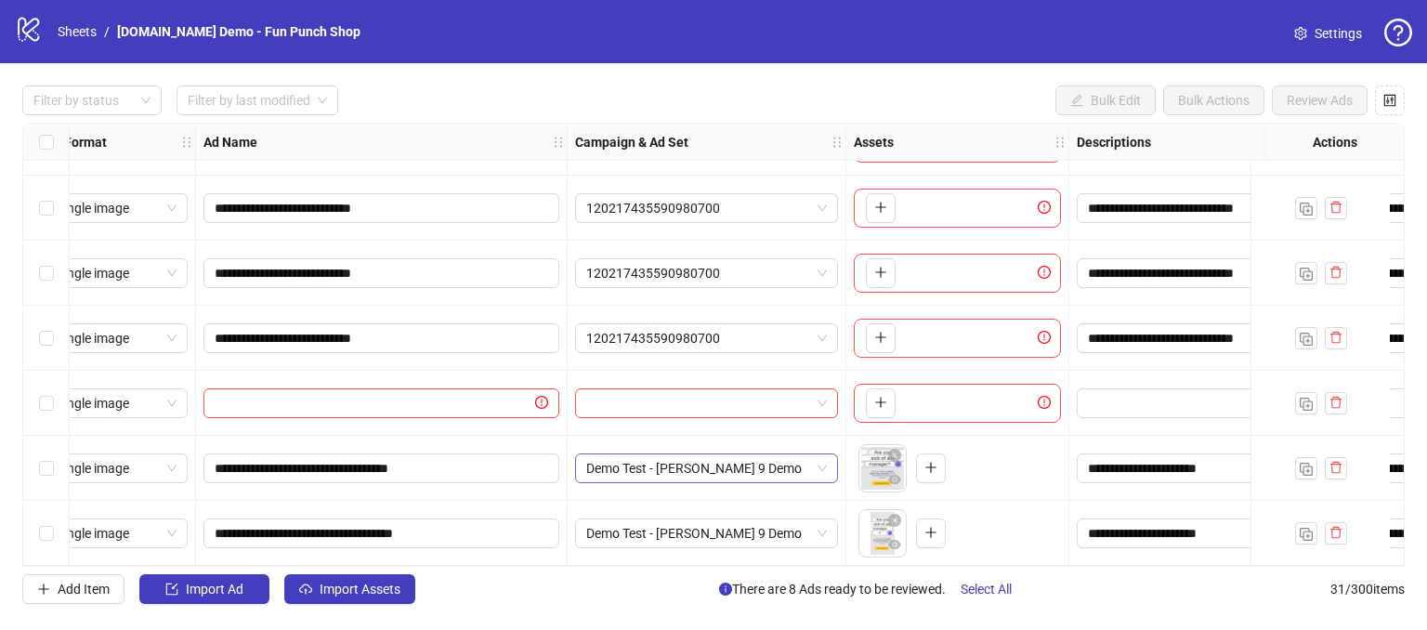
click at [823, 462] on span "Demo Test - [PERSON_NAME] 9 Demo" at bounding box center [706, 468] width 241 height 28
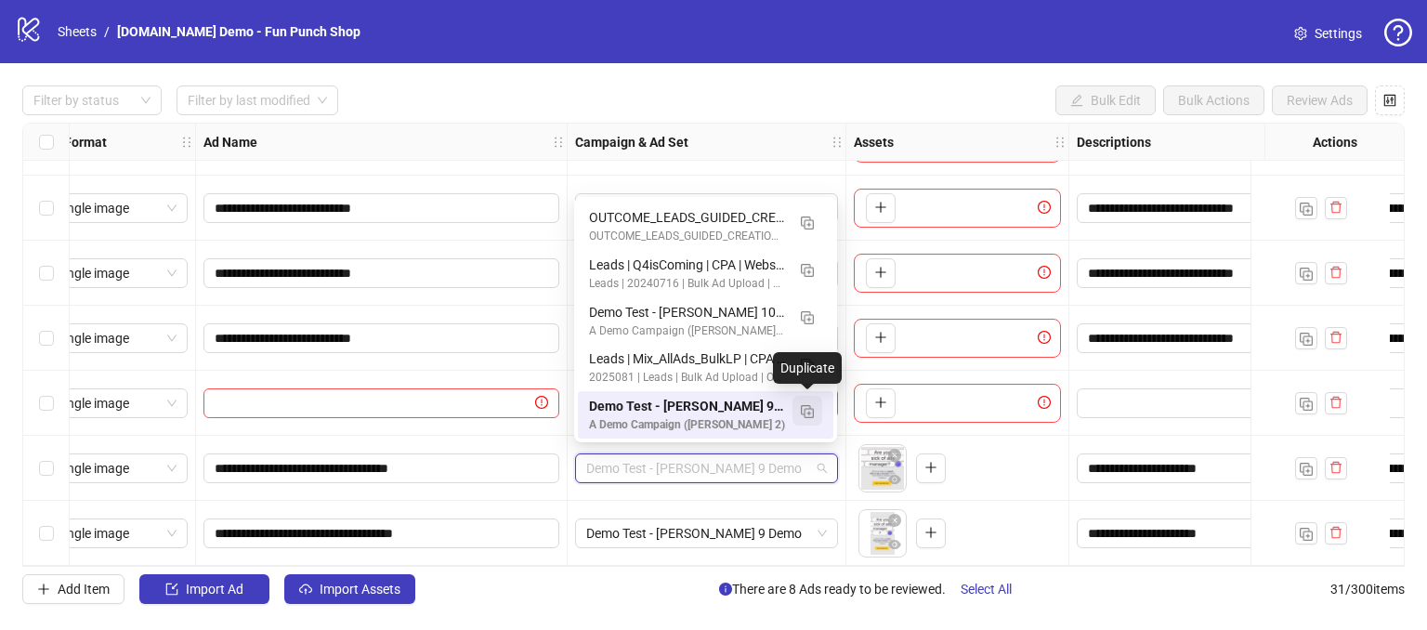
click at [810, 406] on img "button" at bounding box center [807, 411] width 13 height 13
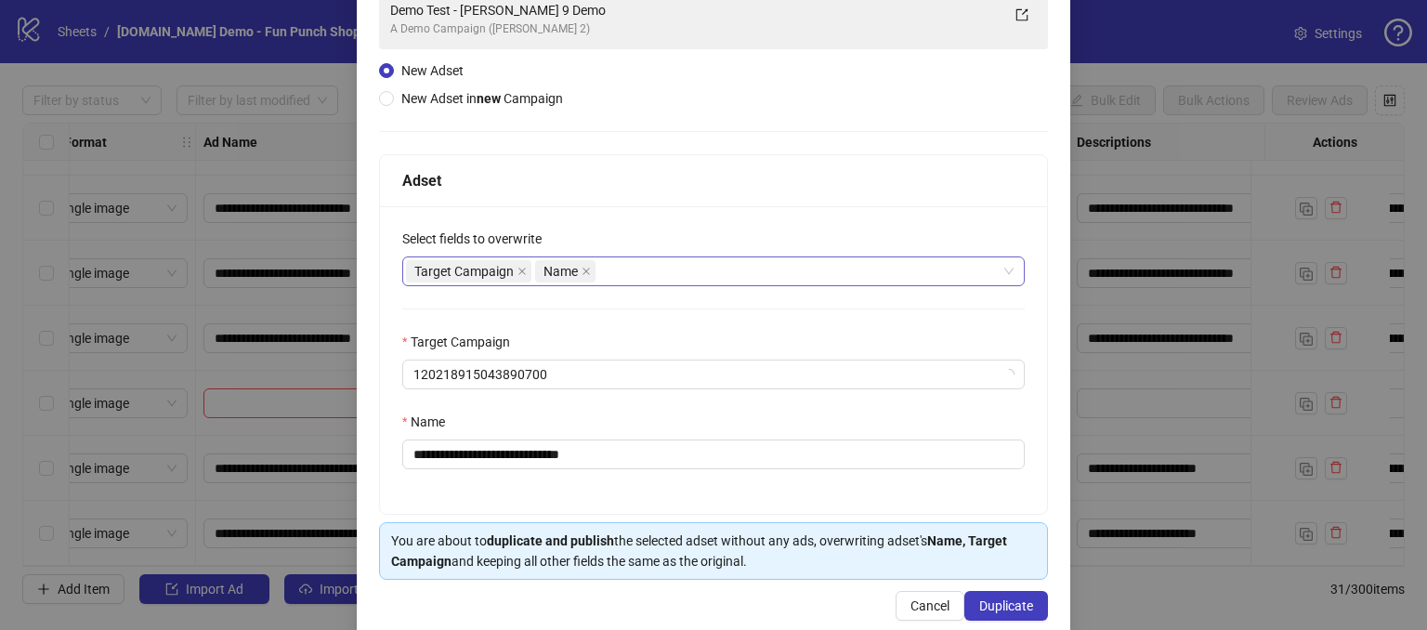
scroll to position [183, 0]
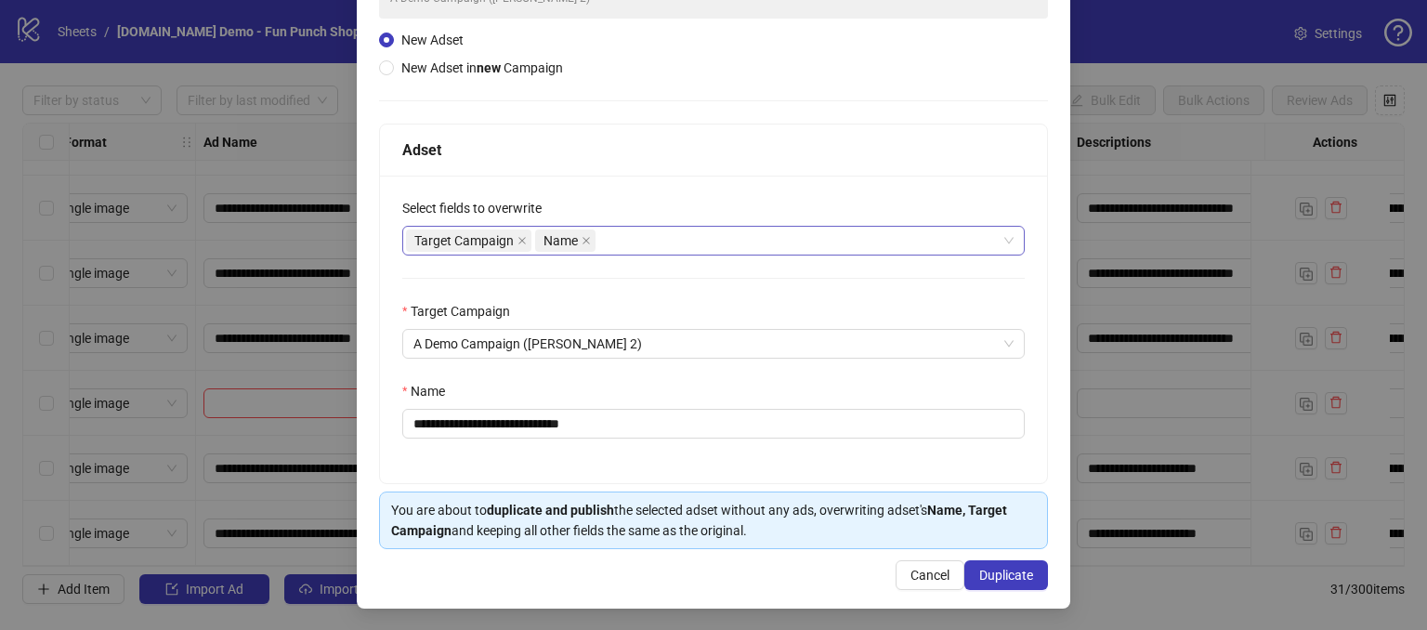
click at [629, 229] on div "Target Campaign Name" at bounding box center [703, 241] width 595 height 26
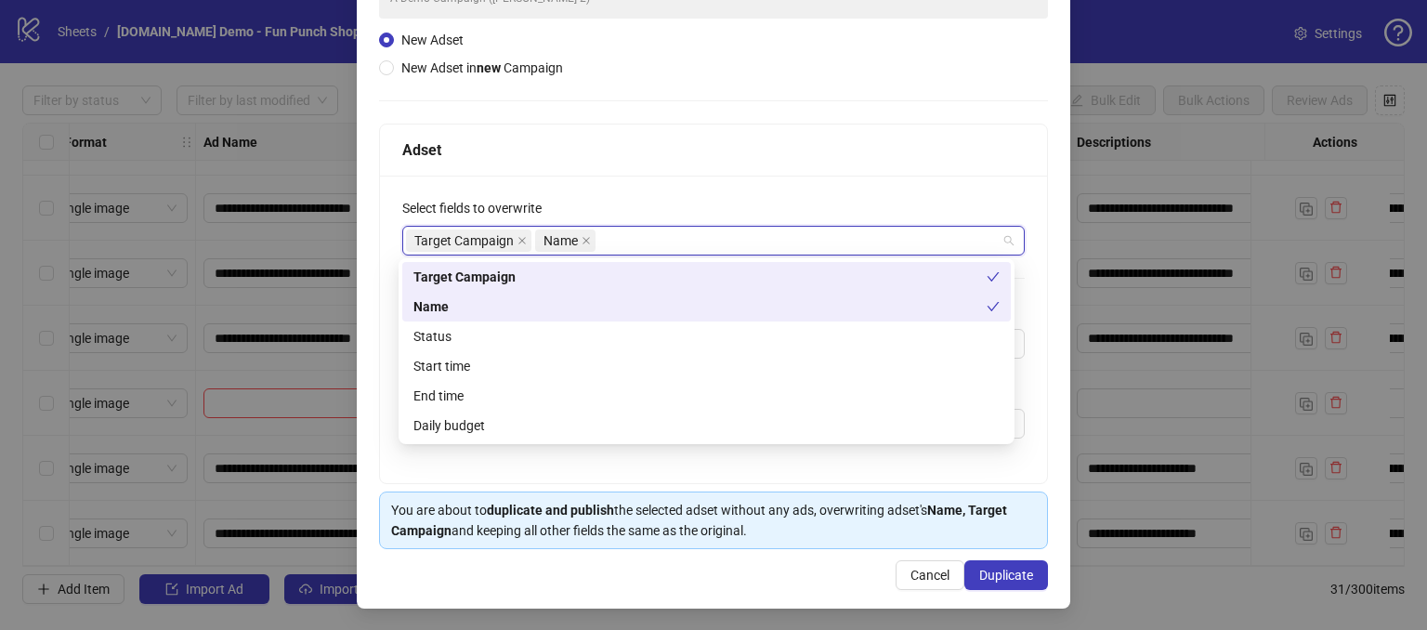
click at [714, 153] on div "Adset" at bounding box center [713, 149] width 622 height 23
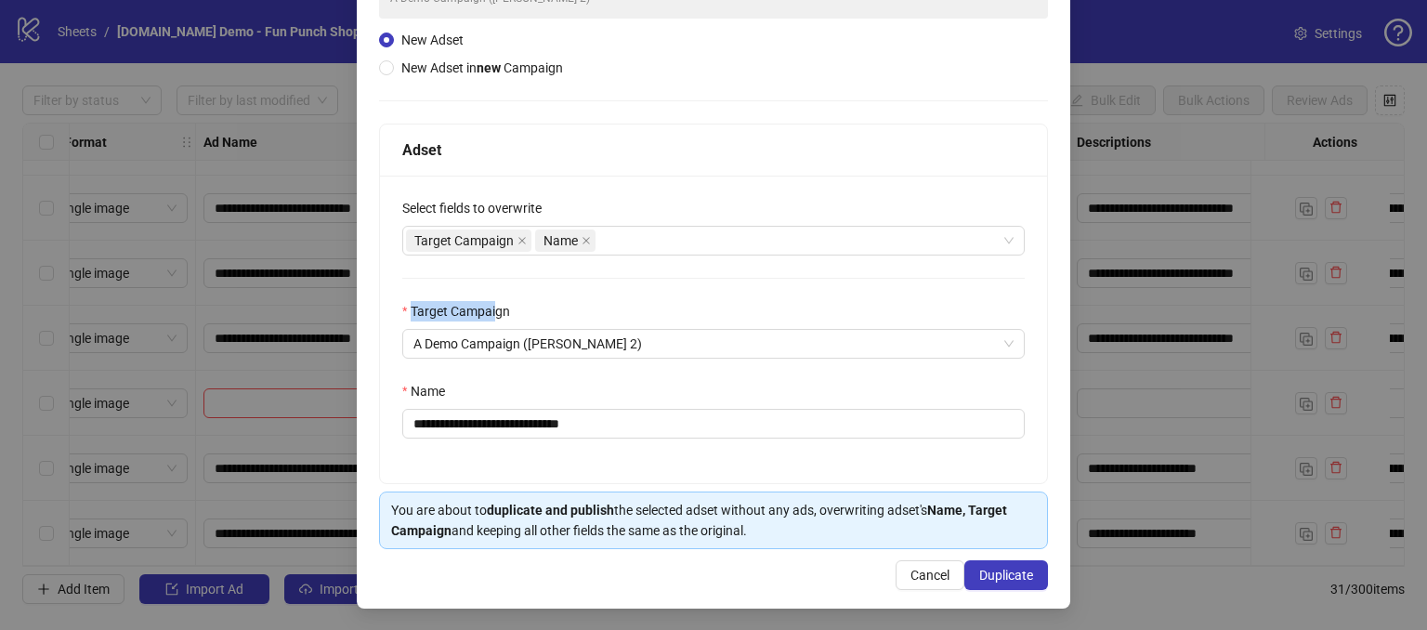
drag, startPoint x: 406, startPoint y: 307, endPoint x: 492, endPoint y: 311, distance: 86.5
click at [492, 311] on label "Target Campaign" at bounding box center [462, 311] width 120 height 20
click at [609, 295] on div "**********" at bounding box center [713, 329] width 667 height 307
click at [616, 342] on span "A Demo Campaign ([PERSON_NAME] 2)" at bounding box center [713, 344] width 600 height 28
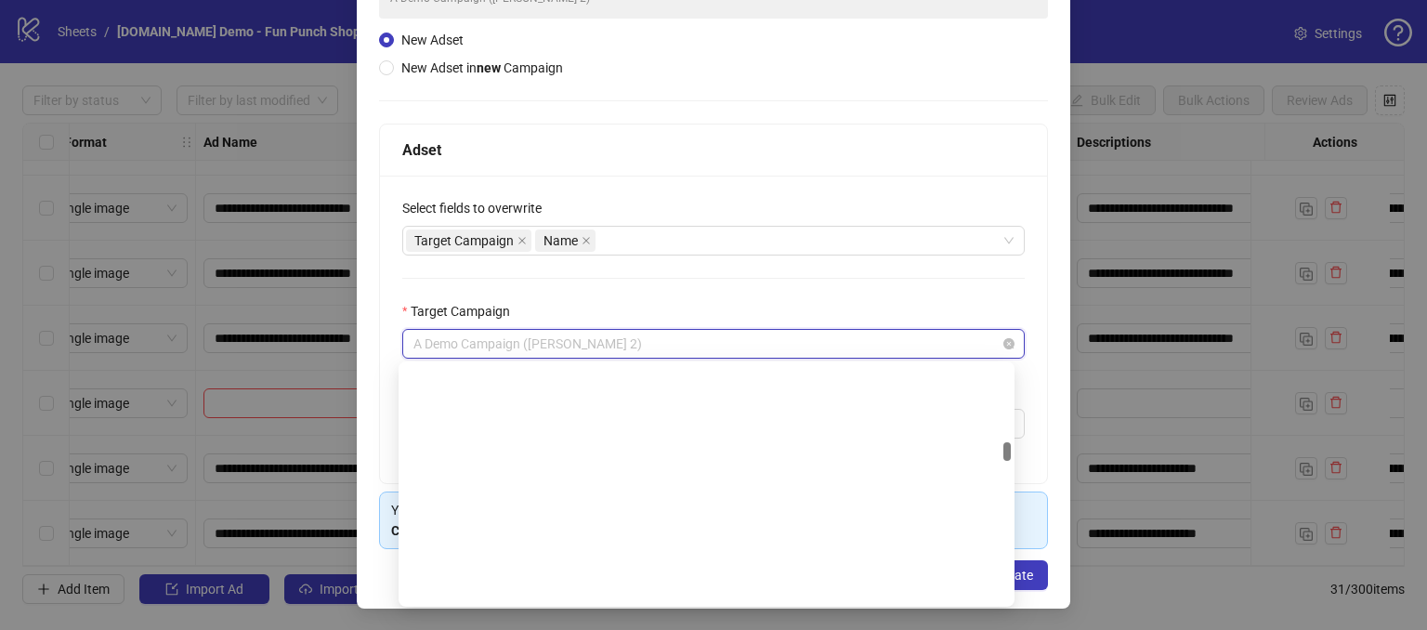
scroll to position [1607, 0]
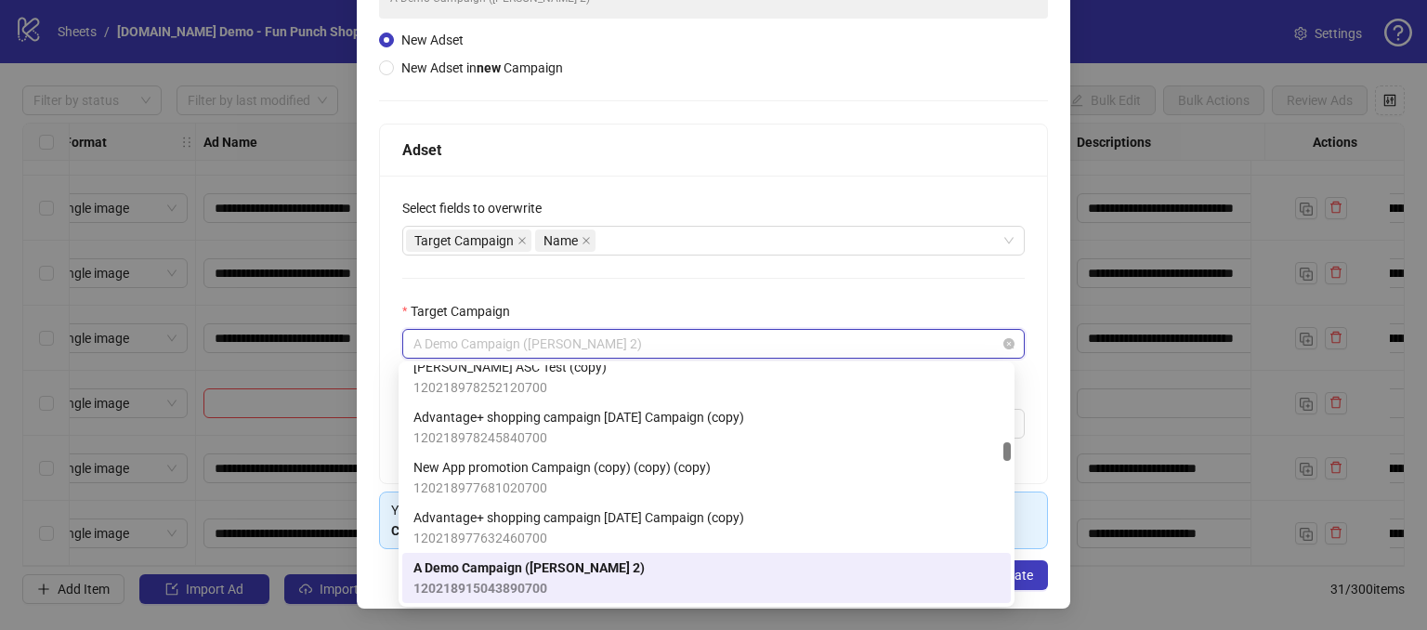
click at [616, 342] on span "A Demo Campaign ([PERSON_NAME] 2)" at bounding box center [713, 344] width 600 height 28
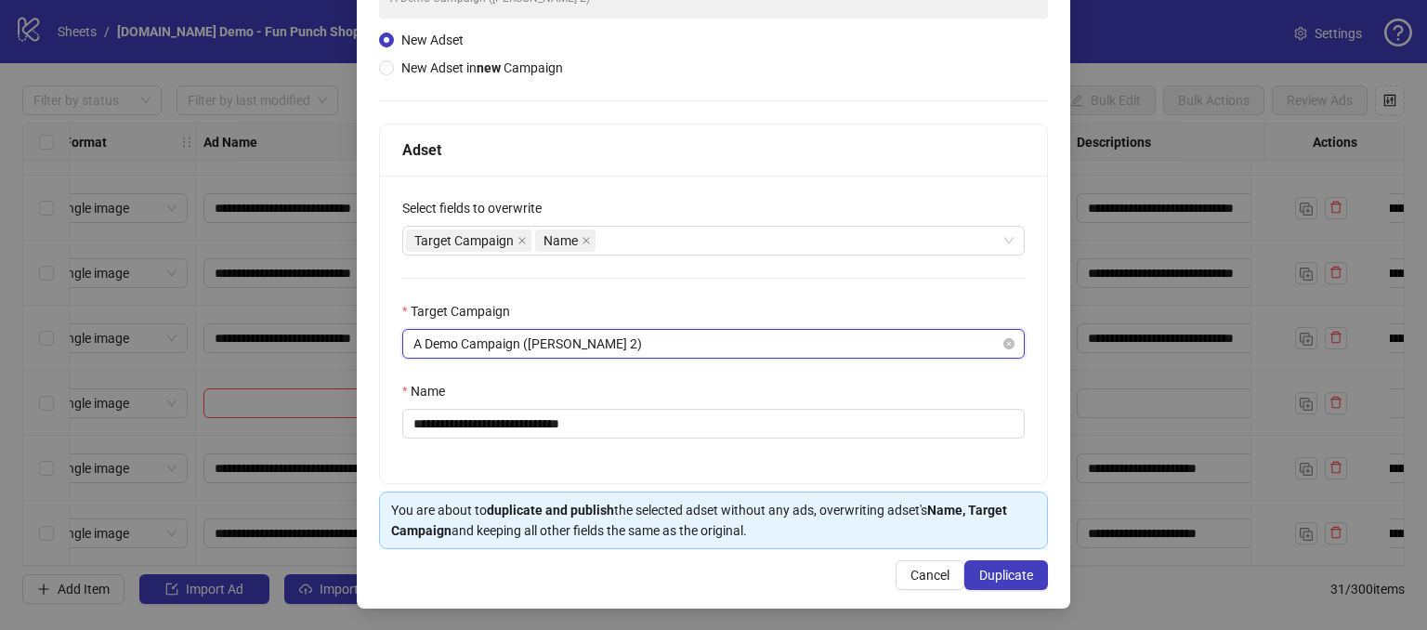
click at [509, 336] on span "A Demo Campaign ([PERSON_NAME] 2)" at bounding box center [713, 344] width 600 height 28
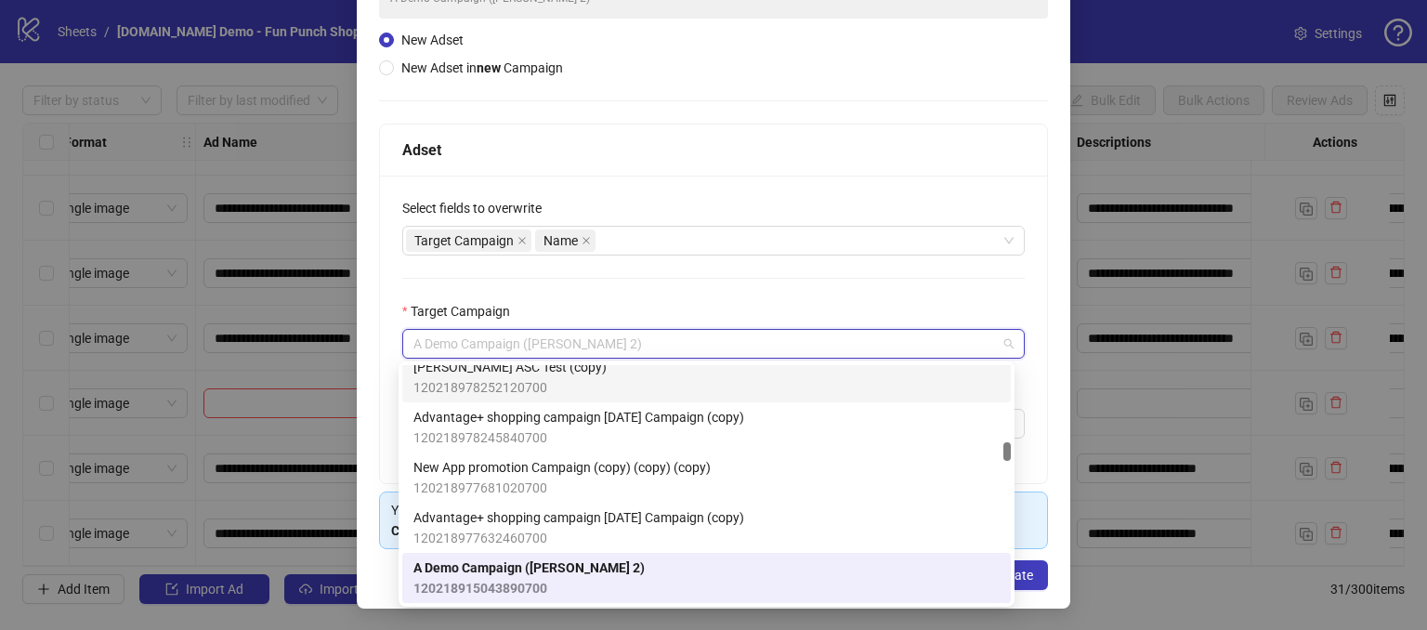
click at [580, 286] on div "**********" at bounding box center [713, 329] width 667 height 307
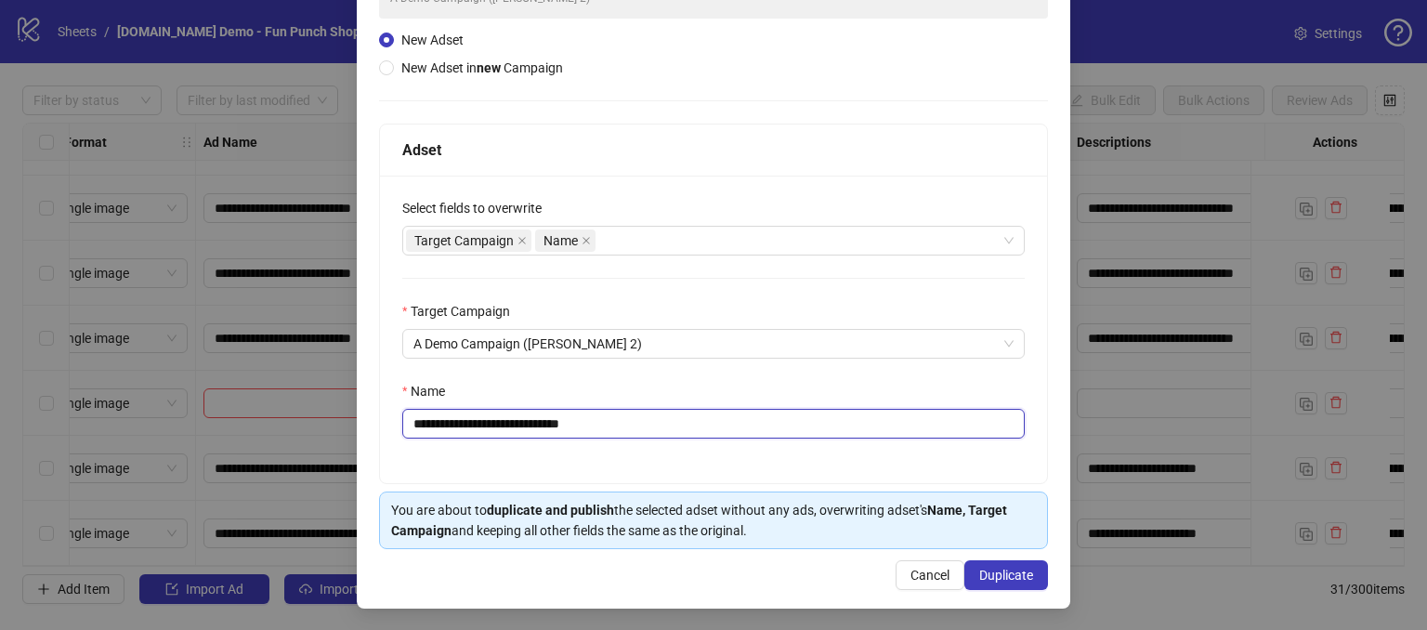
click at [638, 424] on input "**********" at bounding box center [713, 424] width 622 height 30
drag, startPoint x: 638, startPoint y: 424, endPoint x: 594, endPoint y: 422, distance: 43.7
click at [594, 422] on input "**********" at bounding box center [713, 424] width 622 height 30
click at [636, 383] on div "Name" at bounding box center [713, 395] width 622 height 28
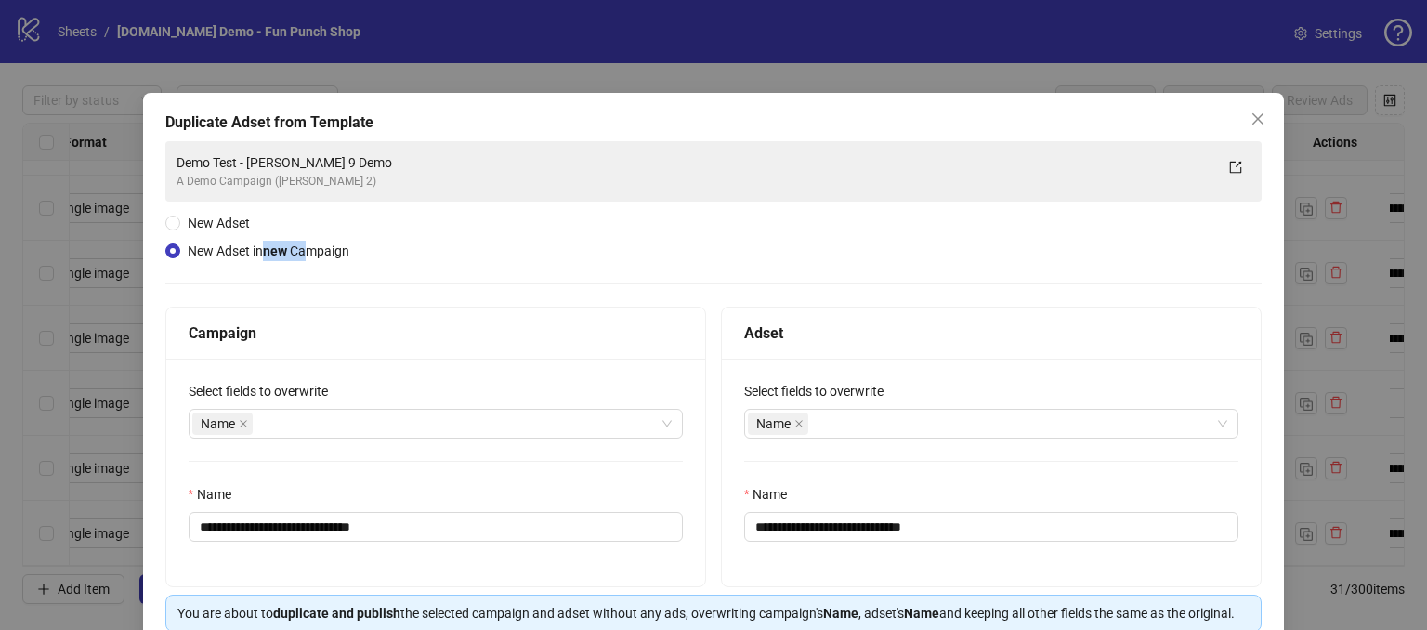
drag, startPoint x: 268, startPoint y: 244, endPoint x: 306, endPoint y: 249, distance: 38.4
click at [306, 249] on span "New Adset in new Campaign" at bounding box center [269, 250] width 162 height 15
click at [428, 271] on div "**********" at bounding box center [713, 386] width 1097 height 490
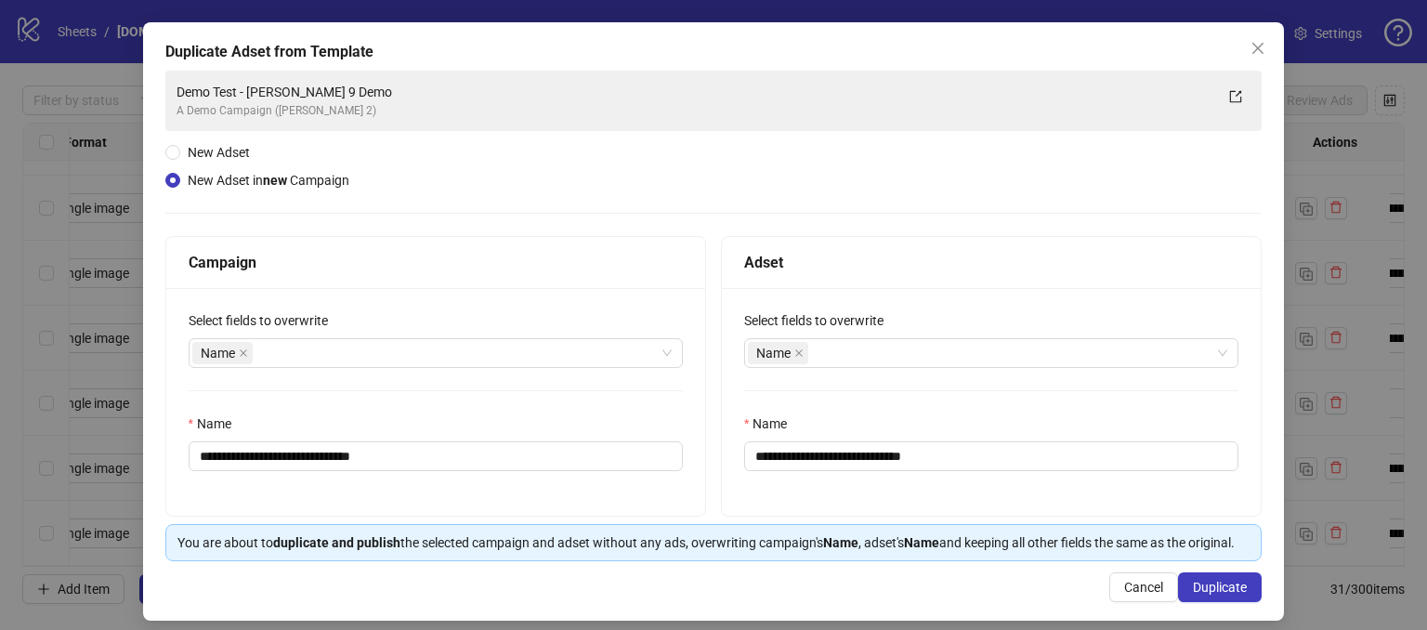
scroll to position [103, 0]
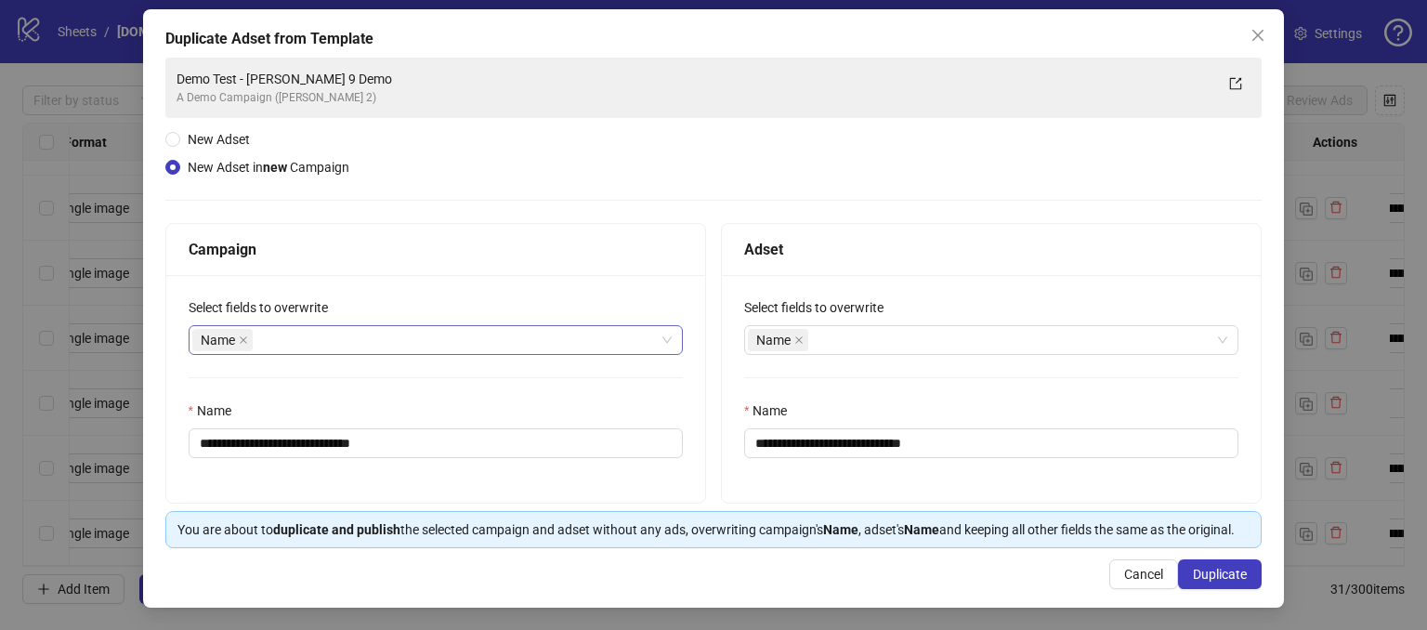
click at [279, 327] on div "Name" at bounding box center [425, 340] width 467 height 26
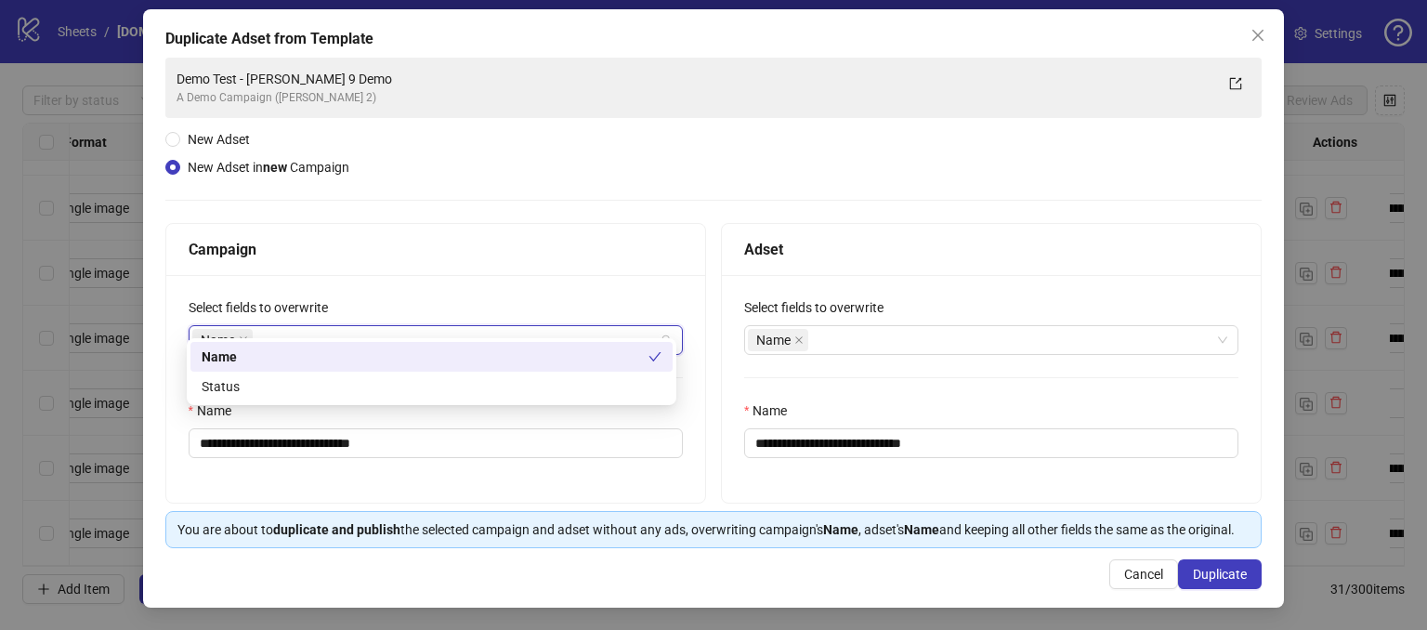
click at [411, 275] on div "**********" at bounding box center [435, 389] width 539 height 228
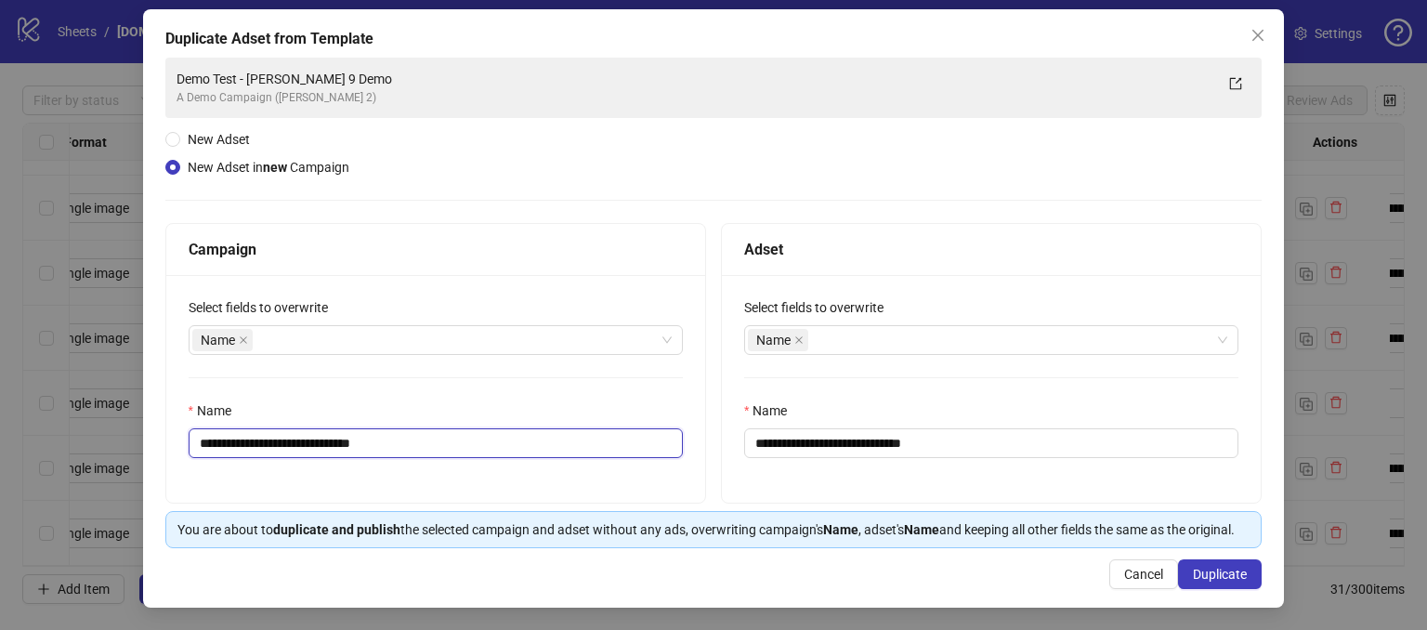
click at [447, 428] on input "**********" at bounding box center [436, 443] width 494 height 30
drag, startPoint x: 447, startPoint y: 415, endPoint x: 344, endPoint y: 423, distance: 103.4
click at [344, 428] on input "**********" at bounding box center [436, 443] width 494 height 30
click at [325, 327] on div "Name" at bounding box center [425, 340] width 467 height 26
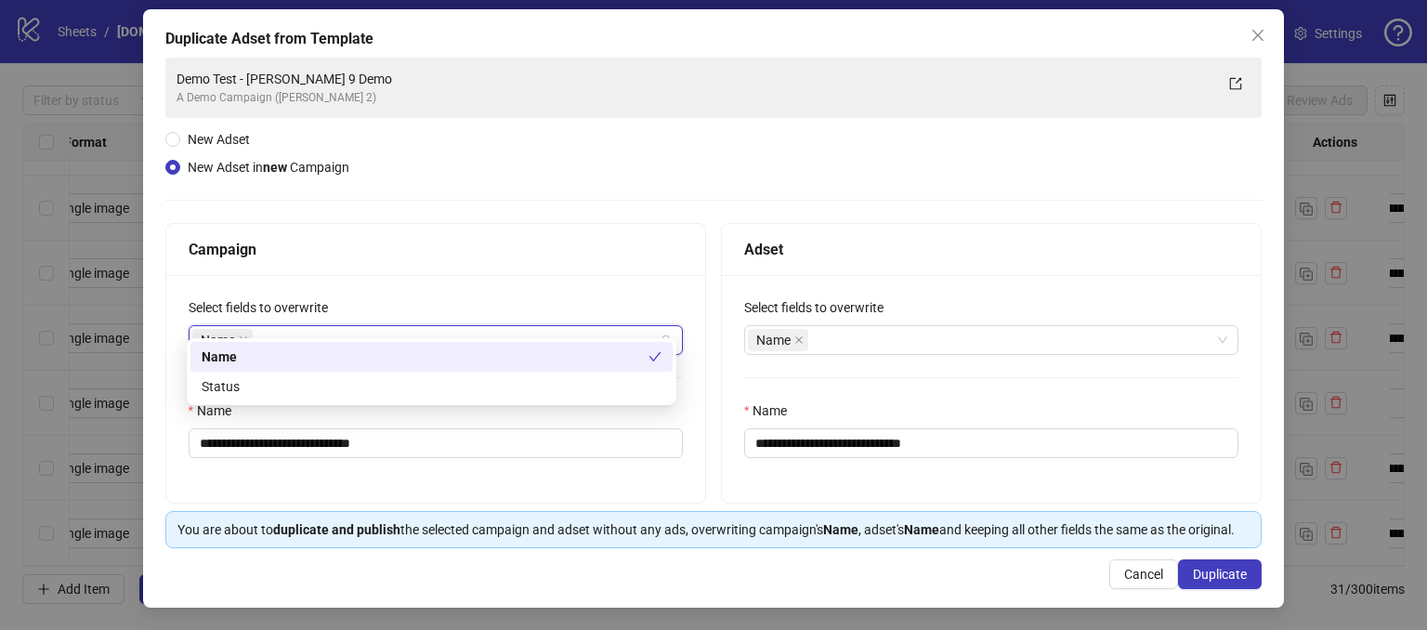
click at [405, 275] on div "**********" at bounding box center [435, 389] width 539 height 228
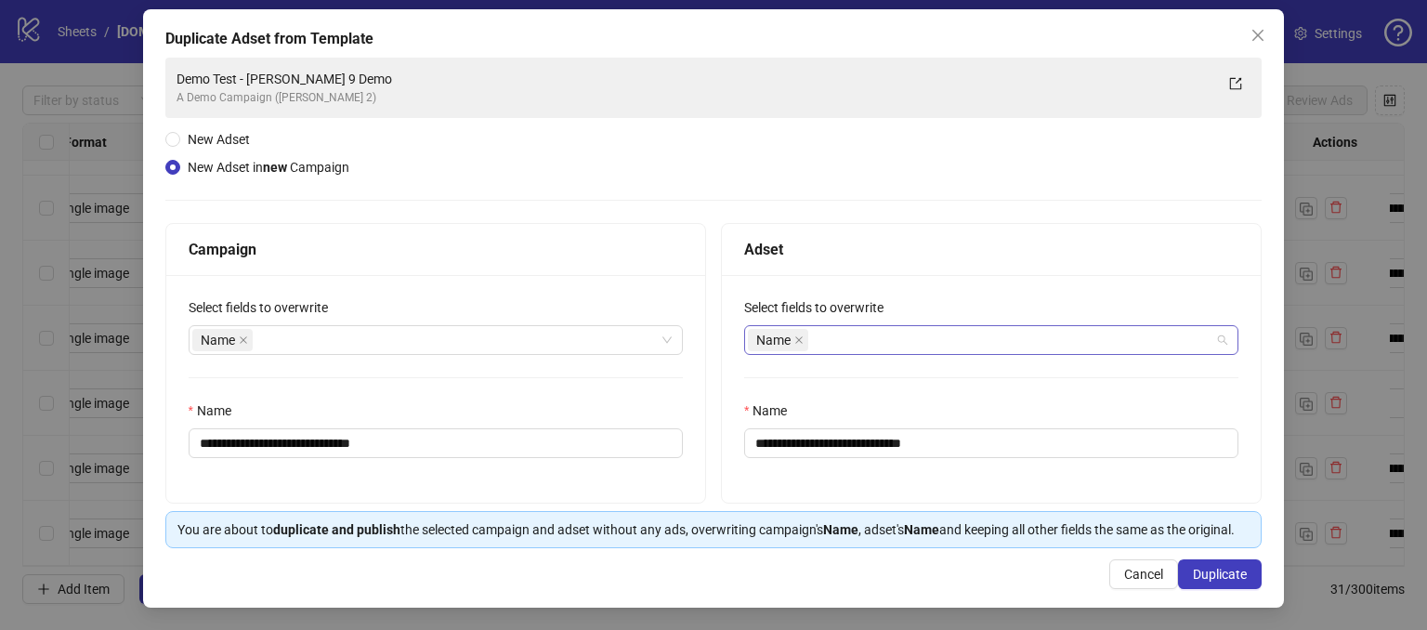
click at [840, 327] on div "Name" at bounding box center [981, 340] width 467 height 26
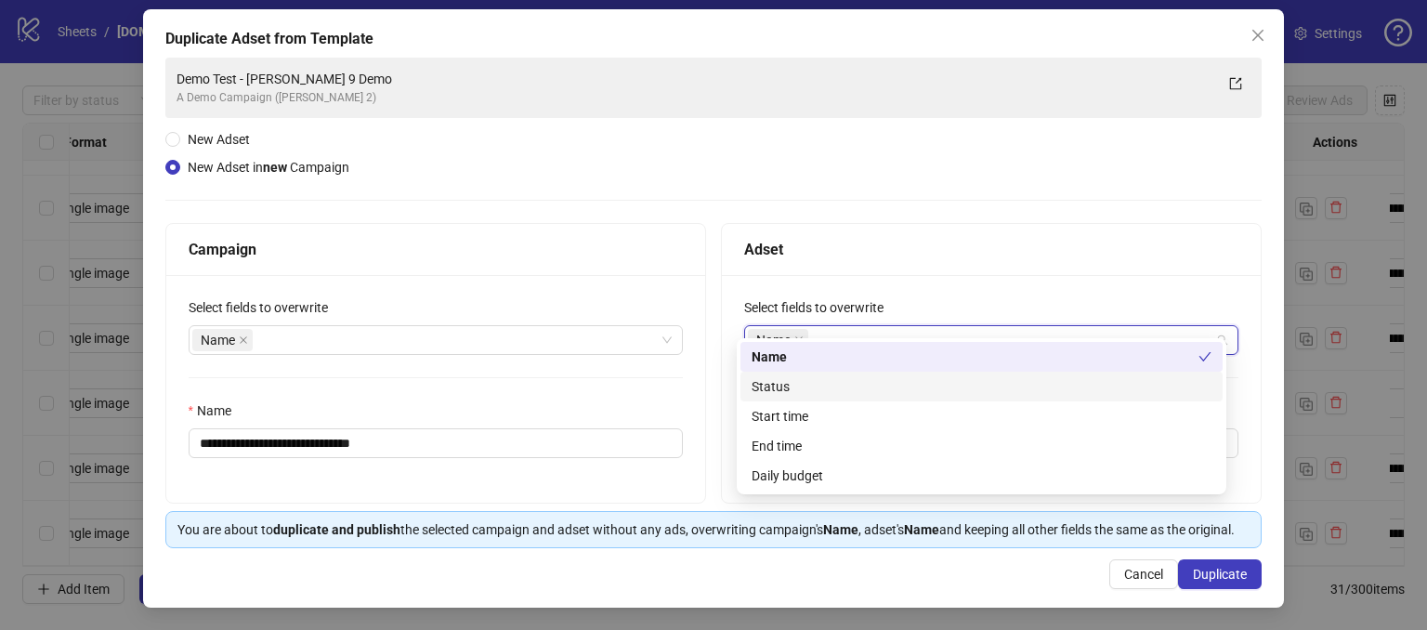
click at [747, 189] on div "**********" at bounding box center [713, 303] width 1097 height 490
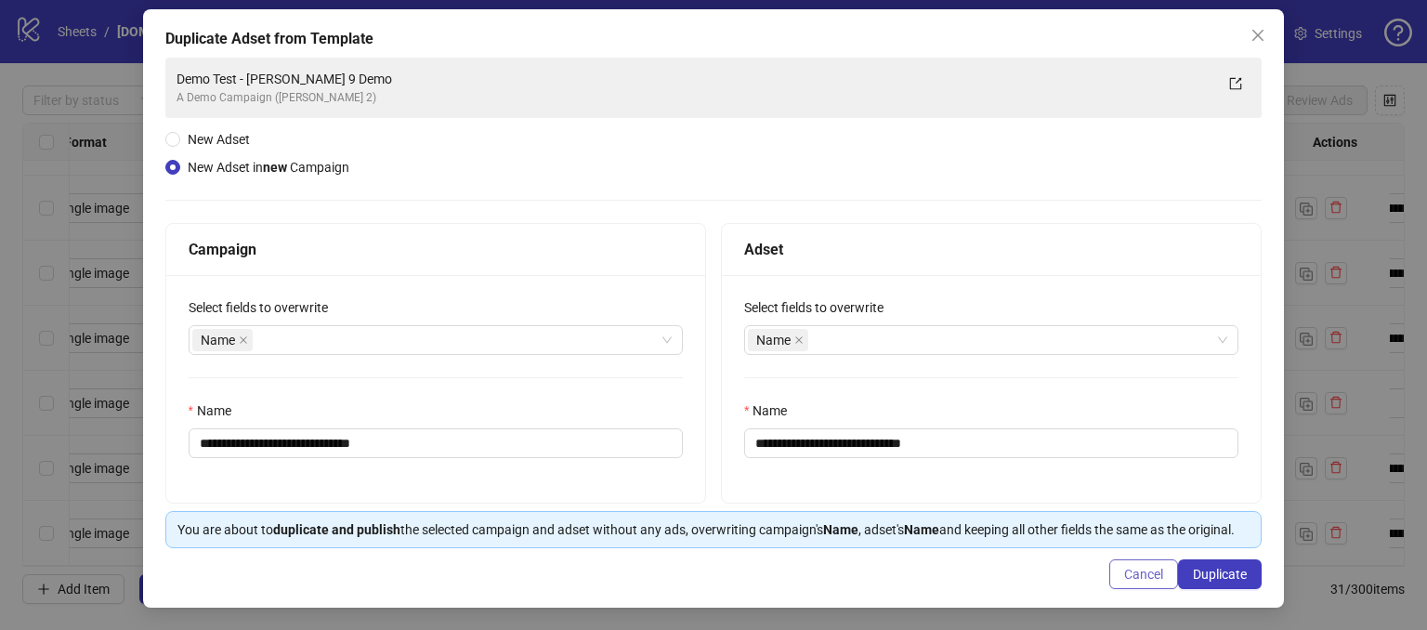
click at [1139, 575] on span "Cancel" at bounding box center [1143, 574] width 39 height 15
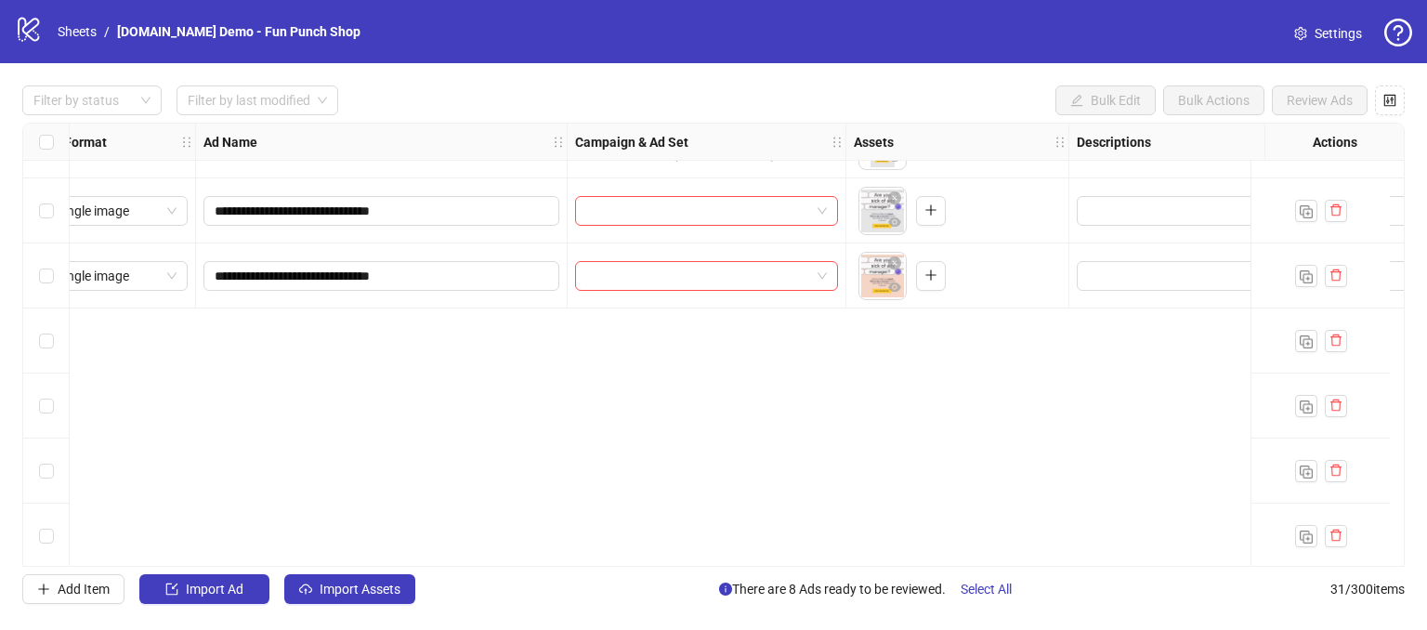
scroll to position [0, 32]
